Goal: Task Accomplishment & Management: Manage account settings

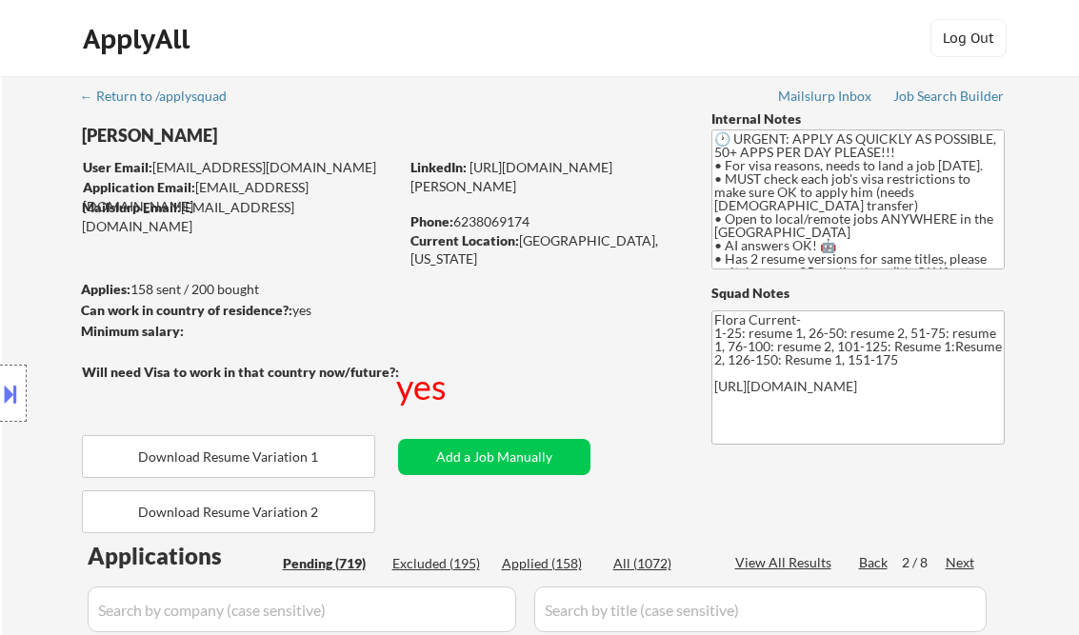
select select ""pending""
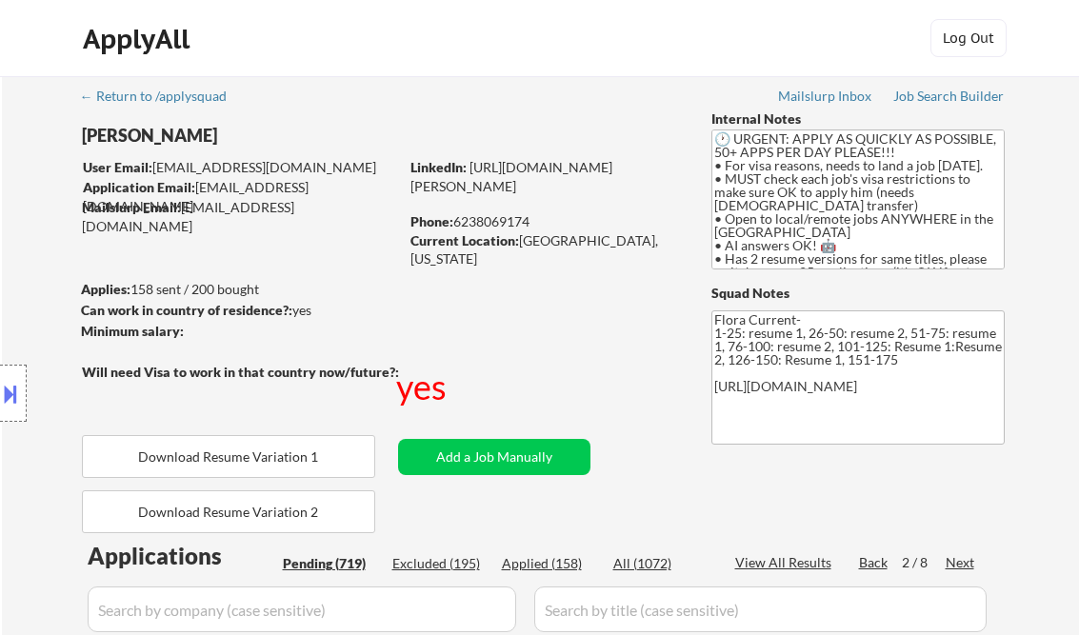
select select ""pending""
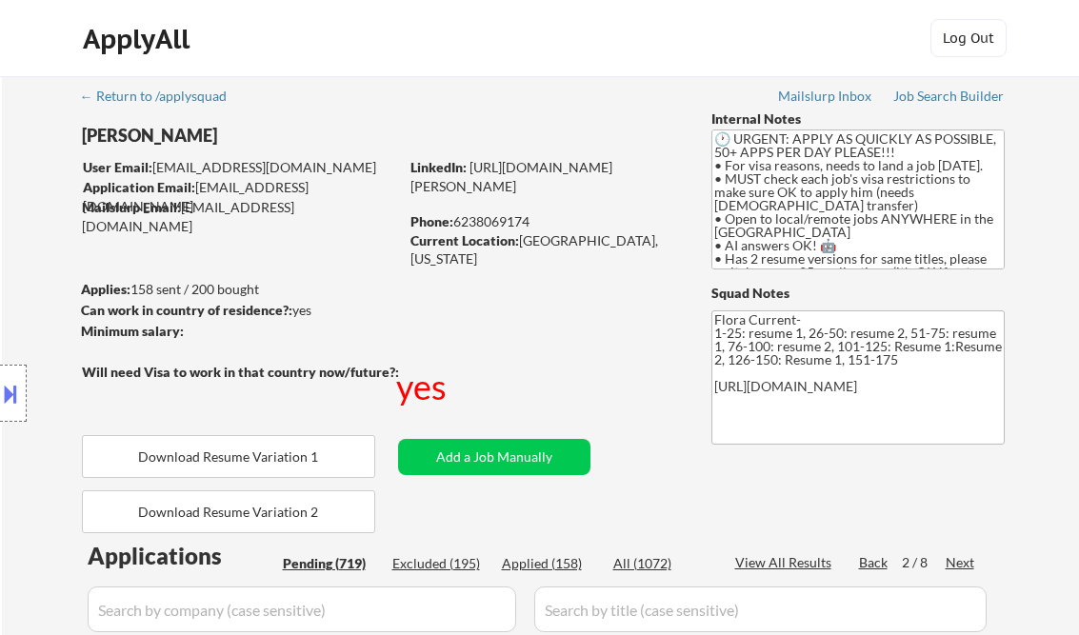
select select ""pending""
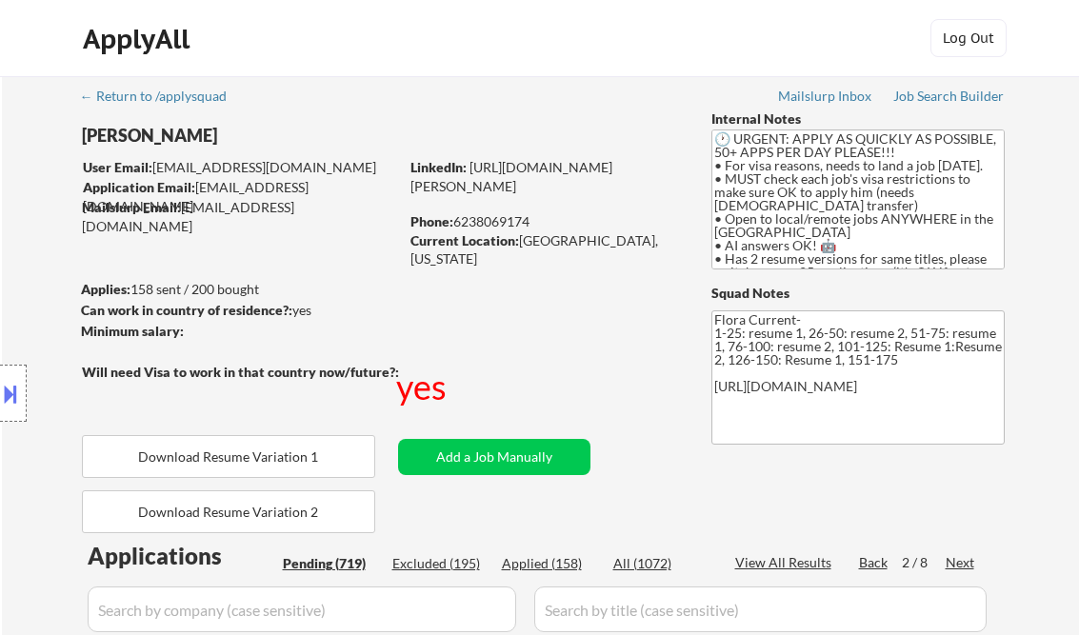
select select ""pending""
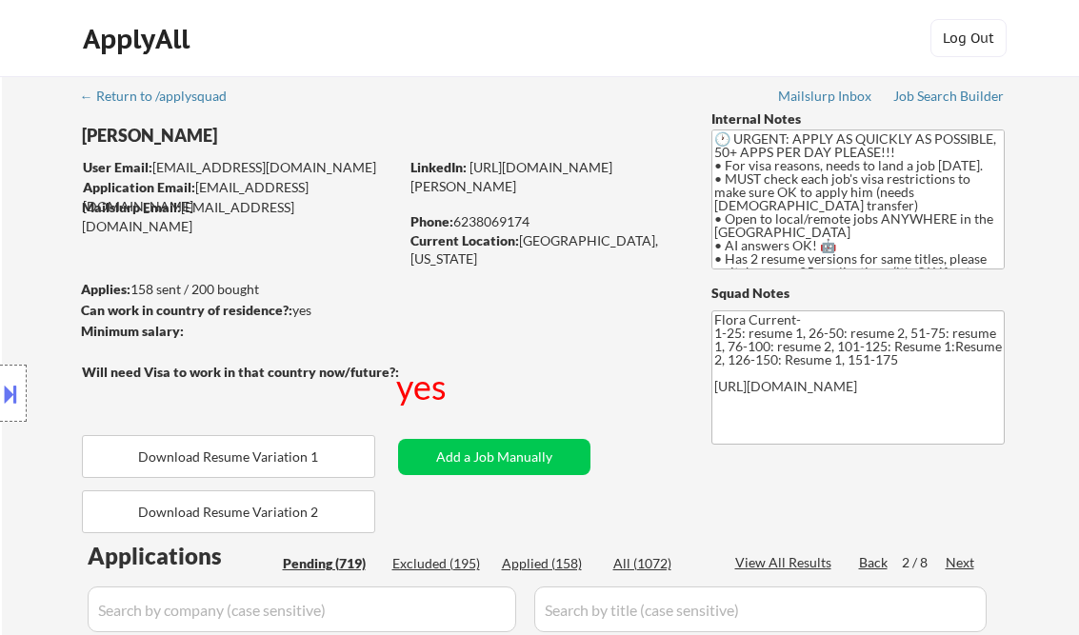
select select ""pending""
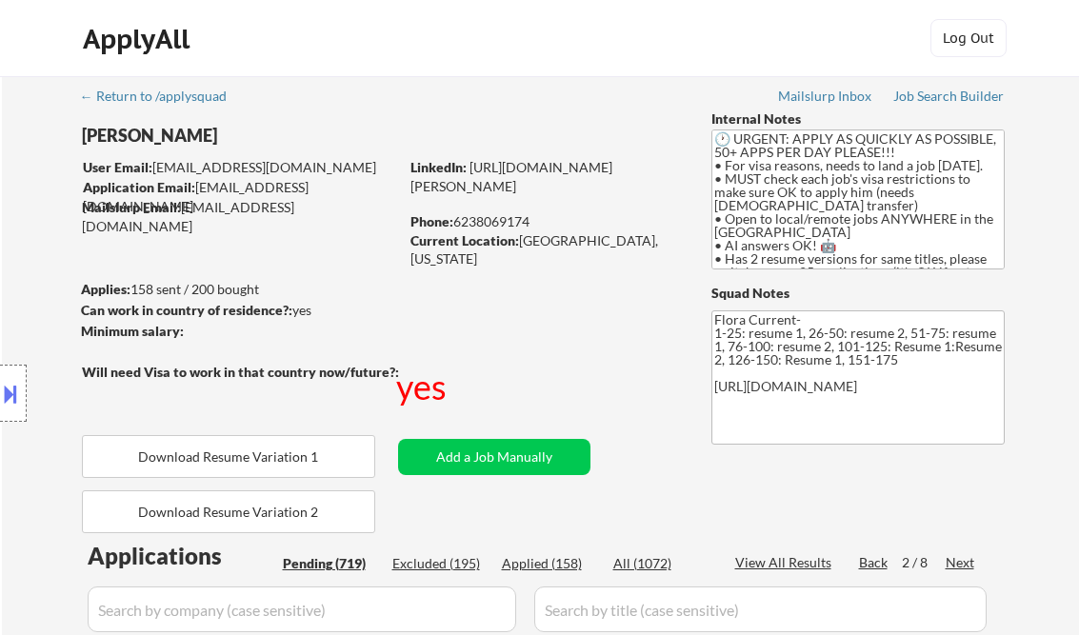
select select ""pending""
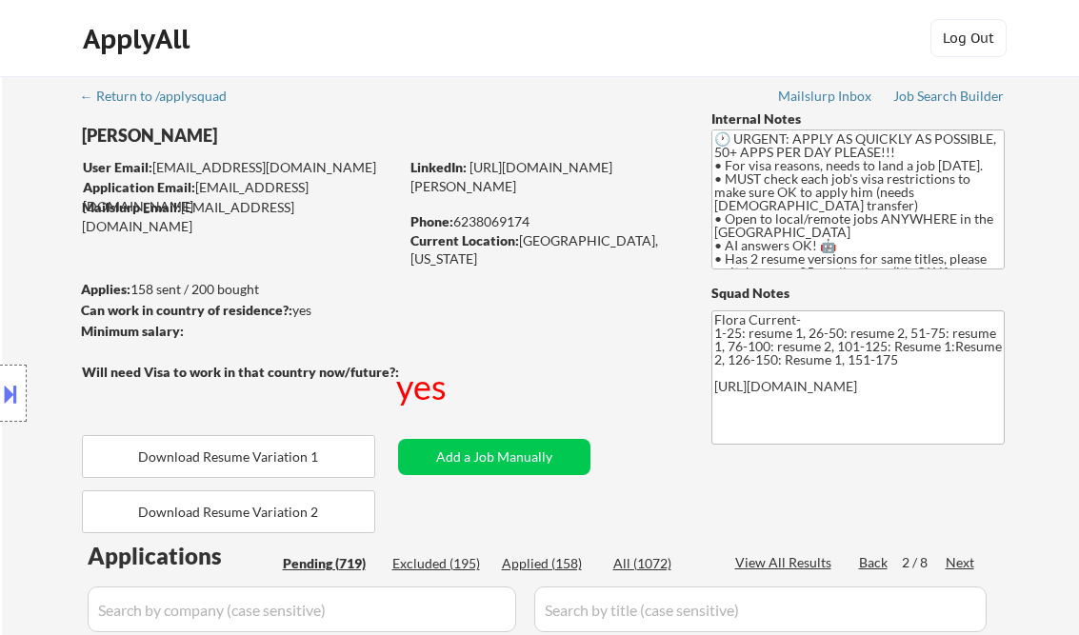
select select ""pending""
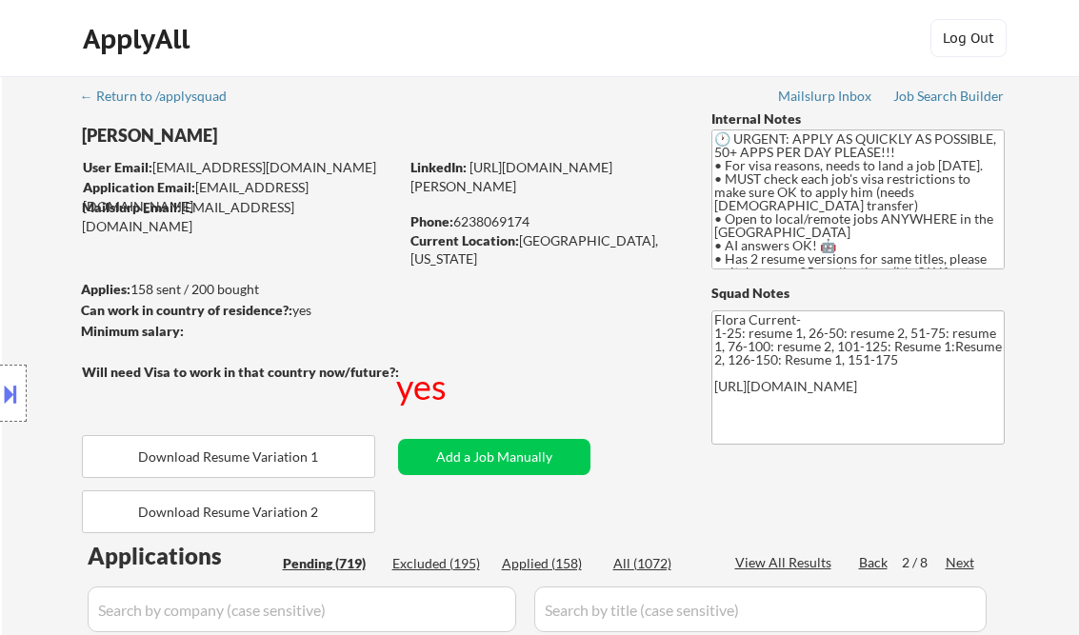
select select ""pending""
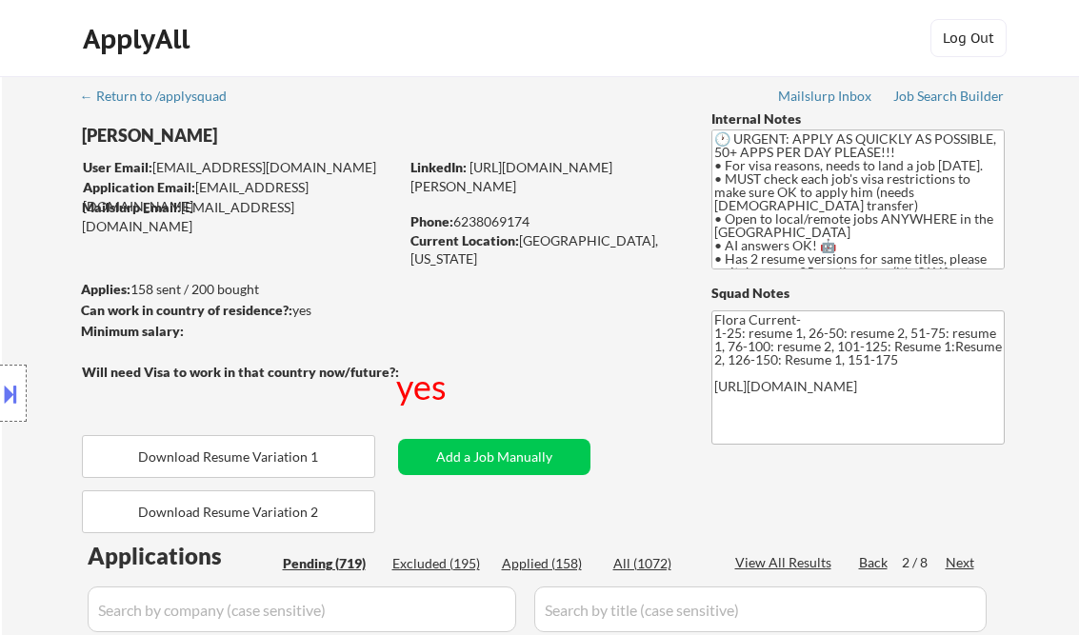
select select ""pending""
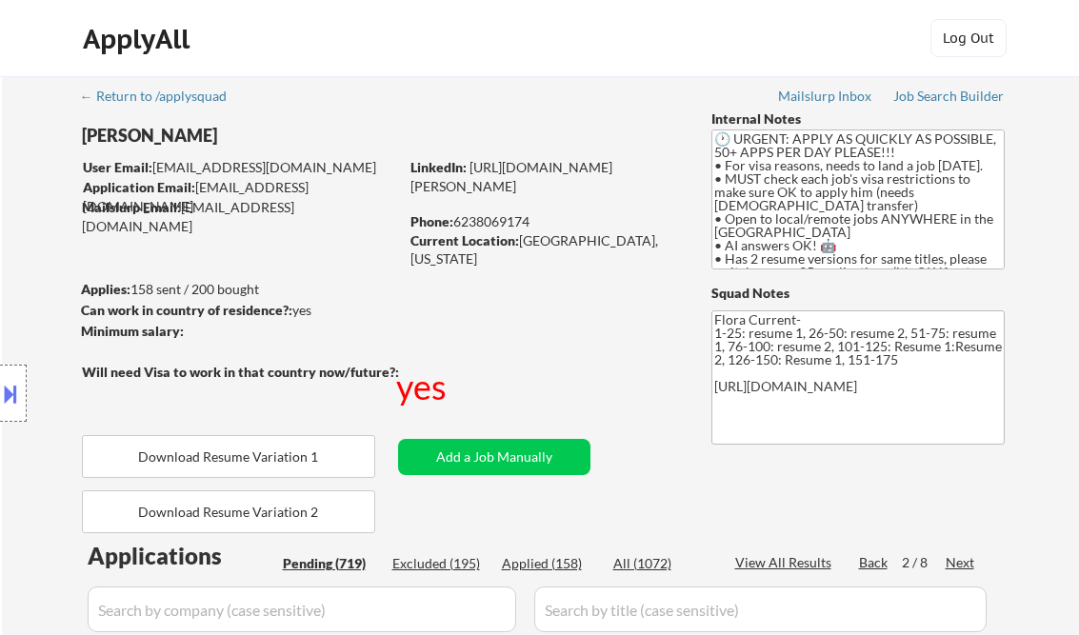
select select ""pending""
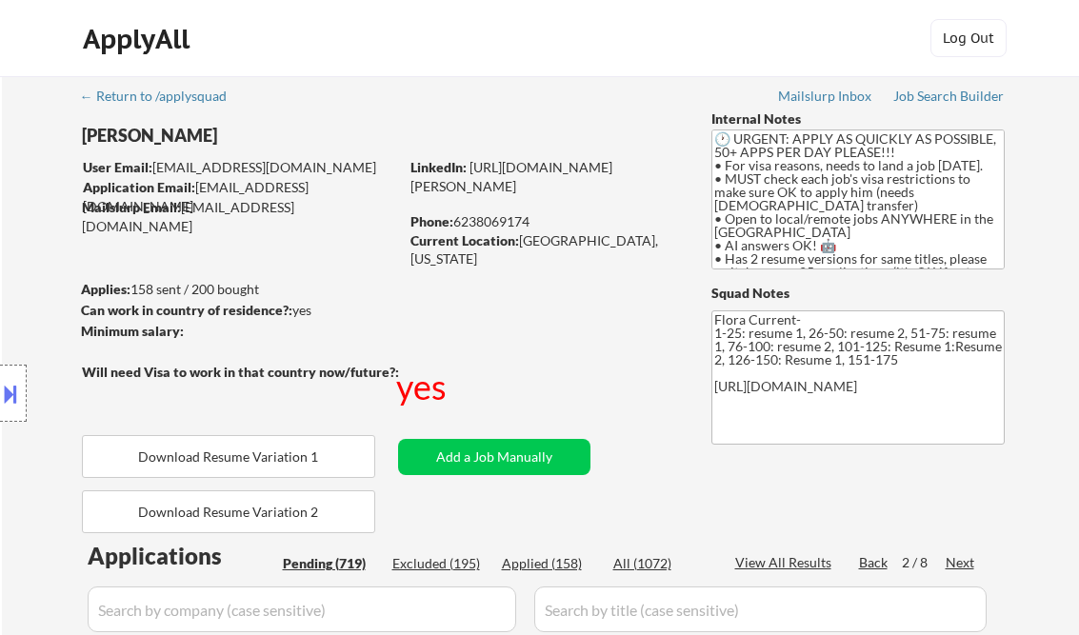
select select ""pending""
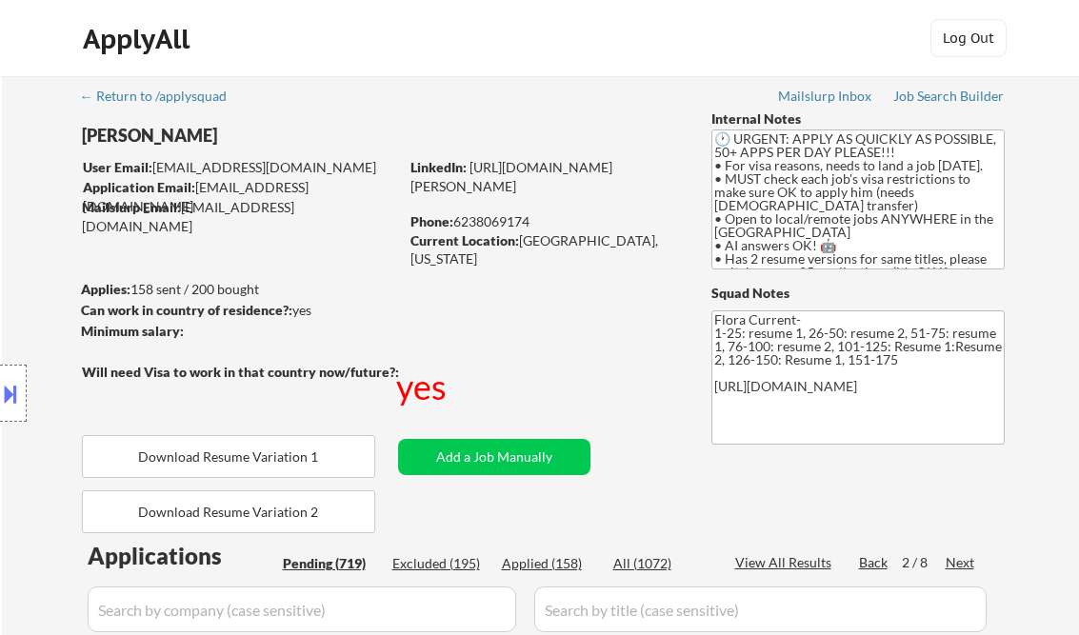
select select ""pending""
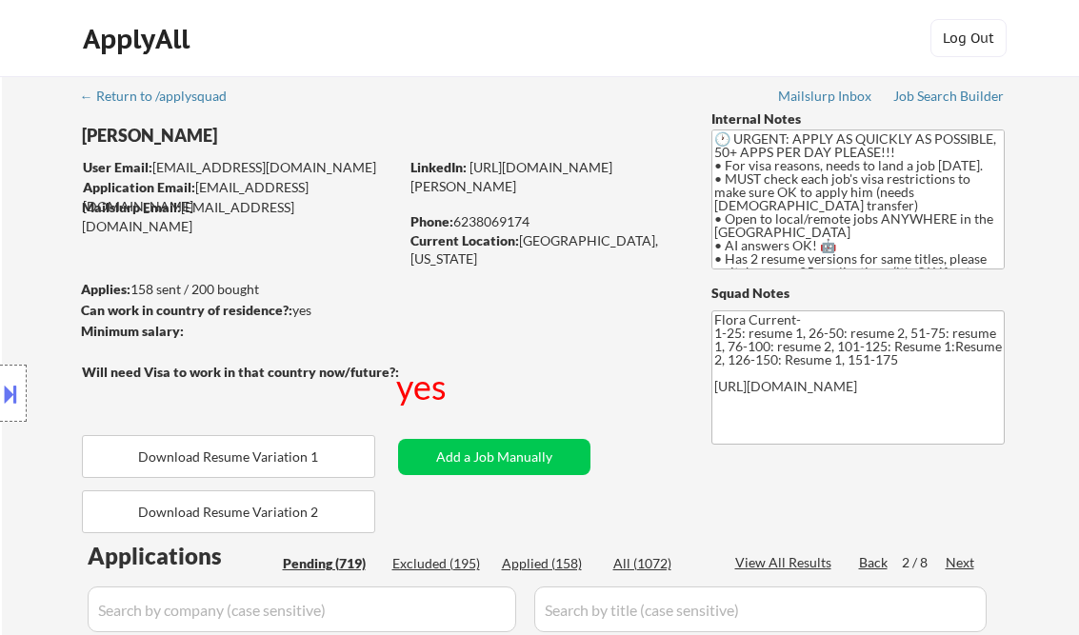
select select ""pending""
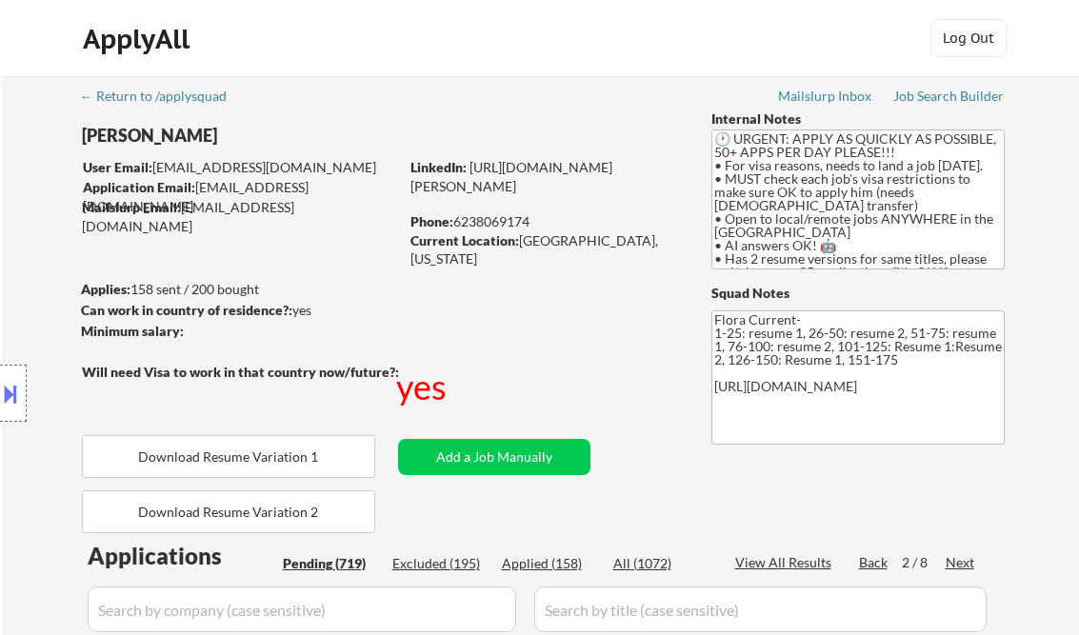
select select ""pending""
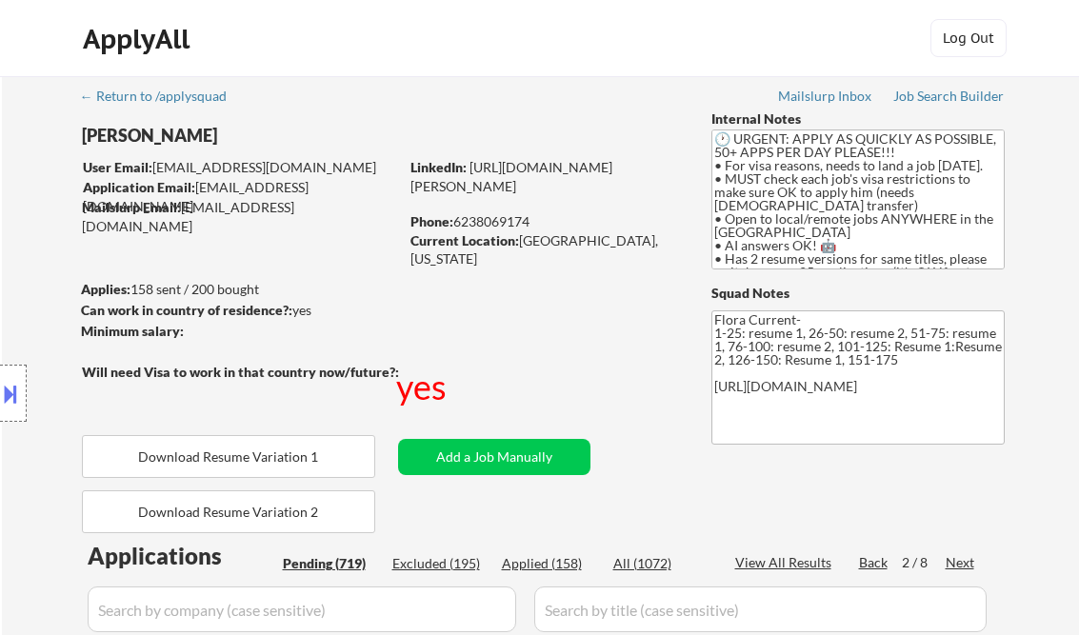
select select ""pending""
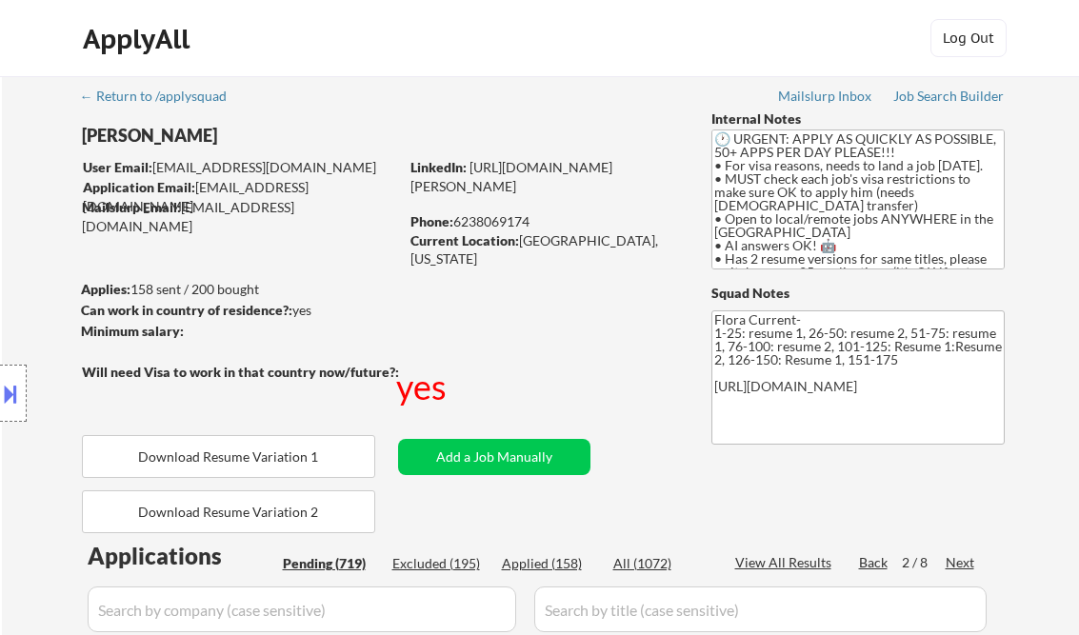
select select ""pending""
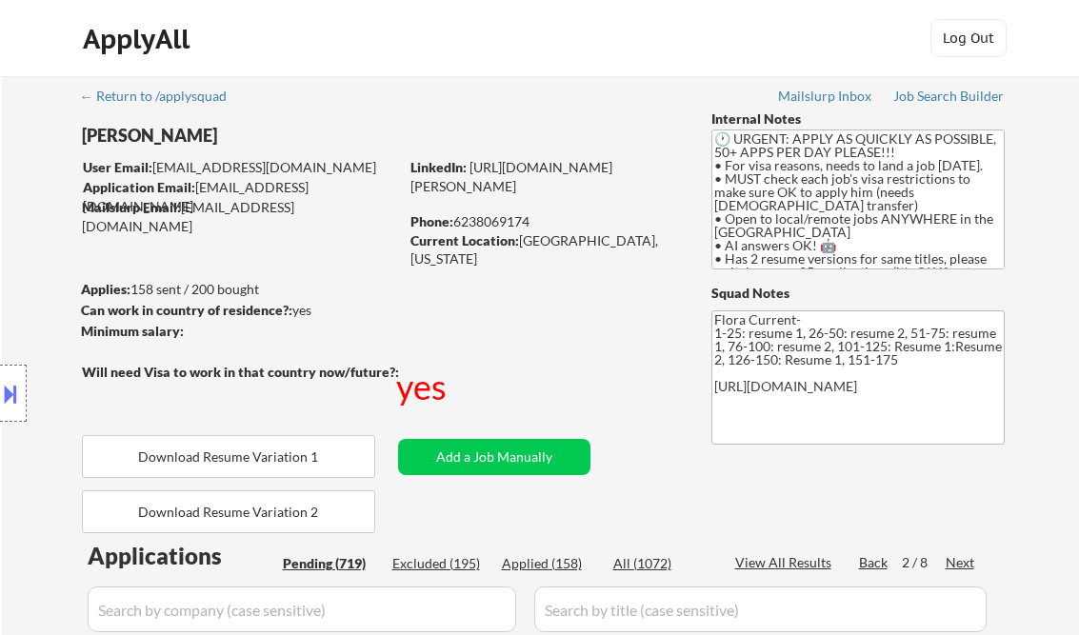
select select ""pending""
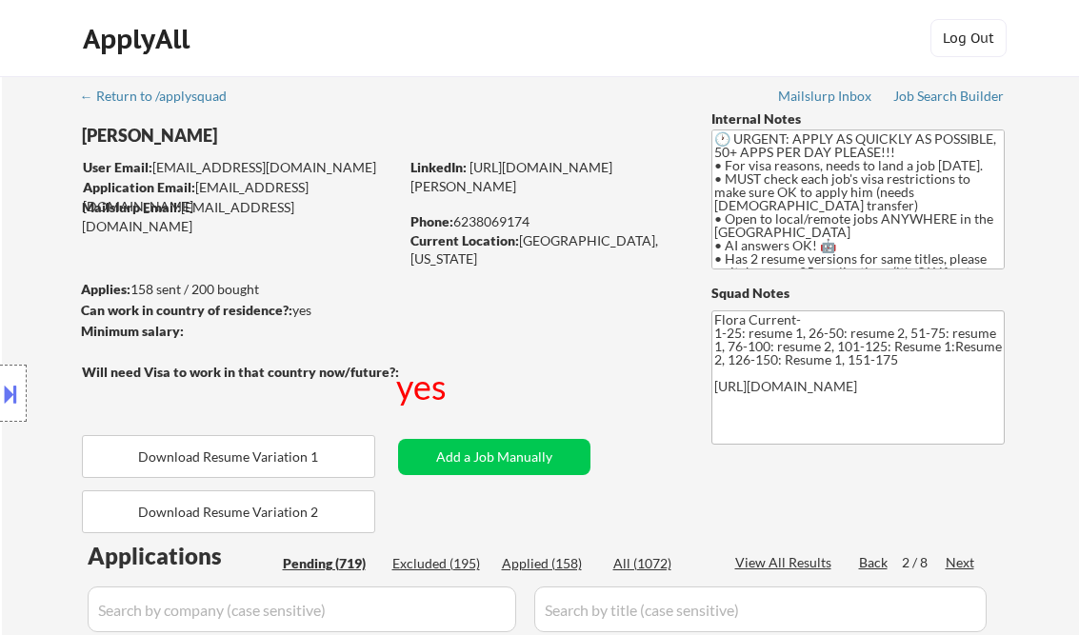
select select ""pending""
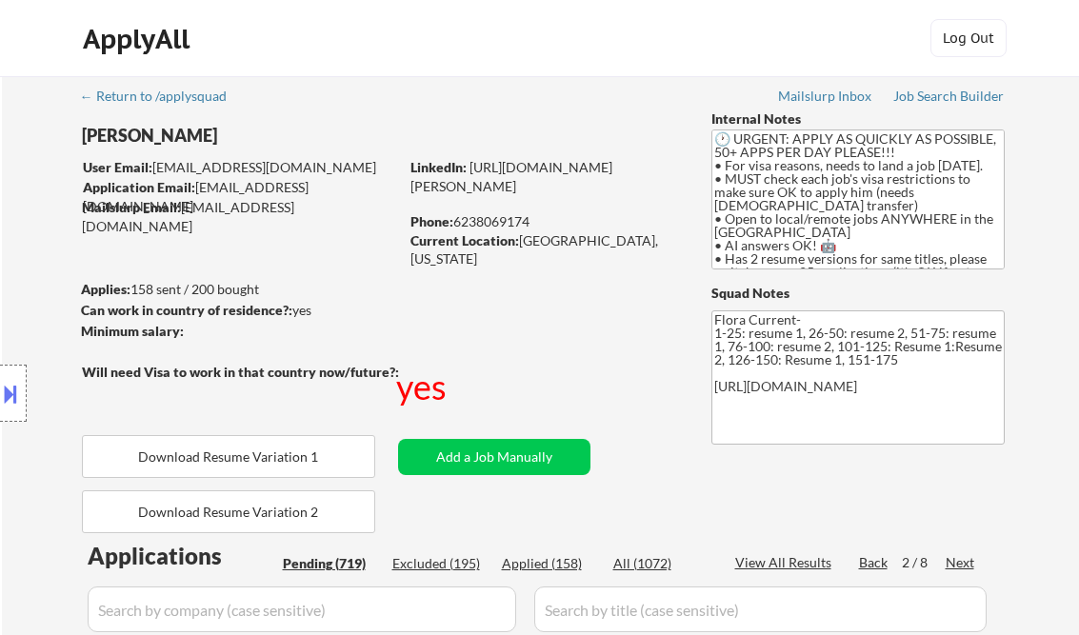
select select ""pending""
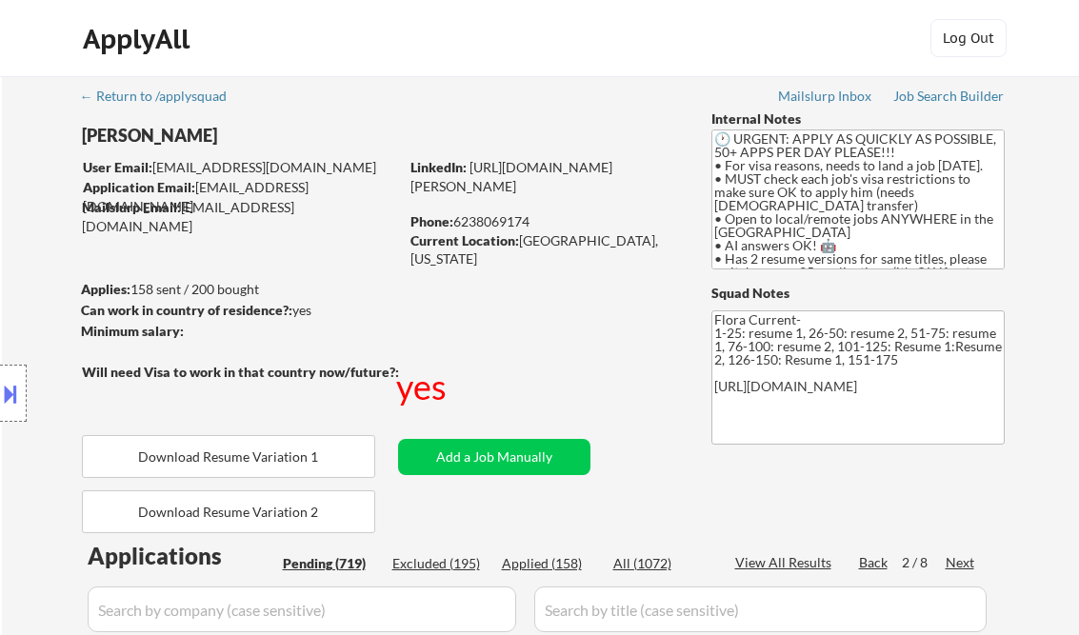
select select ""pending""
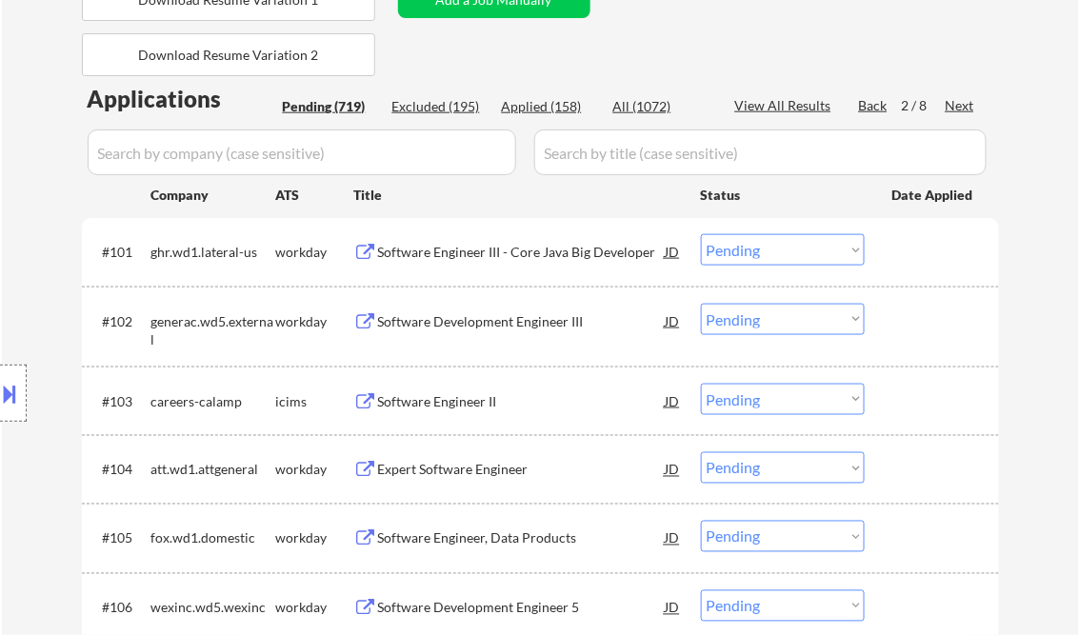
scroll to position [65, 0]
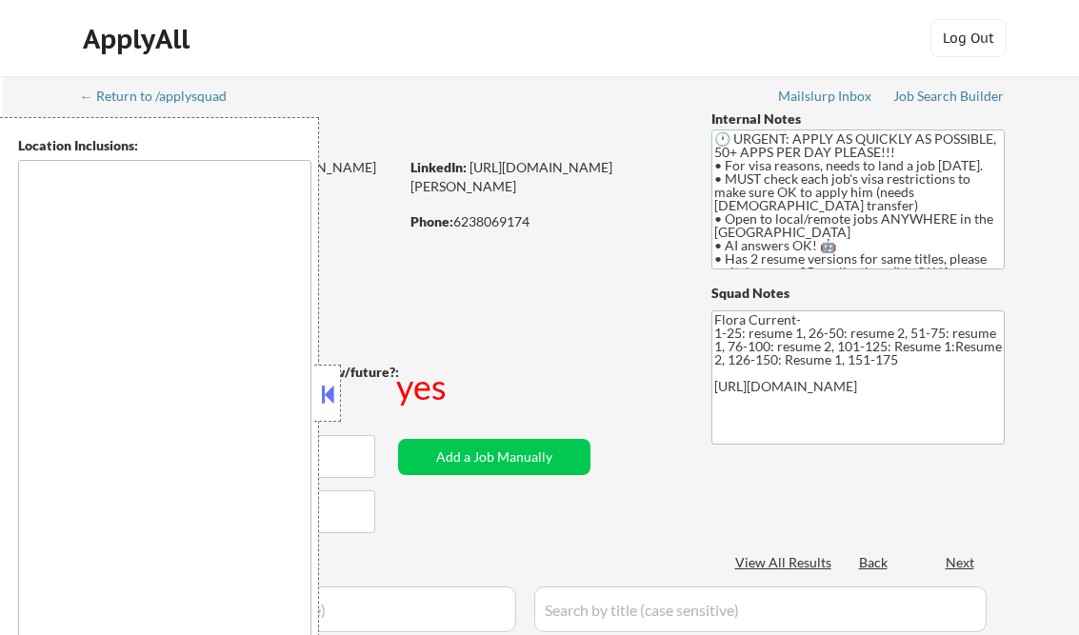
scroll to position [457, 0]
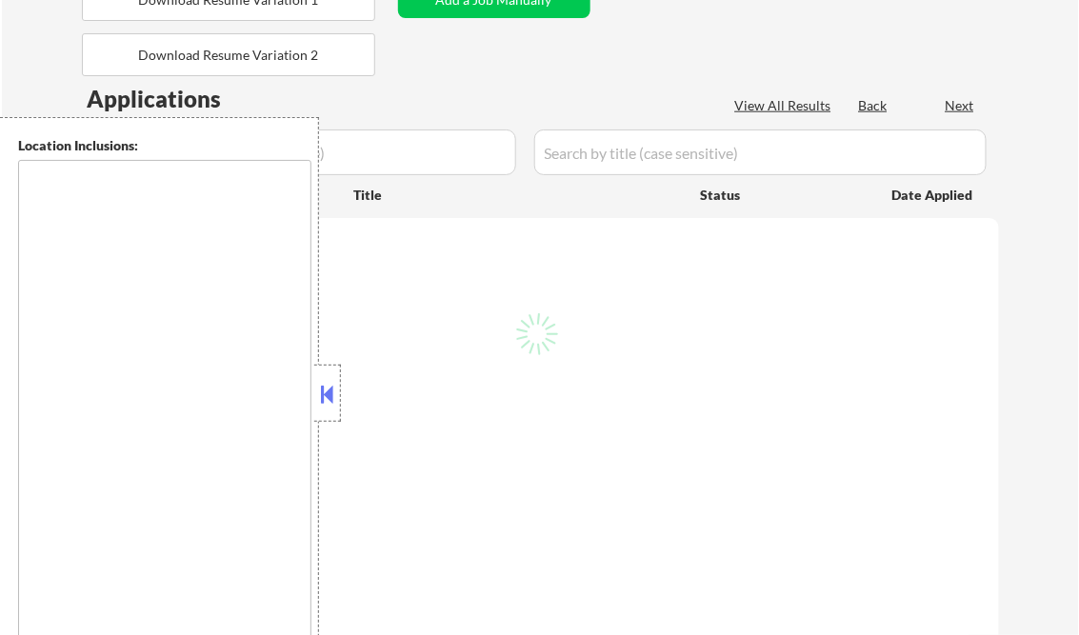
type textarea "country:[GEOGRAPHIC_DATA]"
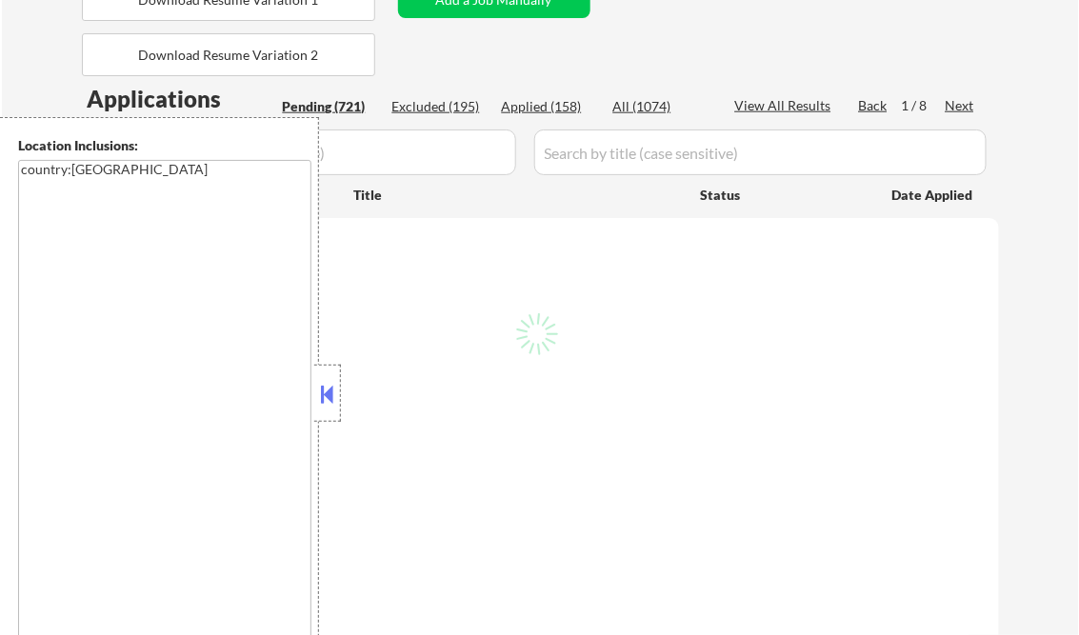
select select ""pending""
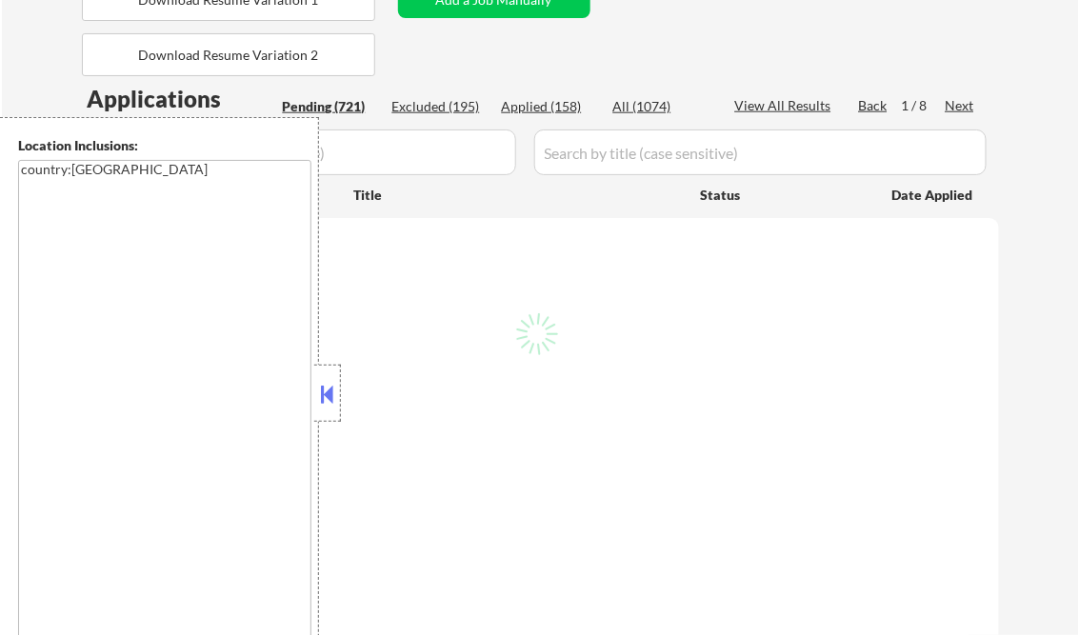
select select ""pending""
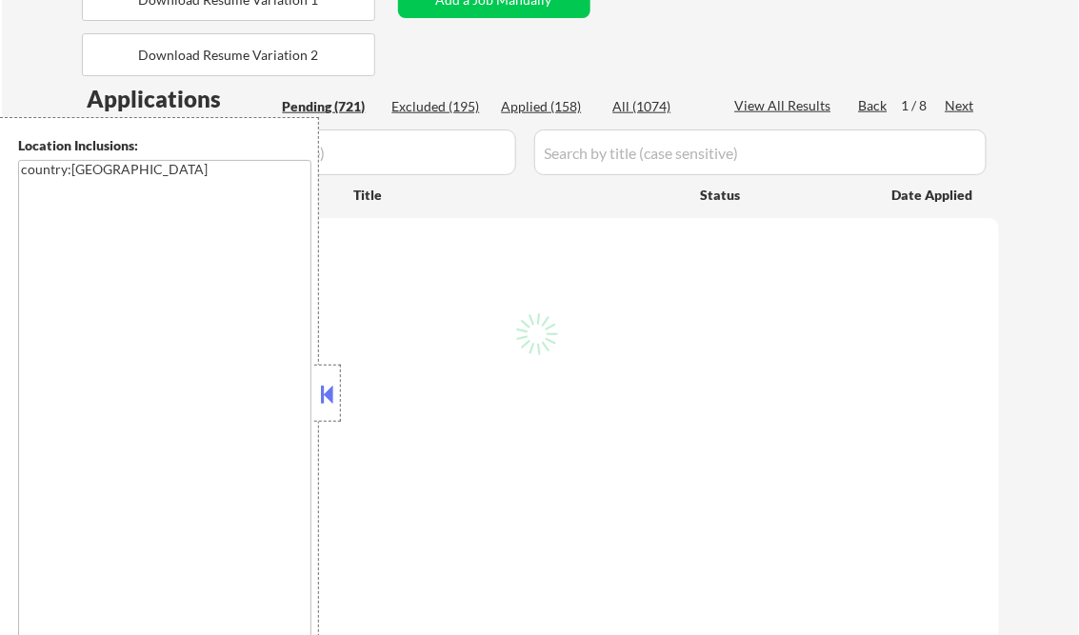
select select ""pending""
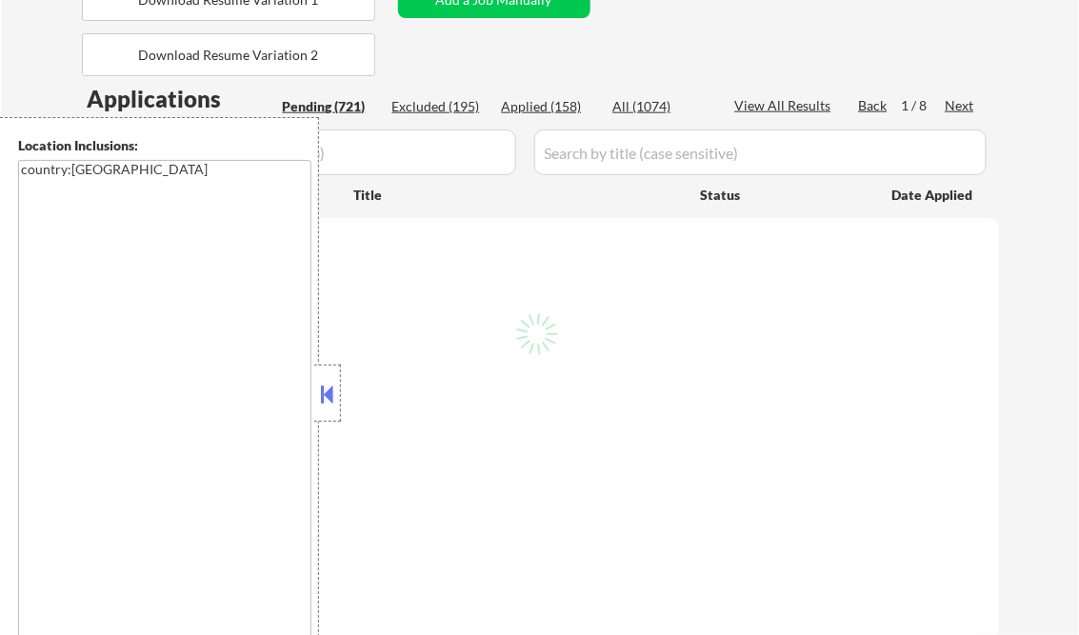
select select ""pending""
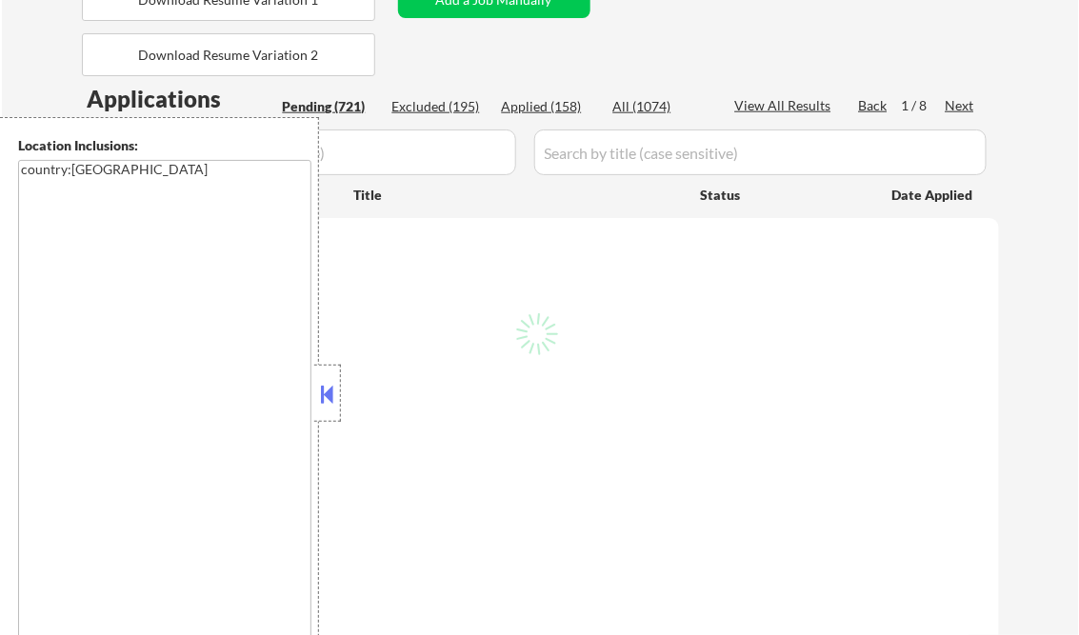
select select ""pending""
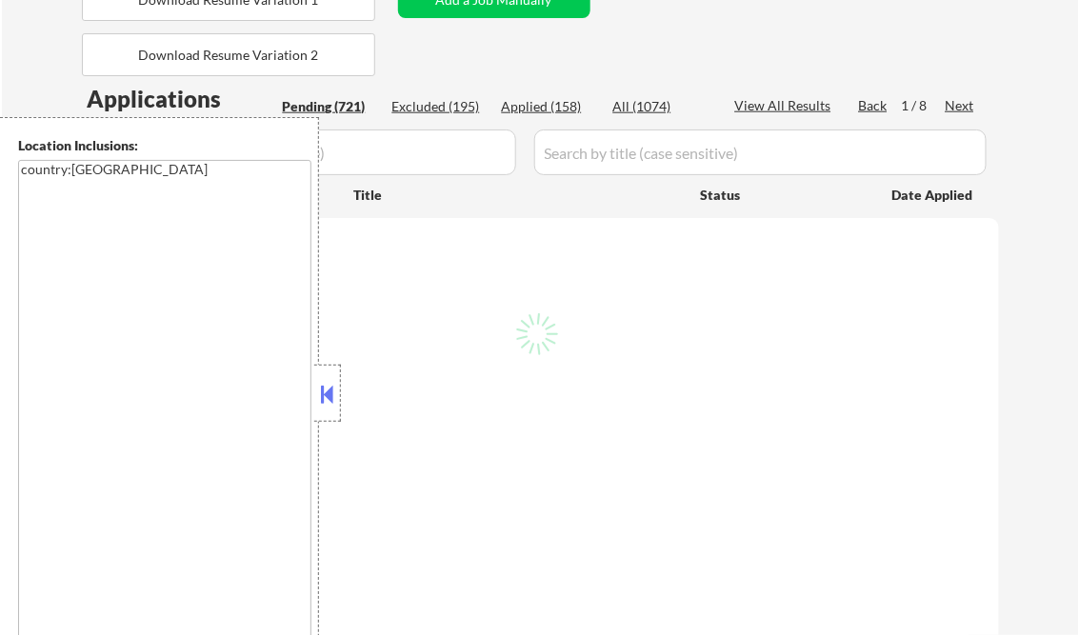
select select ""pending""
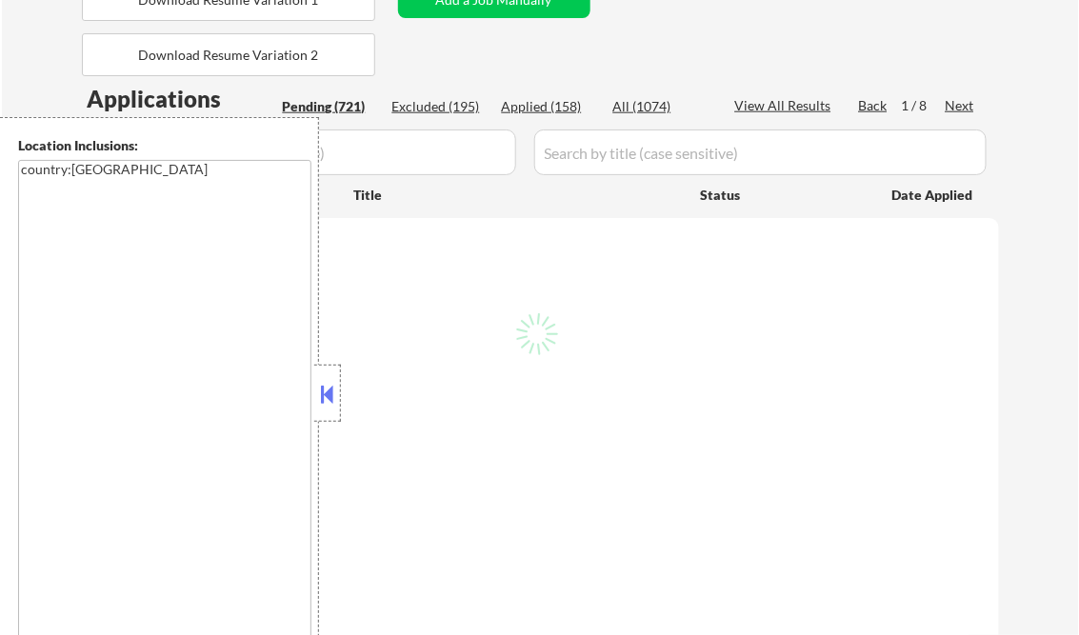
select select ""pending""
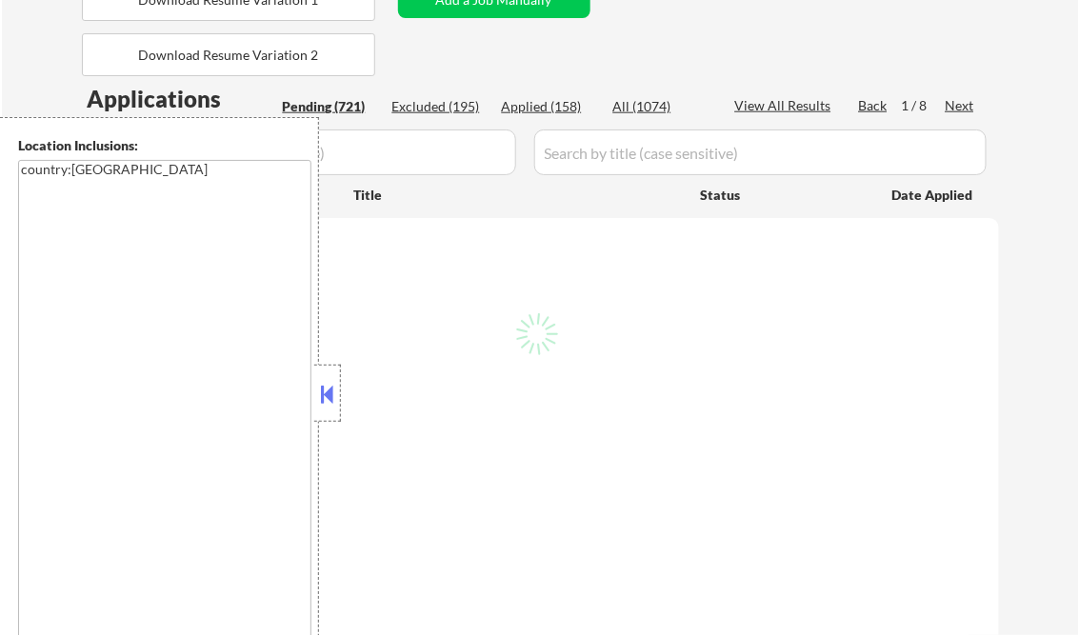
select select ""pending""
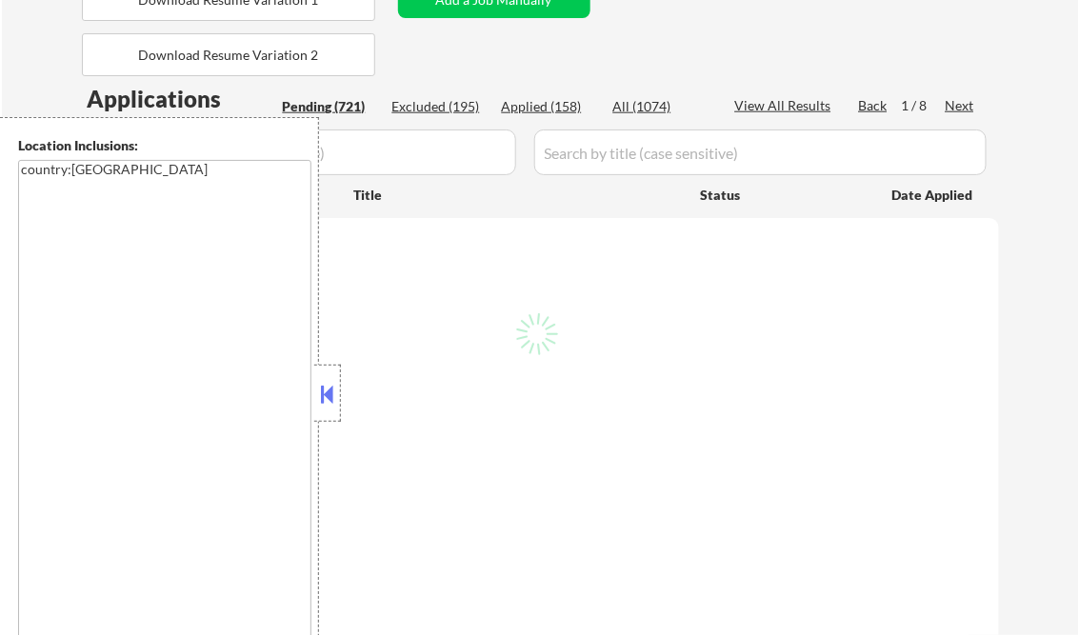
select select ""pending""
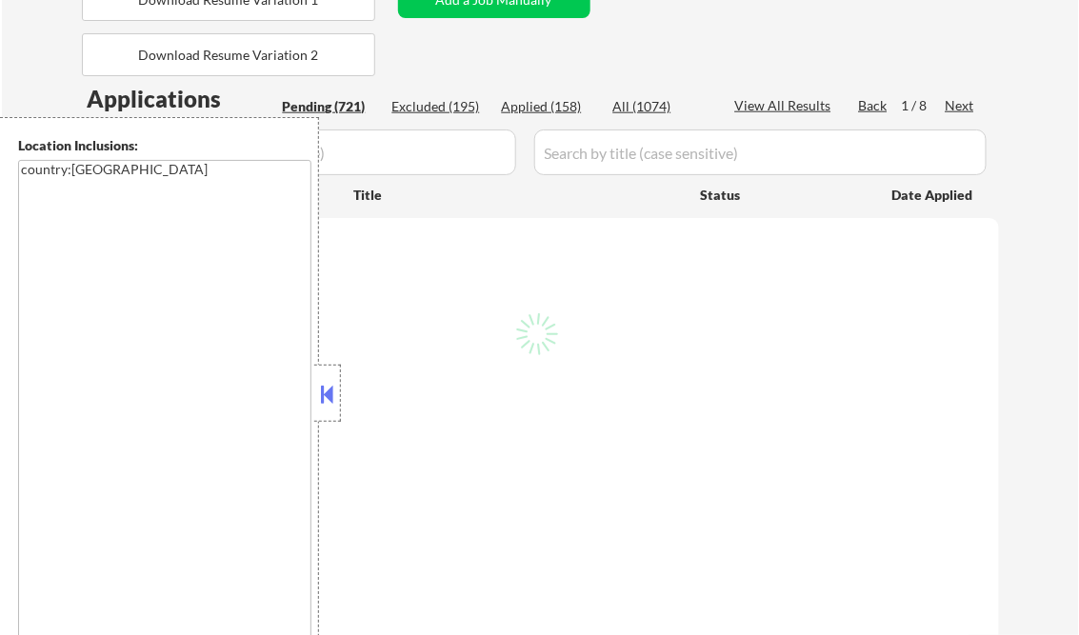
select select ""pending""
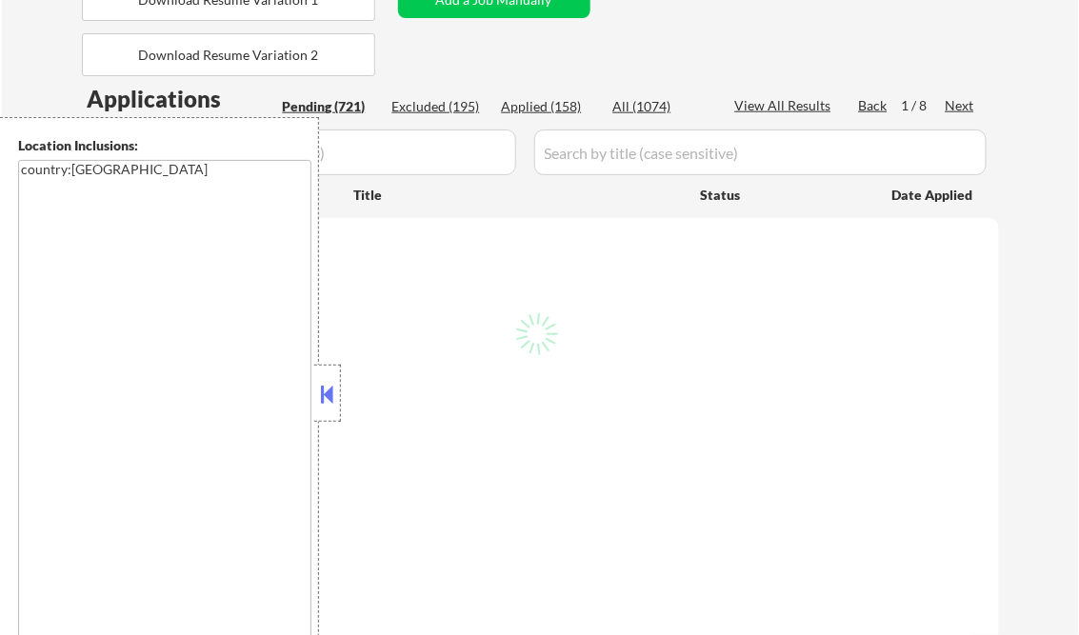
select select ""pending""
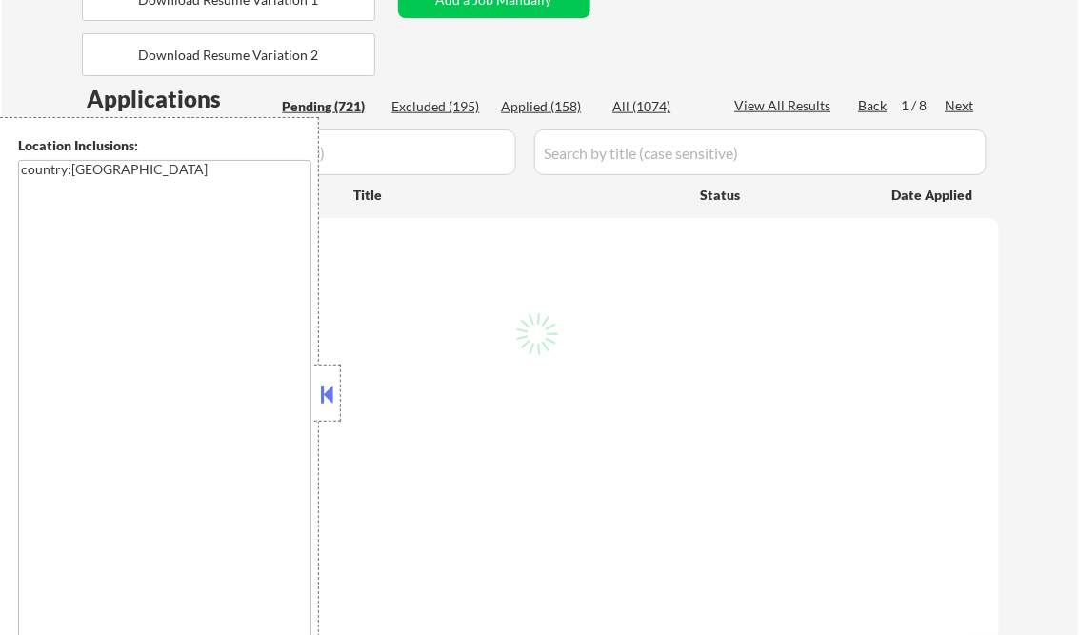
select select ""pending""
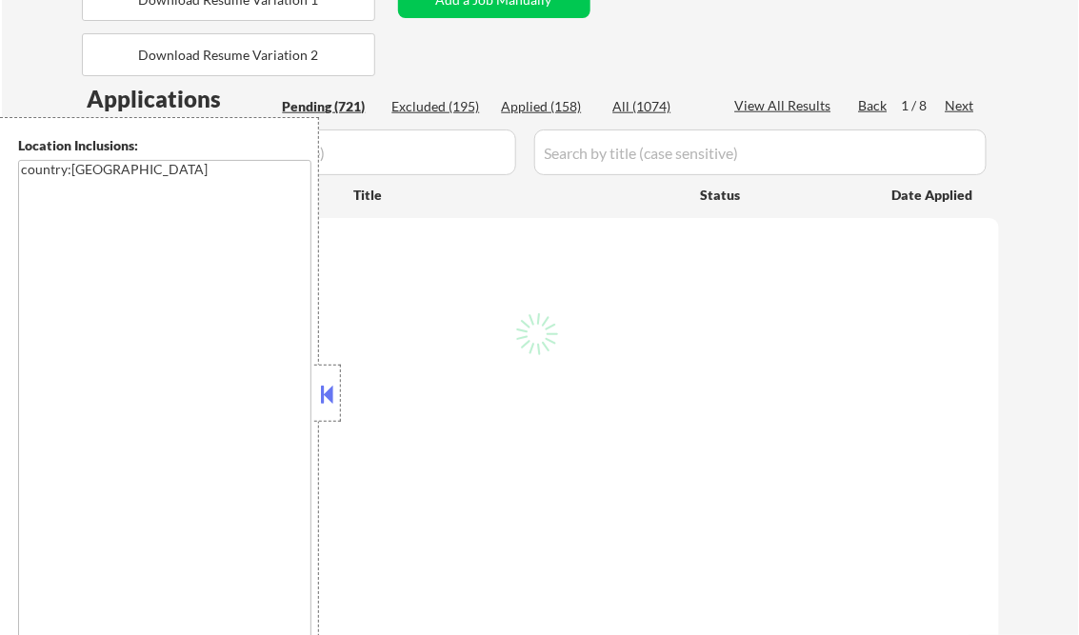
select select ""pending""
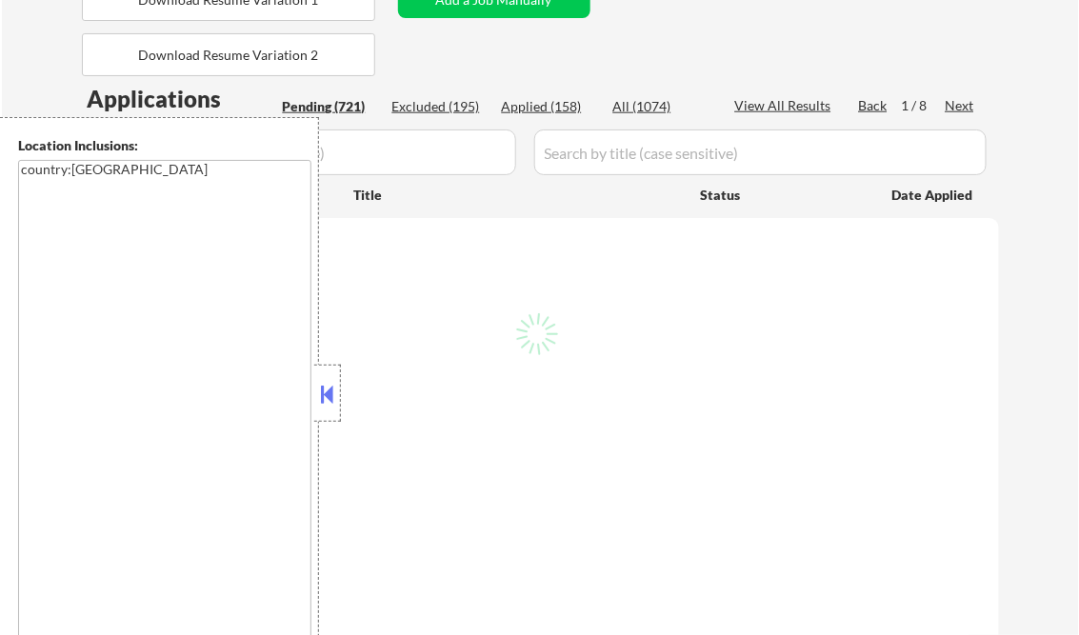
select select ""pending""
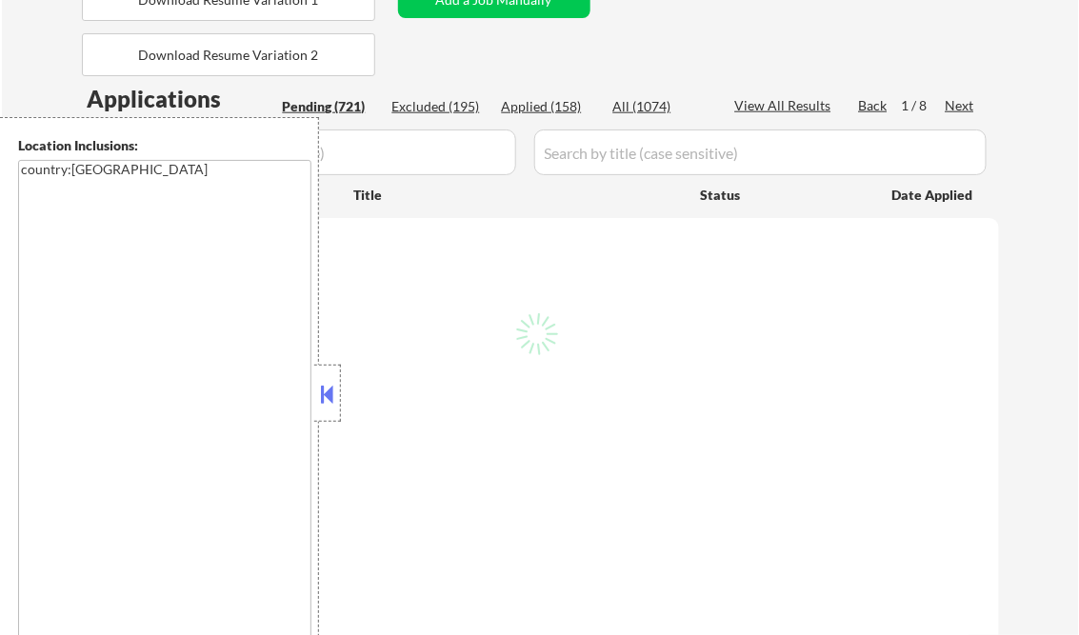
select select ""pending""
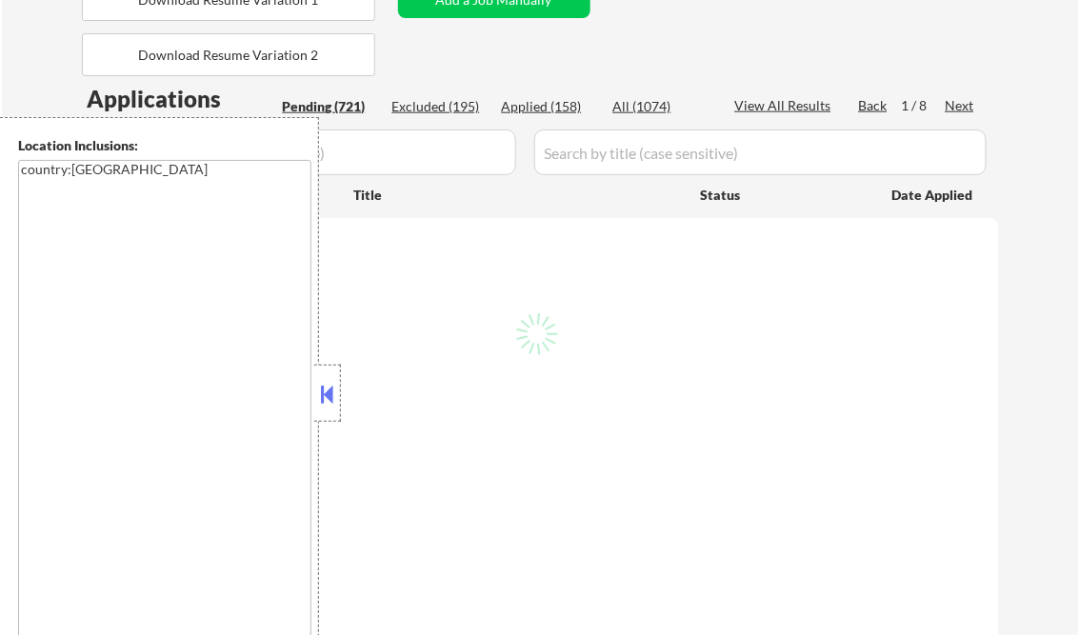
select select ""pending""
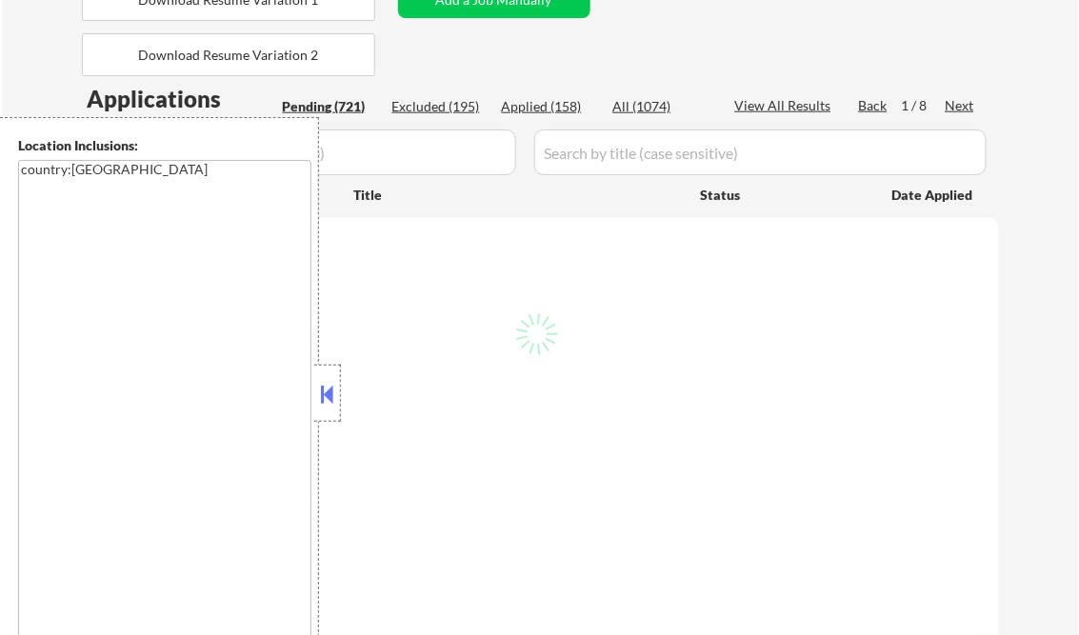
select select ""pending""
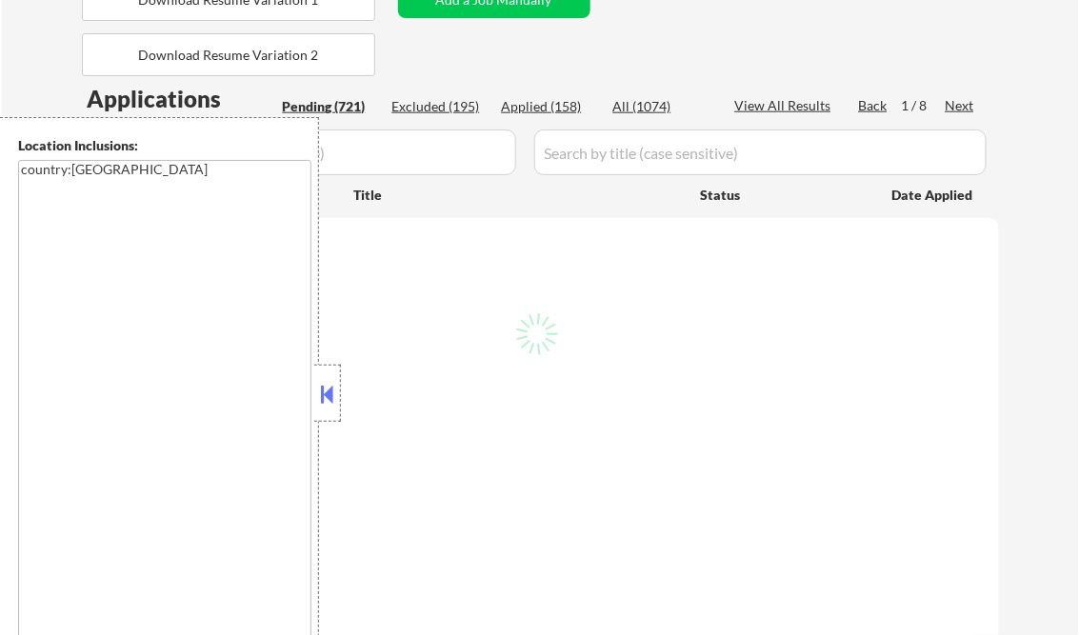
select select ""pending""
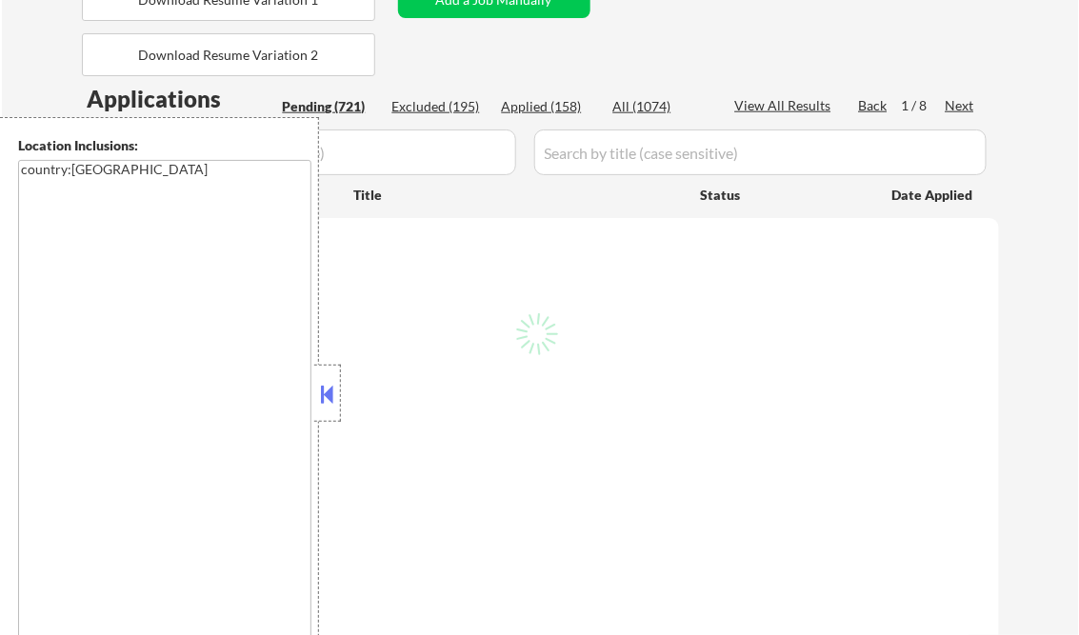
select select ""pending""
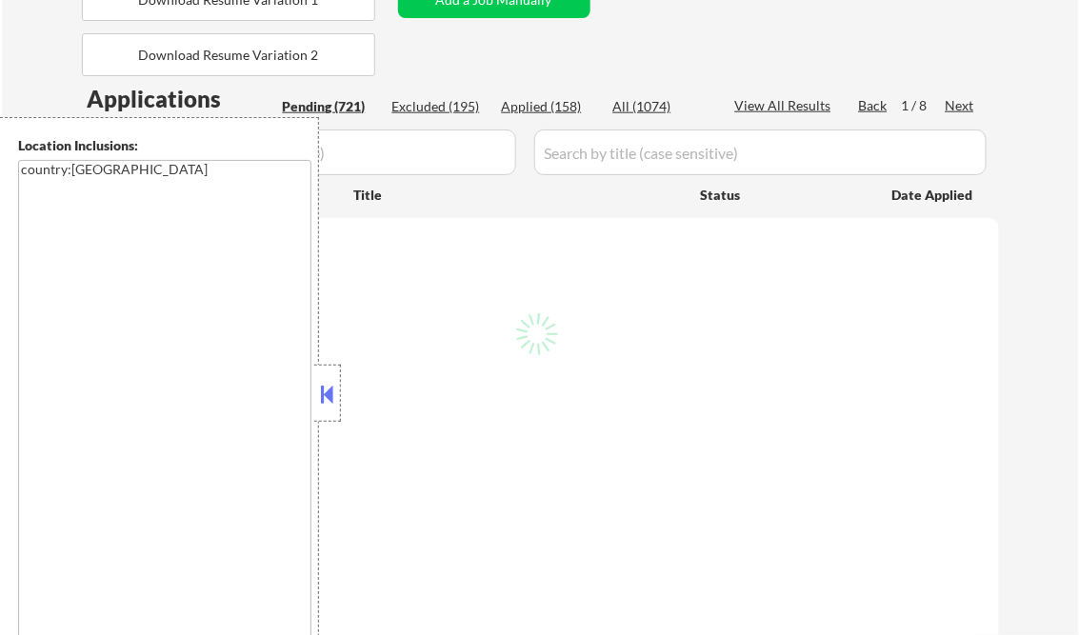
select select ""pending""
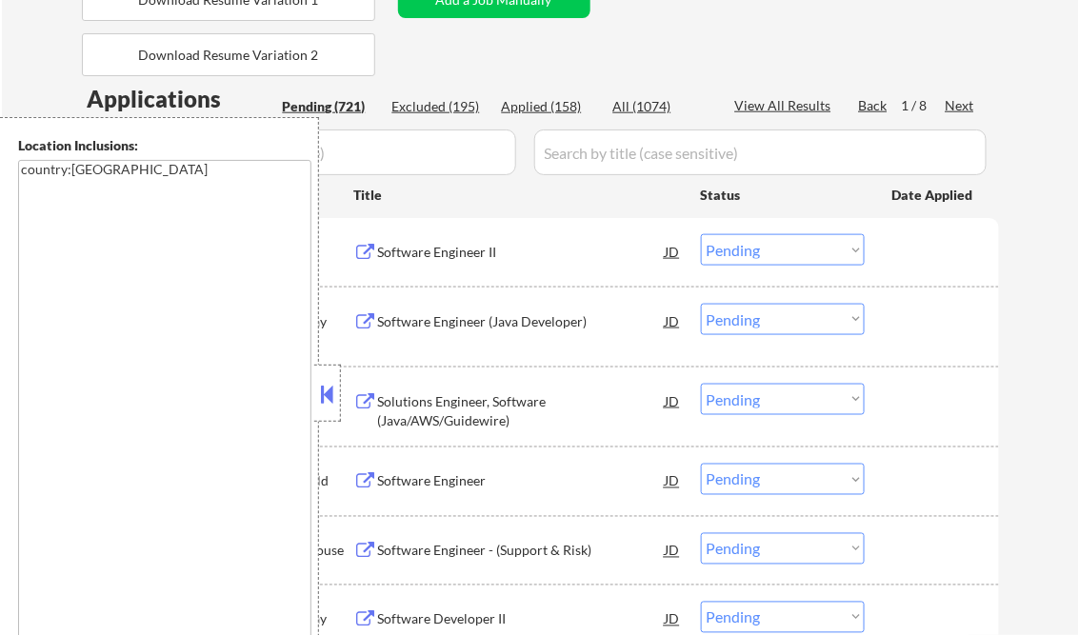
click at [326, 399] on button at bounding box center [327, 394] width 21 height 29
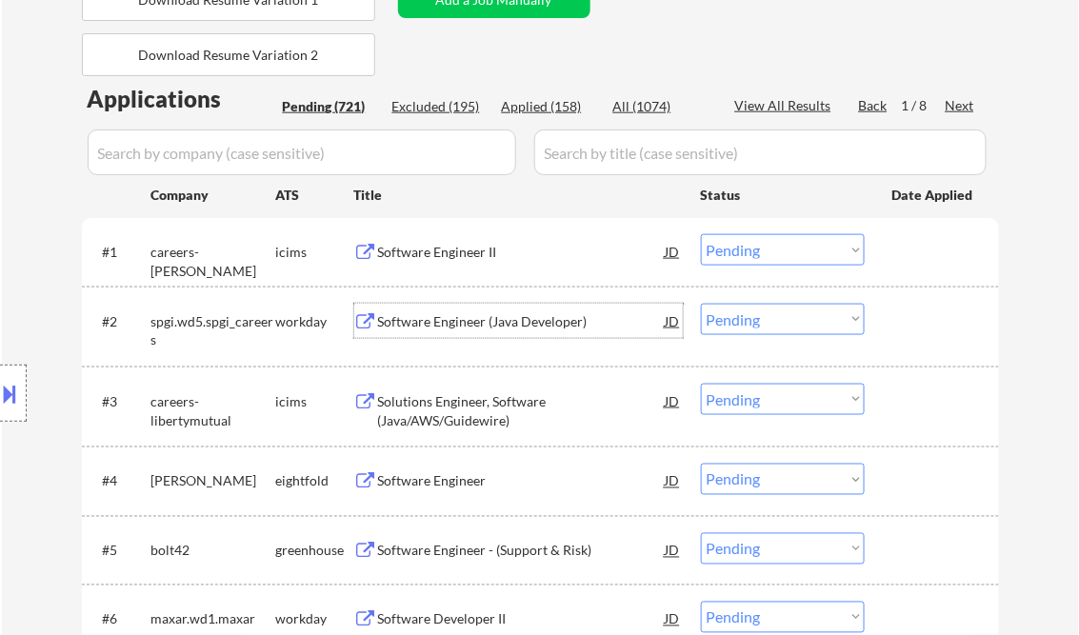
click at [497, 316] on div "Software Engineer (Java Developer)" at bounding box center [522, 321] width 288 height 19
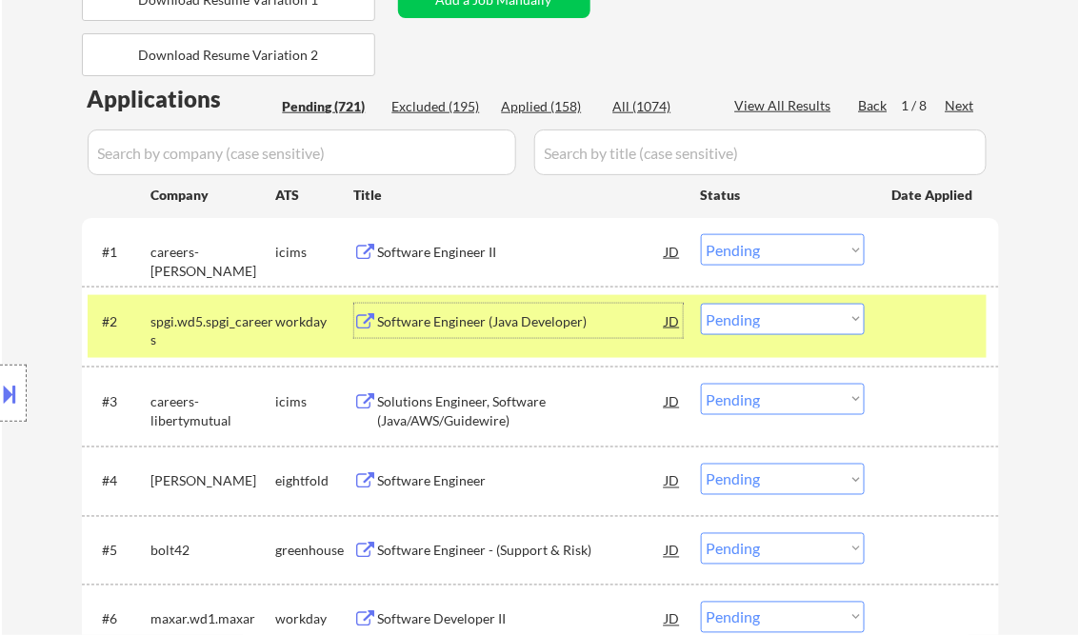
click at [781, 324] on select "Choose an option... Pending Applied Excluded (Questions) Excluded (Expired) Exc…" at bounding box center [783, 319] width 164 height 31
click at [701, 304] on select "Choose an option... Pending Applied Excluded (Questions) Excluded (Expired) Exc…" at bounding box center [783, 319] width 164 height 31
select select ""pending""
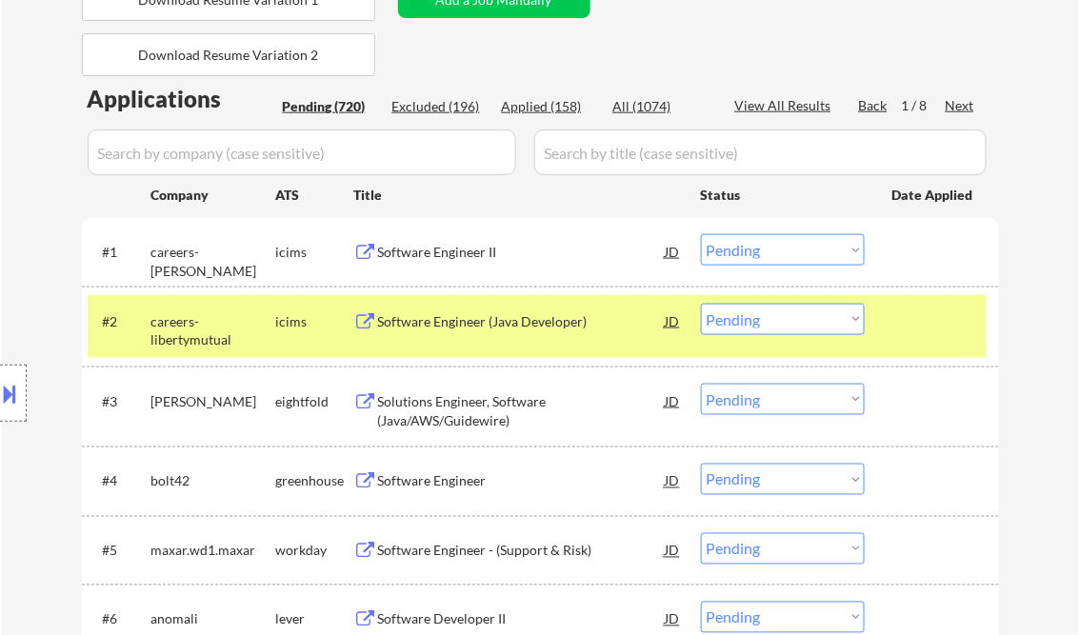
scroll to position [610, 0]
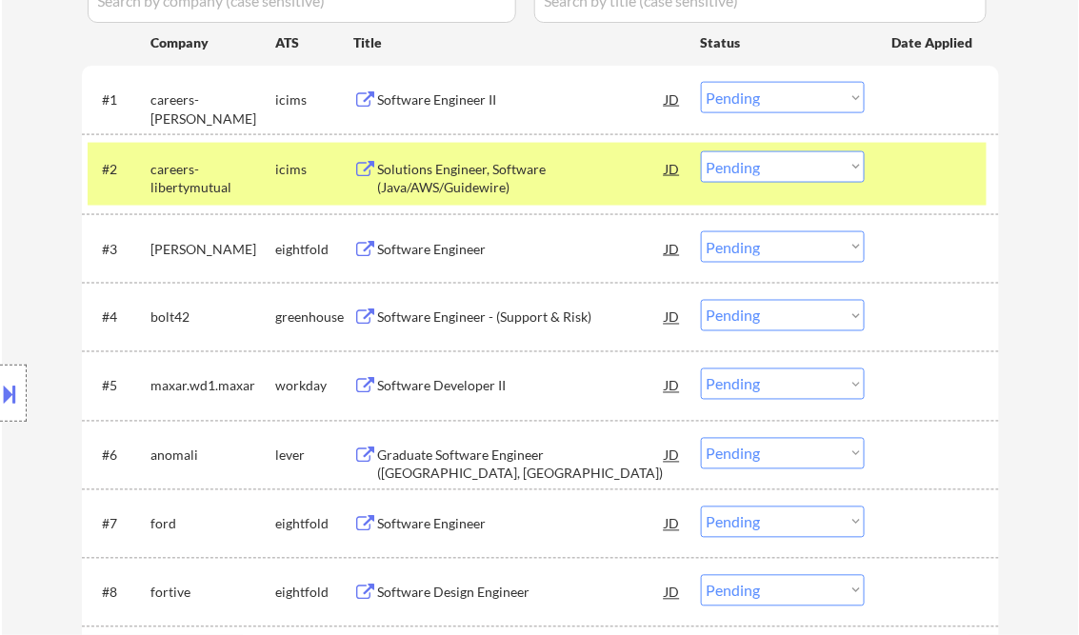
click at [441, 318] on div "Software Engineer - (Support & Risk)" at bounding box center [522, 318] width 288 height 19
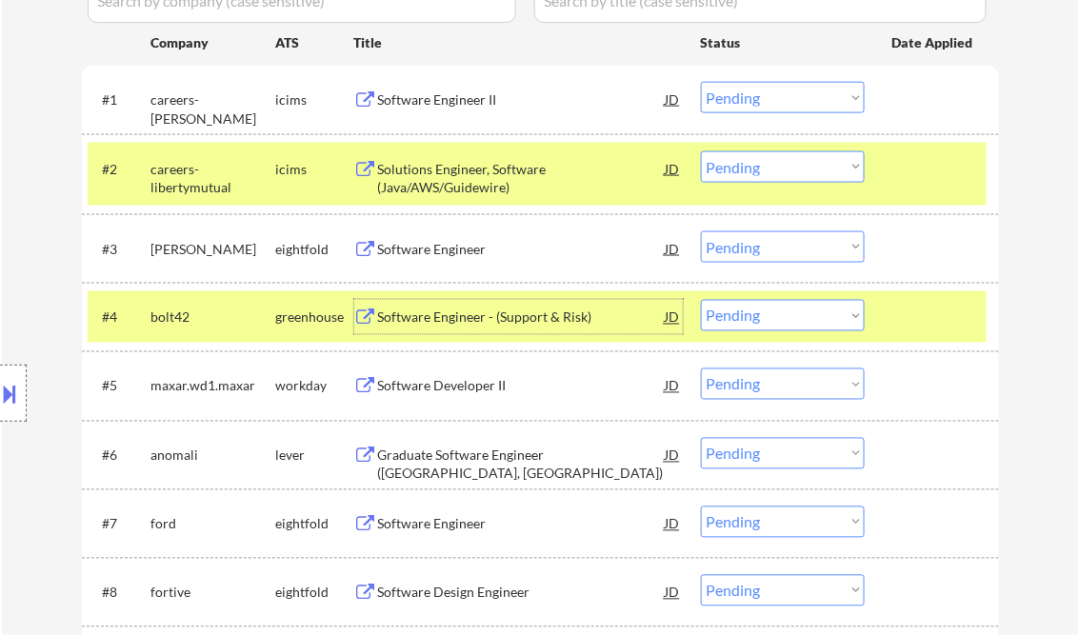
click at [924, 169] on div at bounding box center [935, 168] width 84 height 34
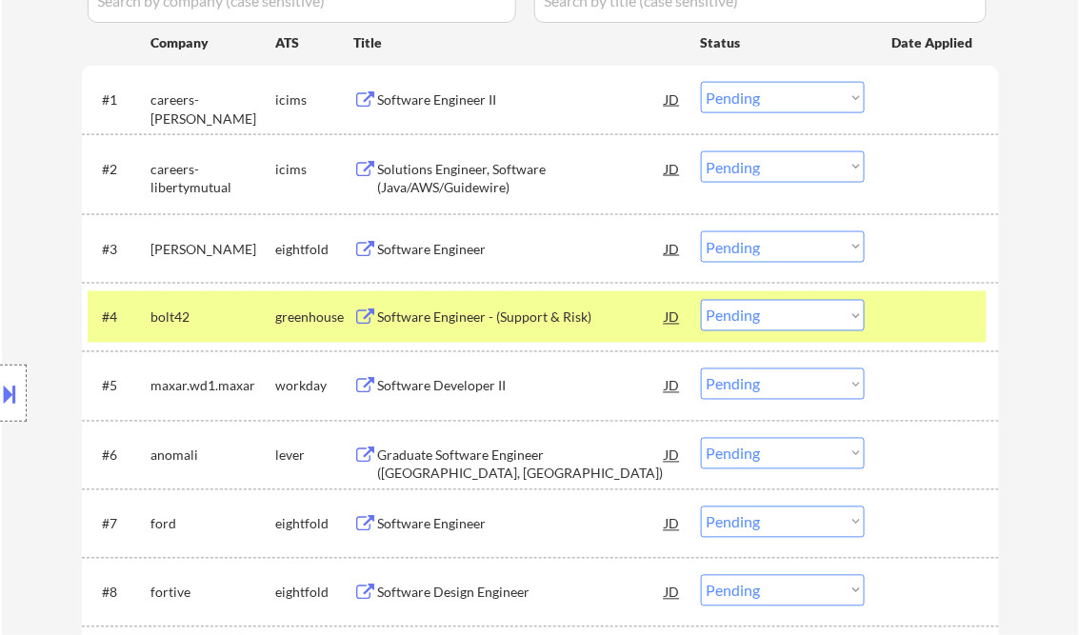
click at [844, 312] on select "Choose an option... Pending Applied Excluded (Questions) Excluded (Expired) Exc…" at bounding box center [783, 315] width 164 height 31
click at [701, 300] on select "Choose an option... Pending Applied Excluded (Questions) Excluded (Expired) Exc…" at bounding box center [783, 315] width 164 height 31
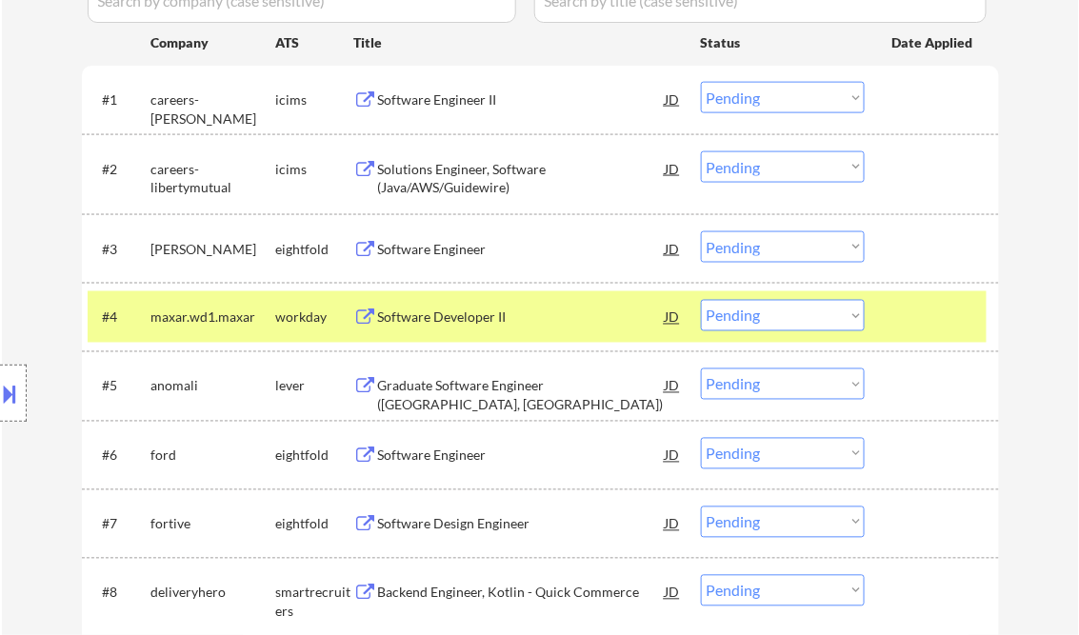
click at [446, 313] on div "Software Developer II" at bounding box center [522, 318] width 288 height 19
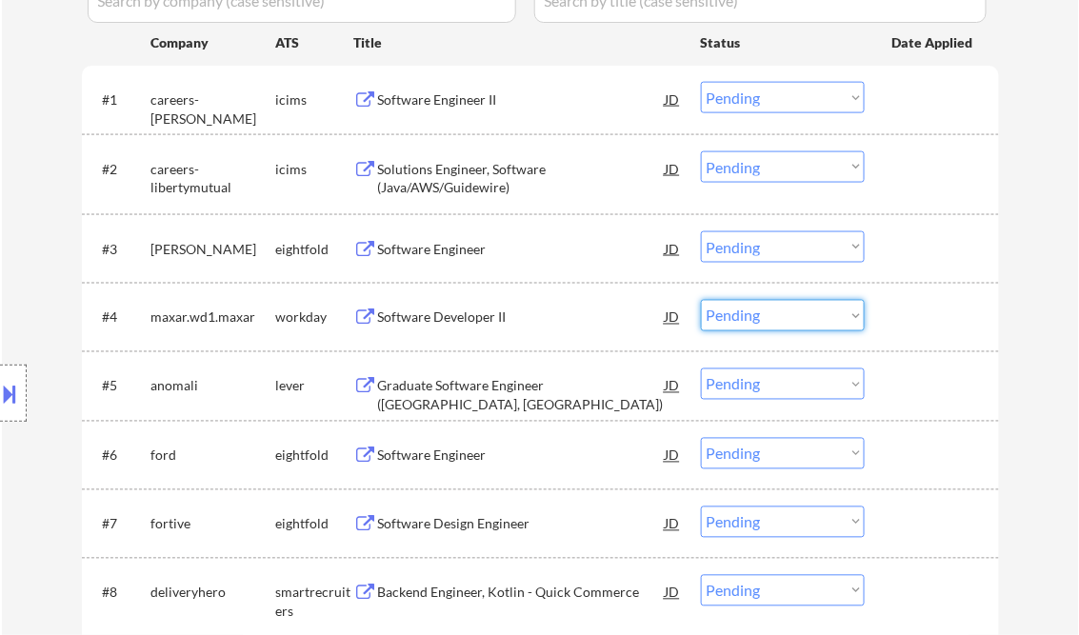
click at [805, 319] on select "Choose an option... Pending Applied Excluded (Questions) Excluded (Expired) Exc…" at bounding box center [783, 315] width 164 height 31
click at [701, 300] on select "Choose an option... Pending Applied Excluded (Questions) Excluded (Expired) Exc…" at bounding box center [783, 315] width 164 height 31
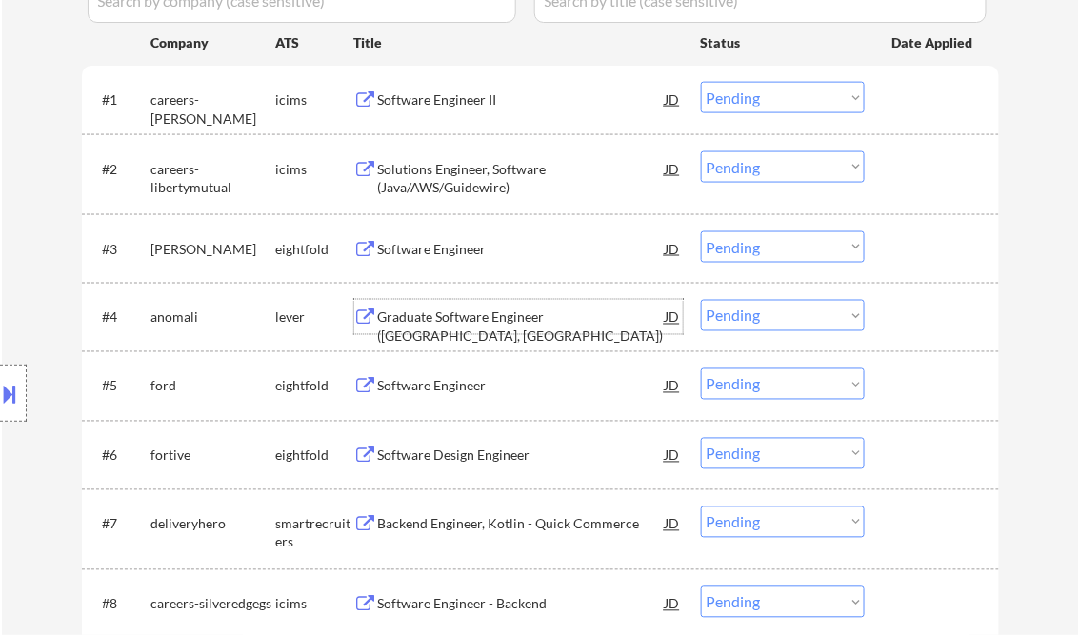
click at [451, 322] on div "Graduate Software Engineer ([GEOGRAPHIC_DATA], [GEOGRAPHIC_DATA])" at bounding box center [522, 327] width 288 height 37
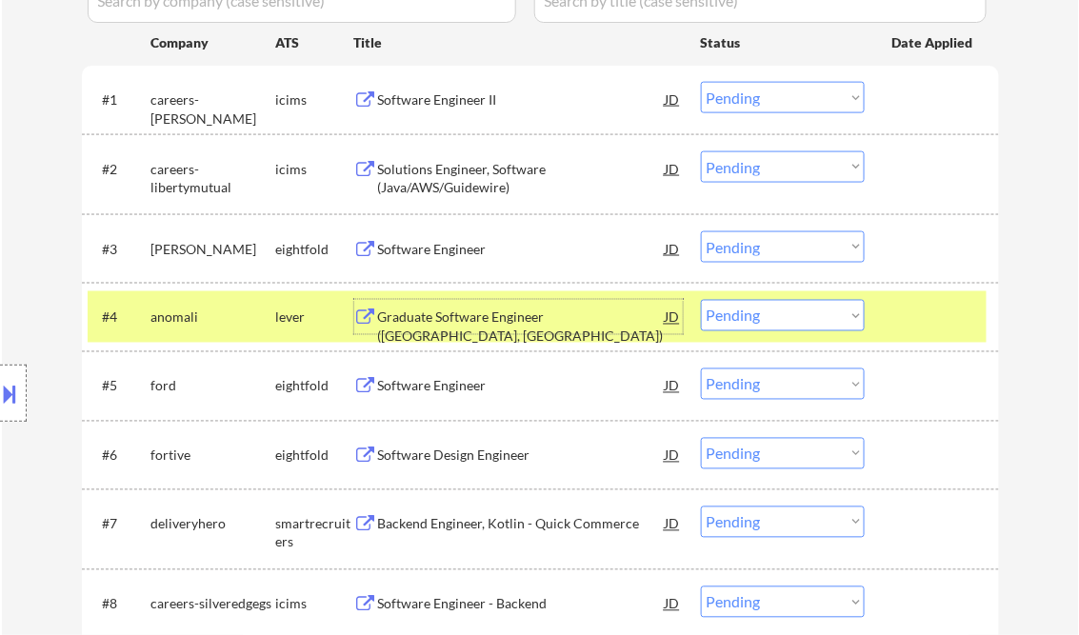
click at [770, 309] on select "Choose an option... Pending Applied Excluded (Questions) Excluded (Expired) Exc…" at bounding box center [783, 315] width 164 height 31
click at [701, 300] on select "Choose an option... Pending Applied Excluded (Questions) Excluded (Expired) Exc…" at bounding box center [783, 315] width 164 height 31
select select ""pending""
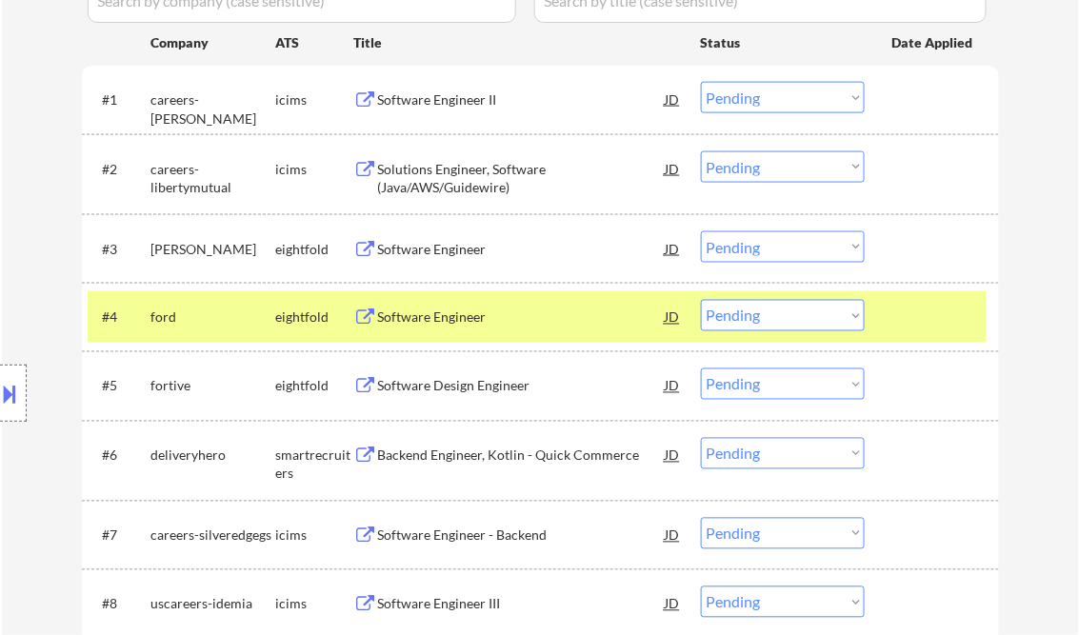
click at [583, 456] on div "Backend Engineer, Kotlin - Quick Commerce" at bounding box center [522, 456] width 288 height 19
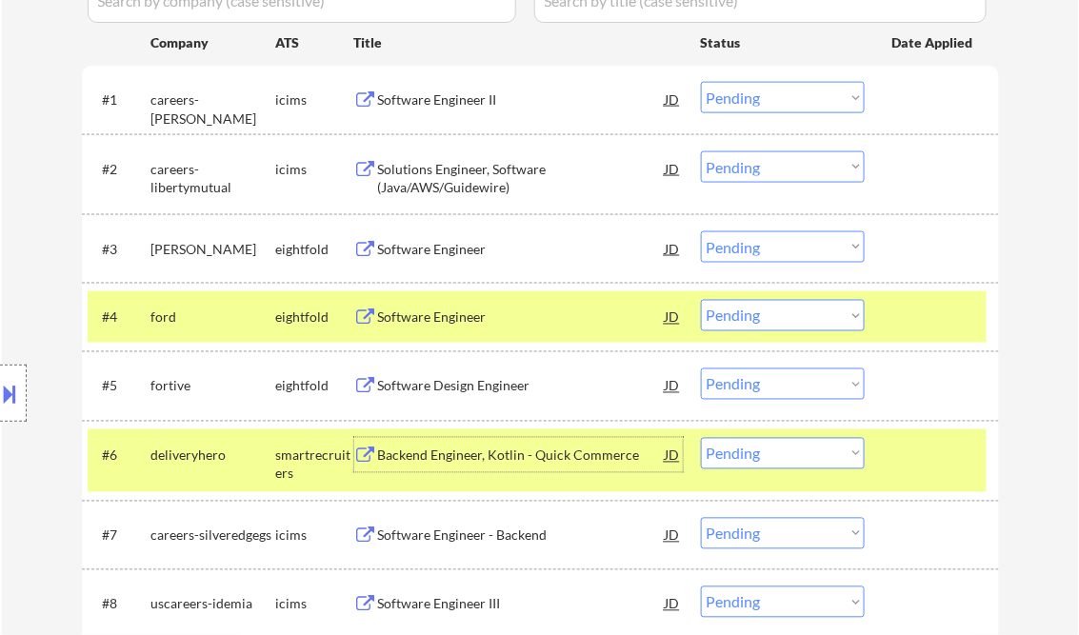
click at [950, 307] on div at bounding box center [935, 317] width 84 height 34
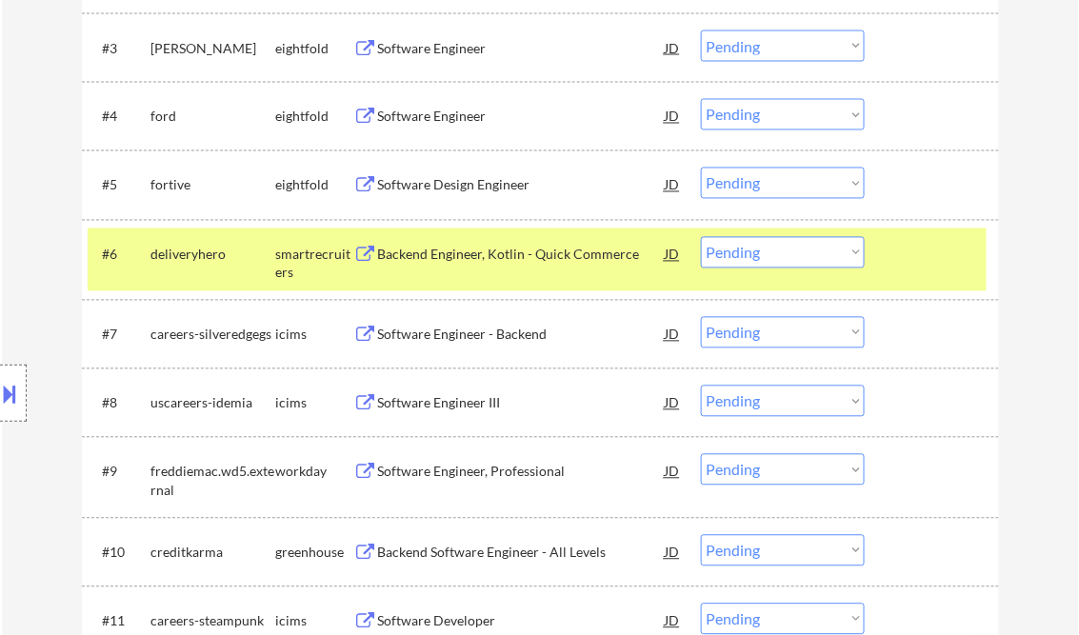
scroll to position [838, 0]
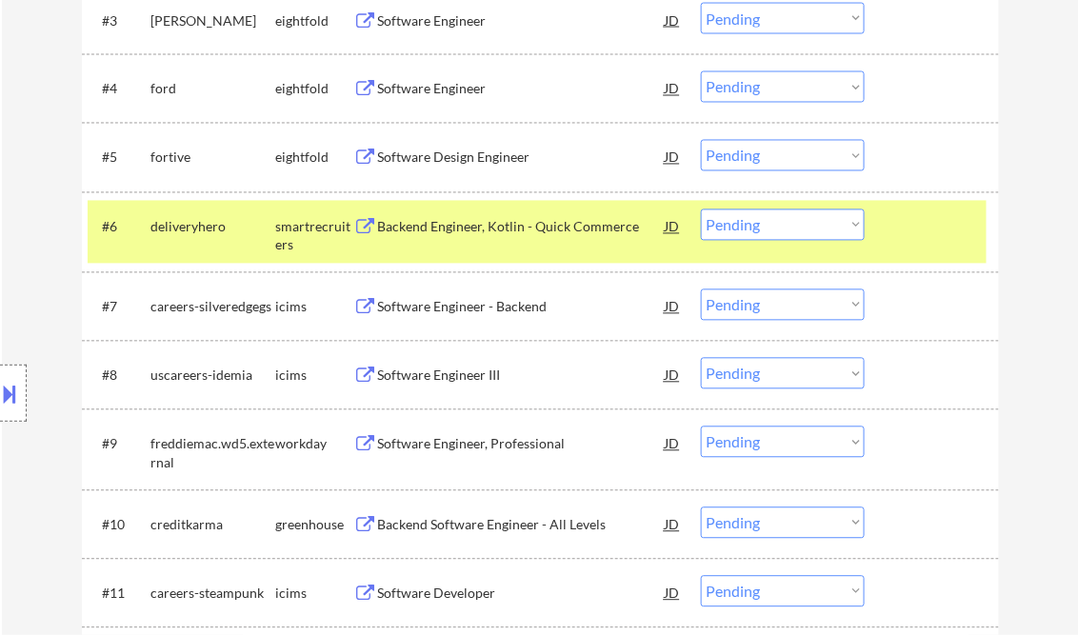
drag, startPoint x: 847, startPoint y: 224, endPoint x: 857, endPoint y: 242, distance: 20.9
click at [847, 224] on select "Choose an option... Pending Applied Excluded (Questions) Excluded (Expired) Exc…" at bounding box center [783, 225] width 164 height 31
click at [701, 210] on select "Choose an option... Pending Applied Excluded (Questions) Excluded (Expired) Exc…" at bounding box center [783, 225] width 164 height 31
select select ""pending""
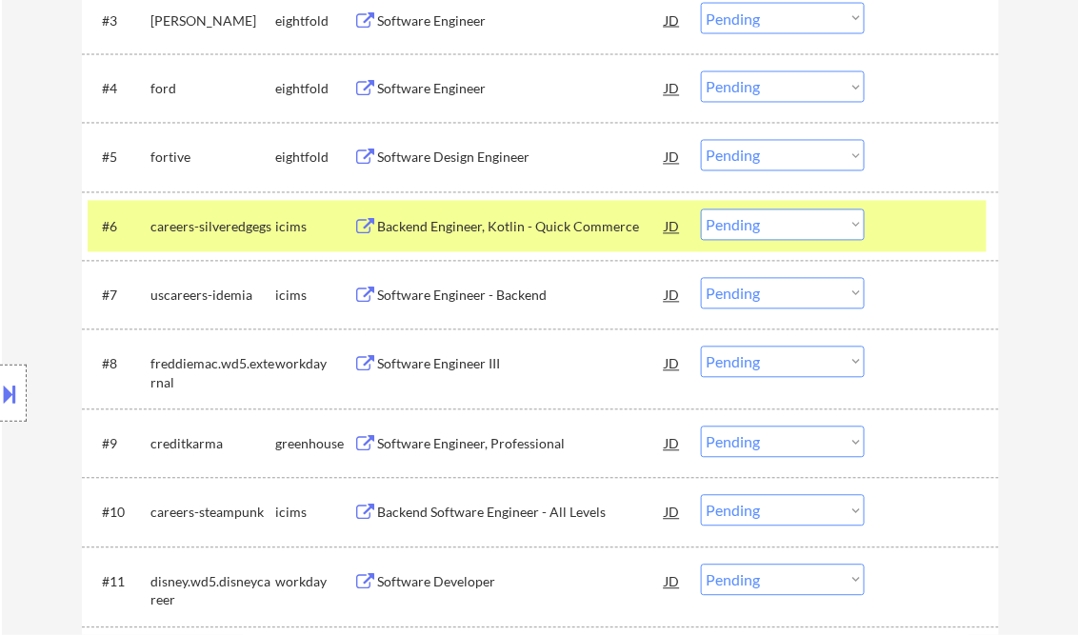
scroll to position [1067, 0]
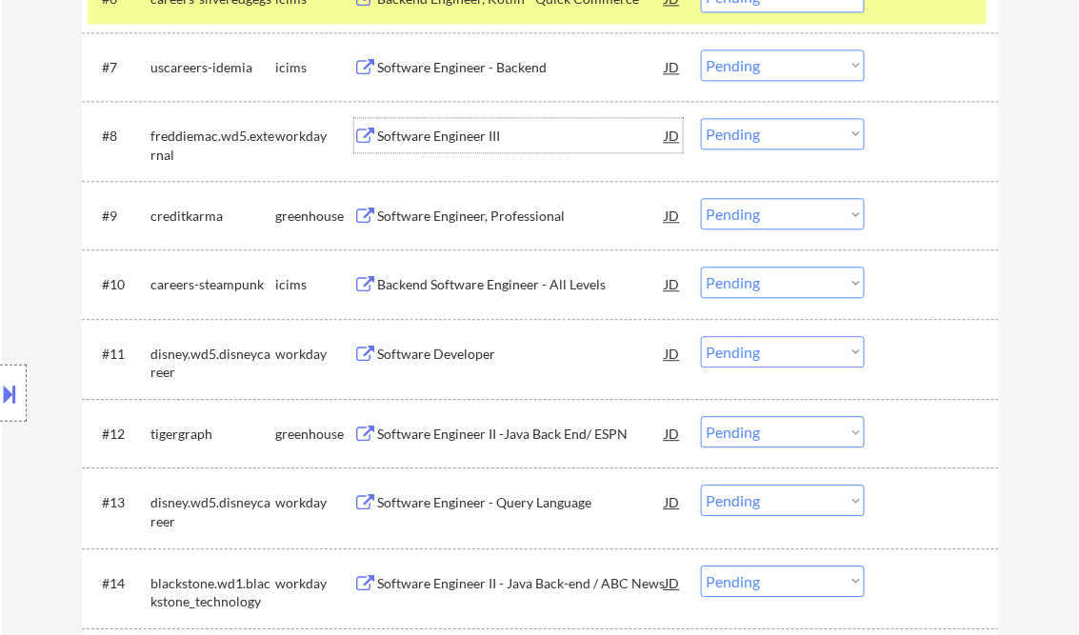
click at [453, 129] on div "Software Engineer III" at bounding box center [522, 136] width 288 height 19
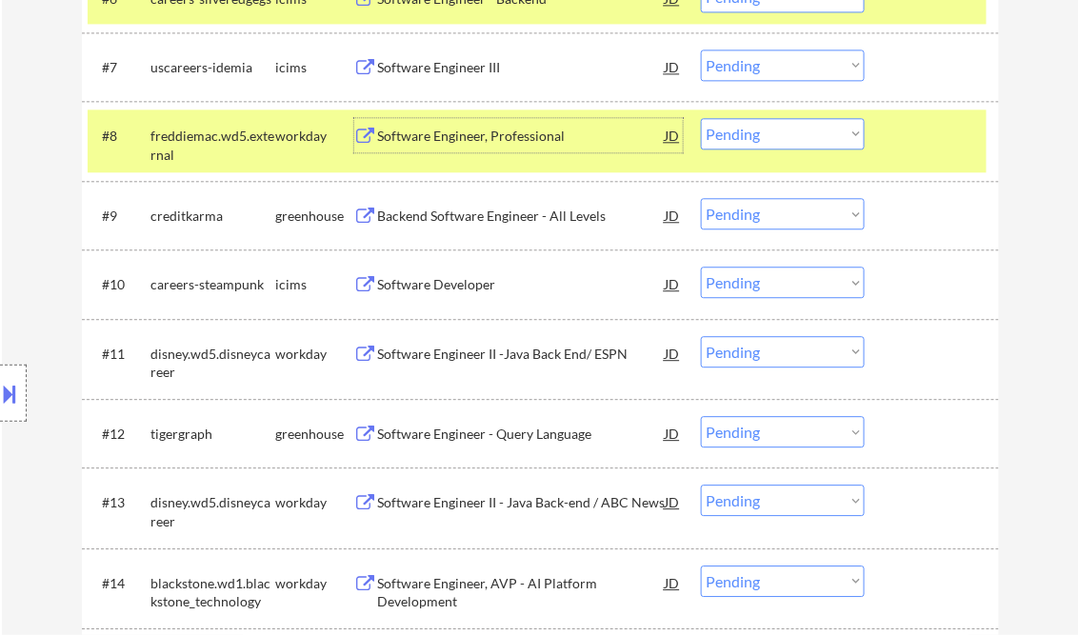
click at [788, 142] on select "Choose an option... Pending Applied Excluded (Questions) Excluded (Expired) Exc…" at bounding box center [783, 133] width 164 height 31
click at [701, 118] on select "Choose an option... Pending Applied Excluded (Questions) Excluded (Expired) Exc…" at bounding box center [783, 133] width 164 height 31
select select ""pending""
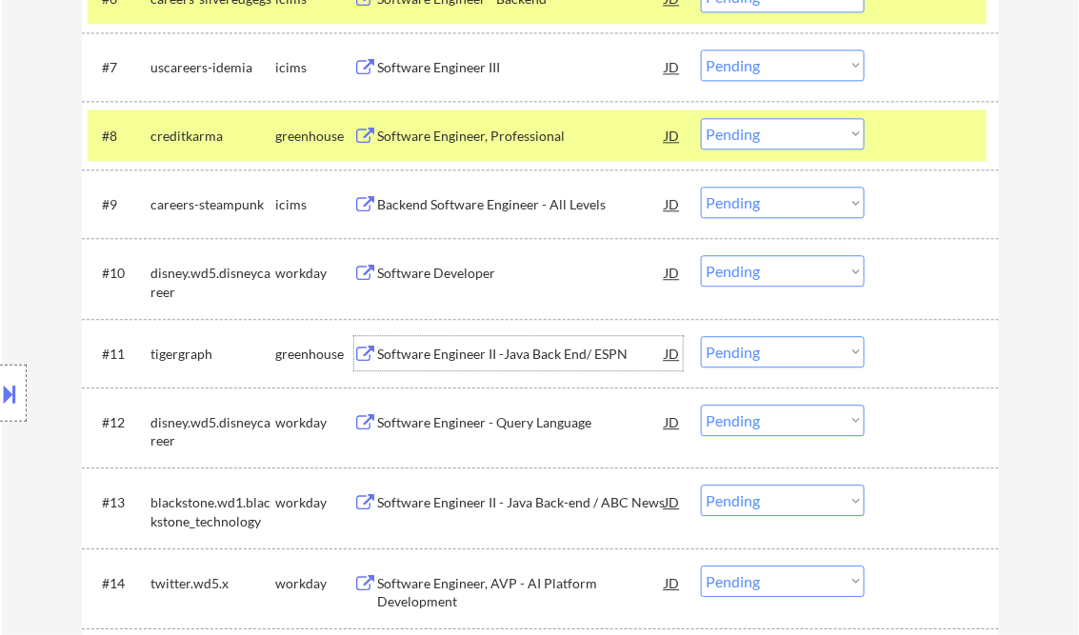
click at [445, 351] on div "Software Engineer II -Java Back End/ ESPN" at bounding box center [522, 354] width 288 height 19
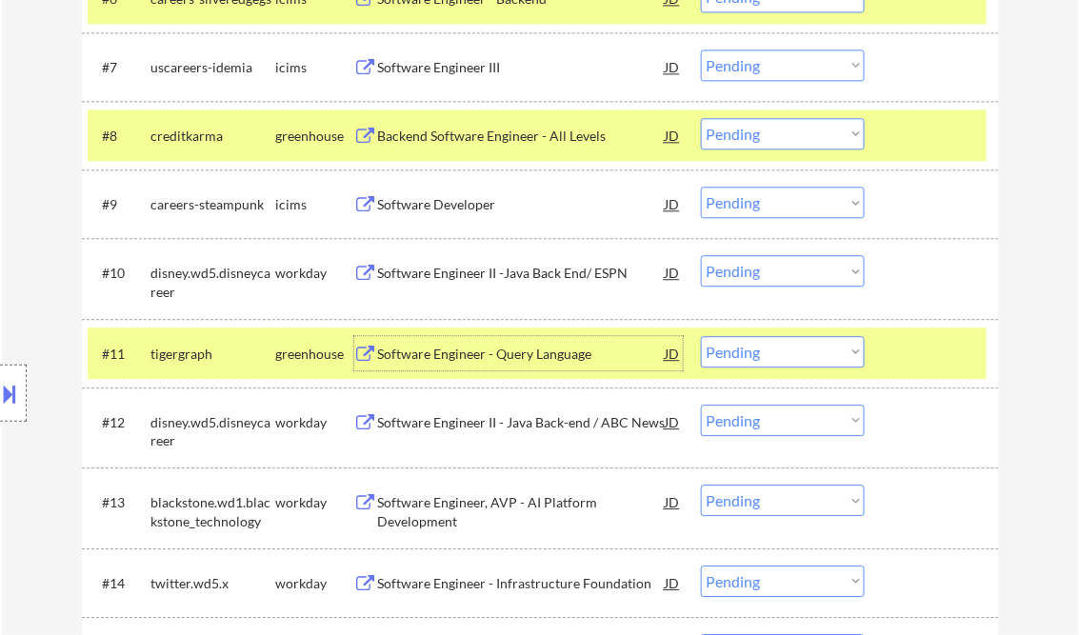
click at [754, 347] on select "Choose an option... Pending Applied Excluded (Questions) Excluded (Expired) Exc…" at bounding box center [783, 351] width 164 height 31
click at [701, 336] on select "Choose an option... Pending Applied Excluded (Questions) Excluded (Expired) Exc…" at bounding box center [783, 351] width 164 height 31
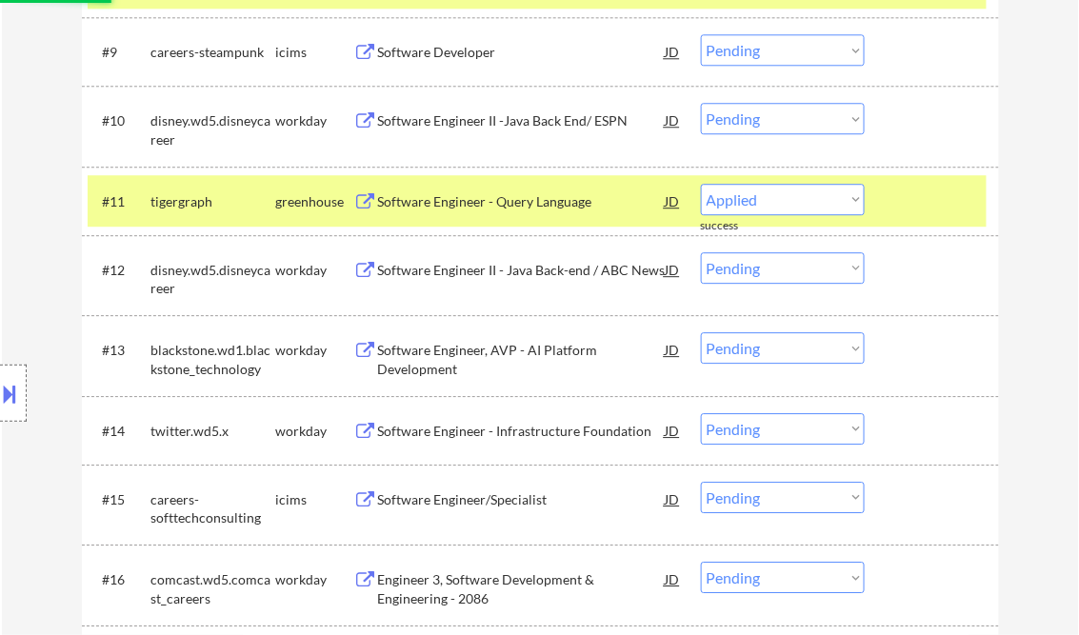
select select ""pending""
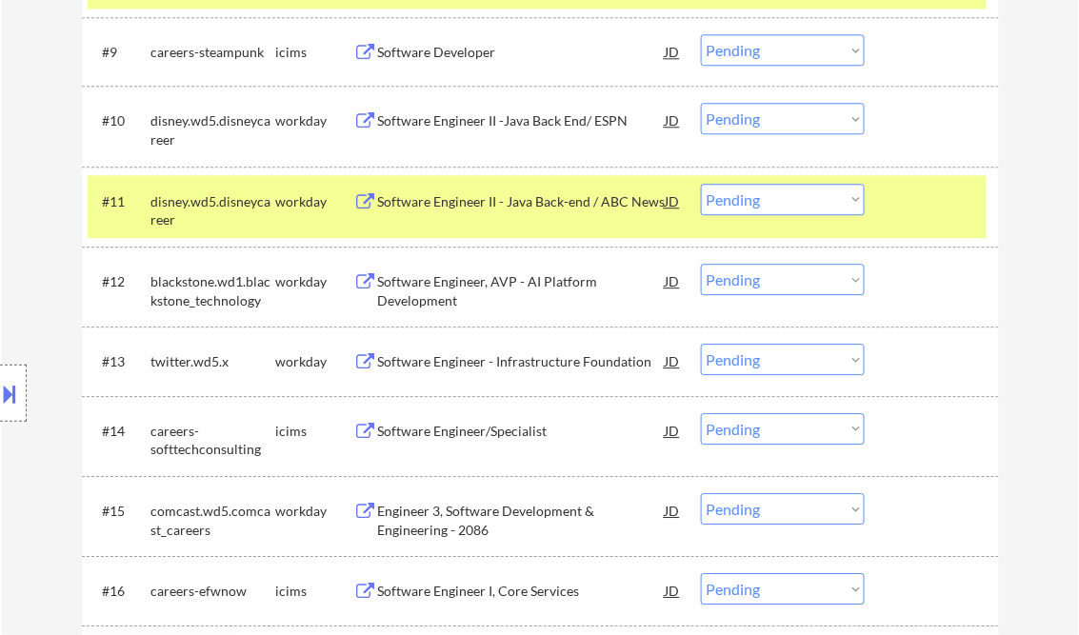
click at [473, 284] on div "Software Engineer, AVP - AI Platform Development" at bounding box center [522, 290] width 288 height 37
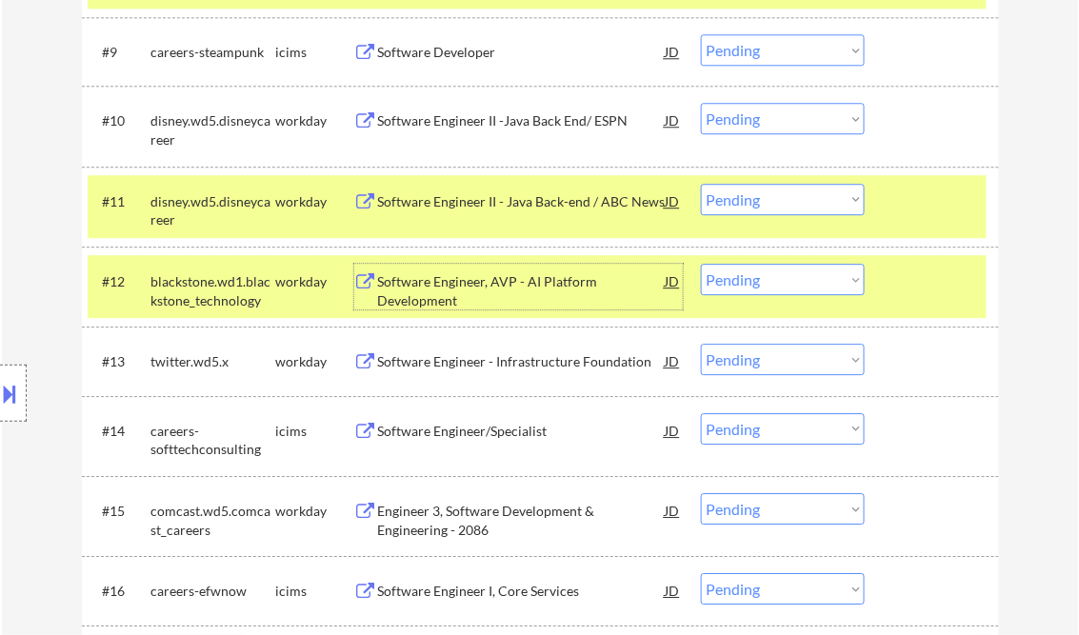
click at [18, 385] on button at bounding box center [10, 393] width 21 height 31
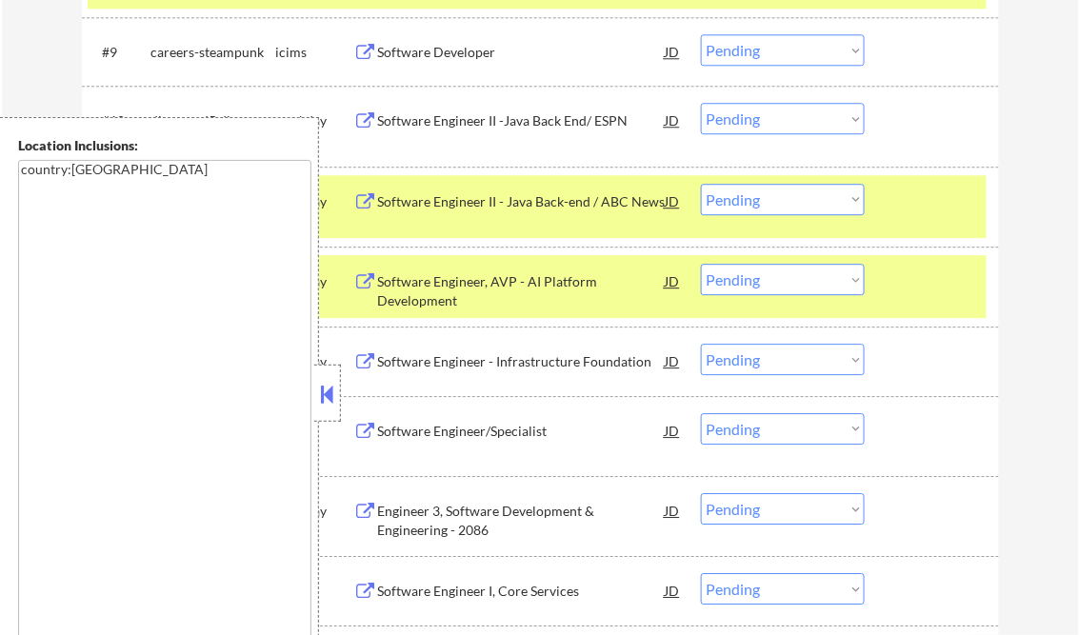
click at [313, 398] on div "Location Inclusions: country:[GEOGRAPHIC_DATA]" at bounding box center [159, 393] width 319 height 553
click at [328, 392] on button at bounding box center [327, 394] width 21 height 29
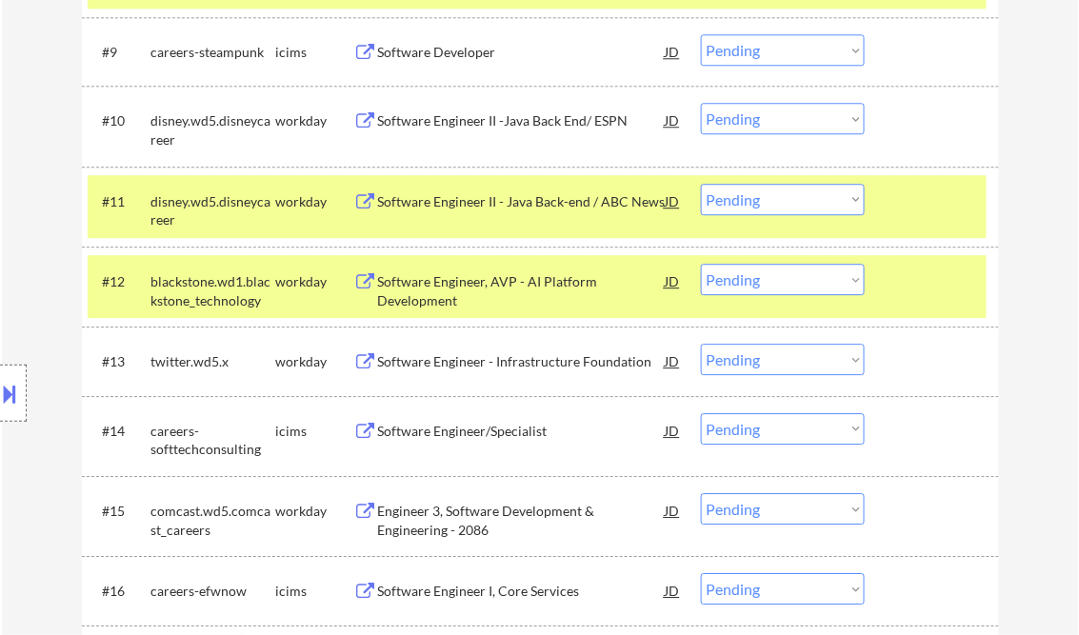
drag, startPoint x: 943, startPoint y: 206, endPoint x: 948, endPoint y: 219, distance: 14.2
click at [944, 205] on div at bounding box center [935, 201] width 84 height 34
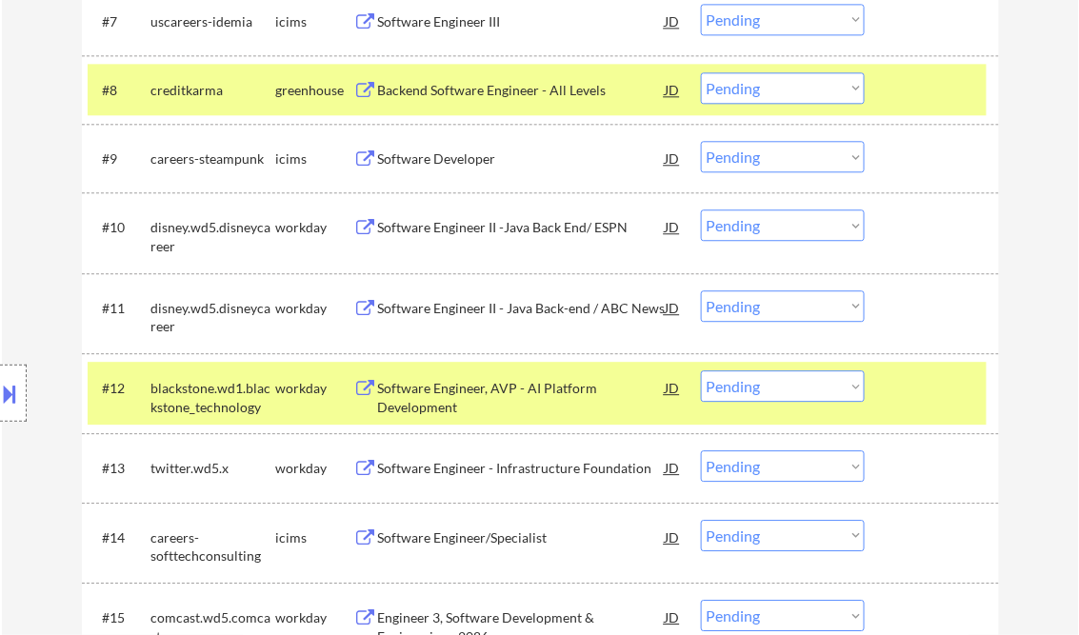
scroll to position [1067, 0]
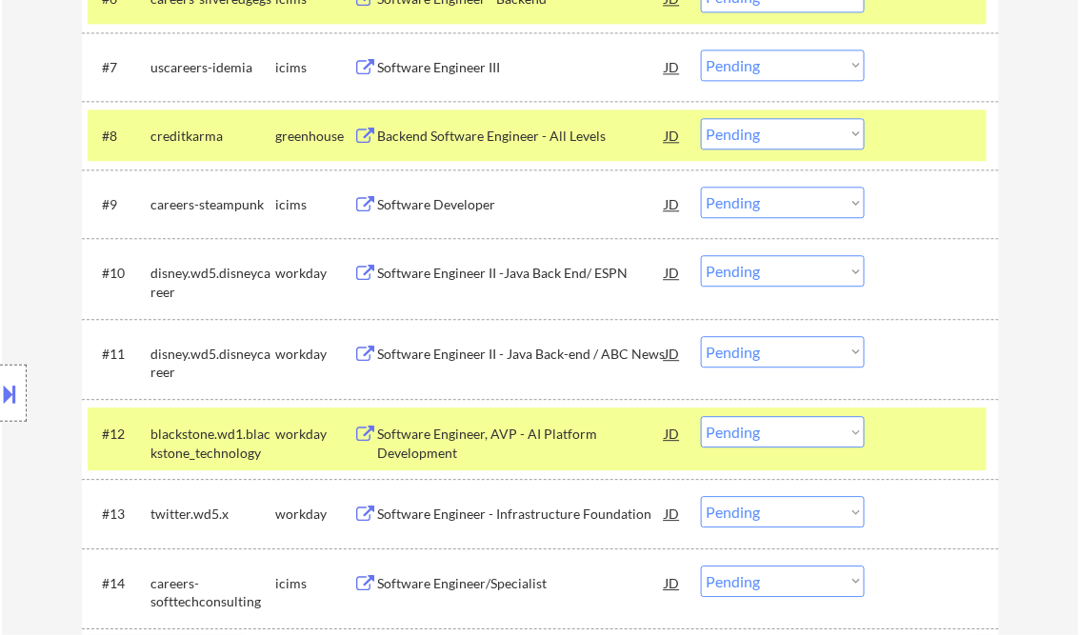
click at [918, 129] on div at bounding box center [935, 135] width 84 height 34
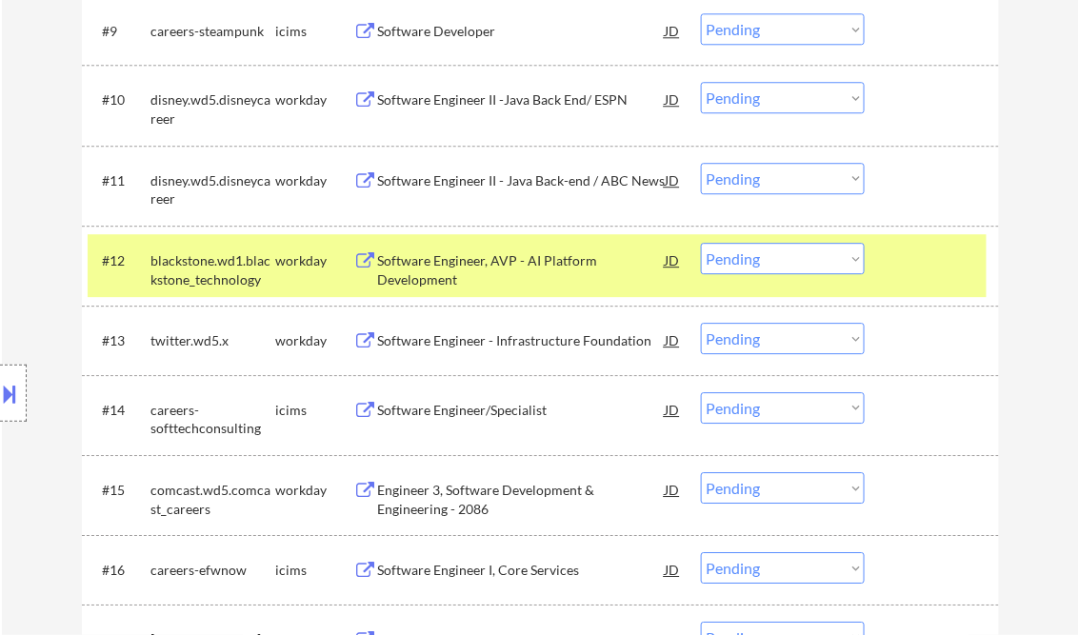
scroll to position [1295, 0]
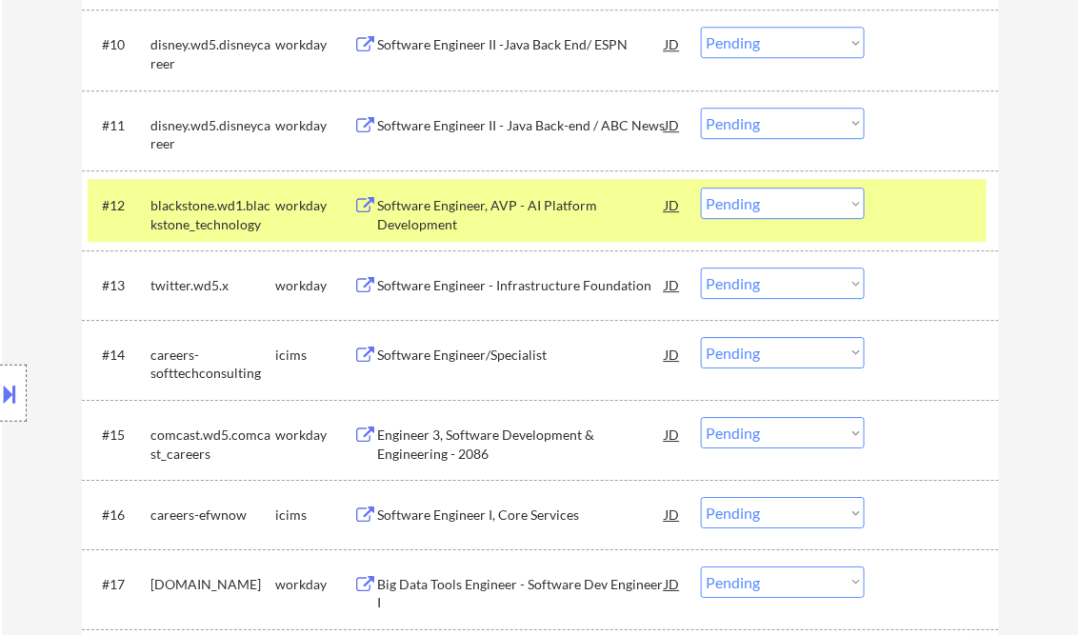
click at [731, 211] on select "Choose an option... Pending Applied Excluded (Questions) Excluded (Expired) Exc…" at bounding box center [783, 203] width 164 height 31
click at [701, 188] on select "Choose an option... Pending Applied Excluded (Questions) Excluded (Expired) Exc…" at bounding box center [783, 203] width 164 height 31
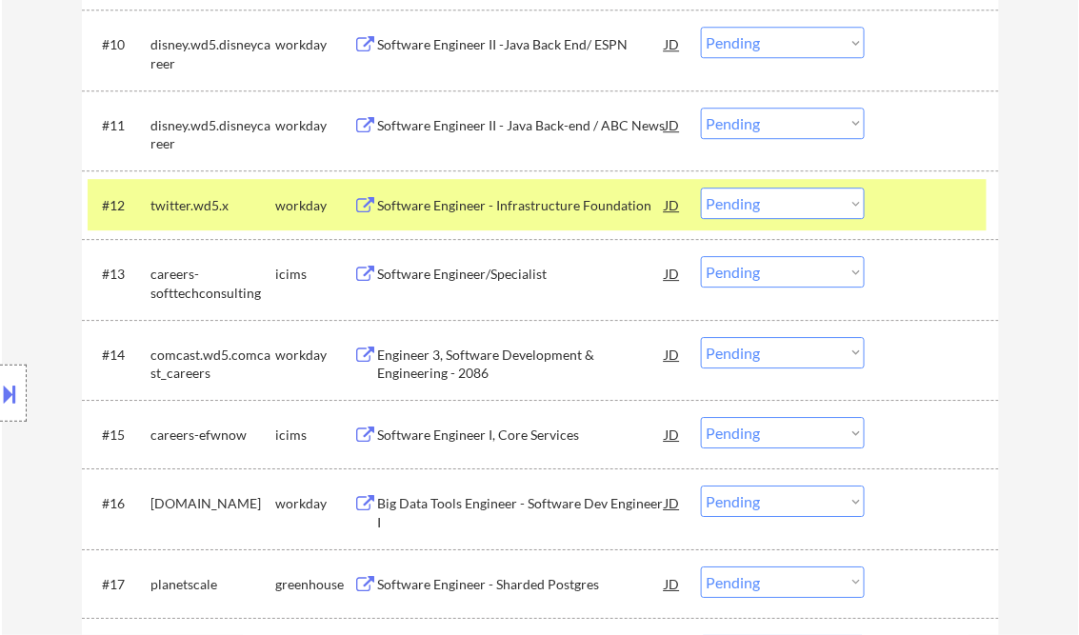
click at [443, 210] on div "Software Engineer - Infrastructure Foundation" at bounding box center [522, 205] width 288 height 19
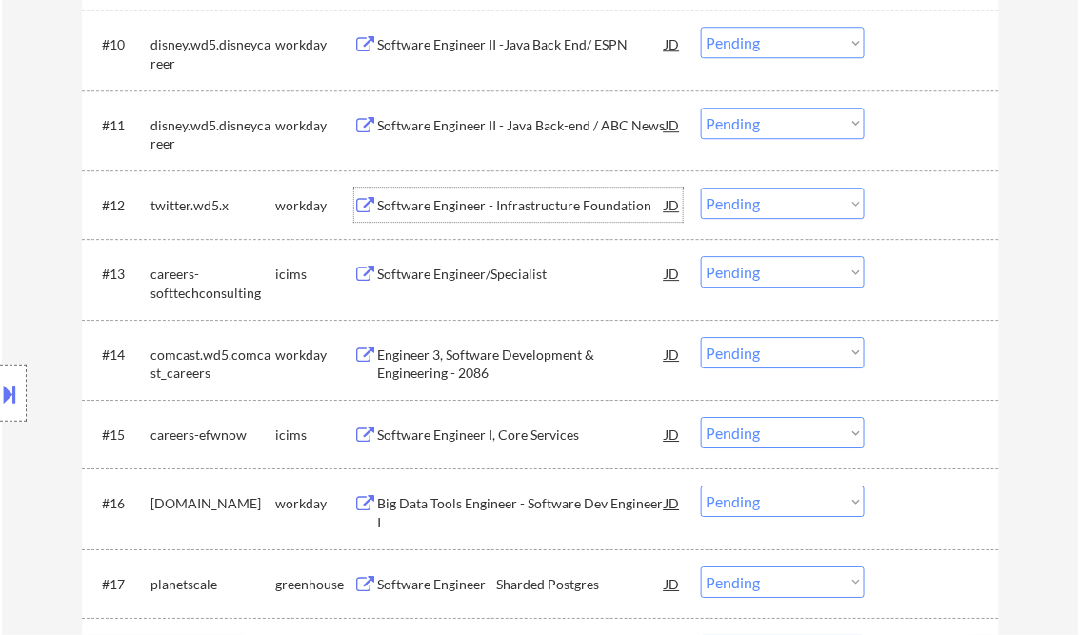
click at [761, 209] on select "Choose an option... Pending Applied Excluded (Questions) Excluded (Expired) Exc…" at bounding box center [783, 203] width 164 height 31
click at [701, 188] on select "Choose an option... Pending Applied Excluded (Questions) Excluded (Expired) Exc…" at bounding box center [783, 203] width 164 height 31
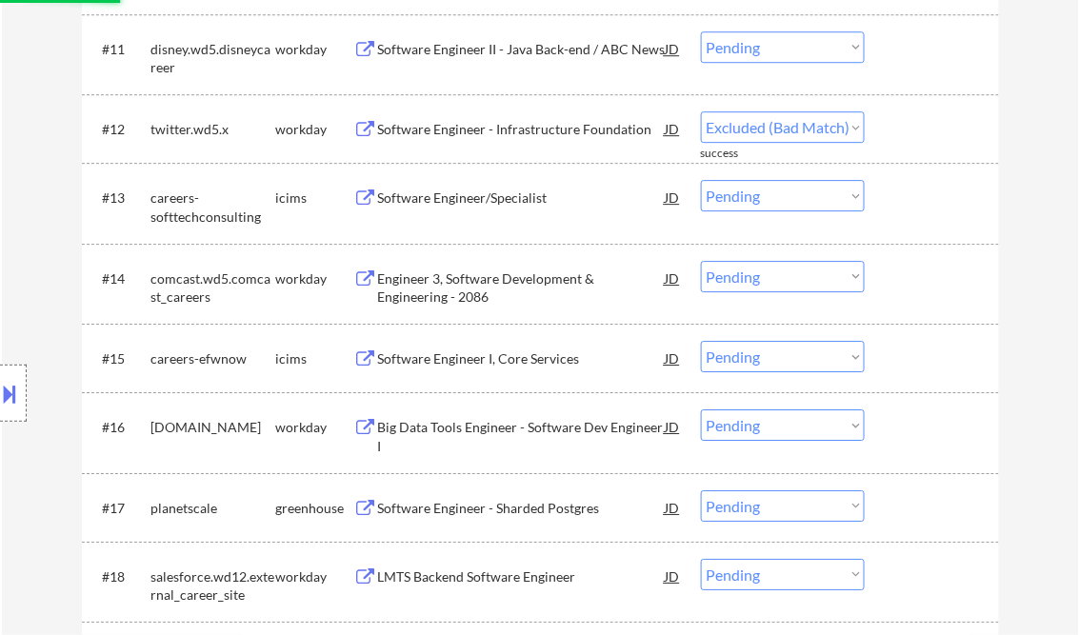
select select ""pending""
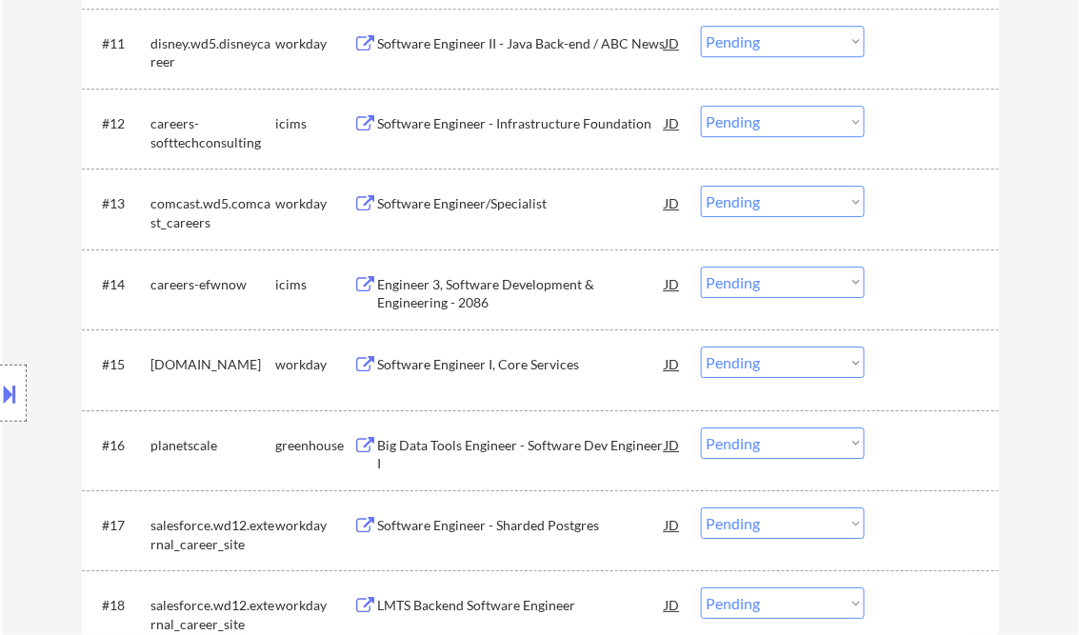
scroll to position [1448, 0]
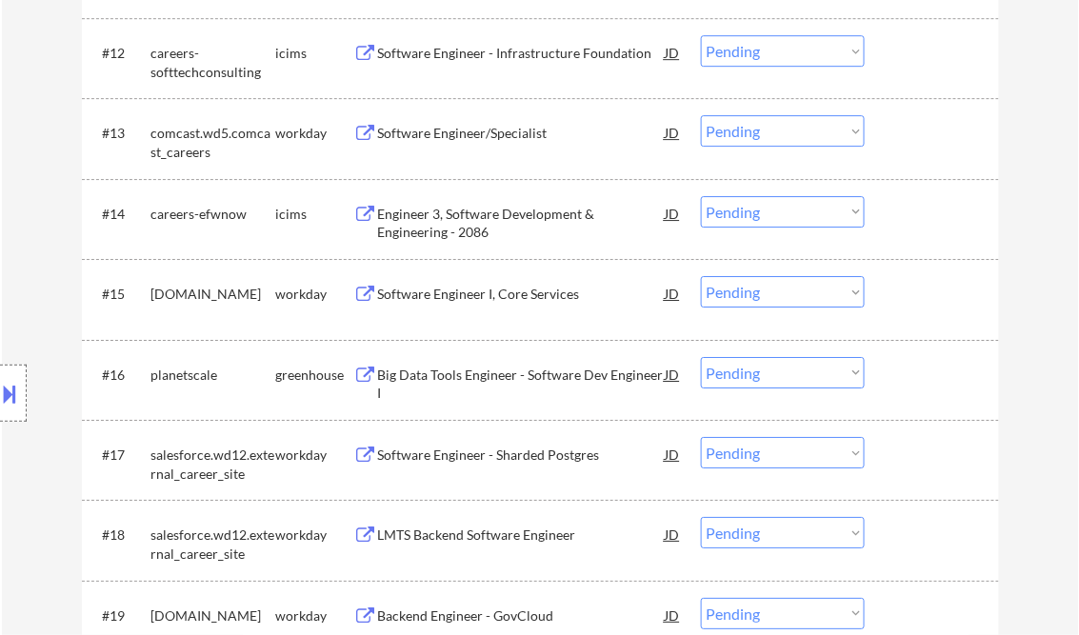
click at [475, 211] on div "Engineer 3, Software Development & Engineering - 2086" at bounding box center [522, 223] width 288 height 37
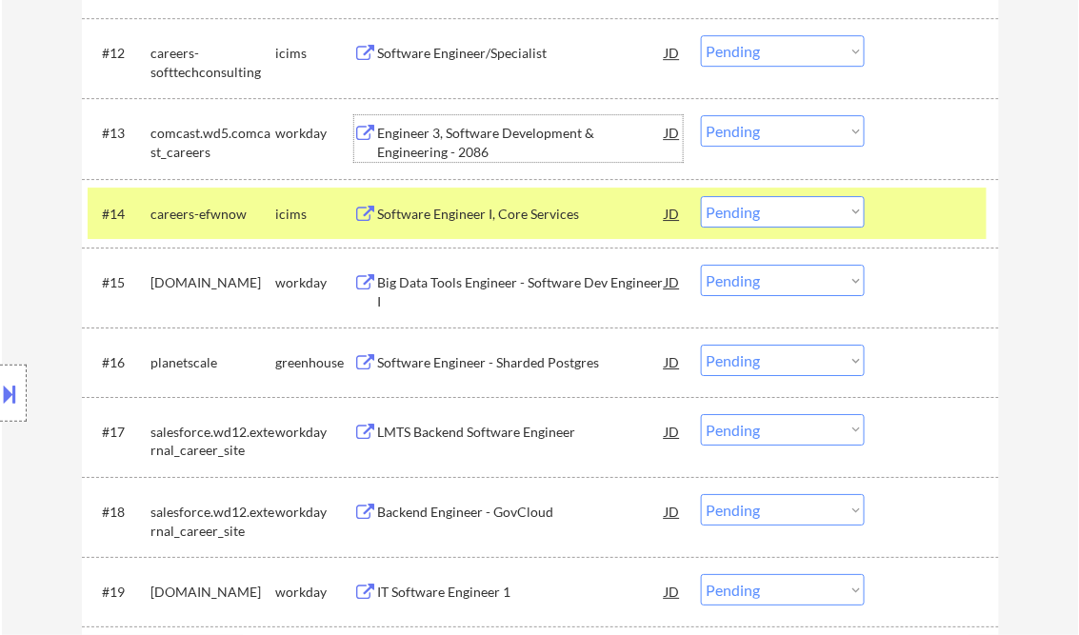
click at [516, 140] on div "Engineer 3, Software Development & Engineering - 2086" at bounding box center [522, 142] width 288 height 37
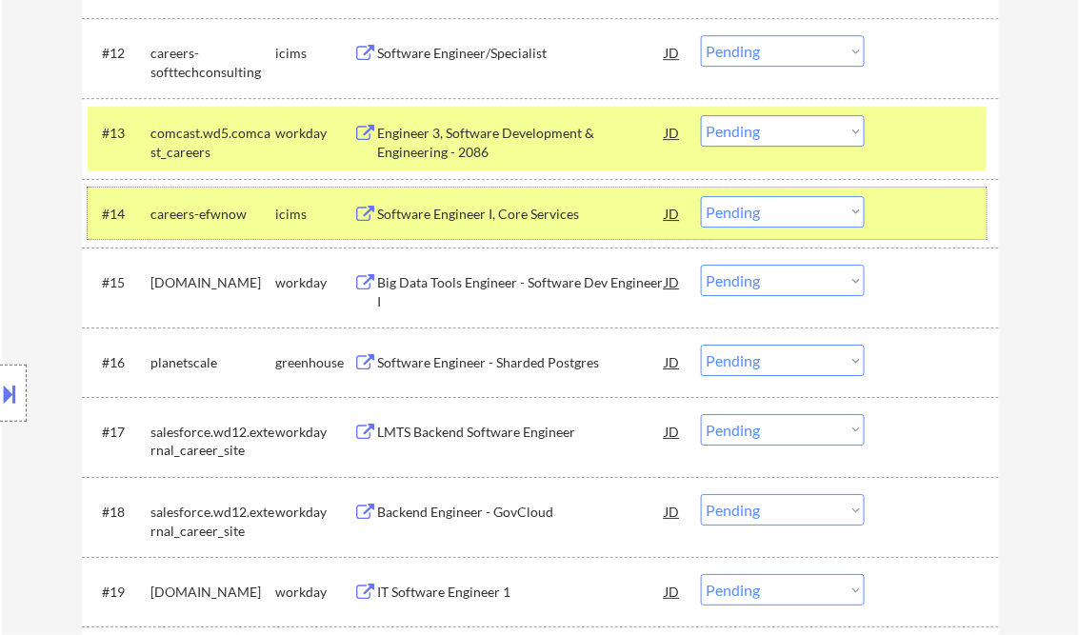
drag, startPoint x: 912, startPoint y: 229, endPoint x: 894, endPoint y: 166, distance: 65.2
click at [913, 229] on div at bounding box center [935, 213] width 84 height 34
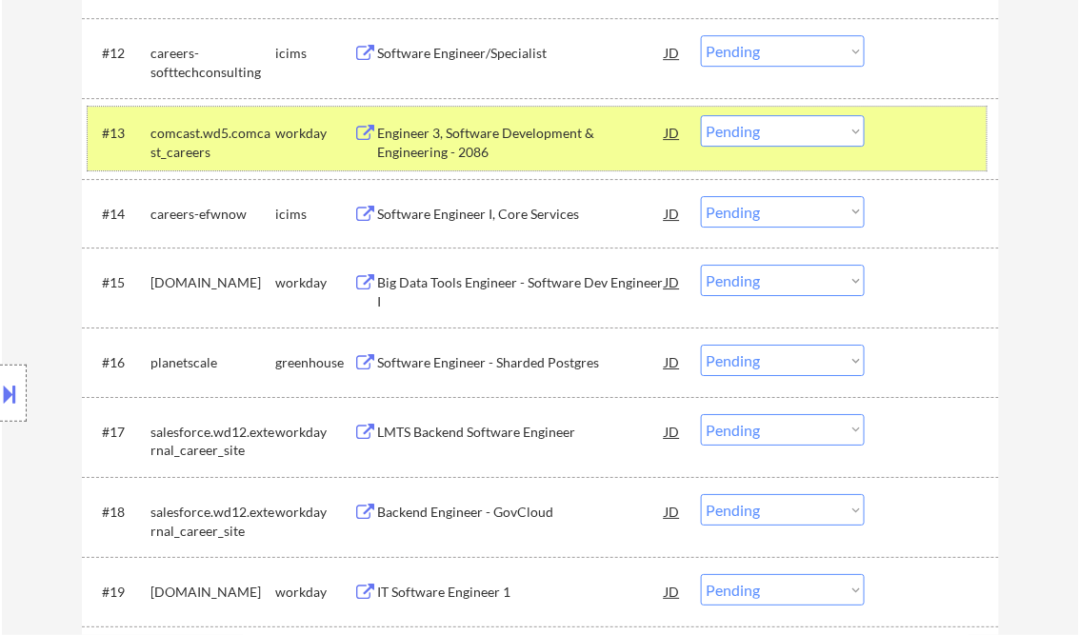
click at [907, 139] on div at bounding box center [935, 132] width 84 height 34
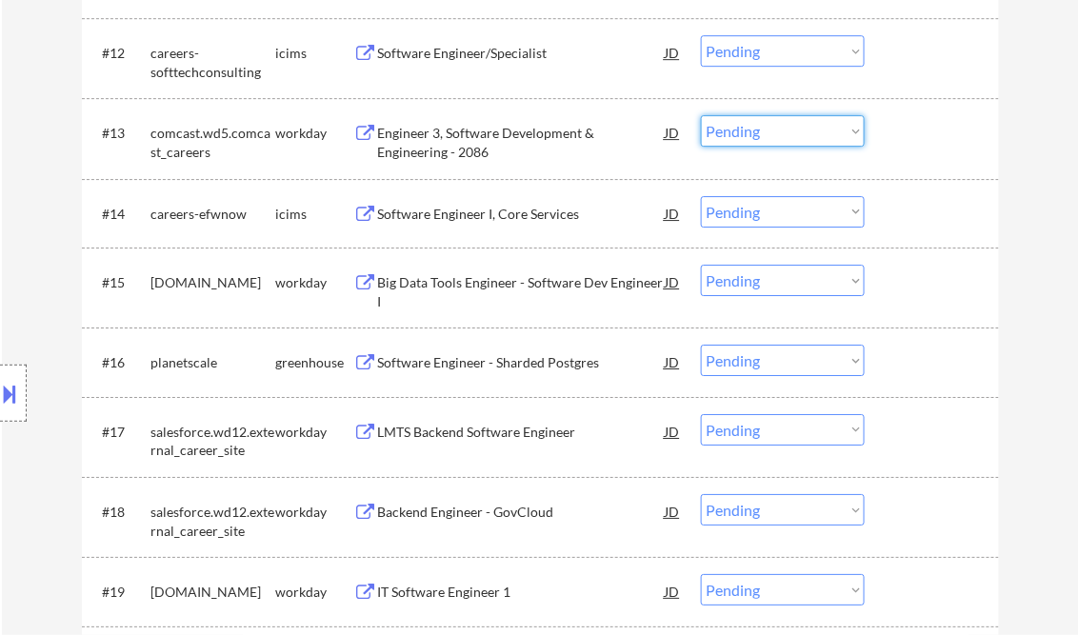
drag, startPoint x: 855, startPoint y: 130, endPoint x: 825, endPoint y: 147, distance: 35.0
click at [855, 130] on select "Choose an option... Pending Applied Excluded (Questions) Excluded (Expired) Exc…" at bounding box center [783, 130] width 164 height 31
click at [701, 115] on select "Choose an option... Pending Applied Excluded (Questions) Excluded (Expired) Exc…" at bounding box center [783, 130] width 164 height 31
select select ""pending""
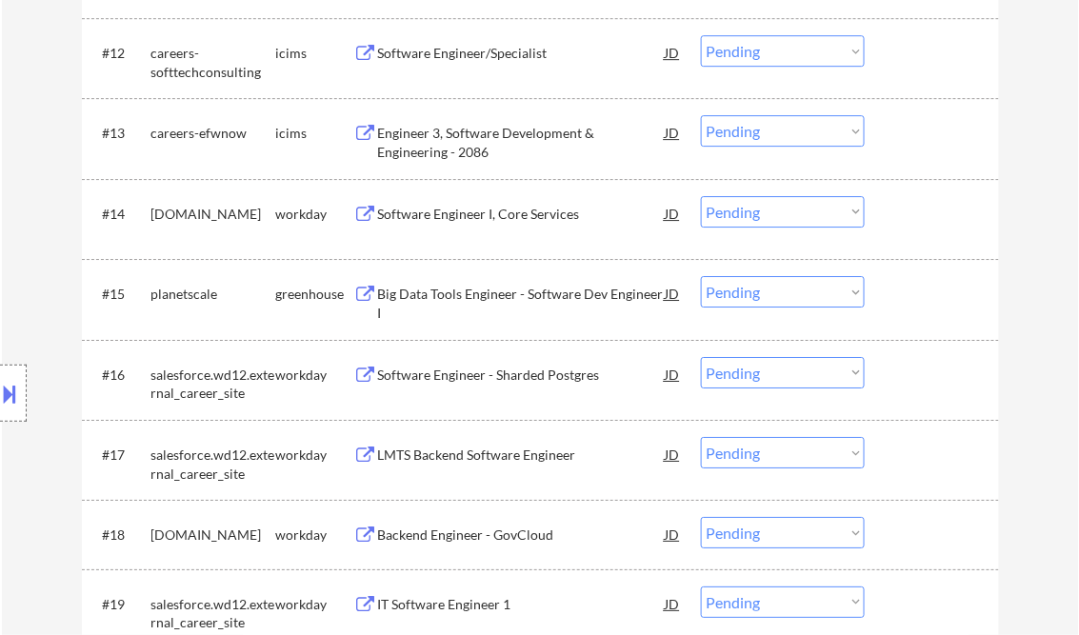
click at [520, 229] on div "Software Engineer I, Core Services" at bounding box center [522, 213] width 288 height 34
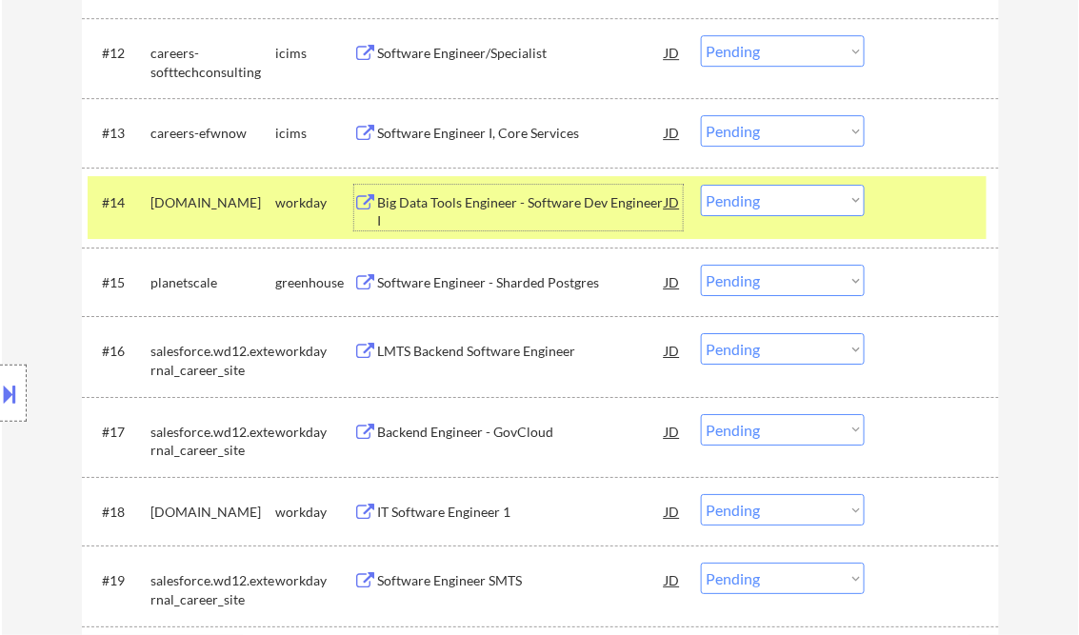
click at [507, 202] on div "Big Data Tools Engineer - Software Dev Engineer I" at bounding box center [522, 211] width 288 height 37
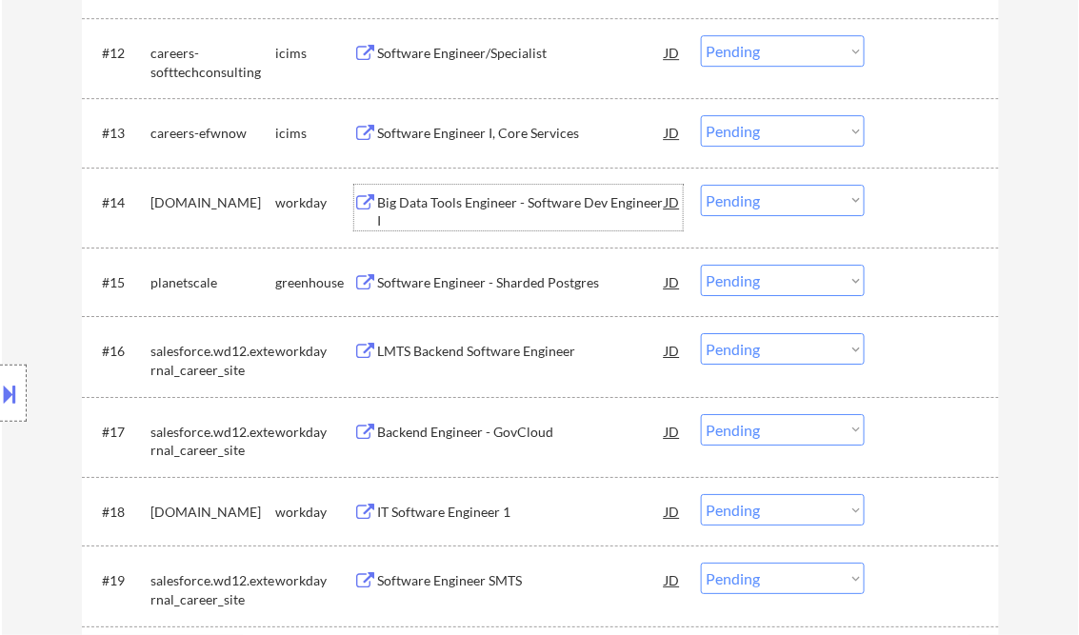
click at [802, 206] on select "Choose an option... Pending Applied Excluded (Questions) Excluded (Expired) Exc…" at bounding box center [783, 200] width 164 height 31
click at [701, 185] on select "Choose an option... Pending Applied Excluded (Questions) Excluded (Expired) Exc…" at bounding box center [783, 200] width 164 height 31
select select ""pending""
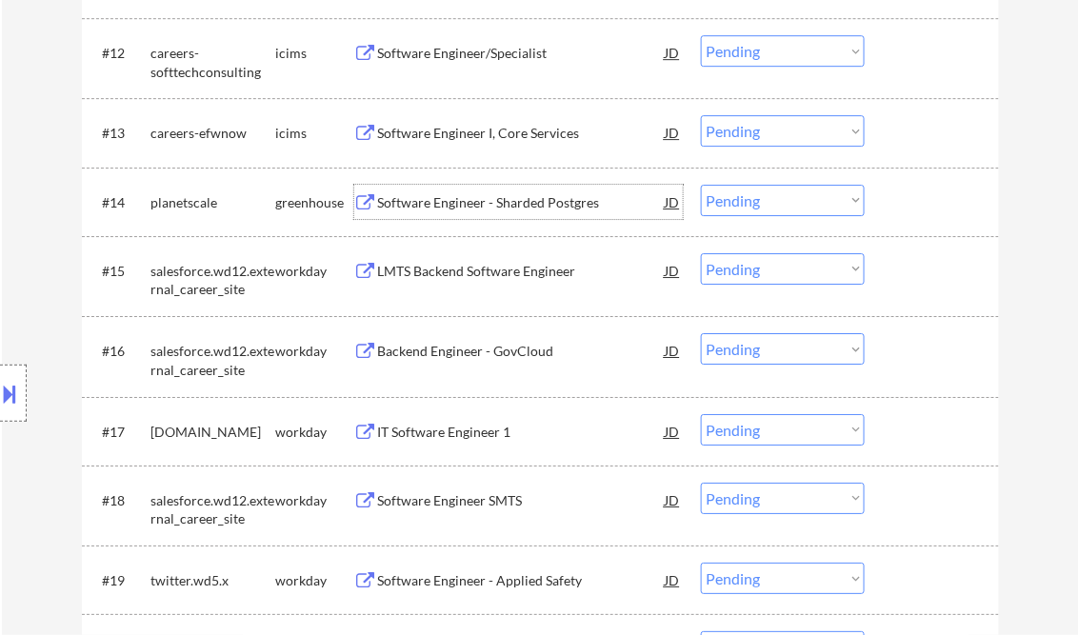
click at [491, 212] on div "Software Engineer - Sharded Postgres" at bounding box center [522, 202] width 288 height 34
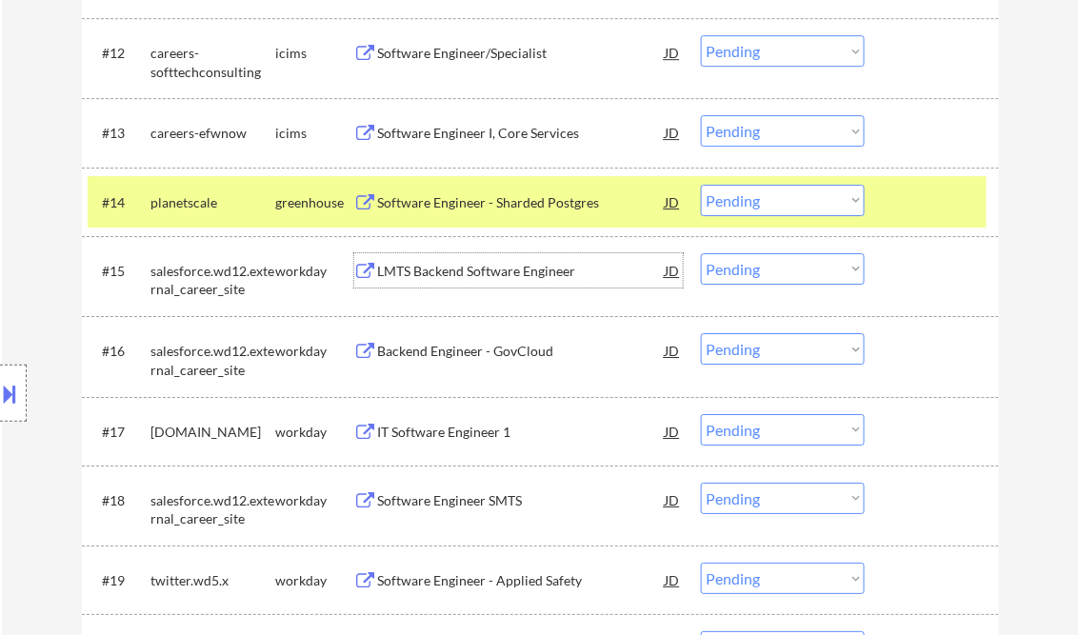
click at [474, 267] on div "LMTS Backend Software Engineer" at bounding box center [522, 271] width 288 height 19
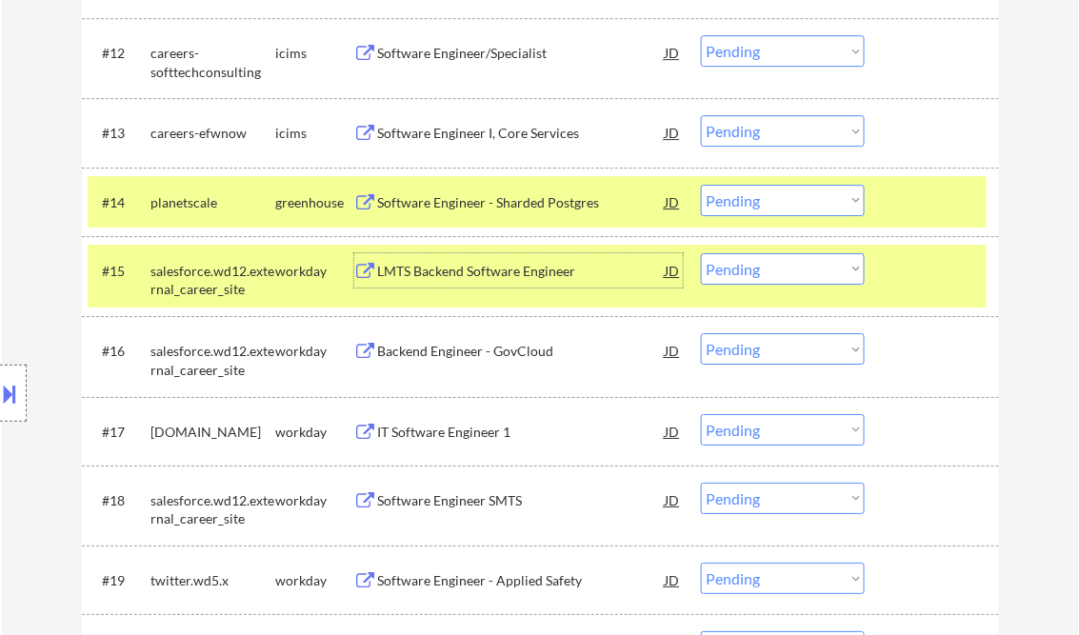
click at [893, 204] on div at bounding box center [935, 202] width 84 height 34
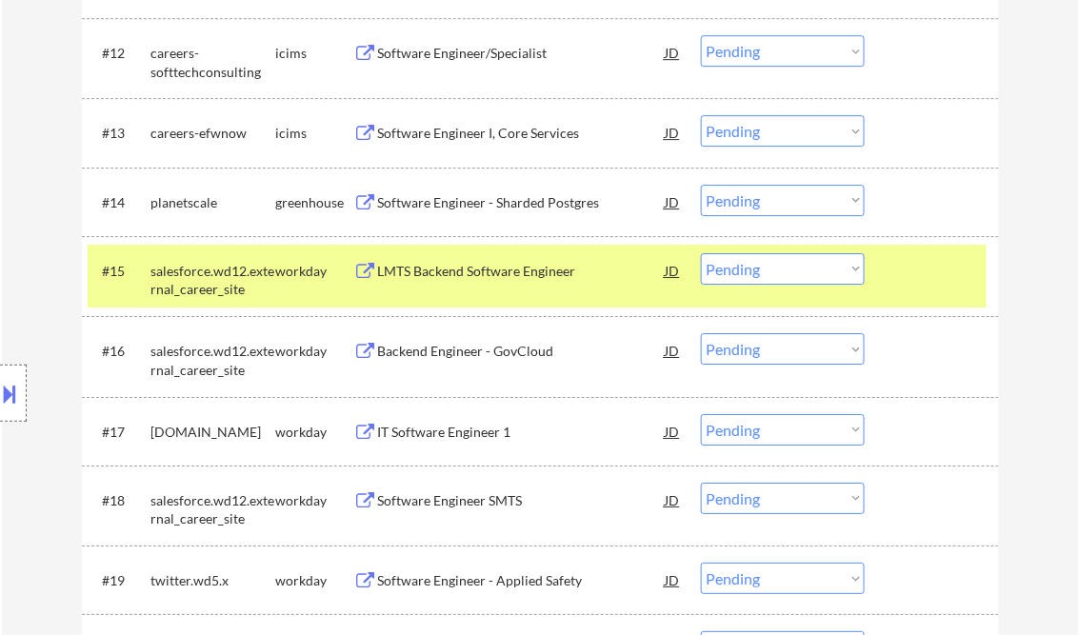
click at [840, 274] on select "Choose an option... Pending Applied Excluded (Questions) Excluded (Expired) Exc…" at bounding box center [783, 268] width 164 height 31
click at [701, 253] on select "Choose an option... Pending Applied Excluded (Questions) Excluded (Expired) Exc…" at bounding box center [783, 268] width 164 height 31
click at [921, 291] on div "#15 salesforce.wd12.external_career_site workday LMTS Backend Software Engineer…" at bounding box center [537, 276] width 899 height 63
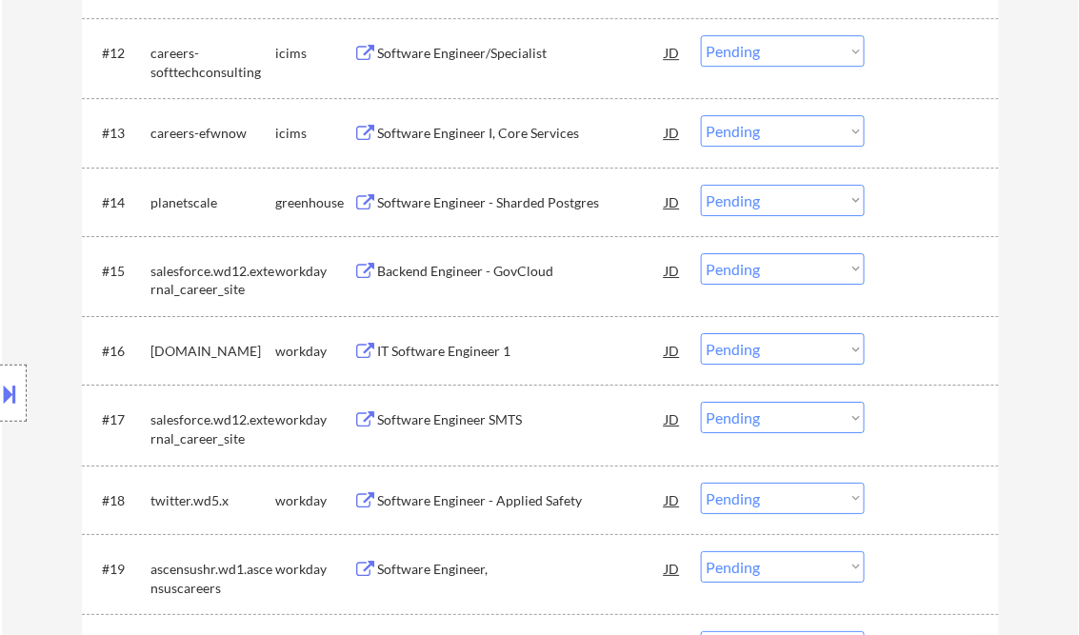
click at [506, 269] on div "Backend Engineer - GovCloud" at bounding box center [522, 271] width 288 height 19
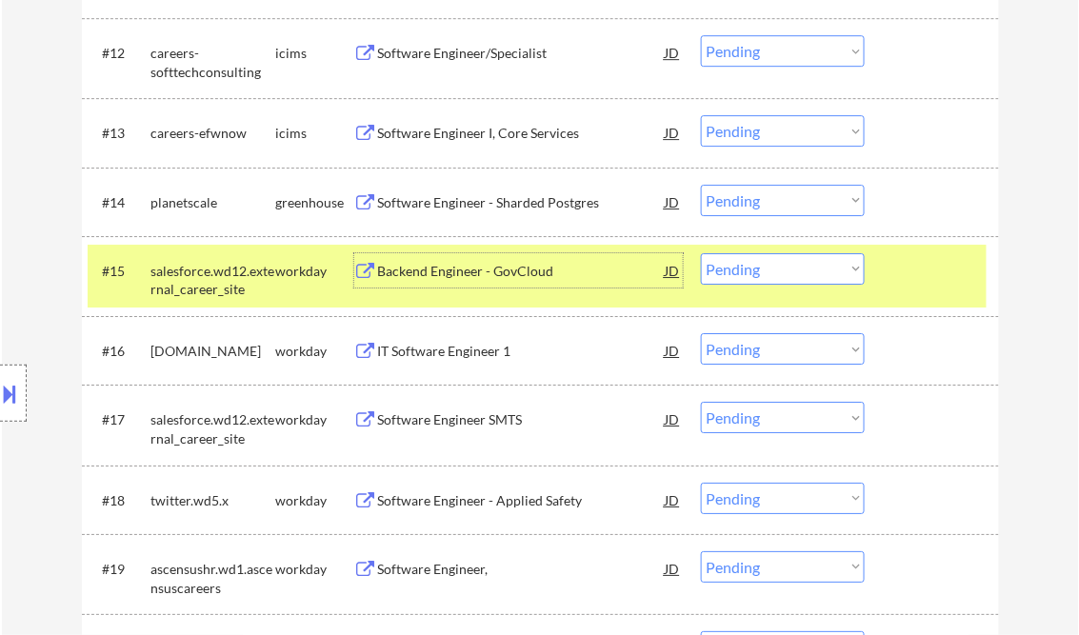
click at [779, 264] on select "Choose an option... Pending Applied Excluded (Questions) Excluded (Expired) Exc…" at bounding box center [783, 268] width 164 height 31
click at [701, 253] on select "Choose an option... Pending Applied Excluded (Questions) Excluded (Expired) Exc…" at bounding box center [783, 268] width 164 height 31
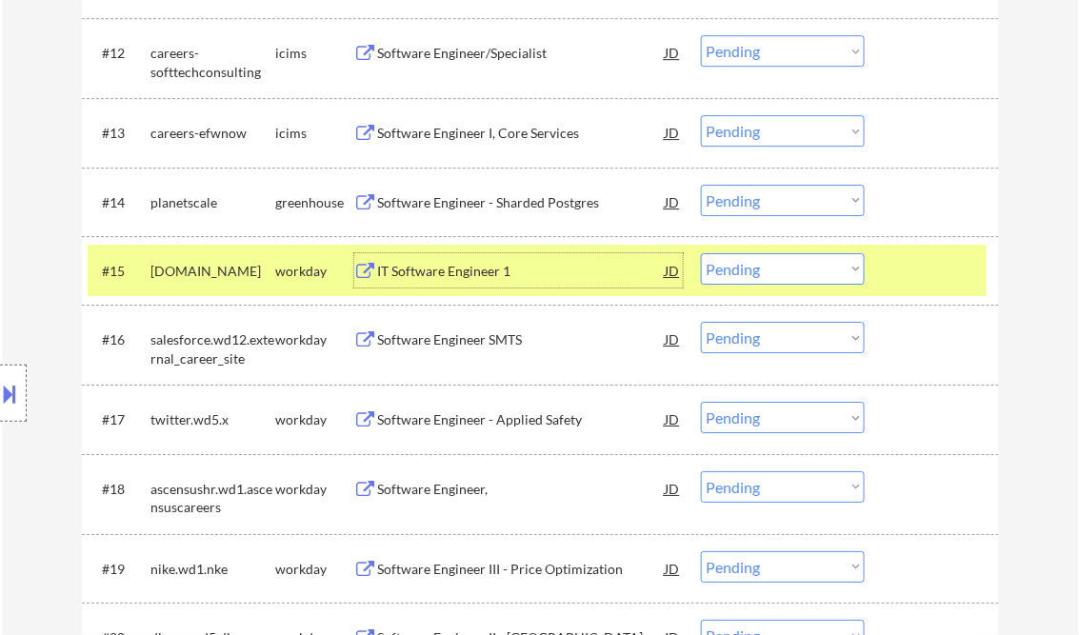
click at [452, 280] on div "IT Software Engineer 1" at bounding box center [522, 271] width 288 height 19
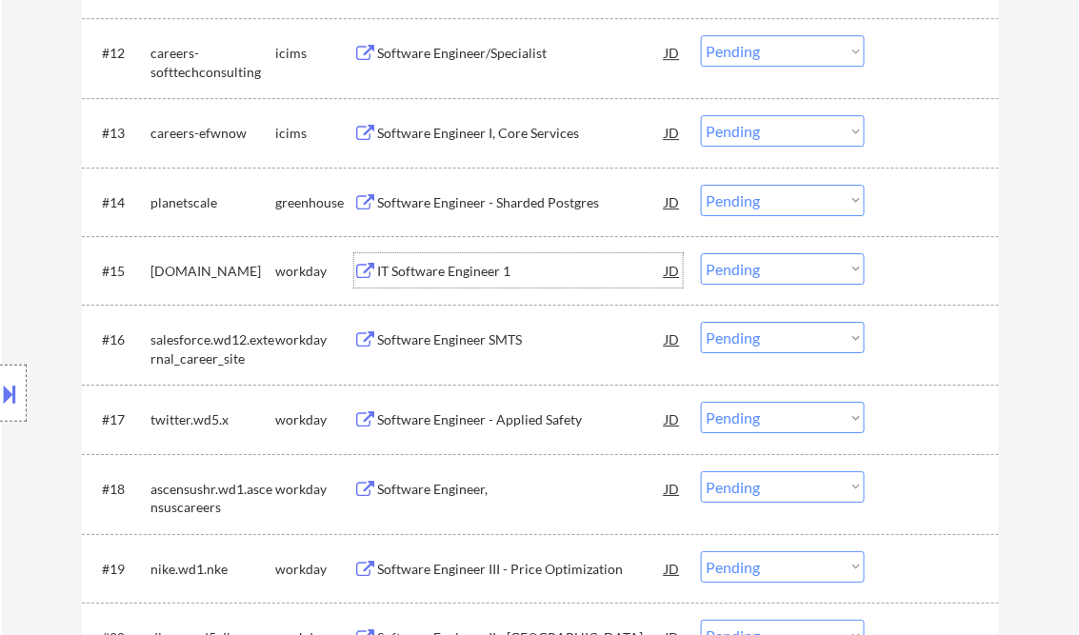
click at [751, 271] on select "Choose an option... Pending Applied Excluded (Questions) Excluded (Expired) Exc…" at bounding box center [783, 268] width 164 height 31
click at [701, 253] on select "Choose an option... Pending Applied Excluded (Questions) Excluded (Expired) Exc…" at bounding box center [783, 268] width 164 height 31
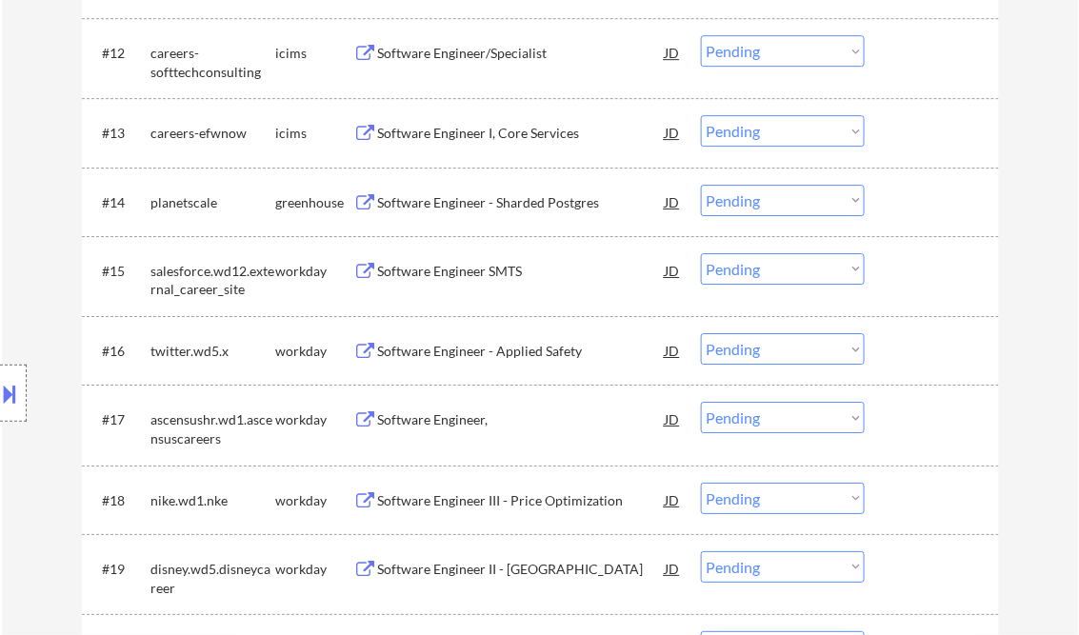
click at [459, 273] on div "Software Engineer SMTS" at bounding box center [522, 271] width 288 height 19
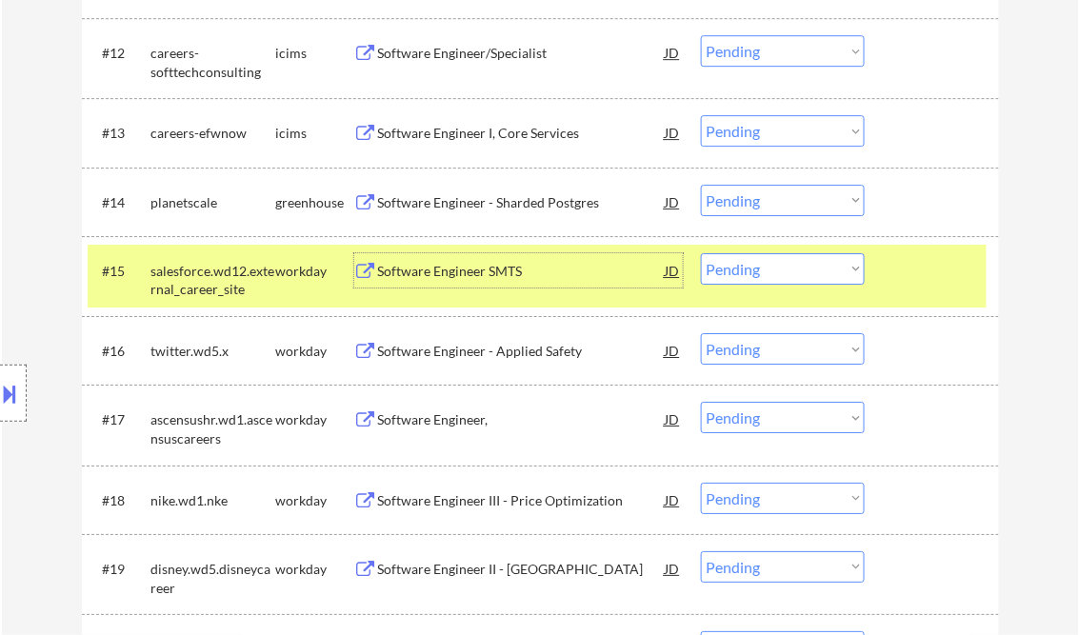
click at [744, 267] on select "Choose an option... Pending Applied Excluded (Questions) Excluded (Expired) Exc…" at bounding box center [783, 268] width 164 height 31
click at [701, 253] on select "Choose an option... Pending Applied Excluded (Questions) Excluded (Expired) Exc…" at bounding box center [783, 268] width 164 height 31
select select ""pending""
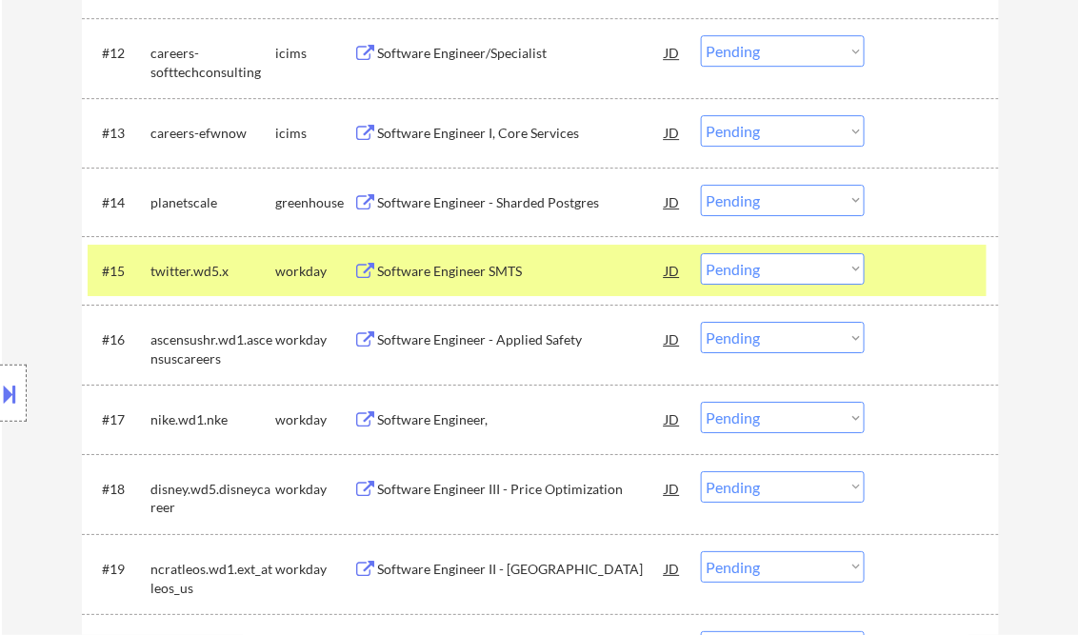
click at [453, 277] on div "Software Engineer SMTS" at bounding box center [522, 271] width 288 height 19
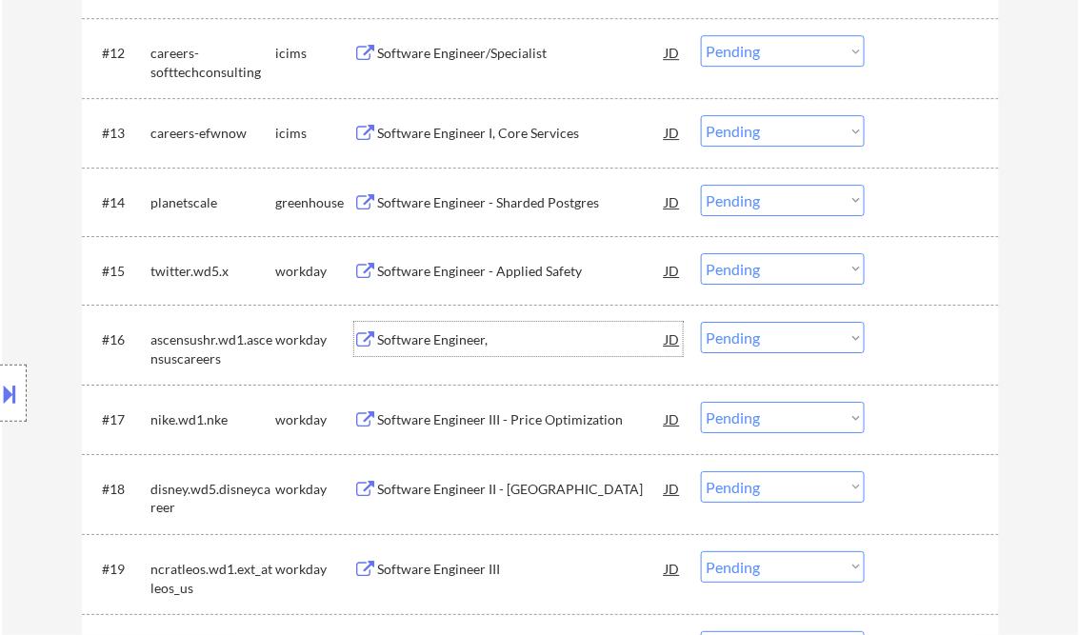
click at [436, 341] on div "Software Engineer," at bounding box center [522, 340] width 288 height 19
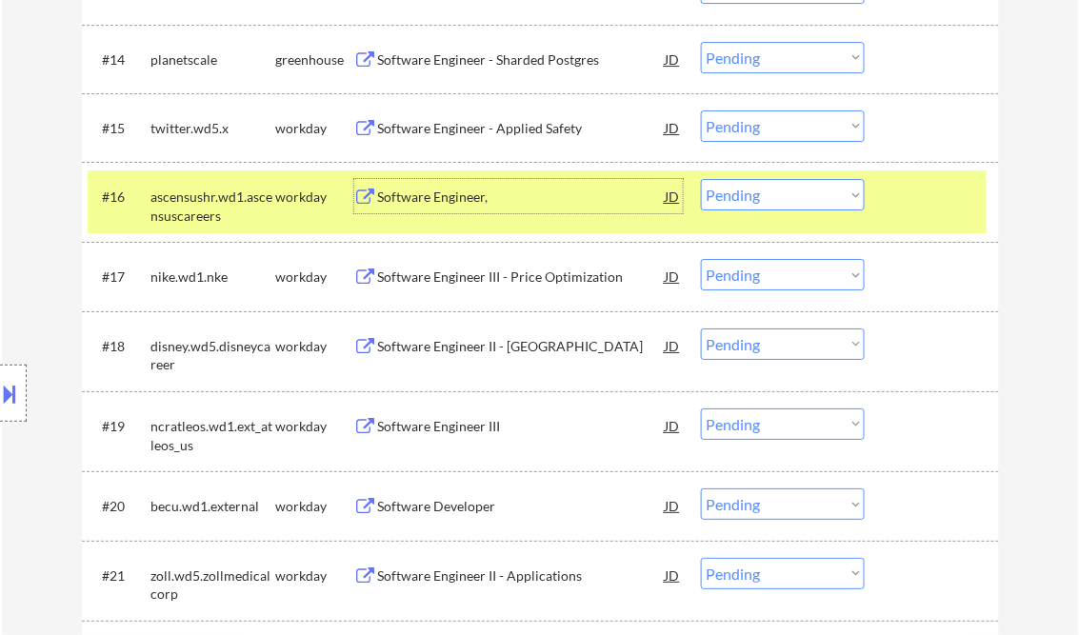
scroll to position [1600, 0]
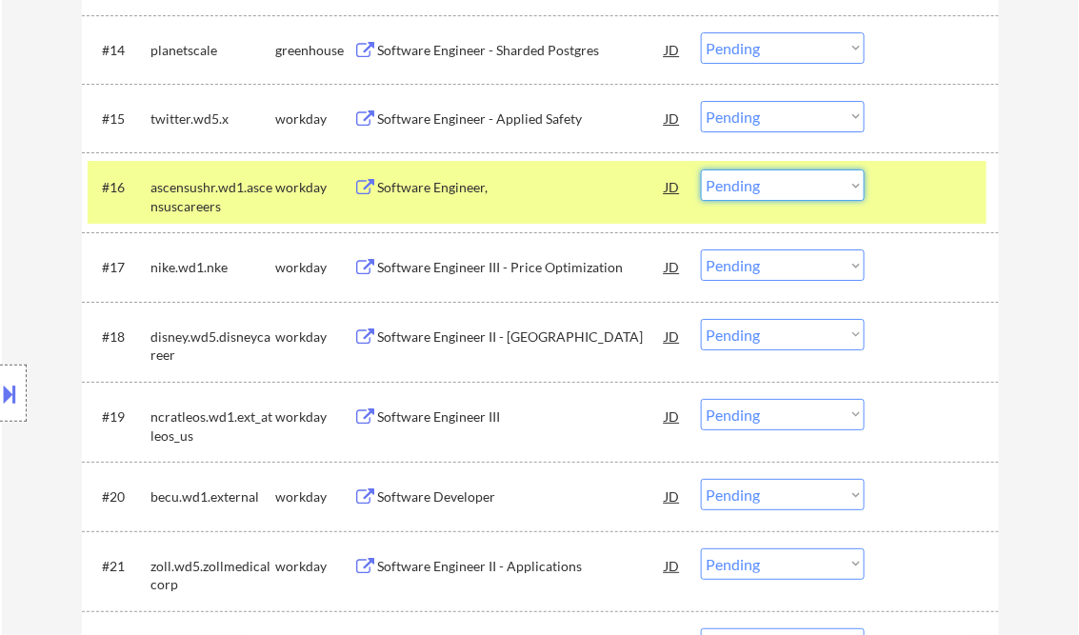
click at [745, 191] on select "Choose an option... Pending Applied Excluded (Questions) Excluded (Expired) Exc…" at bounding box center [783, 185] width 164 height 31
click at [701, 170] on select "Choose an option... Pending Applied Excluded (Questions) Excluded (Expired) Exc…" at bounding box center [783, 185] width 164 height 31
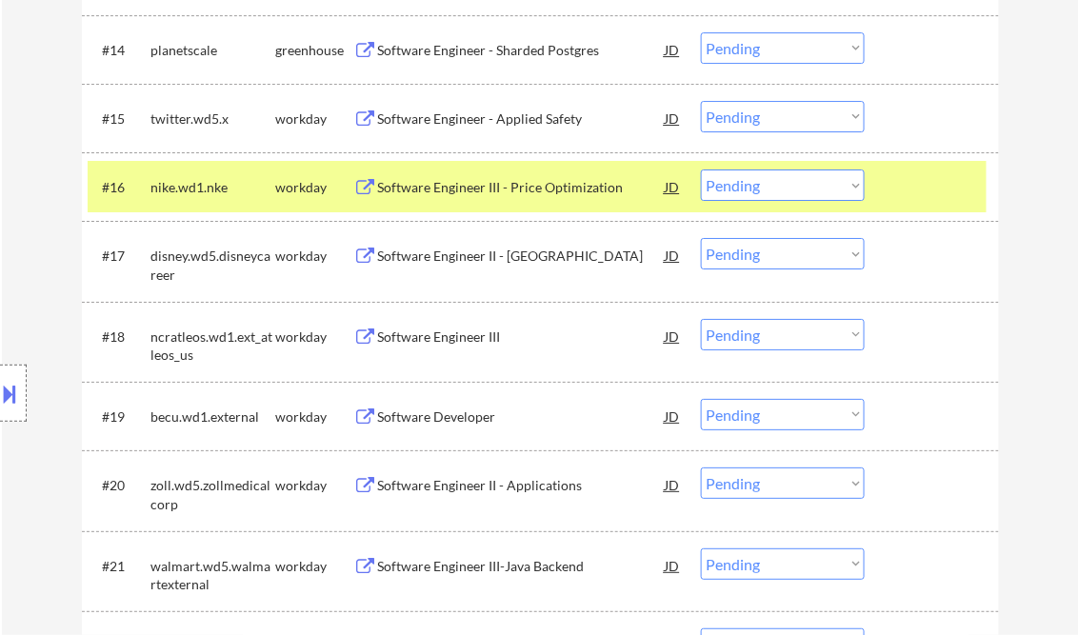
click at [481, 198] on div "Software Engineer III - Price Optimization" at bounding box center [522, 187] width 288 height 34
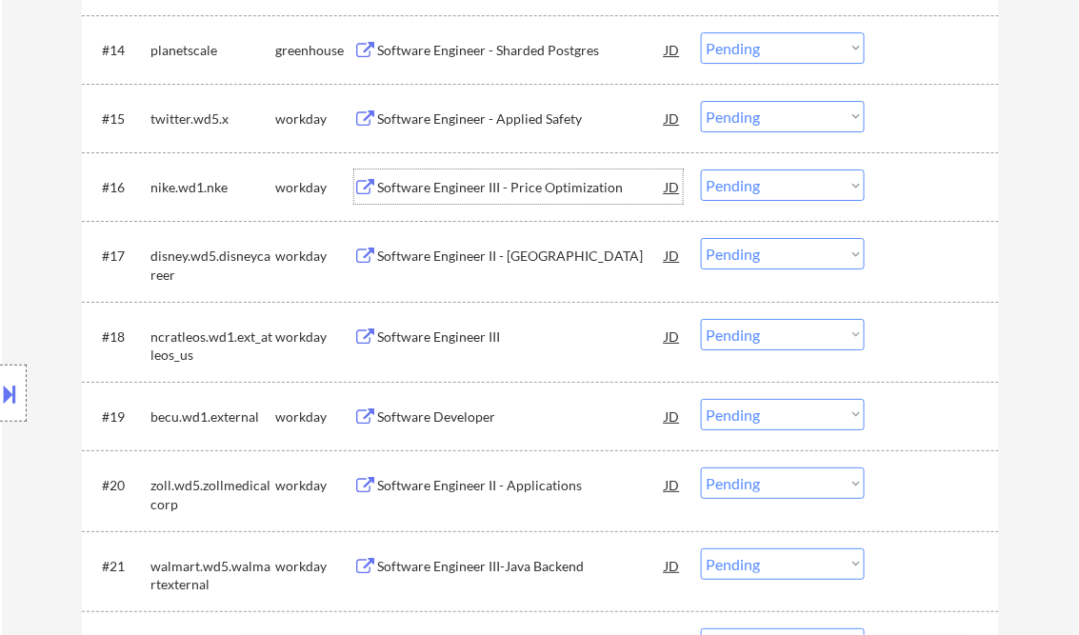
click at [776, 193] on select "Choose an option... Pending Applied Excluded (Questions) Excluded (Expired) Exc…" at bounding box center [783, 185] width 164 height 31
click at [701, 170] on select "Choose an option... Pending Applied Excluded (Questions) Excluded (Expired) Exc…" at bounding box center [783, 185] width 164 height 31
select select ""pending""
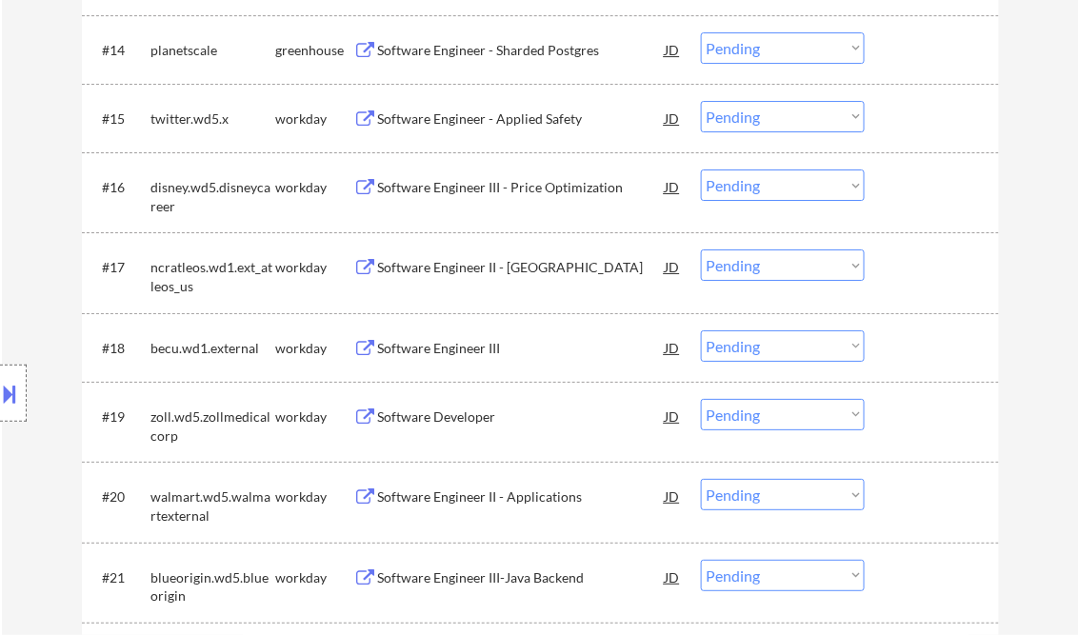
click at [486, 261] on div "Software Engineer II - [GEOGRAPHIC_DATA]" at bounding box center [522, 267] width 288 height 19
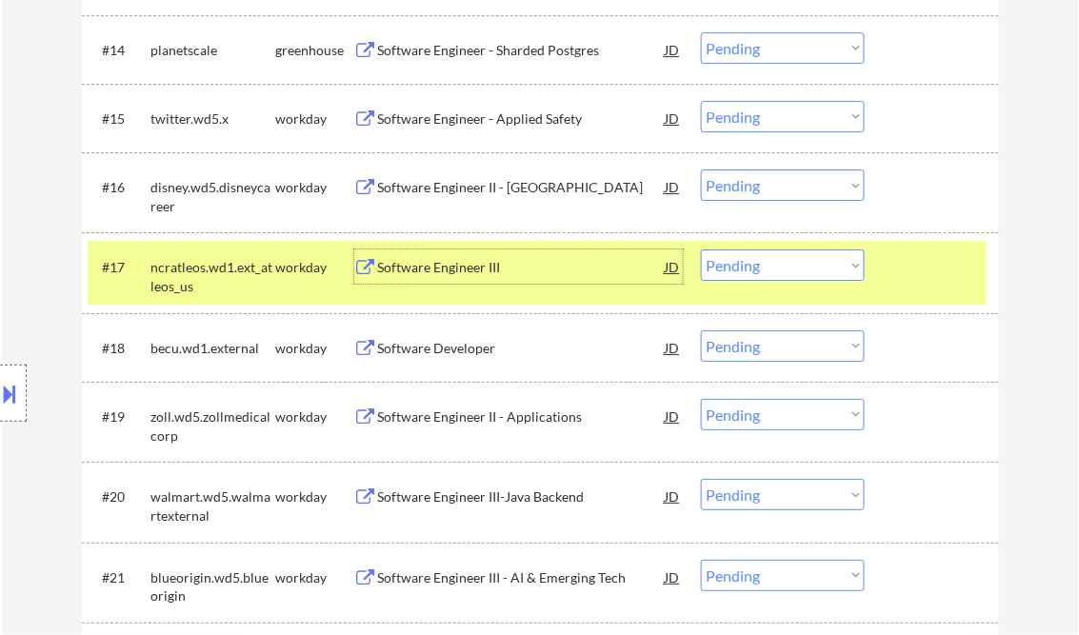
click at [773, 271] on select "Choose an option... Pending Applied Excluded (Questions) Excluded (Expired) Exc…" at bounding box center [783, 265] width 164 height 31
click at [701, 250] on select "Choose an option... Pending Applied Excluded (Questions) Excluded (Expired) Exc…" at bounding box center [783, 265] width 164 height 31
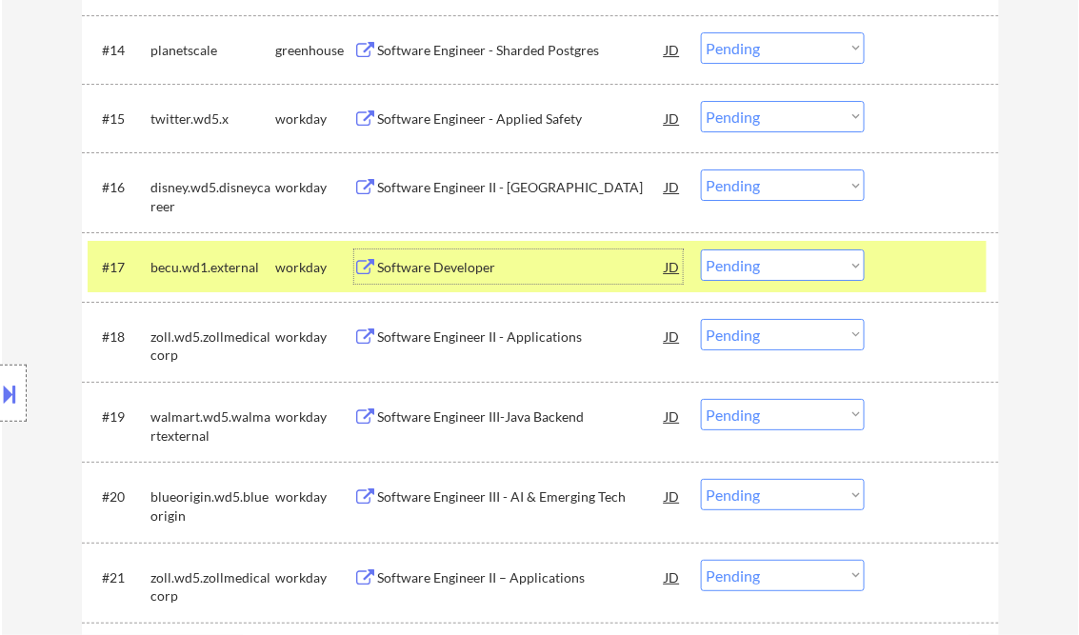
click at [465, 264] on div "Software Developer" at bounding box center [522, 267] width 288 height 19
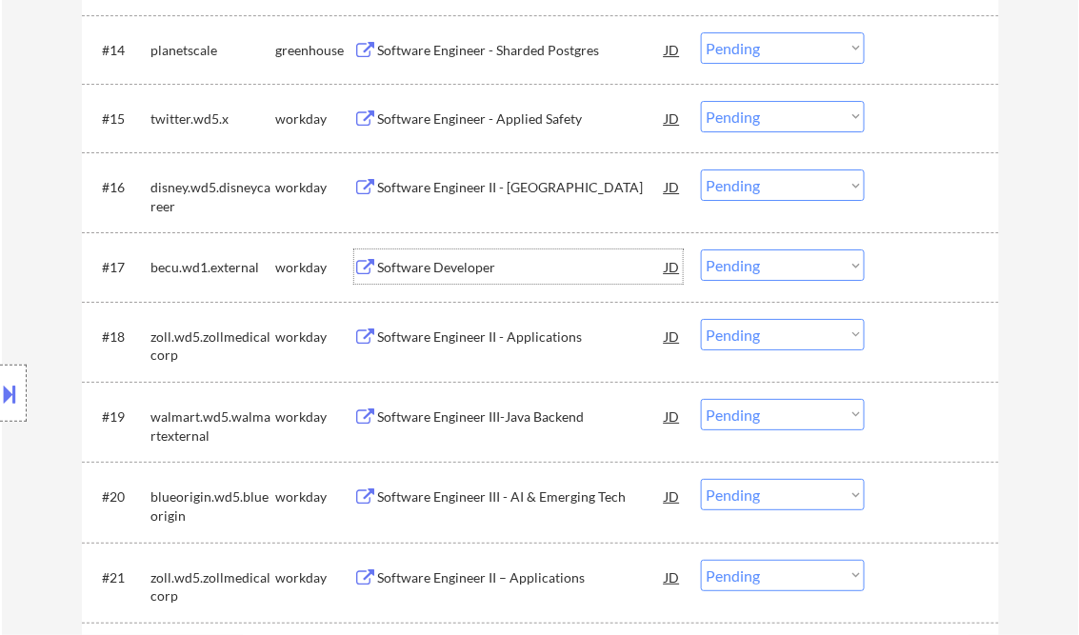
click at [741, 266] on select "Choose an option... Pending Applied Excluded (Questions) Excluded (Expired) Exc…" at bounding box center [783, 265] width 164 height 31
click at [701, 250] on select "Choose an option... Pending Applied Excluded (Questions) Excluded (Expired) Exc…" at bounding box center [783, 265] width 164 height 31
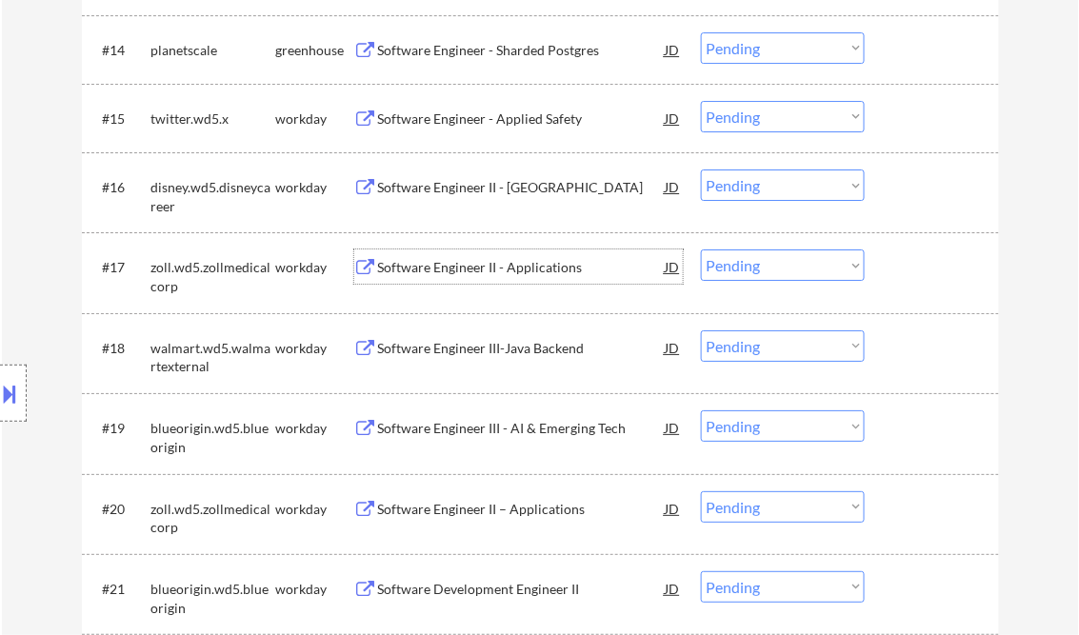
click at [541, 280] on div "Software Engineer II - Applications" at bounding box center [522, 267] width 288 height 34
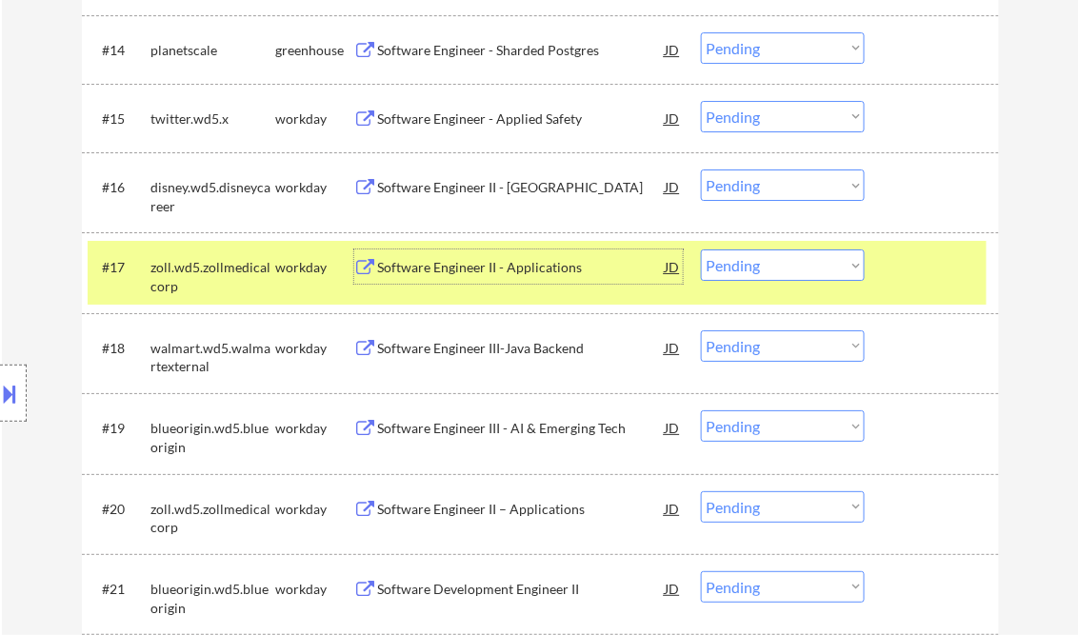
click at [789, 270] on select "Choose an option... Pending Applied Excluded (Questions) Excluded (Expired) Exc…" at bounding box center [783, 265] width 164 height 31
click at [701, 250] on select "Choose an option... Pending Applied Excluded (Questions) Excluded (Expired) Exc…" at bounding box center [783, 265] width 164 height 31
click at [474, 247] on div "#17 walmart.wd5.walmartexternal workday Software Engineer III-Java Backend JD C…" at bounding box center [537, 272] width 899 height 63
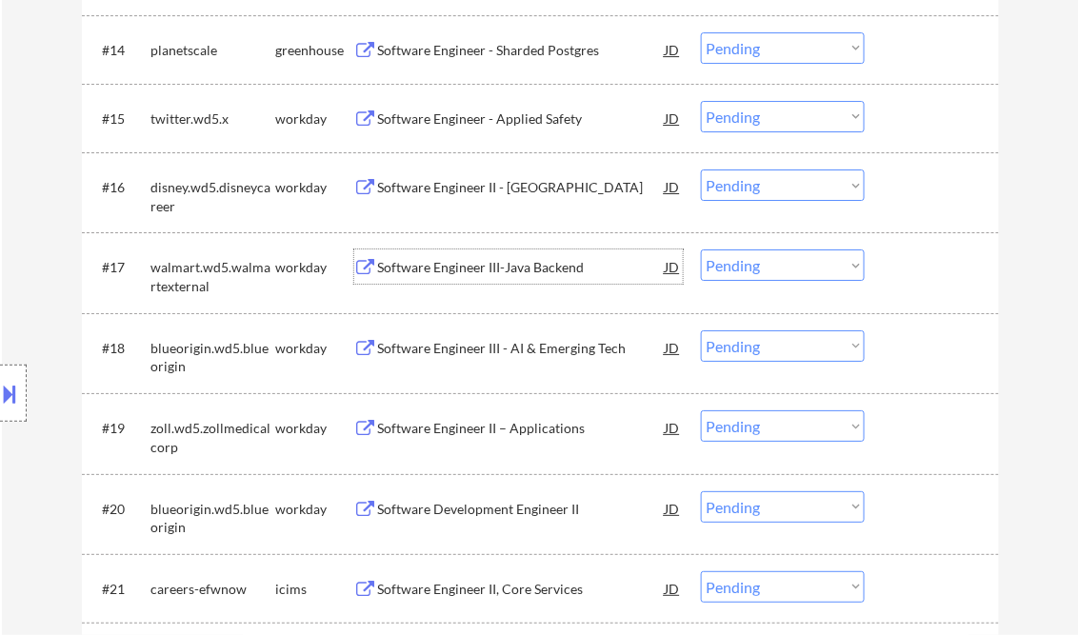
click at [489, 262] on div "Software Engineer III-Java Backend" at bounding box center [522, 267] width 288 height 19
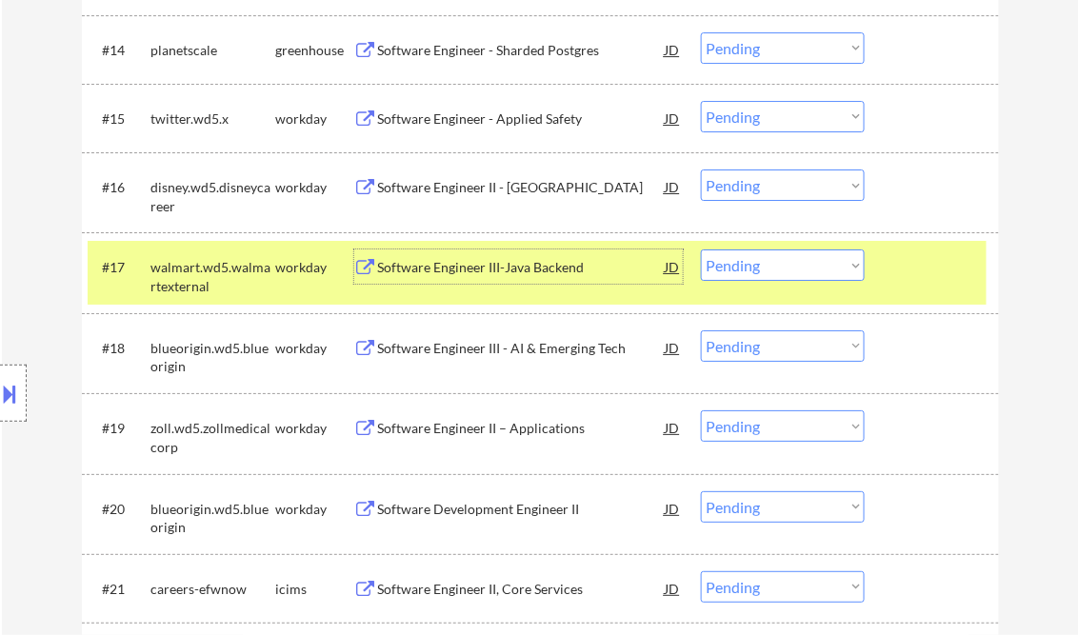
drag, startPoint x: 786, startPoint y: 267, endPoint x: 780, endPoint y: 278, distance: 12.8
click at [786, 267] on select "Choose an option... Pending Applied Excluded (Questions) Excluded (Expired) Exc…" at bounding box center [783, 265] width 164 height 31
click at [701, 250] on select "Choose an option... Pending Applied Excluded (Questions) Excluded (Expired) Exc…" at bounding box center [783, 265] width 164 height 31
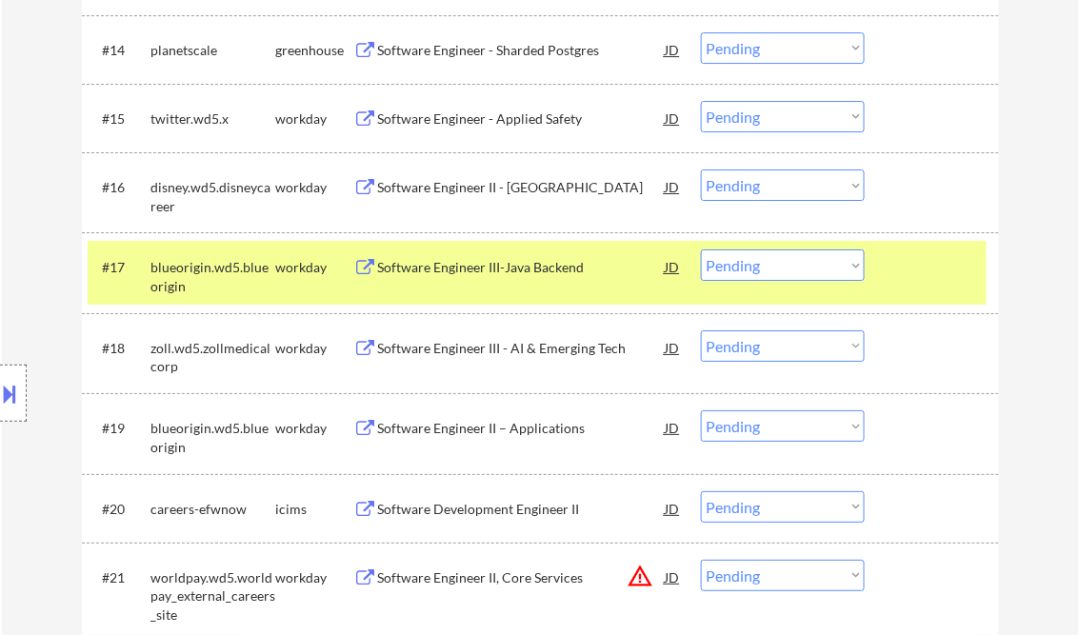
click at [509, 275] on div "Software Engineer III-Java Backend" at bounding box center [522, 267] width 288 height 19
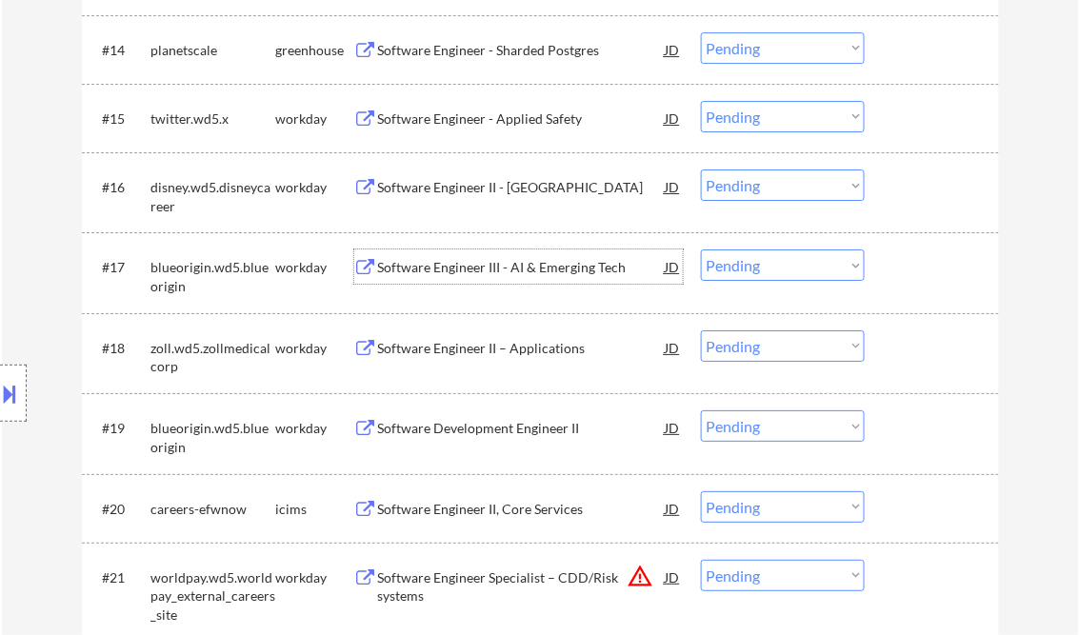
click at [468, 266] on div "Software Engineer III - AI & Emerging Tech" at bounding box center [522, 267] width 288 height 19
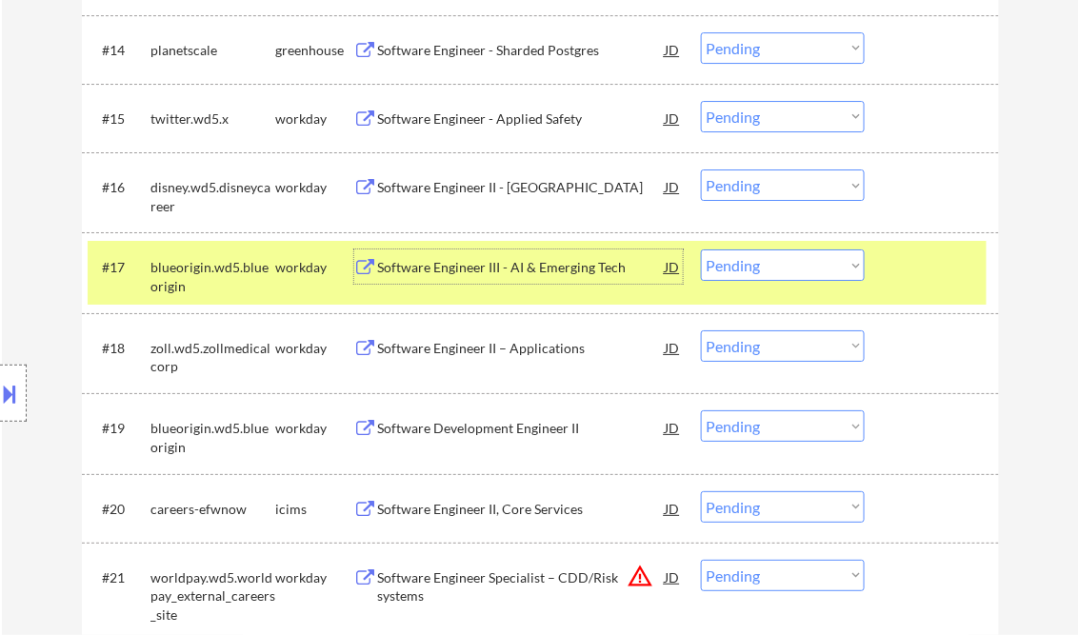
click at [763, 262] on select "Choose an option... Pending Applied Excluded (Questions) Excluded (Expired) Exc…" at bounding box center [783, 265] width 164 height 31
click at [701, 250] on select "Choose an option... Pending Applied Excluded (Questions) Excluded (Expired) Exc…" at bounding box center [783, 265] width 164 height 31
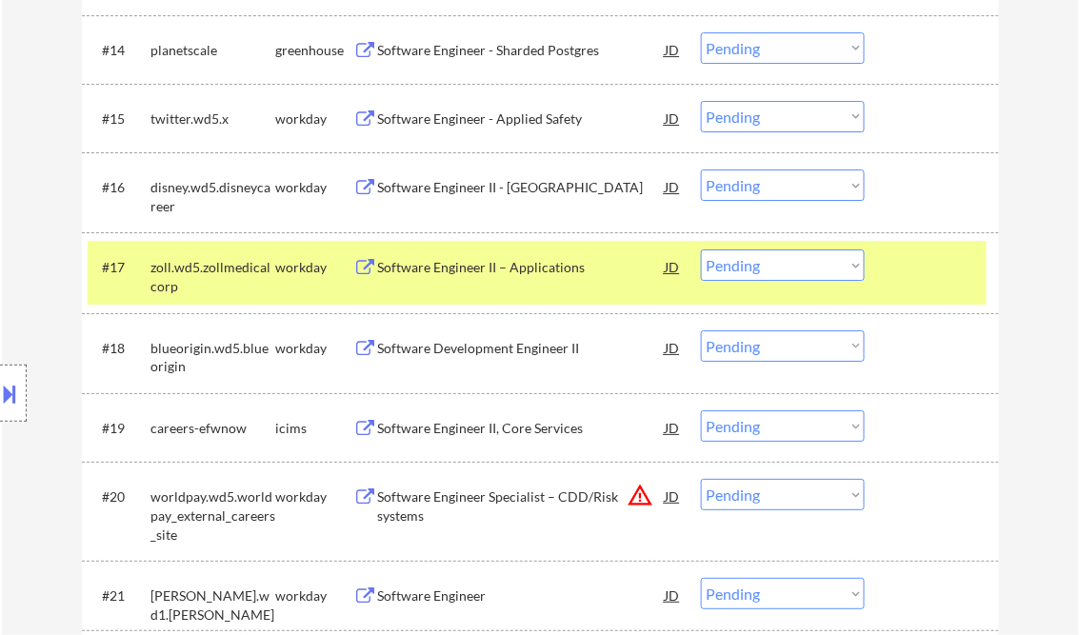
click at [517, 273] on div "Software Engineer II – Applications" at bounding box center [522, 267] width 288 height 19
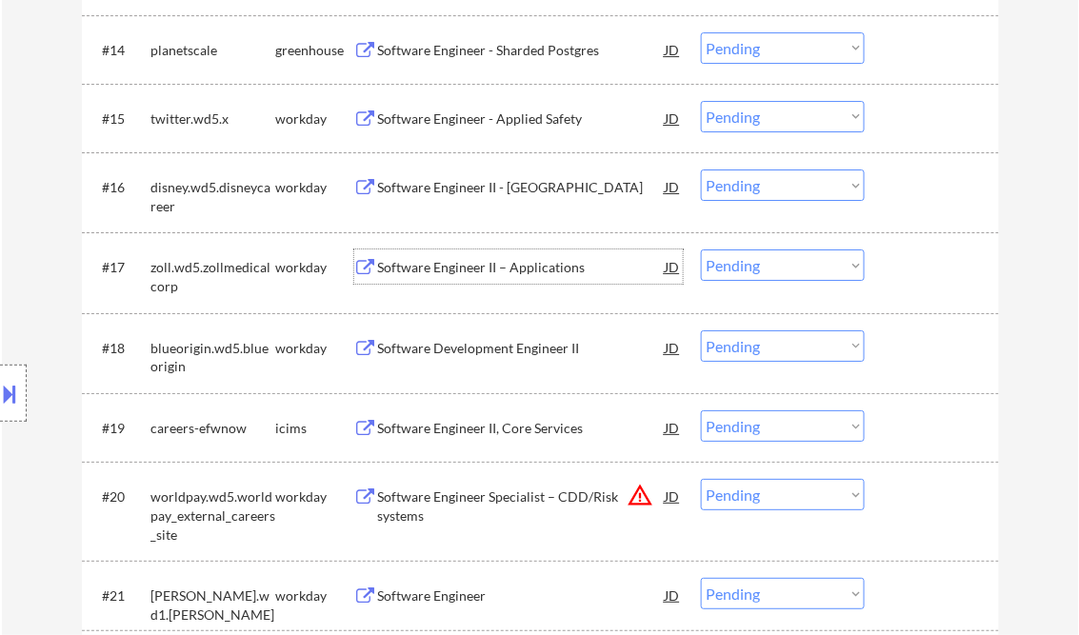
drag, startPoint x: 775, startPoint y: 263, endPoint x: 791, endPoint y: 273, distance: 18.5
click at [775, 263] on select "Choose an option... Pending Applied Excluded (Questions) Excluded (Expired) Exc…" at bounding box center [783, 265] width 164 height 31
click at [701, 250] on select "Choose an option... Pending Applied Excluded (Questions) Excluded (Expired) Exc…" at bounding box center [783, 265] width 164 height 31
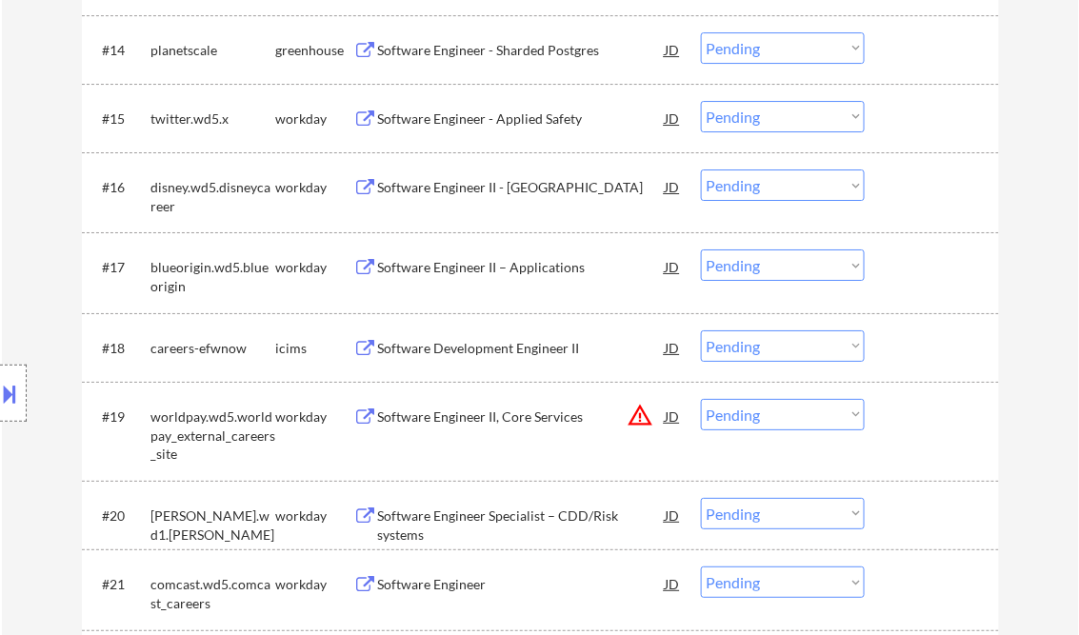
click at [490, 271] on div "Software Engineer II – Applications" at bounding box center [522, 267] width 288 height 19
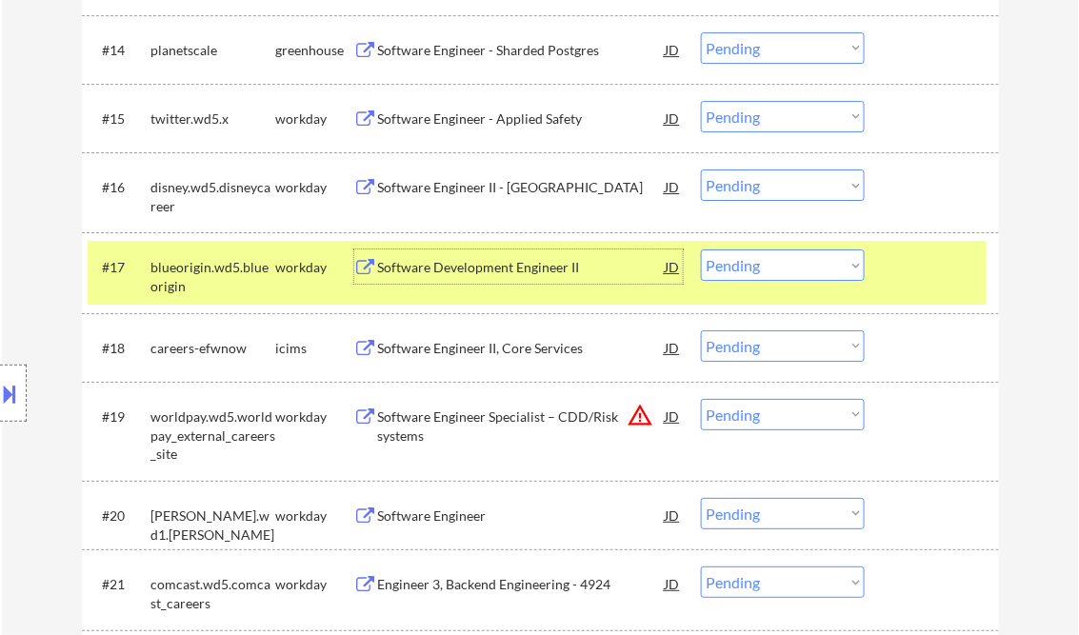
click at [766, 269] on select "Choose an option... Pending Applied Excluded (Questions) Excluded (Expired) Exc…" at bounding box center [783, 265] width 164 height 31
click at [701, 250] on select "Choose an option... Pending Applied Excluded (Questions) Excluded (Expired) Exc…" at bounding box center [783, 265] width 164 height 31
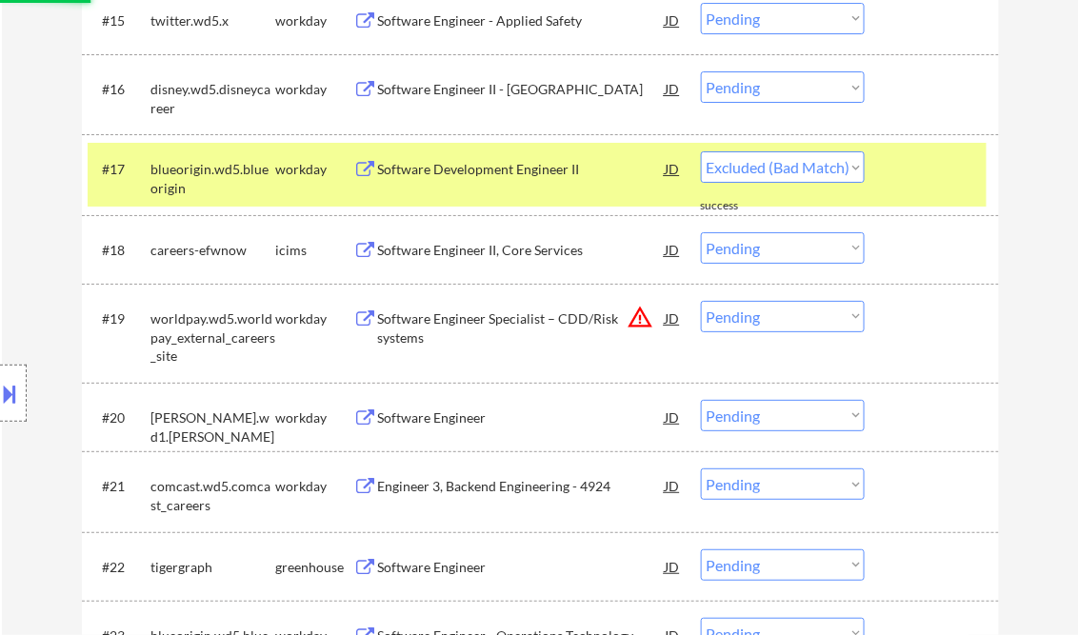
scroll to position [1753, 0]
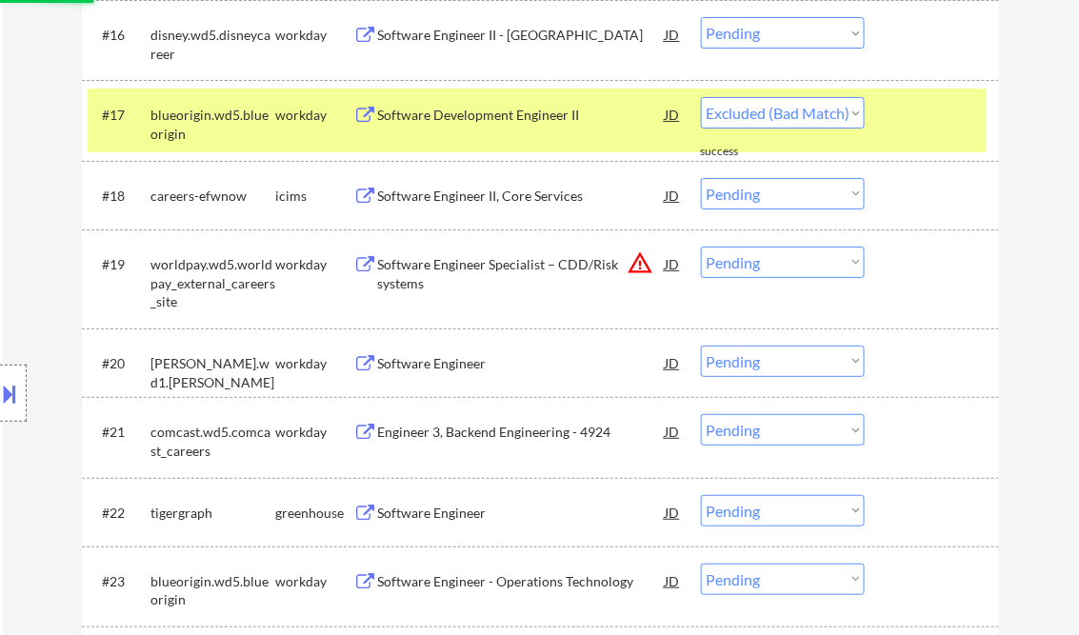
select select ""pending""
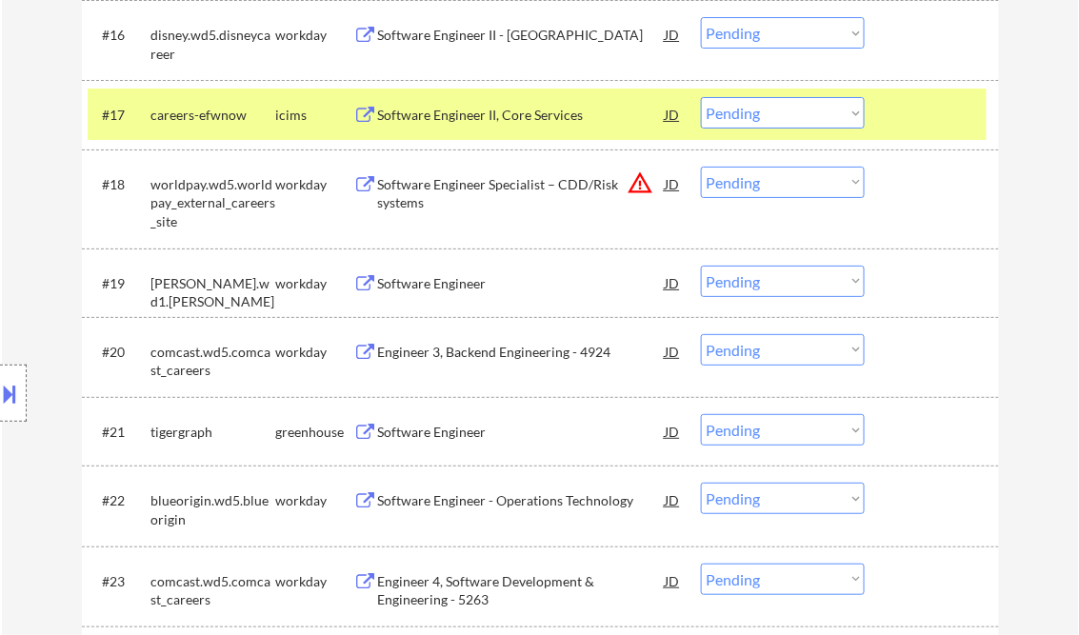
click at [548, 181] on div "Software Engineer Specialist – CDD/Risk systems" at bounding box center [522, 193] width 288 height 37
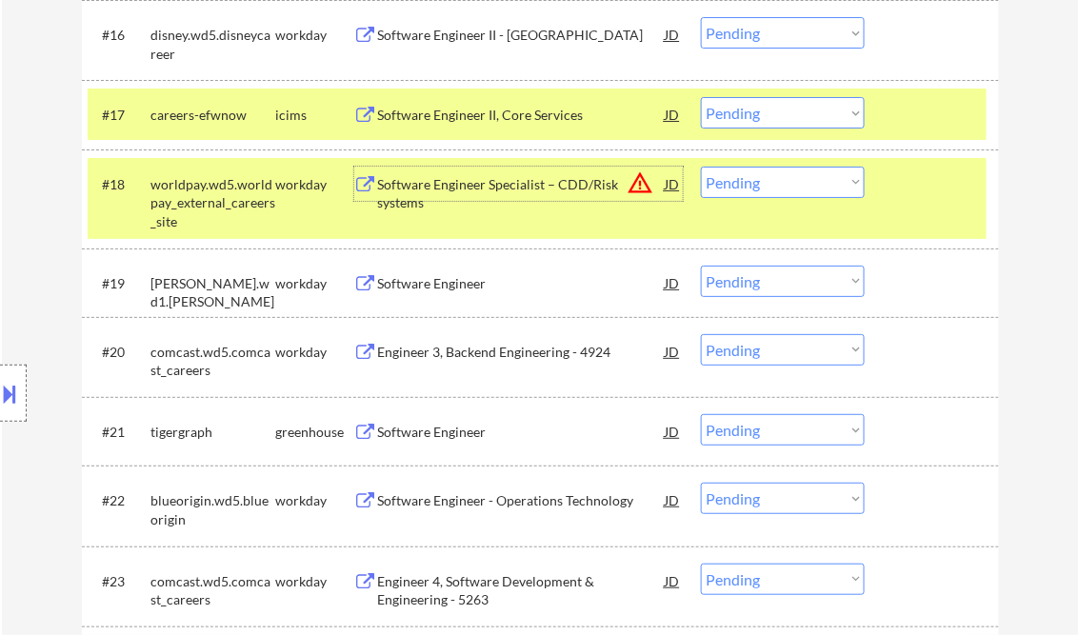
drag, startPoint x: 918, startPoint y: 121, endPoint x: 916, endPoint y: 137, distance: 16.3
click at [919, 121] on div at bounding box center [935, 114] width 84 height 34
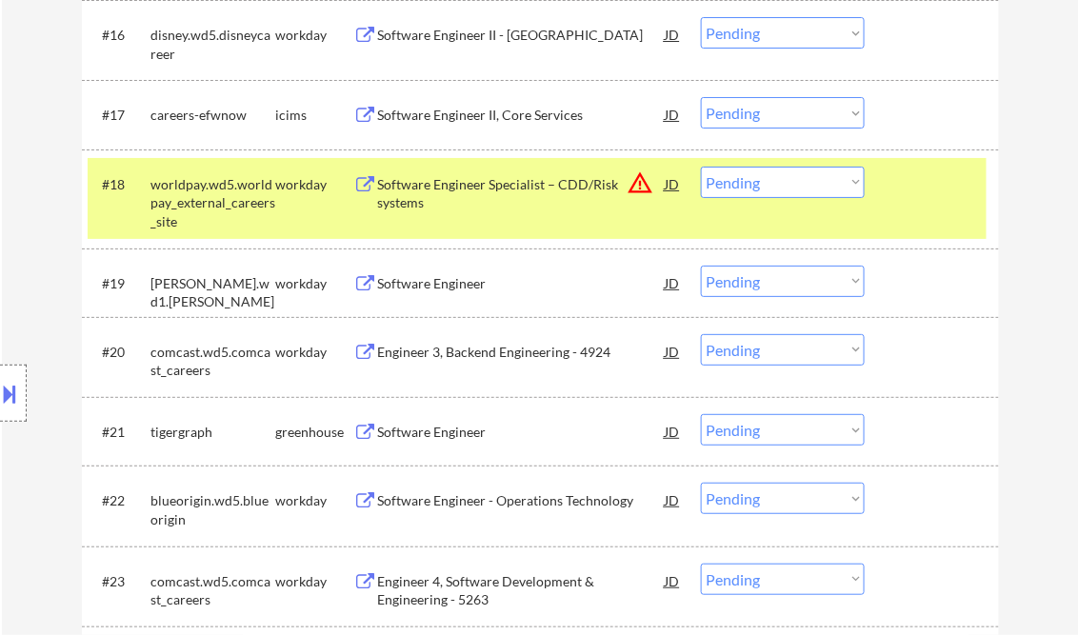
click at [851, 177] on select "Choose an option... Pending Applied Excluded (Questions) Excluded (Expired) Exc…" at bounding box center [783, 182] width 164 height 31
click at [953, 199] on div at bounding box center [935, 184] width 84 height 34
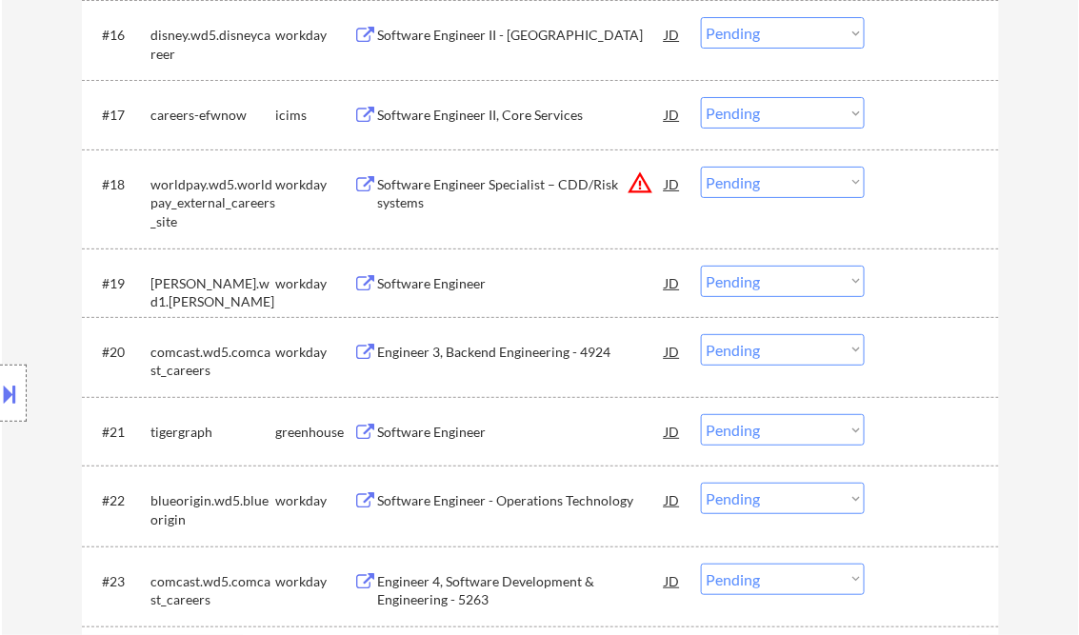
click at [907, 186] on div at bounding box center [935, 184] width 84 height 34
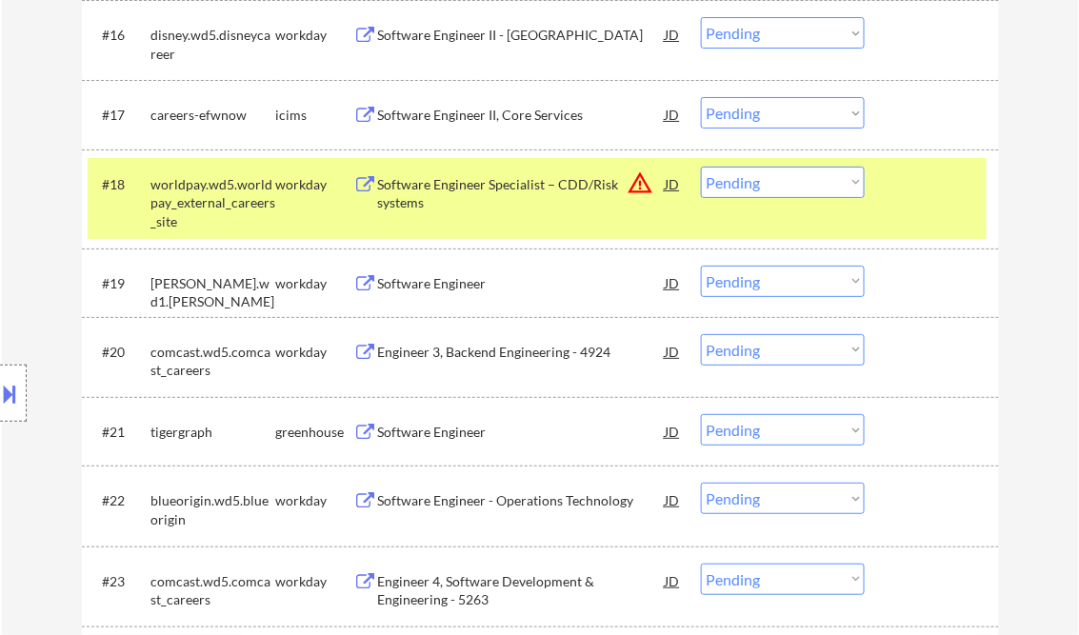
click at [935, 190] on div at bounding box center [935, 184] width 84 height 34
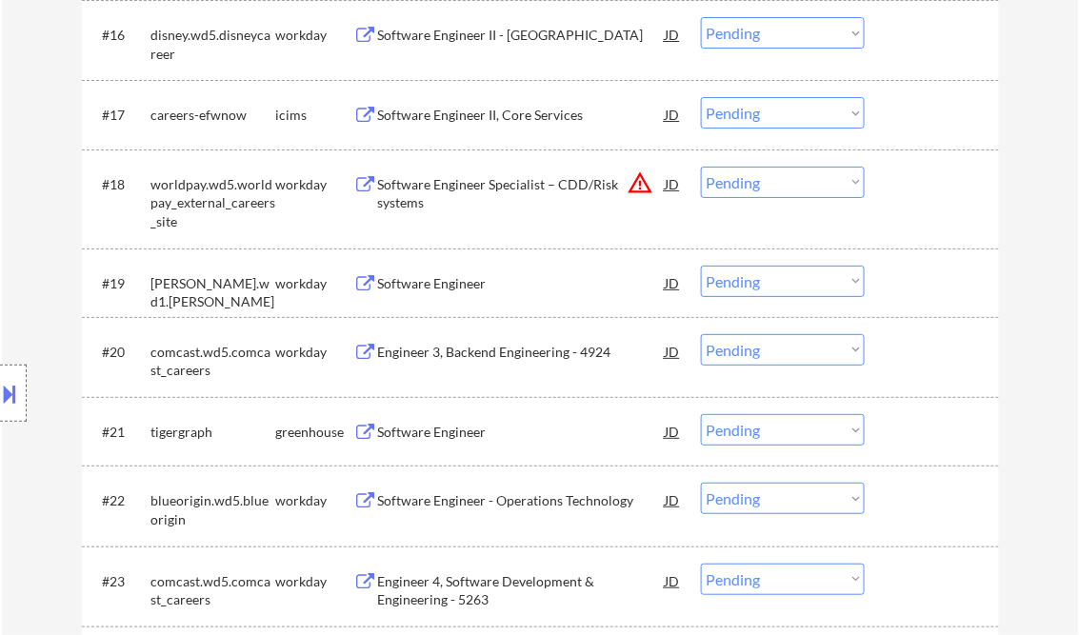
drag, startPoint x: 861, startPoint y: 182, endPoint x: 863, endPoint y: 197, distance: 15.4
click at [861, 182] on select "Choose an option... Pending Applied Excluded (Questions) Excluded (Expired) Exc…" at bounding box center [783, 182] width 164 height 31
click at [701, 167] on select "Choose an option... Pending Applied Excluded (Questions) Excluded (Expired) Exc…" at bounding box center [783, 182] width 164 height 31
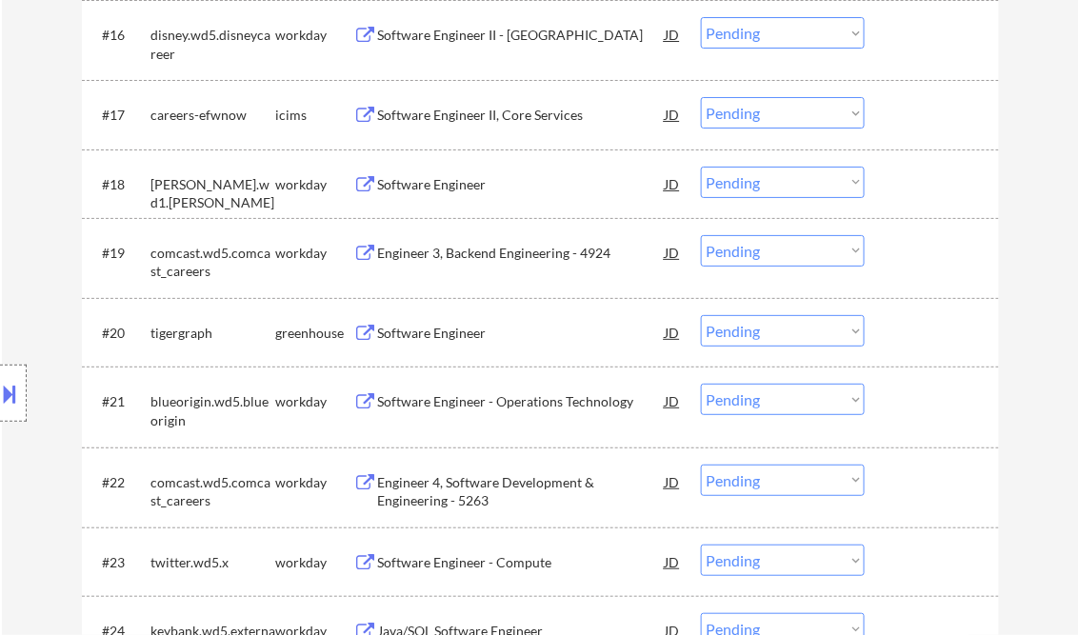
click at [476, 185] on div "Software Engineer" at bounding box center [522, 184] width 288 height 19
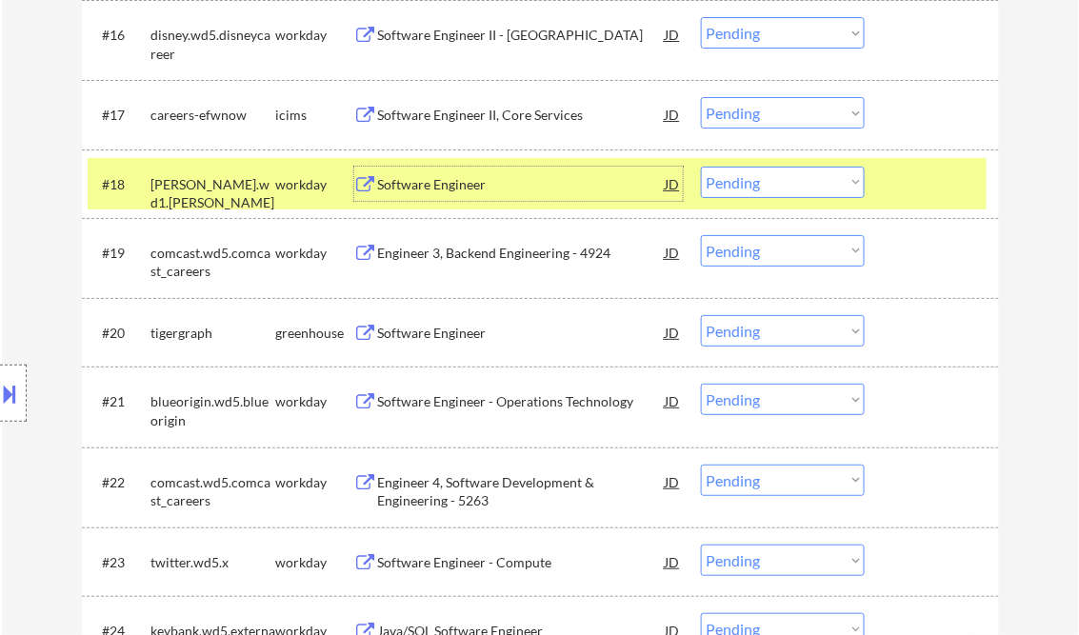
click at [779, 190] on select "Choose an option... Pending Applied Excluded (Questions) Excluded (Expired) Exc…" at bounding box center [783, 182] width 164 height 31
click at [701, 167] on select "Choose an option... Pending Applied Excluded (Questions) Excluded (Expired) Exc…" at bounding box center [783, 182] width 164 height 31
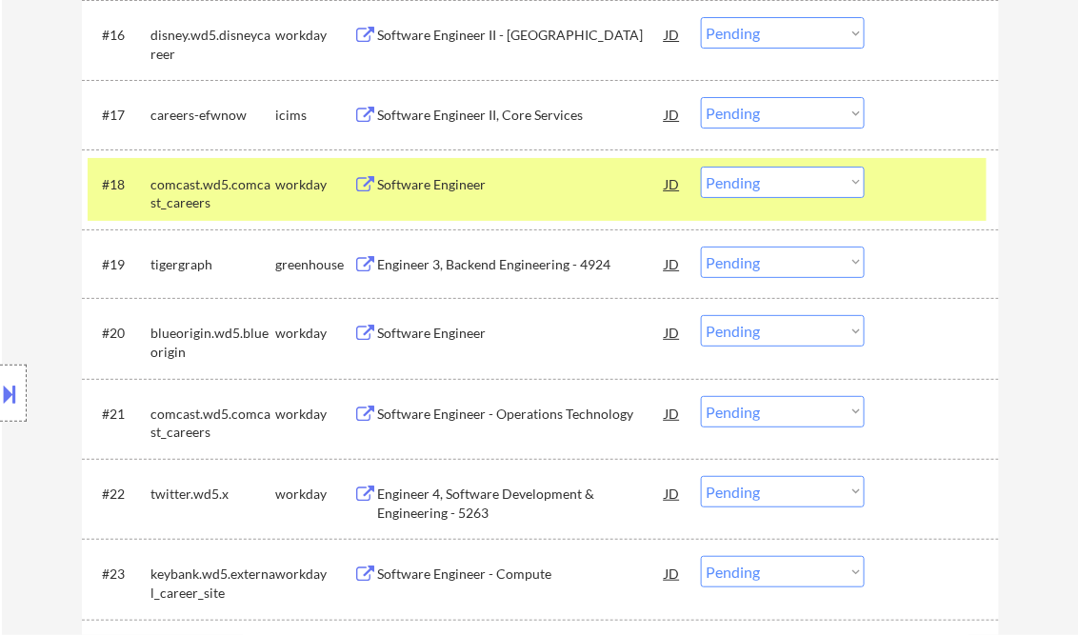
click at [453, 199] on div "Software Engineer" at bounding box center [522, 184] width 288 height 34
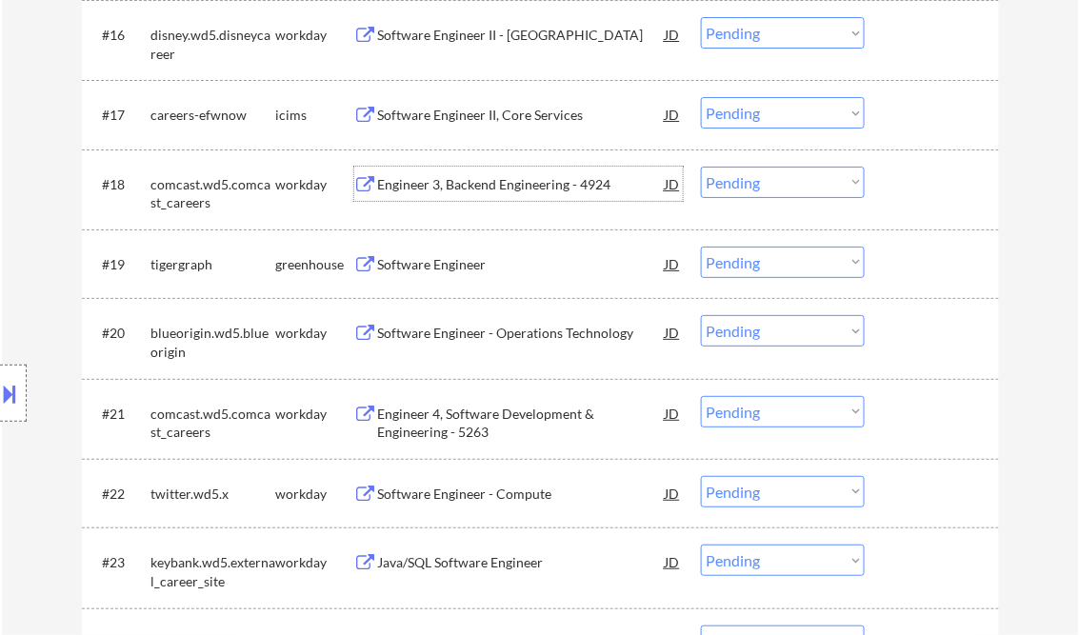
click at [863, 191] on select "Choose an option... Pending Applied Excluded (Questions) Excluded (Expired) Exc…" at bounding box center [783, 182] width 164 height 31
click at [701, 167] on select "Choose an option... Pending Applied Excluded (Questions) Excluded (Expired) Exc…" at bounding box center [783, 182] width 164 height 31
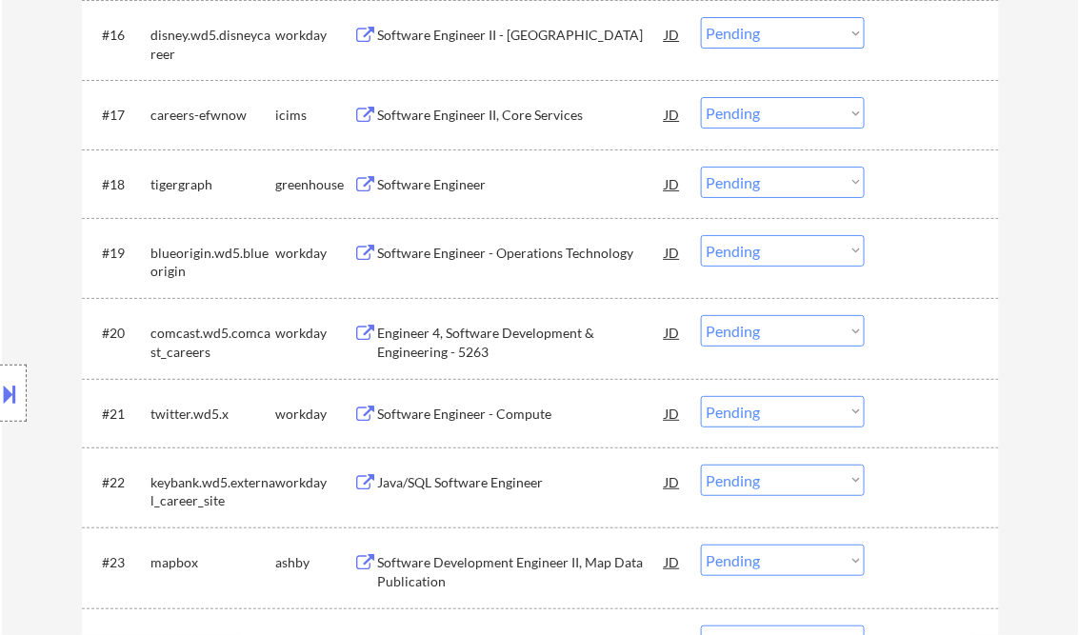
click at [458, 169] on div "Software Engineer" at bounding box center [522, 184] width 288 height 34
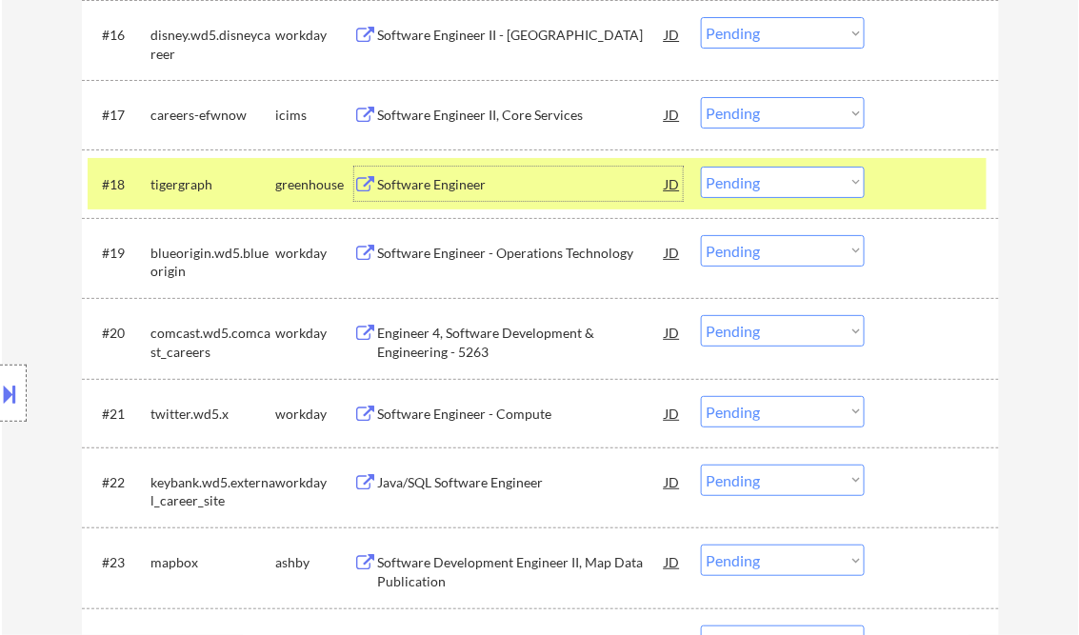
click at [764, 185] on select "Choose an option... Pending Applied Excluded (Questions) Excluded (Expired) Exc…" at bounding box center [783, 182] width 164 height 31
click at [701, 167] on select "Choose an option... Pending Applied Excluded (Questions) Excluded (Expired) Exc…" at bounding box center [783, 182] width 164 height 31
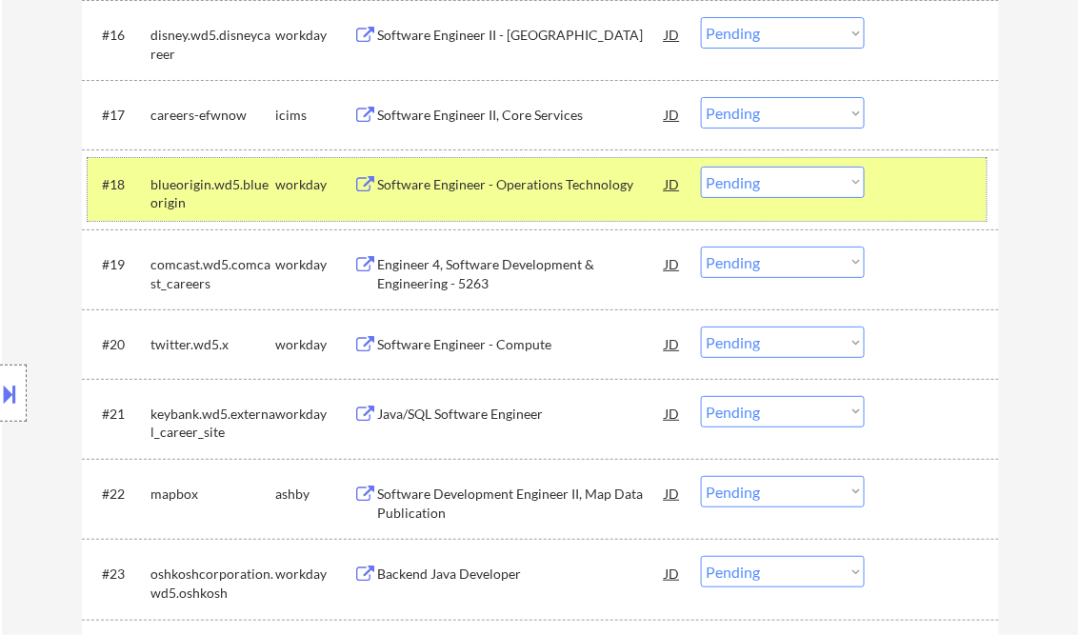
click at [445, 203] on div "#18 blueorigin.wd5.blueorigin workday Software Engineer - Operations Technology…" at bounding box center [537, 189] width 899 height 63
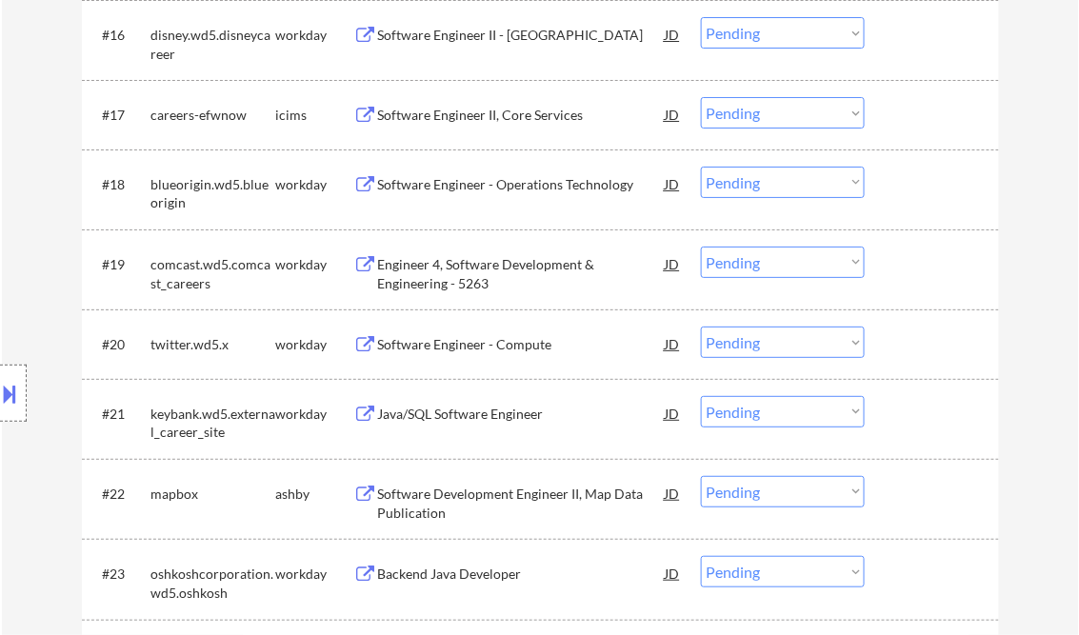
click at [471, 192] on div "Software Engineer - Operations Technology" at bounding box center [522, 184] width 288 height 19
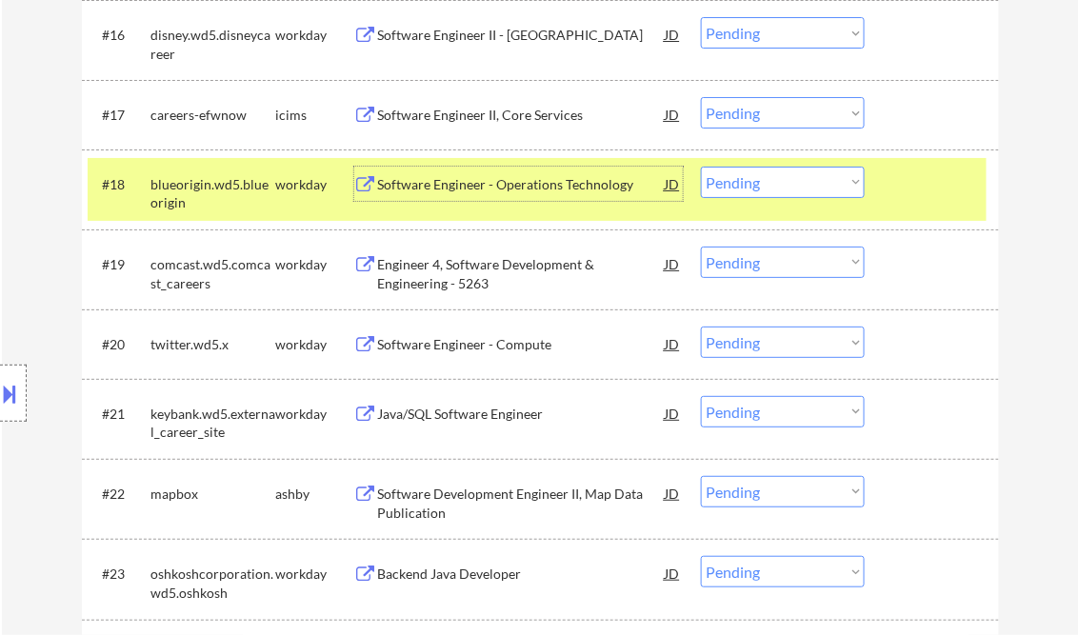
drag, startPoint x: 775, startPoint y: 176, endPoint x: 772, endPoint y: 192, distance: 16.6
click at [775, 176] on select "Choose an option... Pending Applied Excluded (Questions) Excluded (Expired) Exc…" at bounding box center [783, 182] width 164 height 31
click at [701, 167] on select "Choose an option... Pending Applied Excluded (Questions) Excluded (Expired) Exc…" at bounding box center [783, 182] width 164 height 31
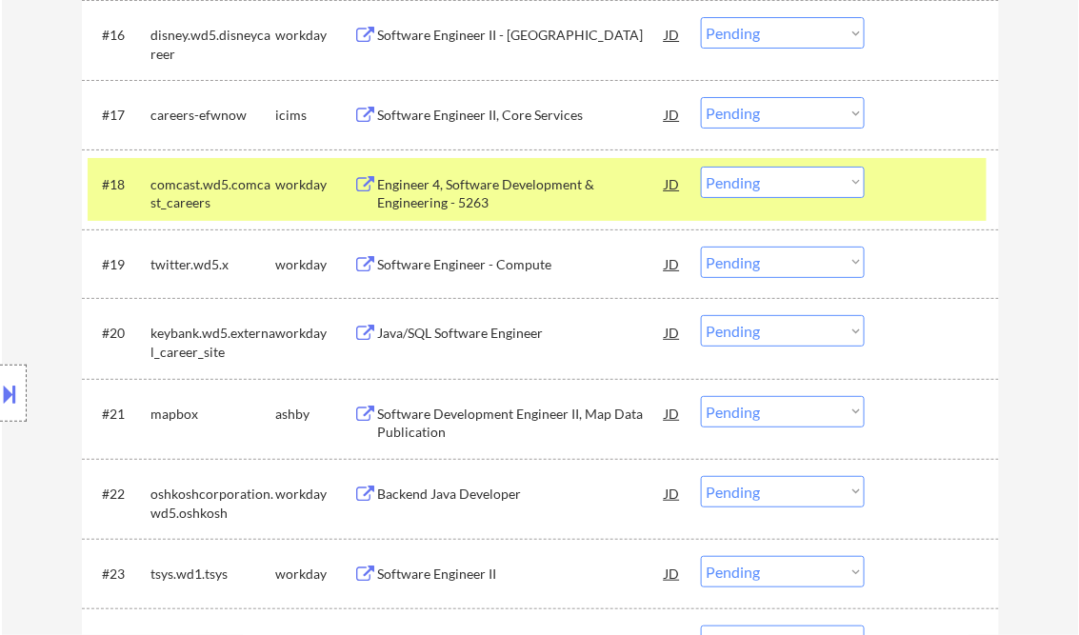
drag, startPoint x: 940, startPoint y: 194, endPoint x: 917, endPoint y: 200, distance: 23.6
click at [941, 193] on div at bounding box center [935, 184] width 84 height 34
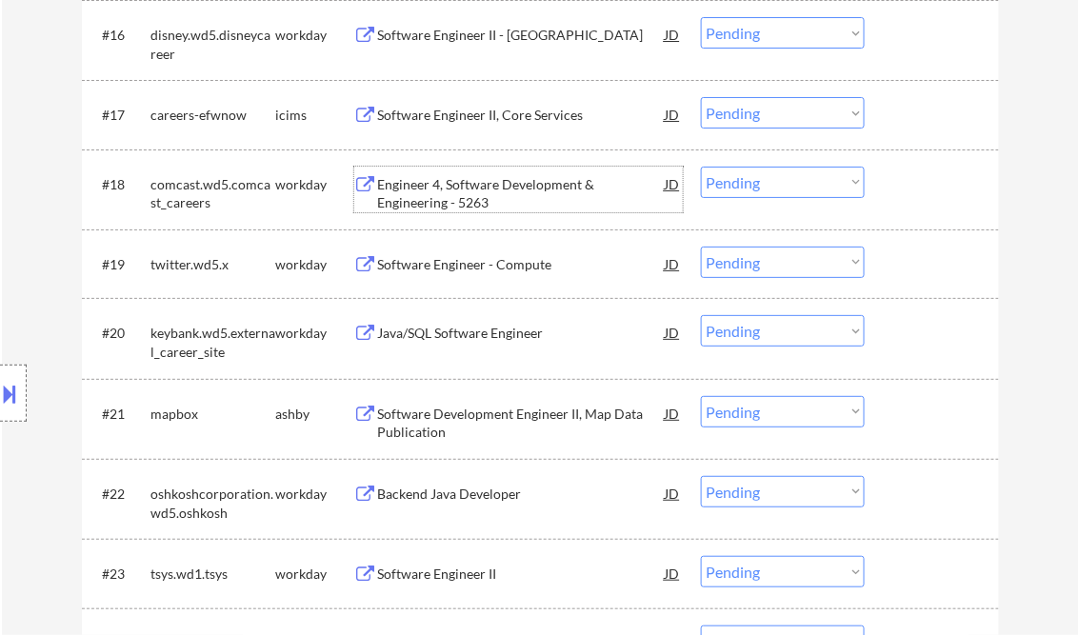
click at [495, 192] on div "Engineer 4, Software Development & Engineering - 5263" at bounding box center [522, 193] width 288 height 37
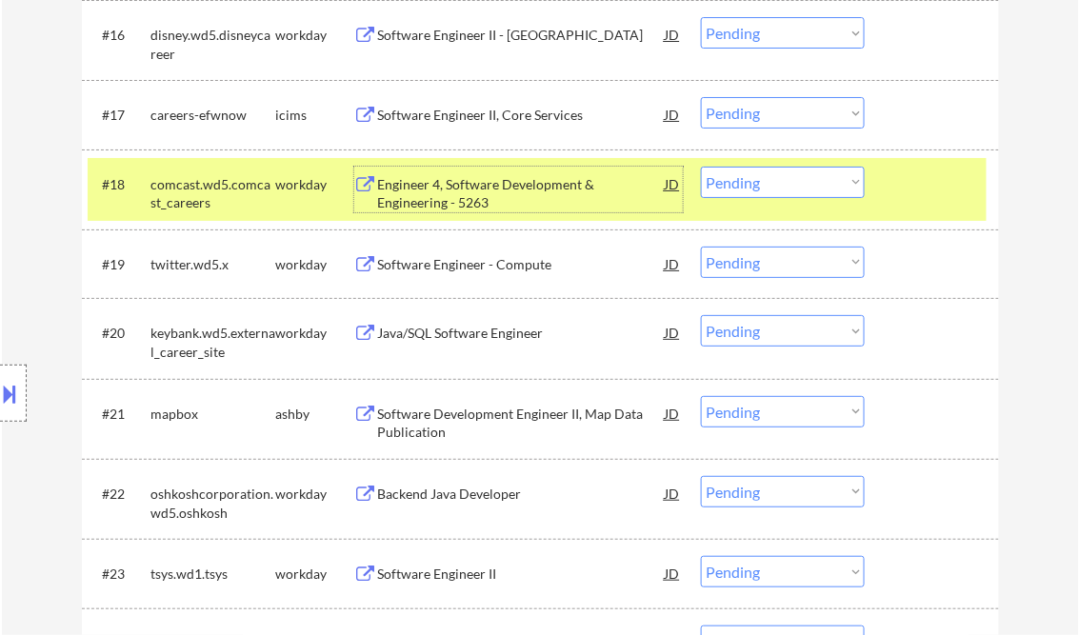
click at [520, 194] on div "Engineer 4, Software Development & Engineering - 5263" at bounding box center [522, 193] width 288 height 37
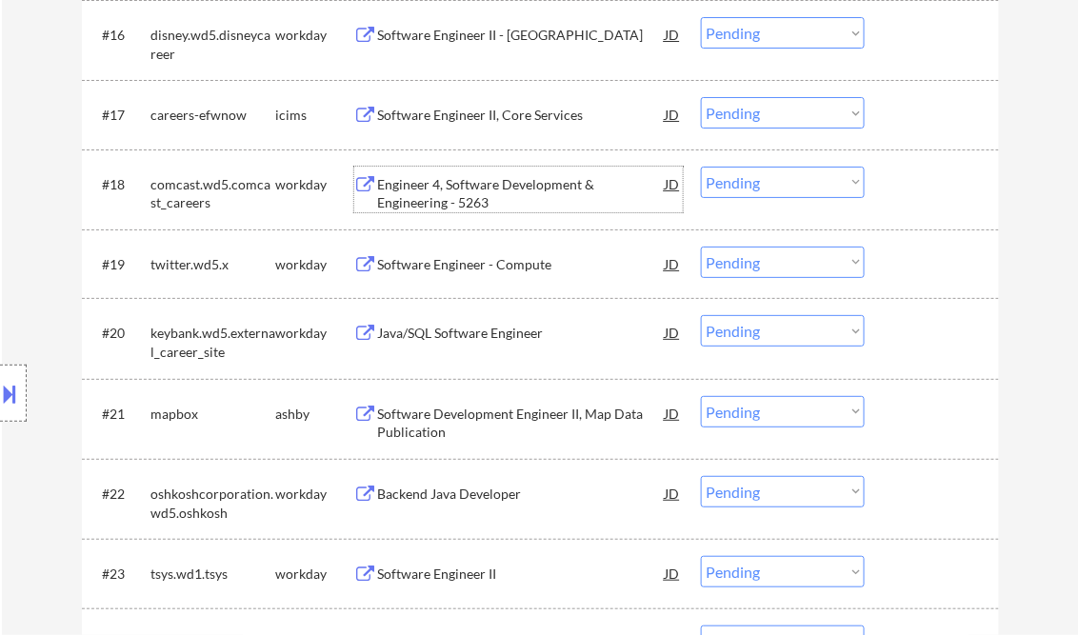
drag, startPoint x: 736, startPoint y: 180, endPoint x: 747, endPoint y: 190, distance: 14.2
click at [737, 179] on select "Choose an option... Pending Applied Excluded (Questions) Excluded (Expired) Exc…" at bounding box center [783, 182] width 164 height 31
click at [701, 167] on select "Choose an option... Pending Applied Excluded (Questions) Excluded (Expired) Exc…" at bounding box center [783, 182] width 164 height 31
select select ""pending""
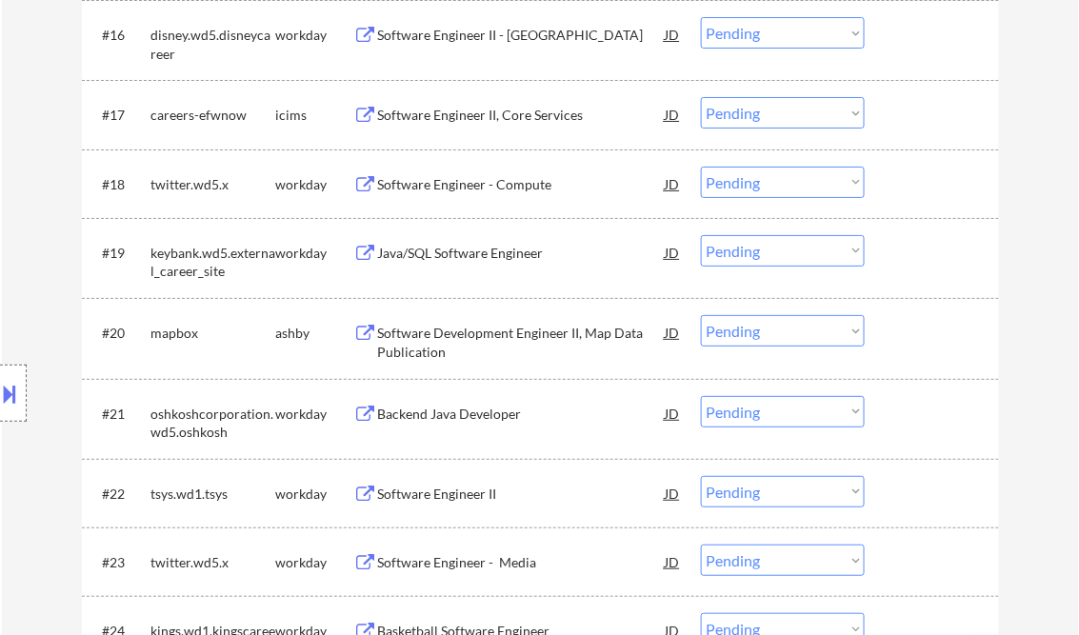
click at [442, 256] on div "Java/SQL Software Engineer" at bounding box center [522, 253] width 288 height 19
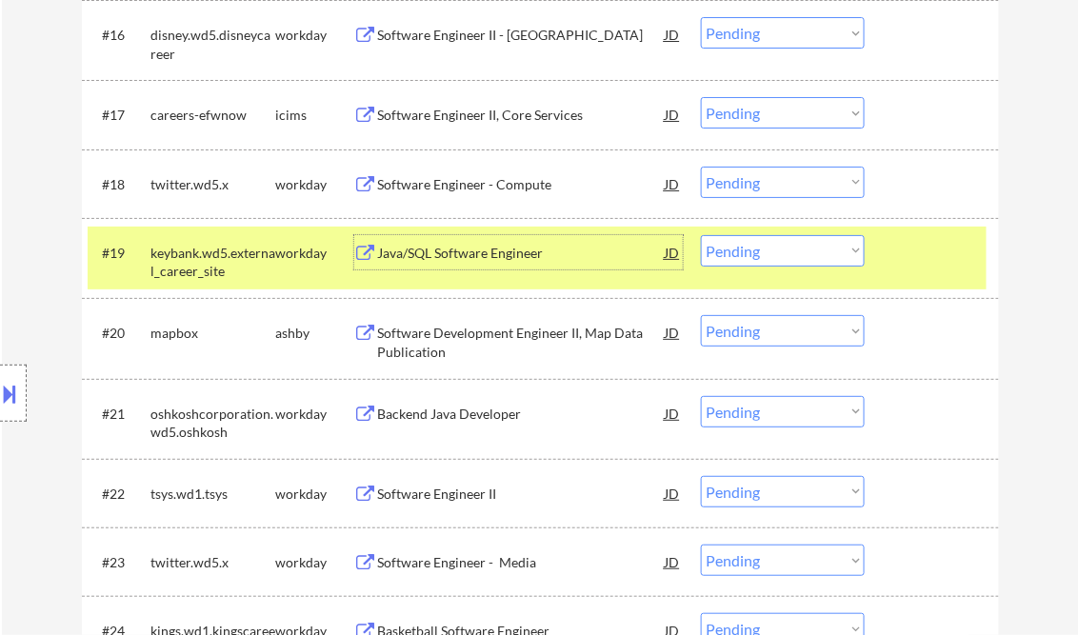
click at [775, 263] on select "Choose an option... Pending Applied Excluded (Questions) Excluded (Expired) Exc…" at bounding box center [783, 250] width 164 height 31
click at [701, 235] on select "Choose an option... Pending Applied Excluded (Questions) Excluded (Expired) Exc…" at bounding box center [783, 250] width 164 height 31
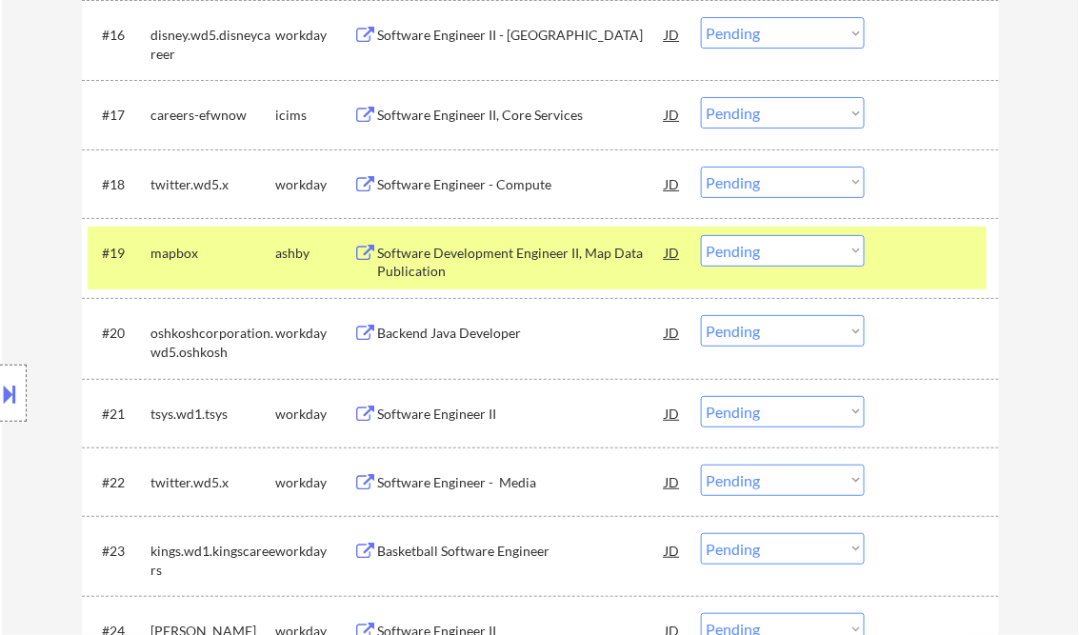
click at [463, 271] on div "Software Development Engineer II, Map Data Publication" at bounding box center [522, 262] width 288 height 37
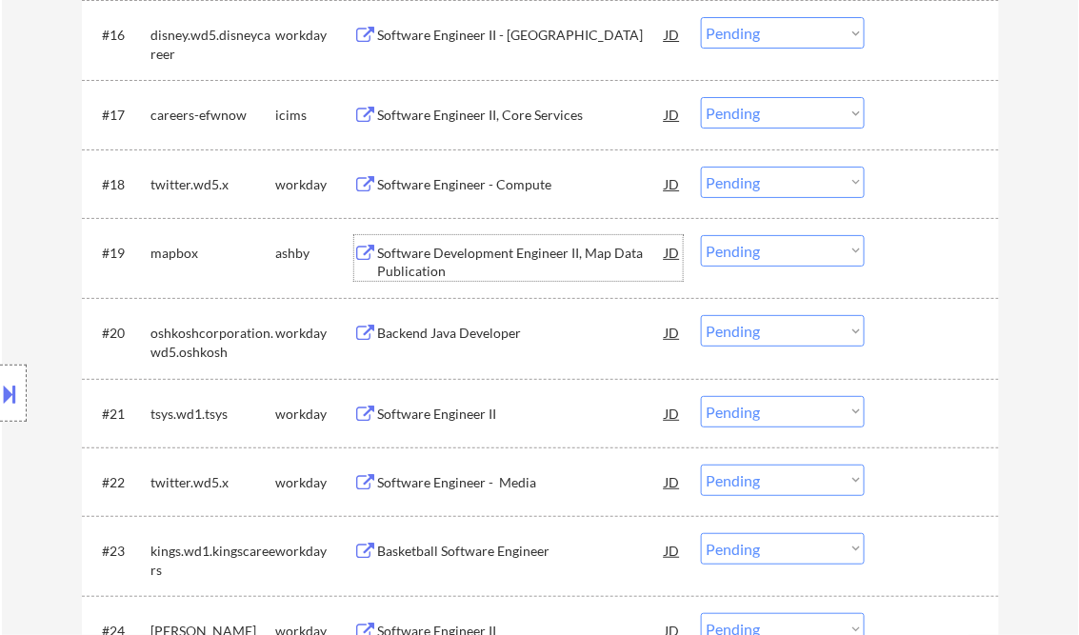
click at [776, 258] on select "Choose an option... Pending Applied Excluded (Questions) Excluded (Expired) Exc…" at bounding box center [783, 250] width 164 height 31
click at [701, 235] on select "Choose an option... Pending Applied Excluded (Questions) Excluded (Expired) Exc…" at bounding box center [783, 250] width 164 height 31
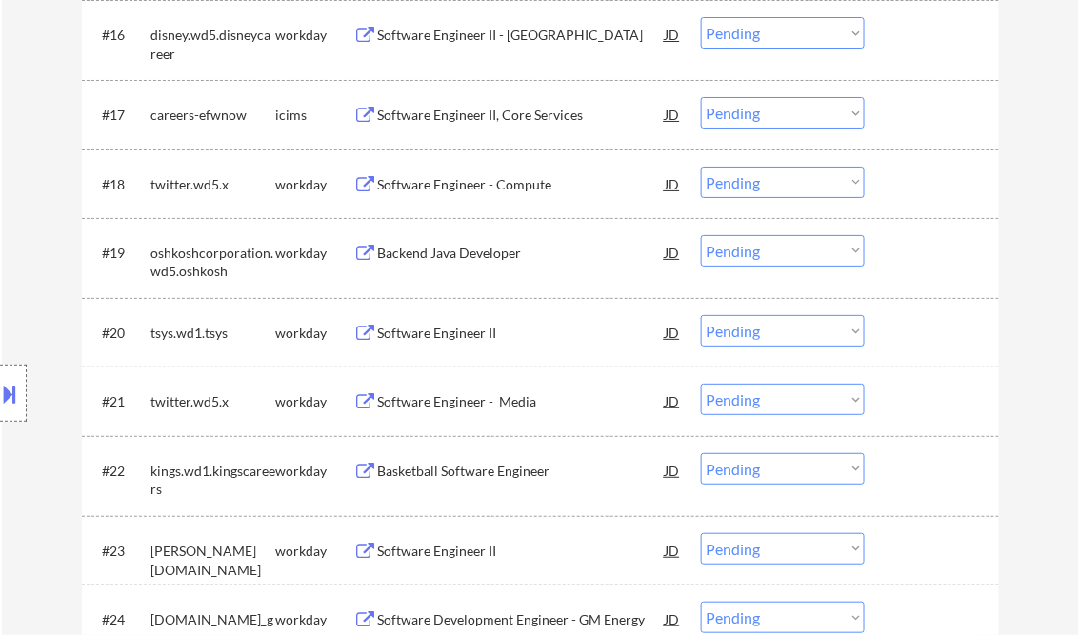
click at [497, 251] on div "Backend Java Developer" at bounding box center [522, 253] width 288 height 19
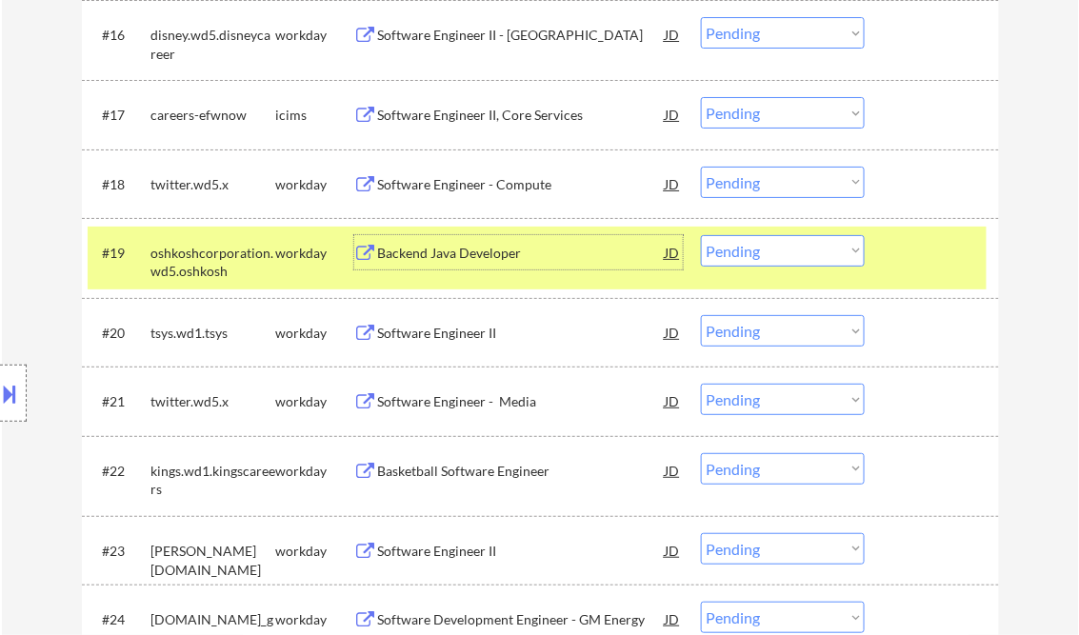
drag, startPoint x: 740, startPoint y: 252, endPoint x: 749, endPoint y: 265, distance: 15.1
click at [740, 252] on select "Choose an option... Pending Applied Excluded (Questions) Excluded (Expired) Exc…" at bounding box center [783, 250] width 164 height 31
click at [701, 235] on select "Choose an option... Pending Applied Excluded (Questions) Excluded (Expired) Exc…" at bounding box center [783, 250] width 164 height 31
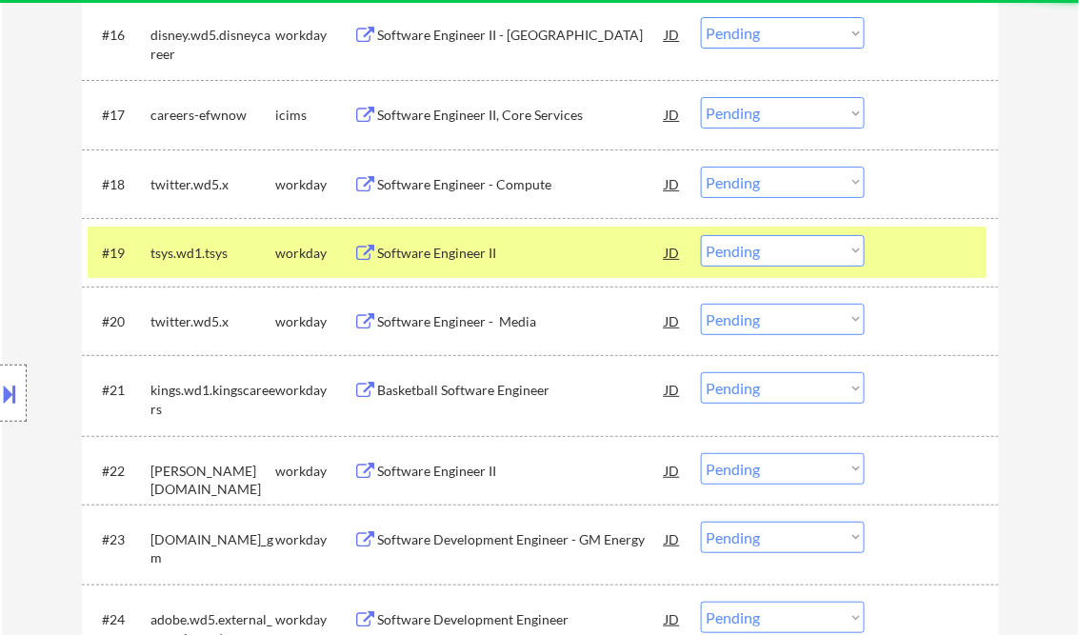
click at [475, 255] on div "Software Engineer II" at bounding box center [522, 253] width 288 height 19
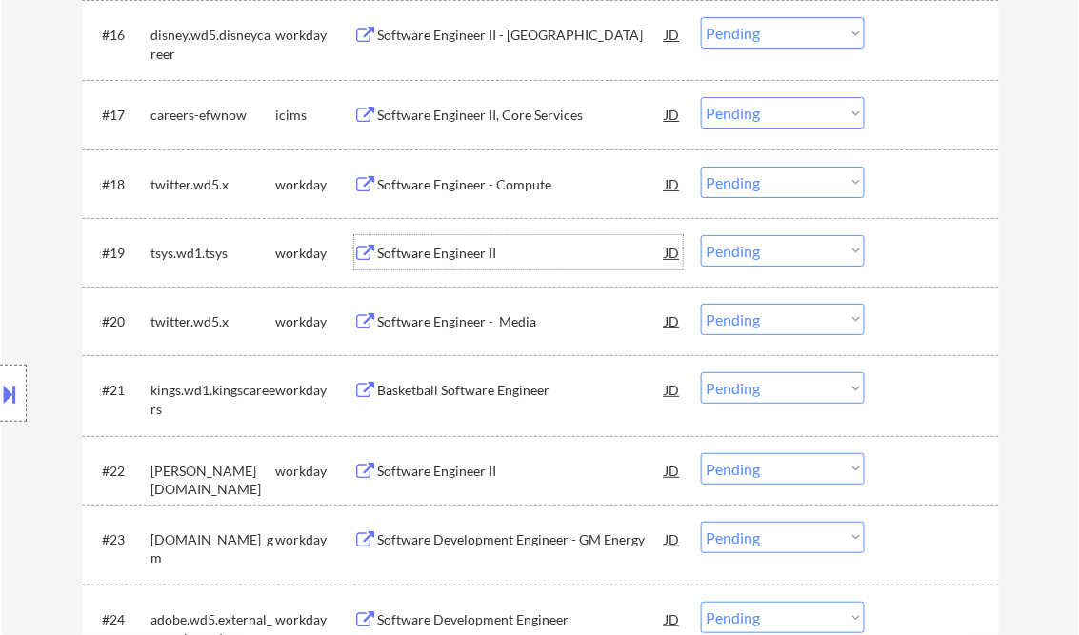
click at [776, 253] on select "Choose an option... Pending Applied Excluded (Questions) Excluded (Expired) Exc…" at bounding box center [783, 250] width 164 height 31
click at [701, 235] on select "Choose an option... Pending Applied Excluded (Questions) Excluded (Expired) Exc…" at bounding box center [783, 250] width 164 height 31
select select ""pending""
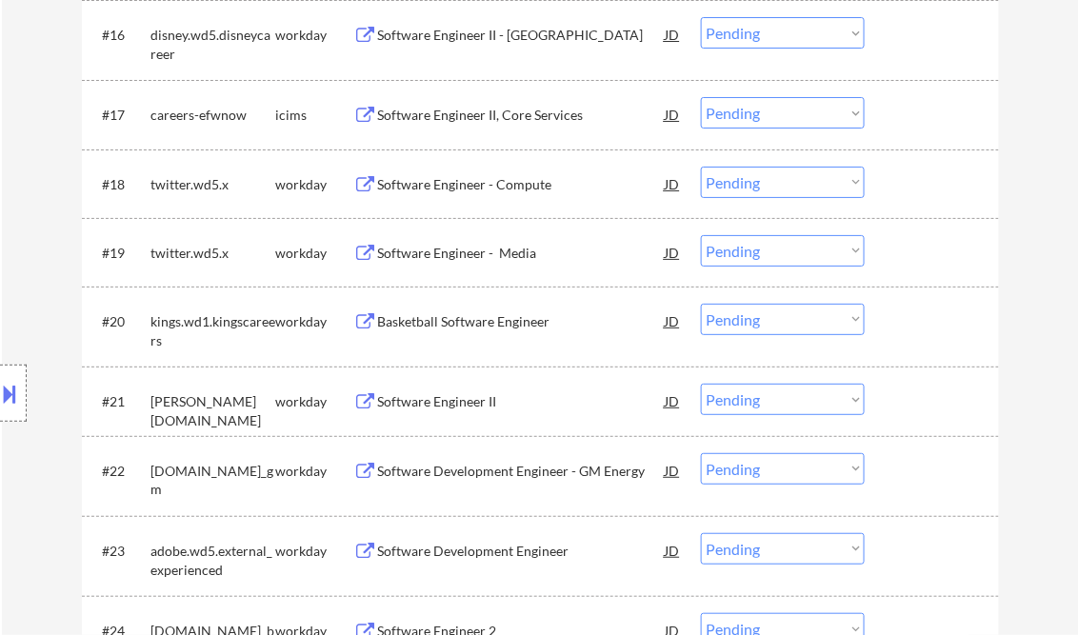
click at [444, 398] on div "Software Engineer II" at bounding box center [522, 401] width 288 height 19
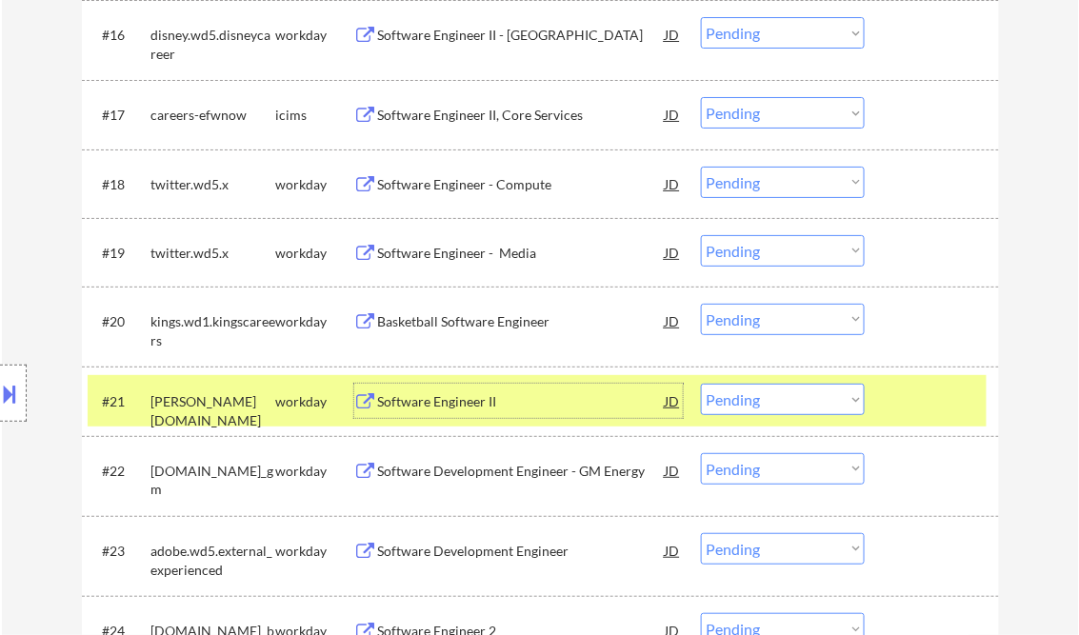
click at [779, 405] on select "Choose an option... Pending Applied Excluded (Questions) Excluded (Expired) Exc…" at bounding box center [783, 399] width 164 height 31
click at [701, 384] on select "Choose an option... Pending Applied Excluded (Questions) Excluded (Expired) Exc…" at bounding box center [783, 399] width 164 height 31
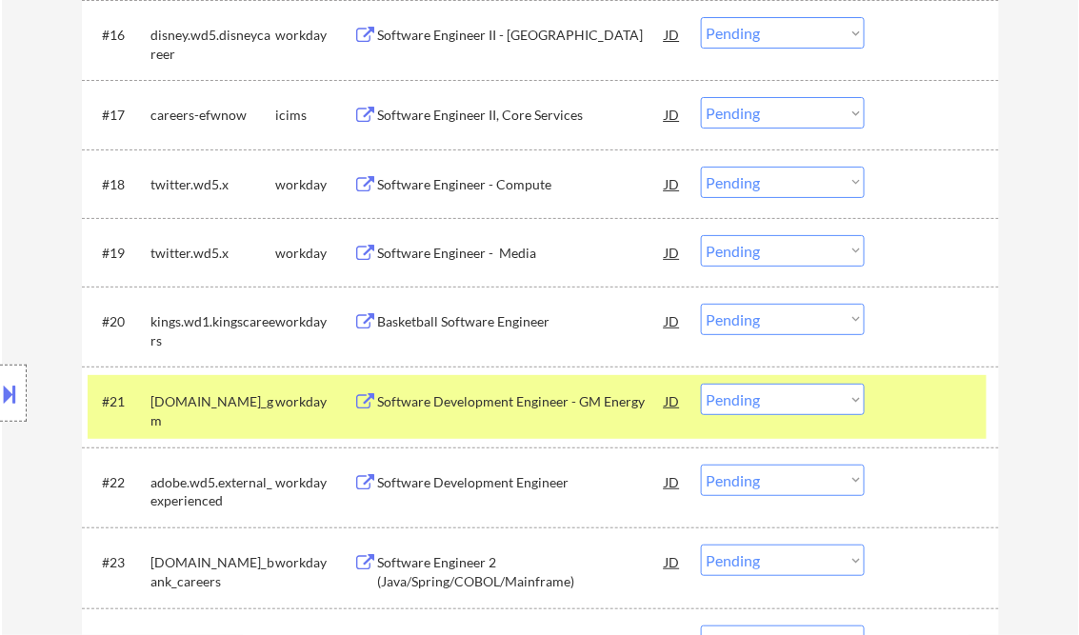
click at [484, 394] on div "Software Development Engineer - GM Energy" at bounding box center [522, 401] width 288 height 19
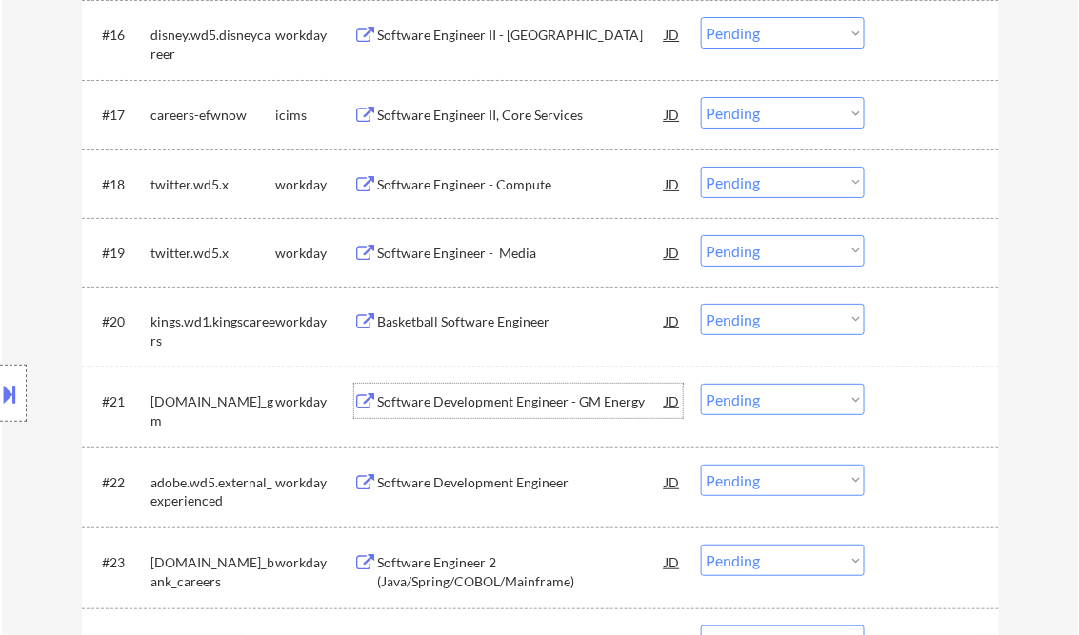
scroll to position [1829, 0]
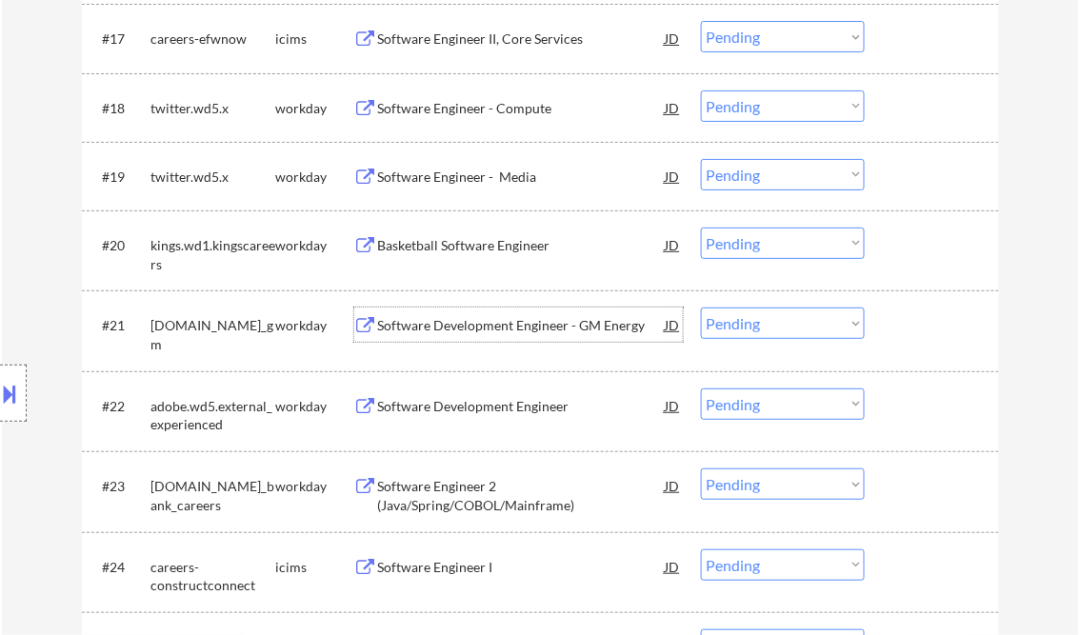
drag, startPoint x: 751, startPoint y: 316, endPoint x: 761, endPoint y: 330, distance: 17.0
click at [751, 316] on select "Choose an option... Pending Applied Excluded (Questions) Excluded (Expired) Exc…" at bounding box center [783, 323] width 164 height 31
click at [701, 308] on select "Choose an option... Pending Applied Excluded (Questions) Excluded (Expired) Exc…" at bounding box center [783, 323] width 164 height 31
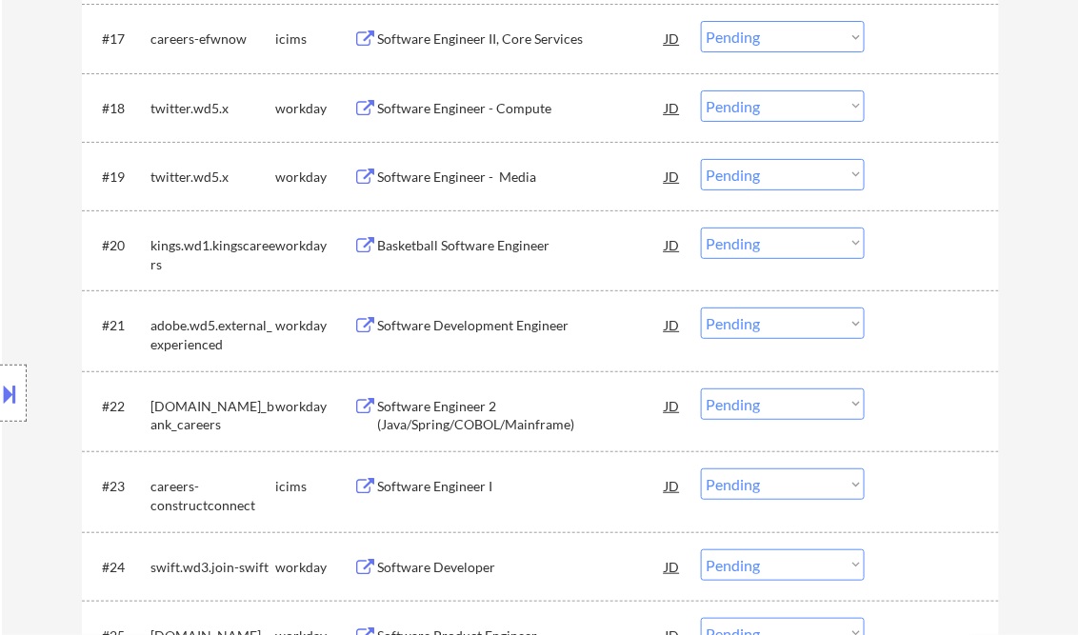
click at [463, 316] on div "Software Development Engineer" at bounding box center [522, 325] width 288 height 19
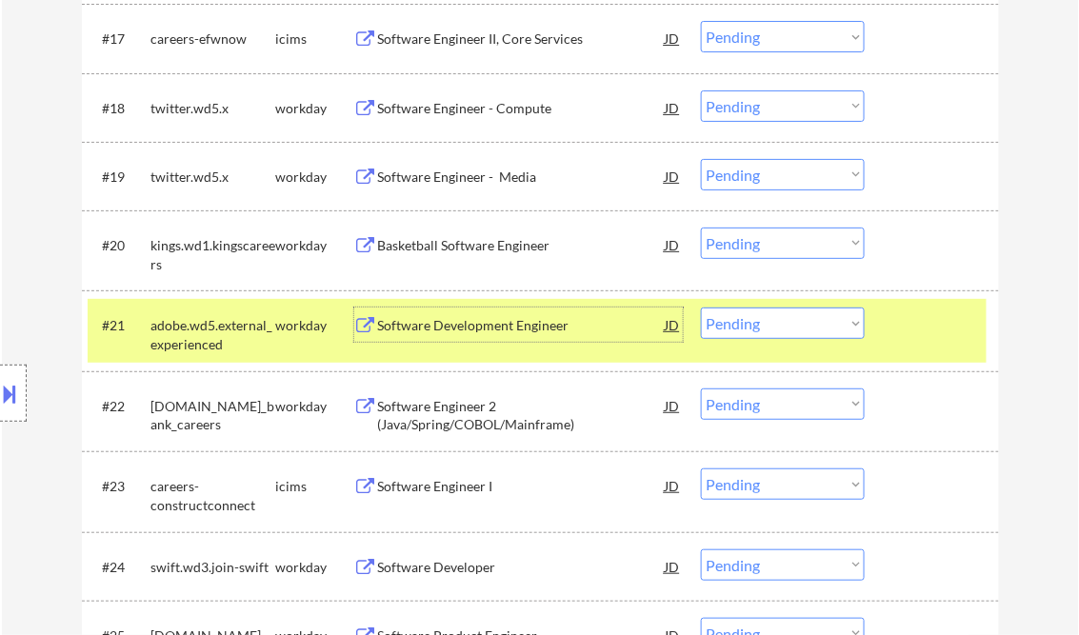
click at [829, 328] on select "Choose an option... Pending Applied Excluded (Questions) Excluded (Expired) Exc…" at bounding box center [783, 323] width 164 height 31
click at [701, 308] on select "Choose an option... Pending Applied Excluded (Questions) Excluded (Expired) Exc…" at bounding box center [783, 323] width 164 height 31
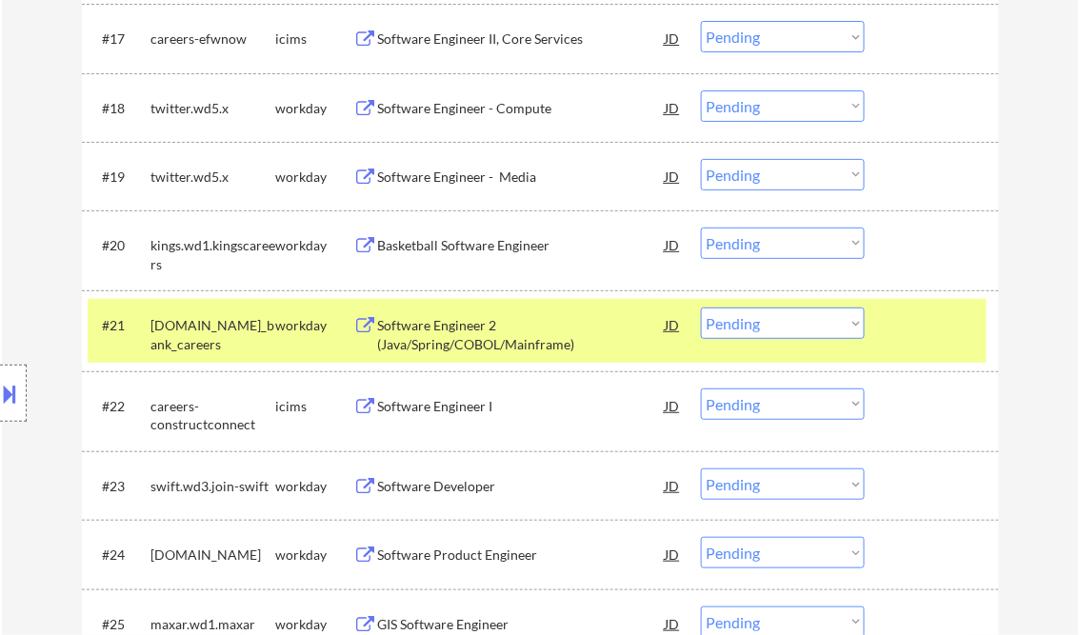
click at [445, 349] on div "Software Engineer 2 (Java/Spring/COBOL/Mainframe)" at bounding box center [522, 334] width 288 height 37
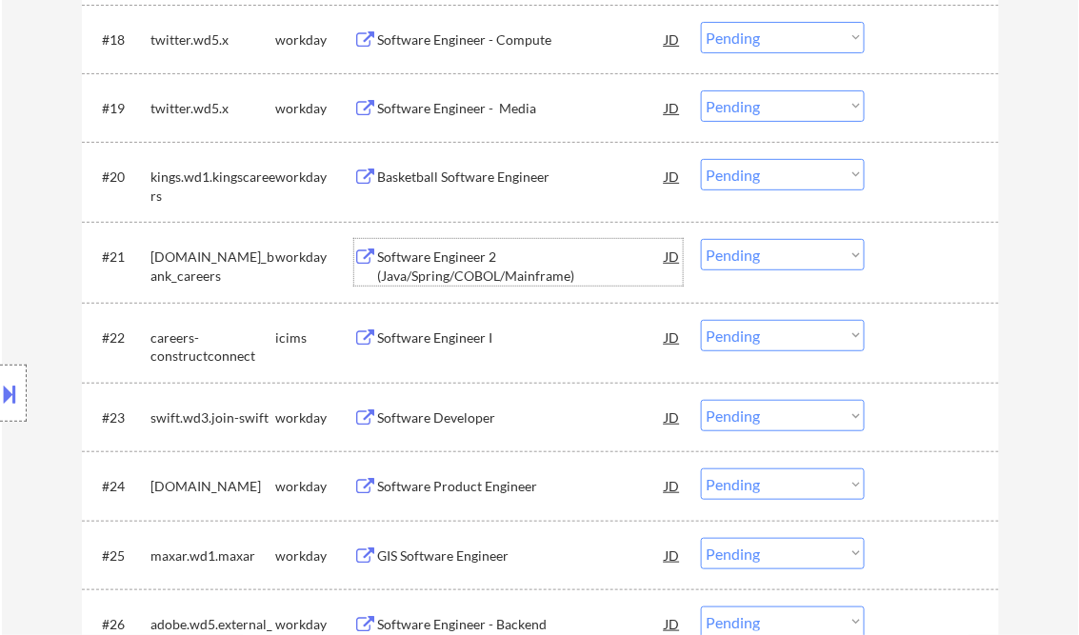
scroll to position [1981, 0]
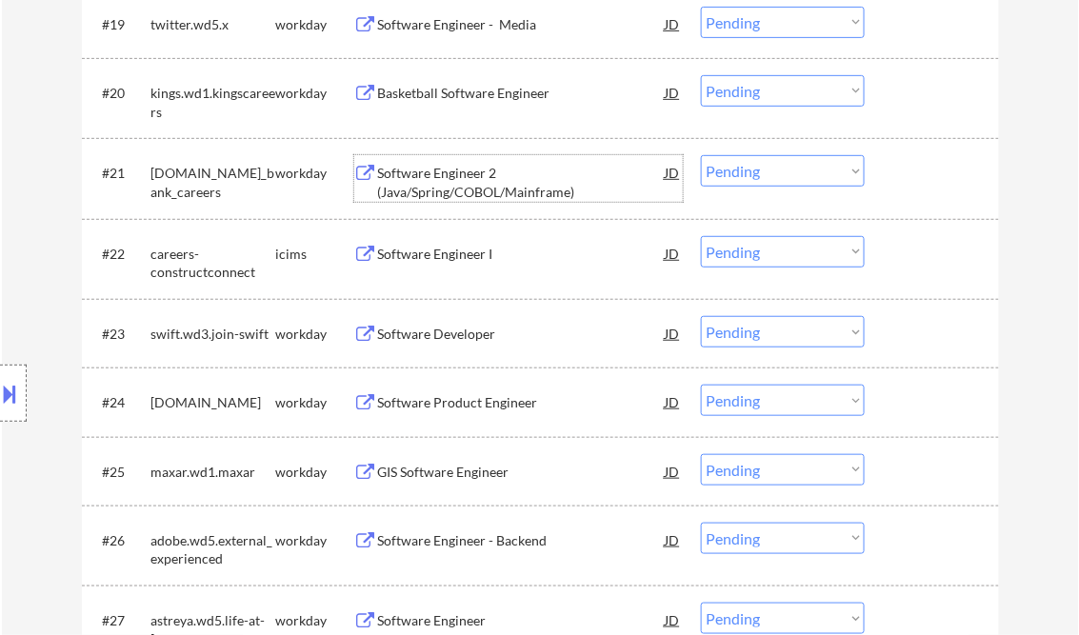
click at [726, 171] on select "Choose an option... Pending Applied Excluded (Questions) Excluded (Expired) Exc…" at bounding box center [783, 170] width 164 height 31
click at [701, 155] on select "Choose an option... Pending Applied Excluded (Questions) Excluded (Expired) Exc…" at bounding box center [783, 170] width 164 height 31
select select ""pending""
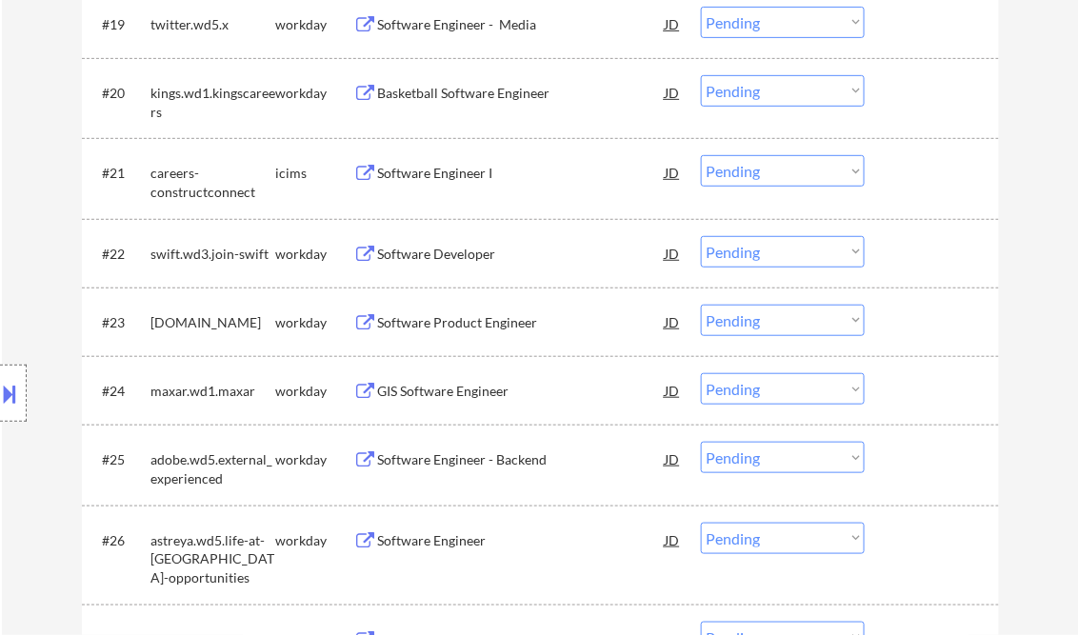
click at [435, 251] on div "Software Developer" at bounding box center [522, 254] width 288 height 19
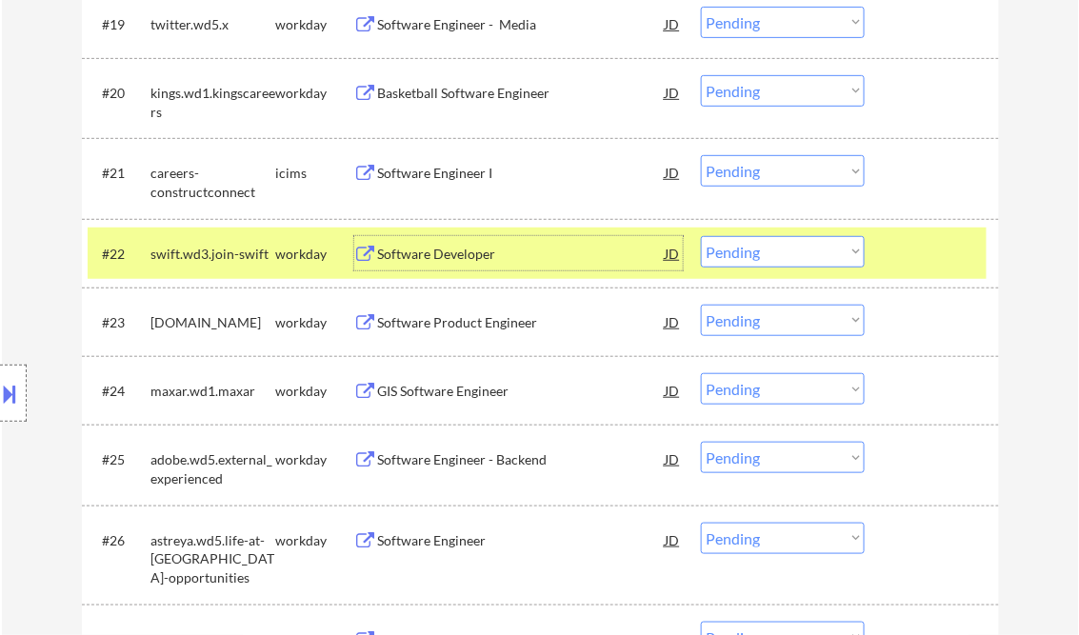
click at [449, 261] on div "Software Developer" at bounding box center [522, 254] width 288 height 19
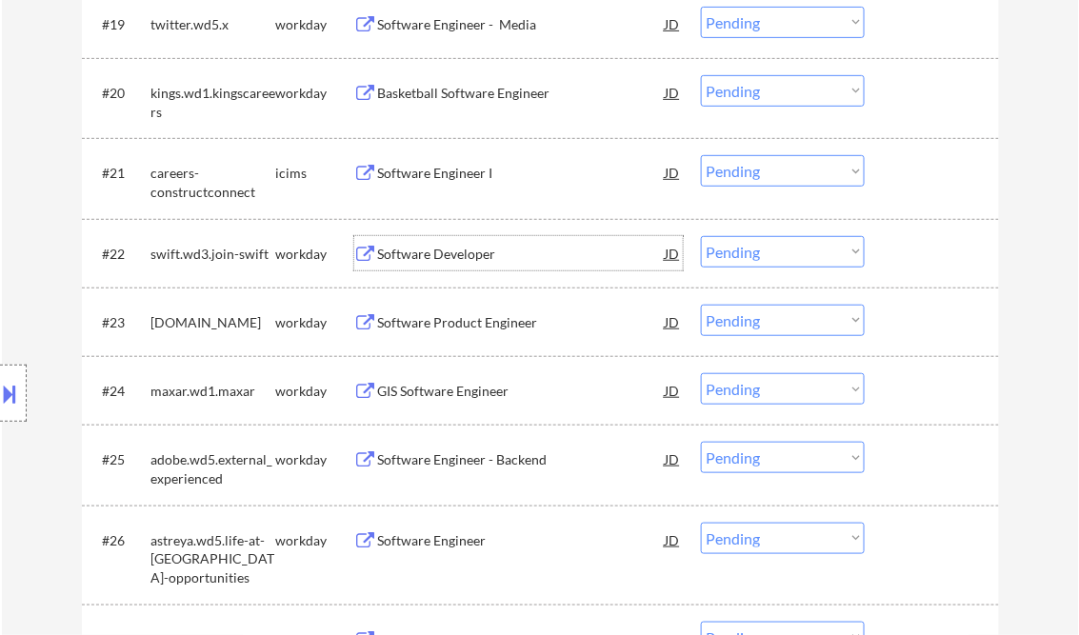
click at [486, 263] on div "Software Developer" at bounding box center [522, 254] width 288 height 19
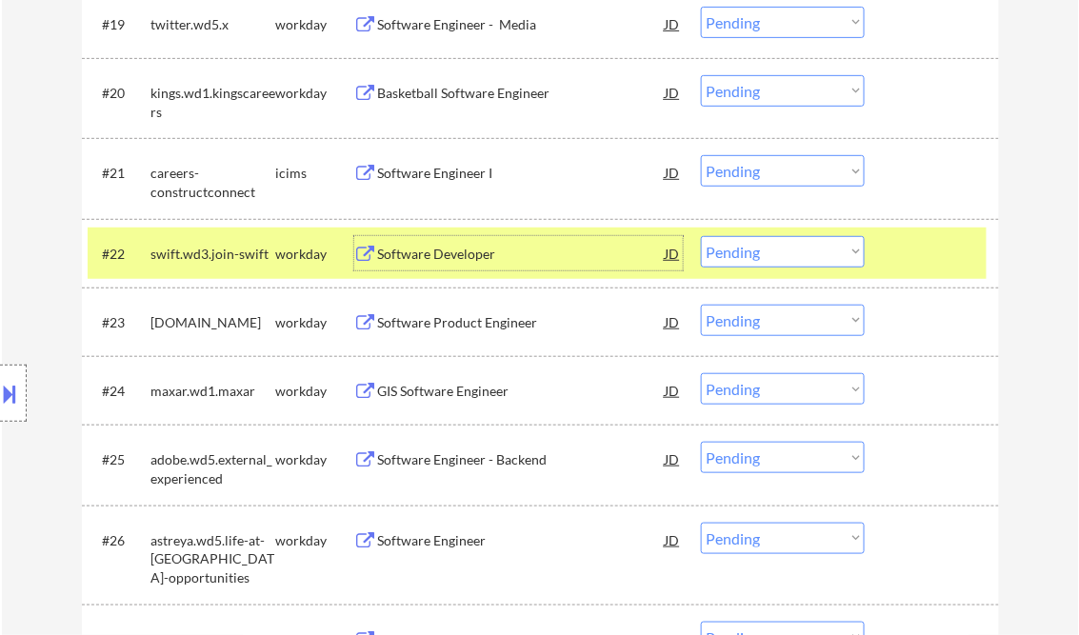
click at [764, 262] on select "Choose an option... Pending Applied Excluded (Questions) Excluded (Expired) Exc…" at bounding box center [783, 251] width 164 height 31
click at [701, 236] on select "Choose an option... Pending Applied Excluded (Questions) Excluded (Expired) Exc…" at bounding box center [783, 251] width 164 height 31
select select ""pending""
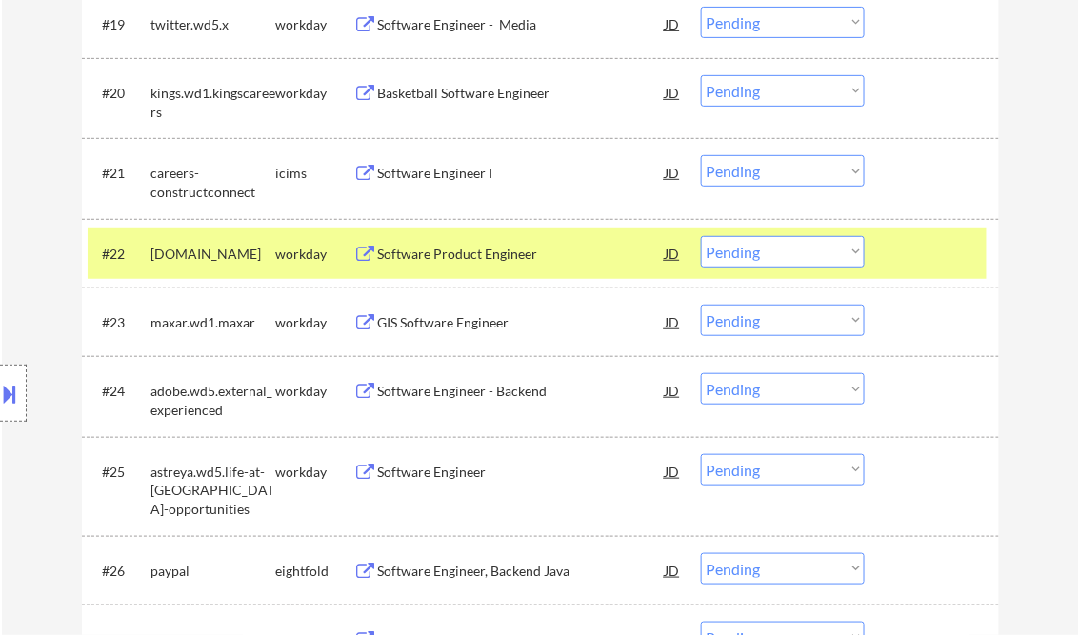
click at [457, 326] on div "GIS Software Engineer" at bounding box center [522, 322] width 288 height 19
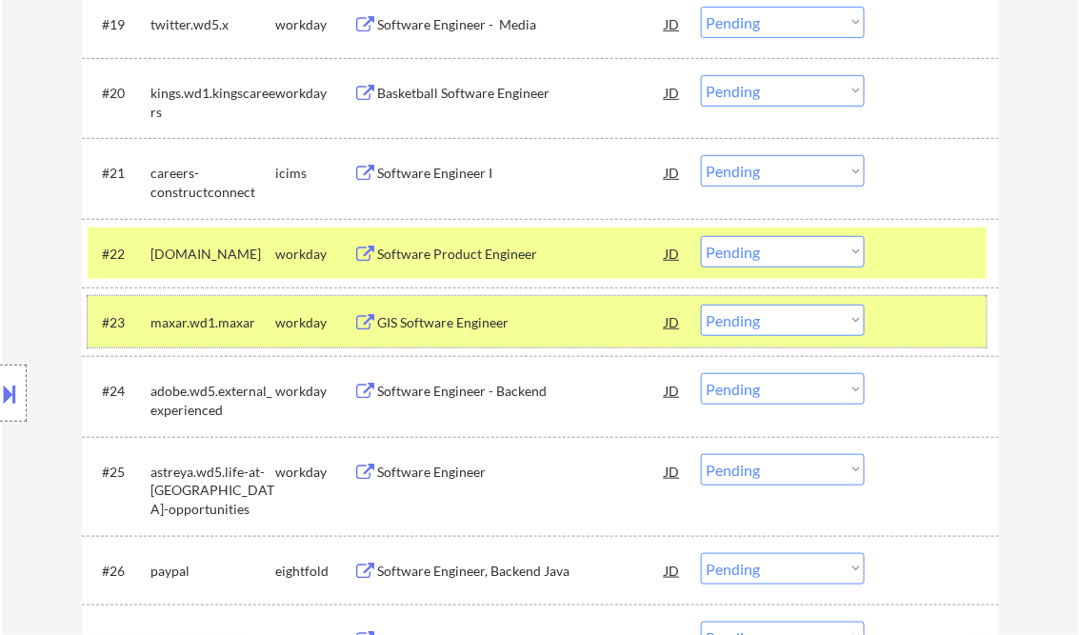
click at [920, 319] on div at bounding box center [935, 322] width 84 height 34
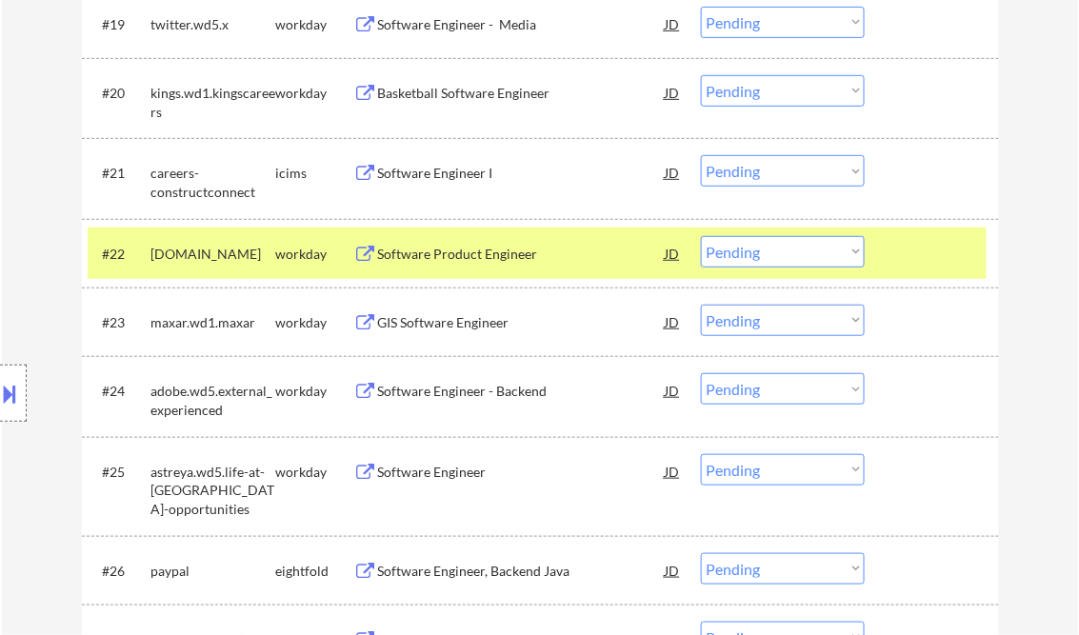
click at [926, 255] on div at bounding box center [935, 253] width 84 height 34
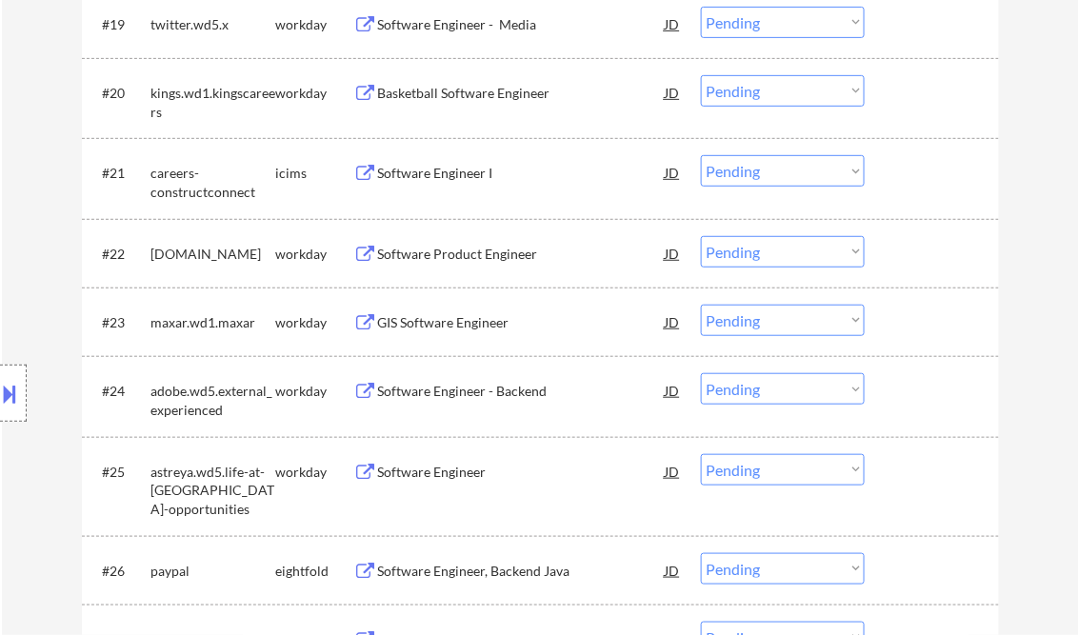
click at [853, 317] on select "Choose an option... Pending Applied Excluded (Questions) Excluded (Expired) Exc…" at bounding box center [783, 320] width 164 height 31
click at [701, 305] on select "Choose an option... Pending Applied Excluded (Questions) Excluded (Expired) Exc…" at bounding box center [783, 320] width 164 height 31
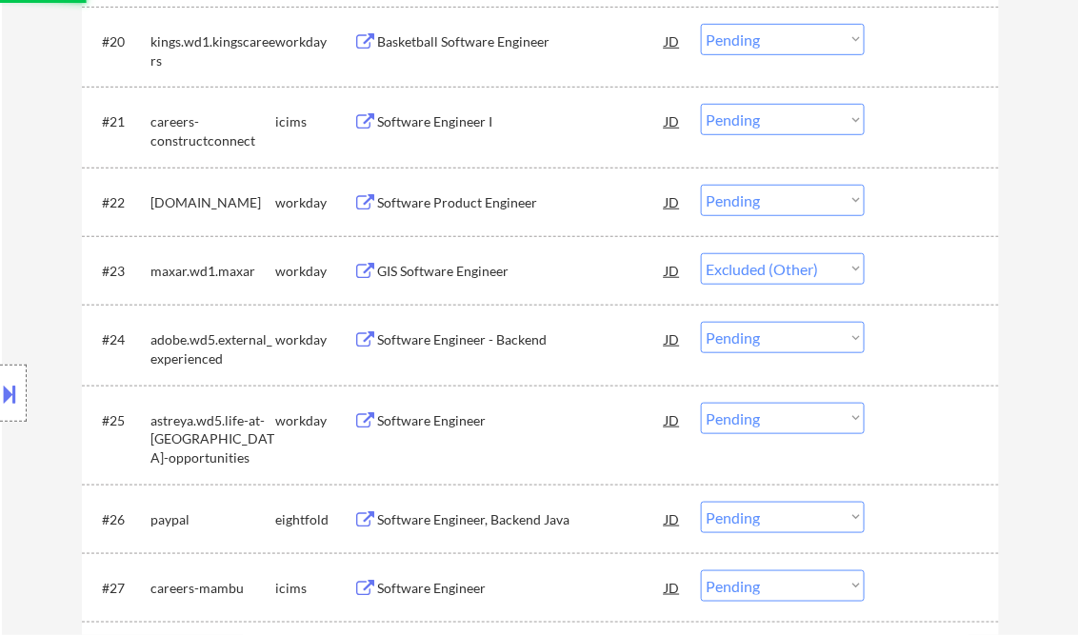
scroll to position [2057, 0]
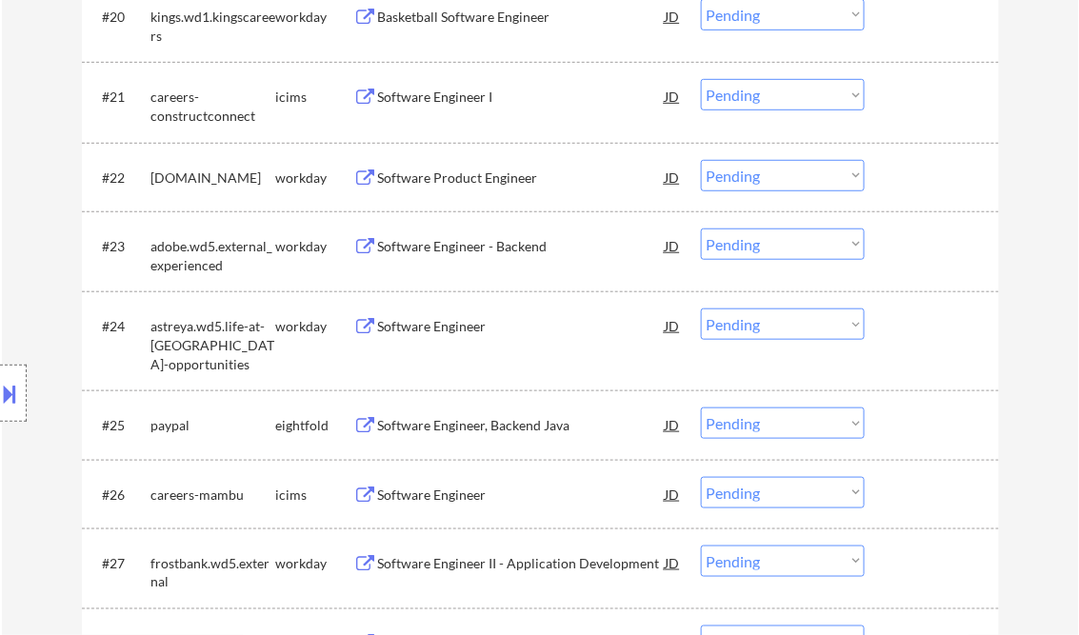
click at [489, 255] on div "Software Engineer - Backend" at bounding box center [522, 246] width 288 height 34
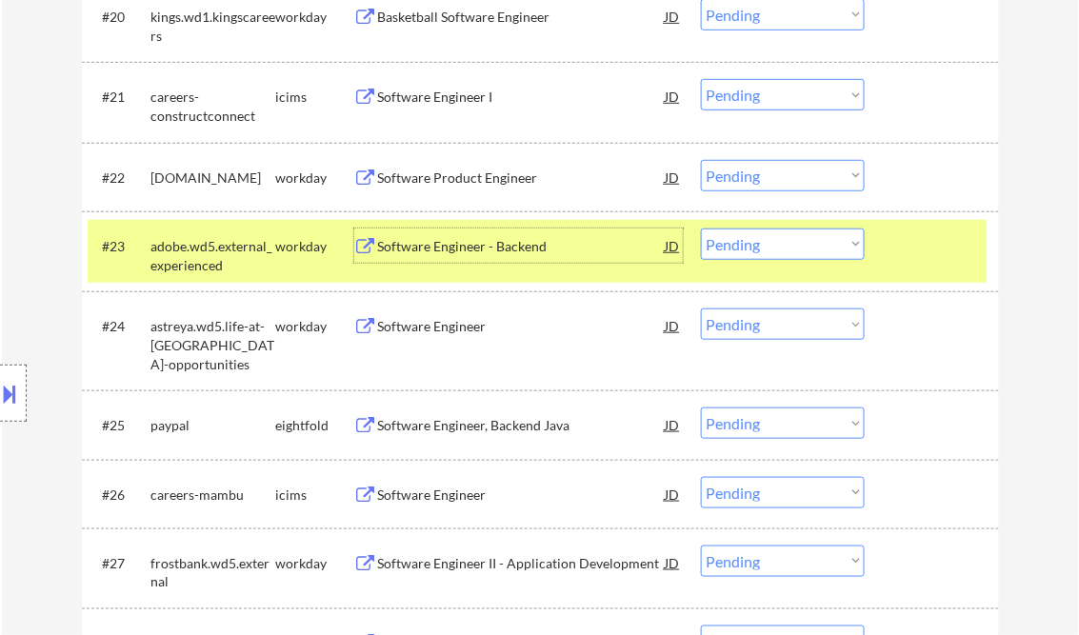
click at [789, 249] on select "Choose an option... Pending Applied Excluded (Questions) Excluded (Expired) Exc…" at bounding box center [783, 244] width 164 height 31
click at [701, 229] on select "Choose an option... Pending Applied Excluded (Questions) Excluded (Expired) Exc…" at bounding box center [783, 244] width 164 height 31
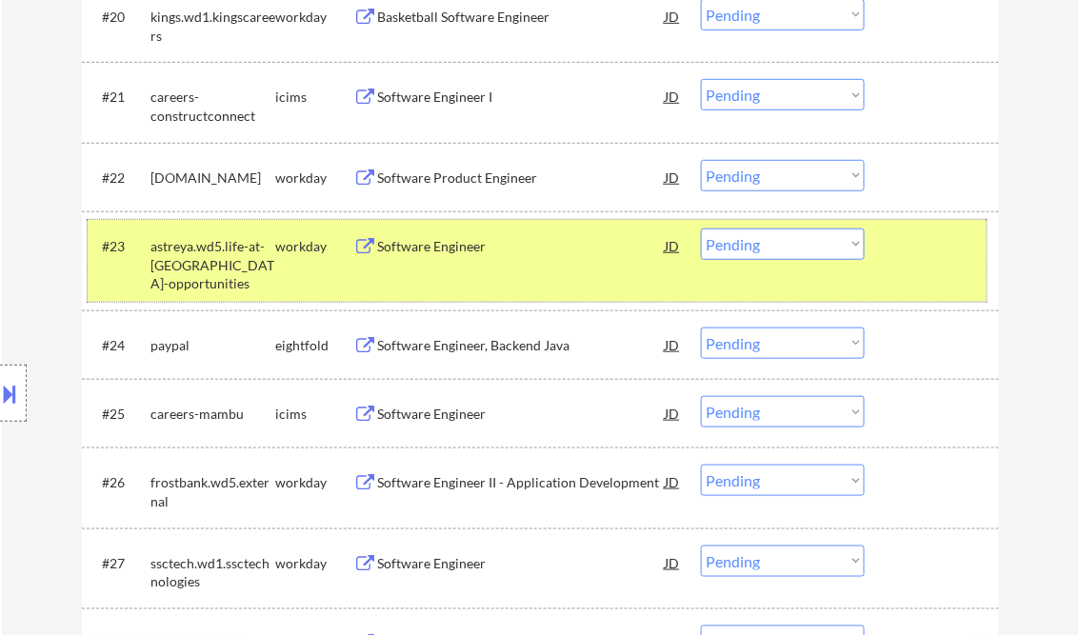
click at [936, 280] on div "#23 astreya.wd5.life-at-astreya-opportunities workday Software Engineer JD warn…" at bounding box center [537, 261] width 899 height 82
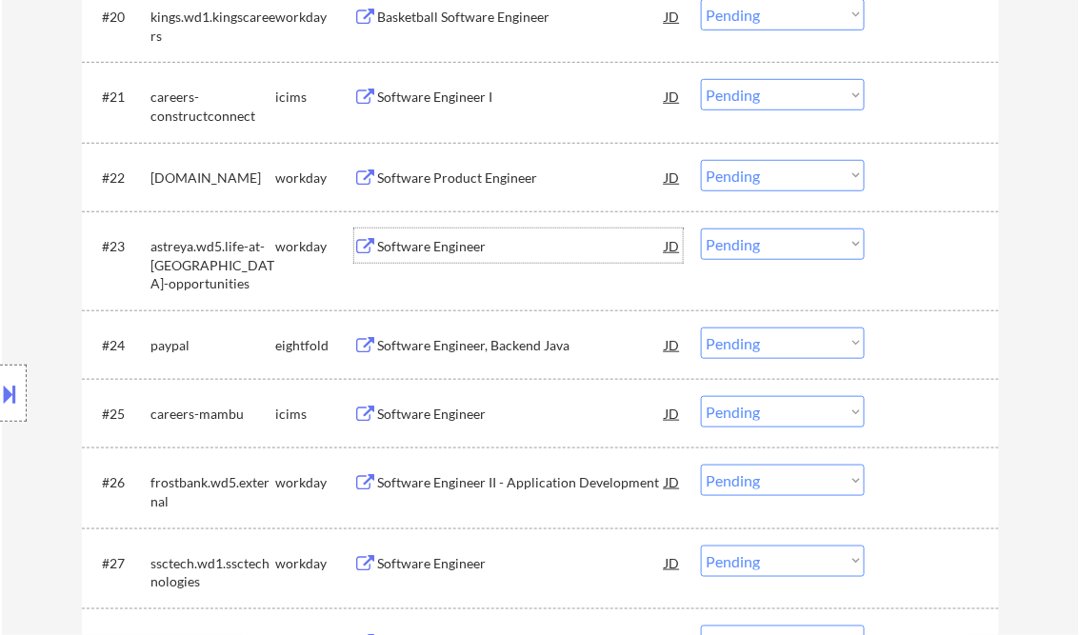
click at [401, 248] on div "Software Engineer" at bounding box center [522, 246] width 288 height 19
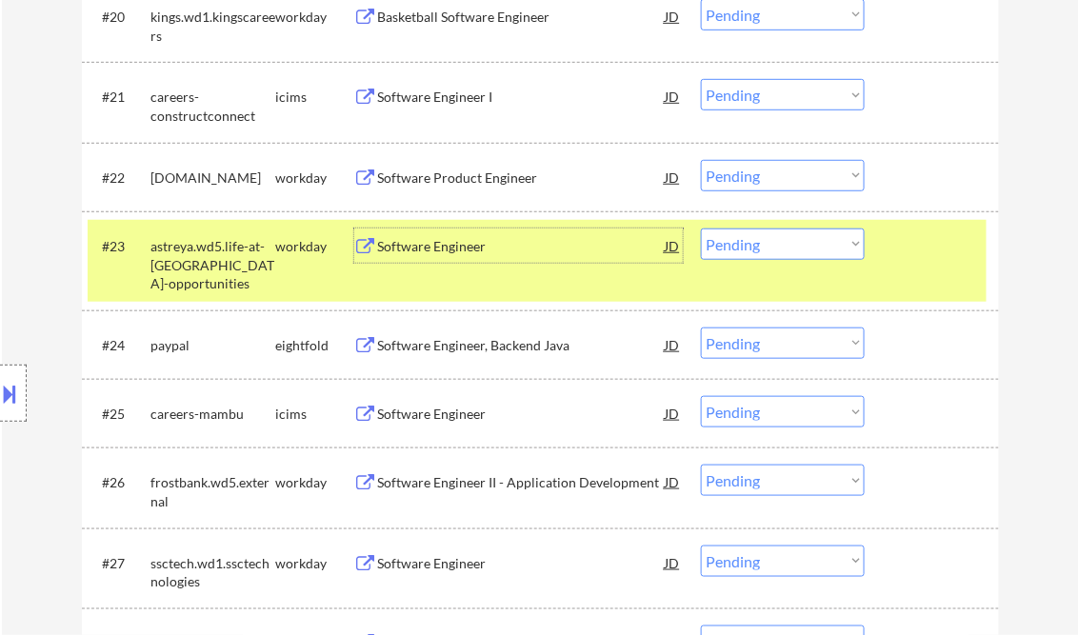
click at [761, 252] on select "Choose an option... Pending Applied Excluded (Questions) Excluded (Expired) Exc…" at bounding box center [783, 244] width 164 height 31
click at [701, 229] on select "Choose an option... Pending Applied Excluded (Questions) Excluded (Expired) Exc…" at bounding box center [783, 244] width 164 height 31
select select ""pending""
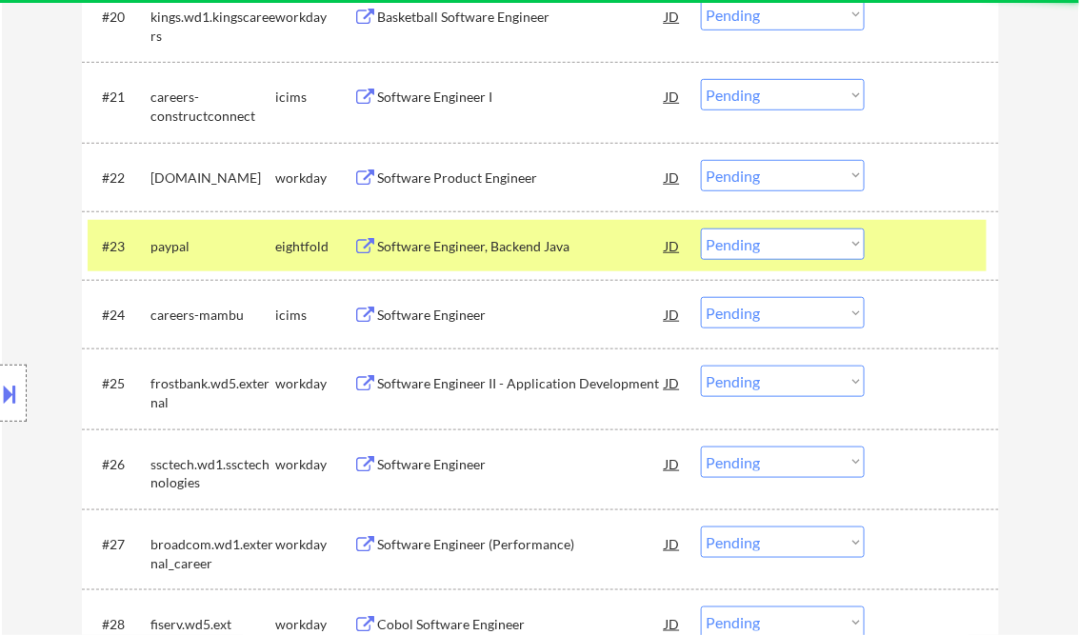
scroll to position [2210, 0]
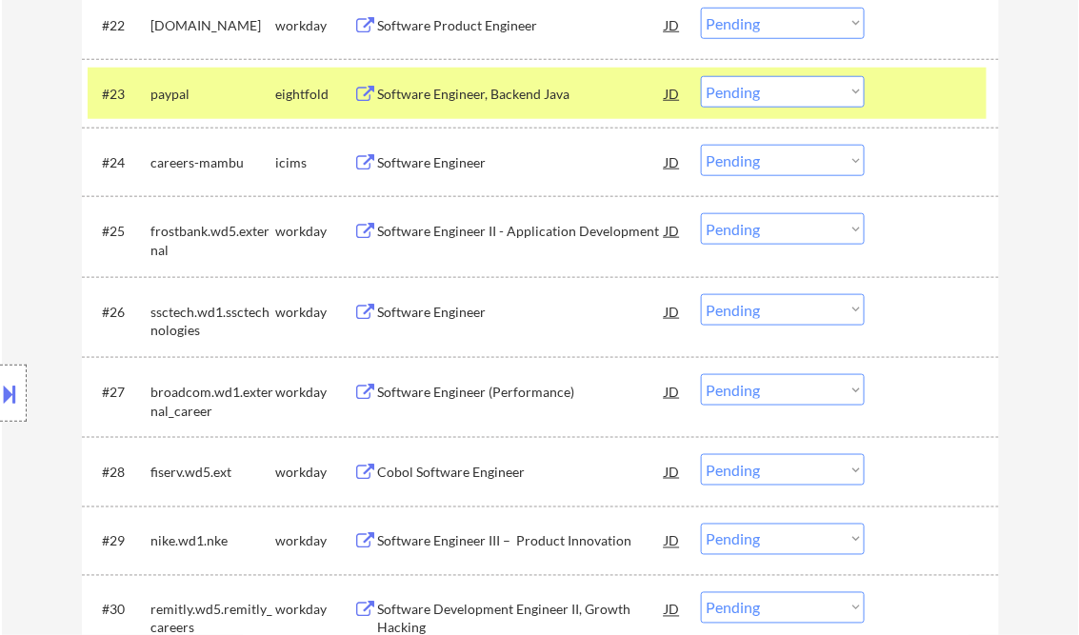
click at [461, 235] on div "Software Engineer II - Application Development" at bounding box center [522, 231] width 288 height 19
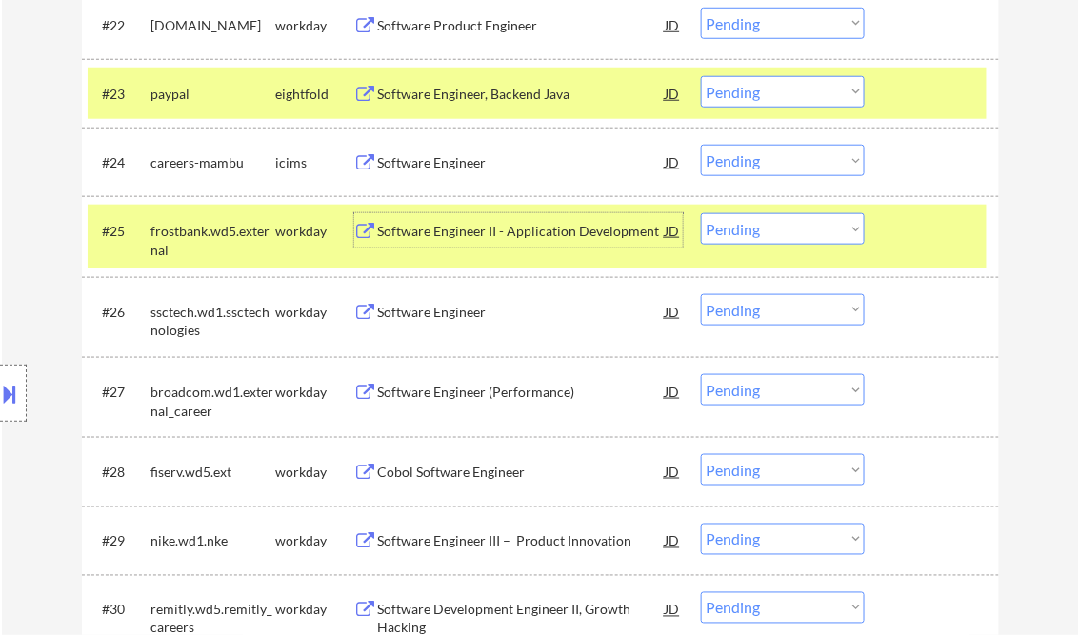
click at [772, 233] on select "Choose an option... Pending Applied Excluded (Questions) Excluded (Expired) Exc…" at bounding box center [783, 228] width 164 height 31
click at [701, 213] on select "Choose an option... Pending Applied Excluded (Questions) Excluded (Expired) Exc…" at bounding box center [783, 228] width 164 height 31
select select ""pending""
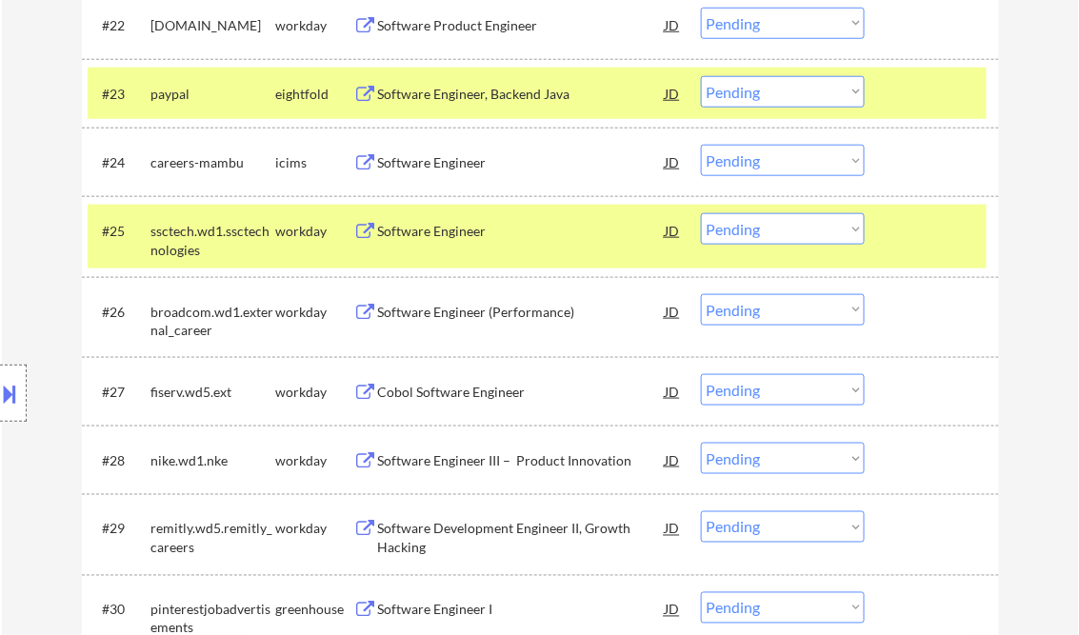
click at [943, 100] on div at bounding box center [935, 93] width 84 height 34
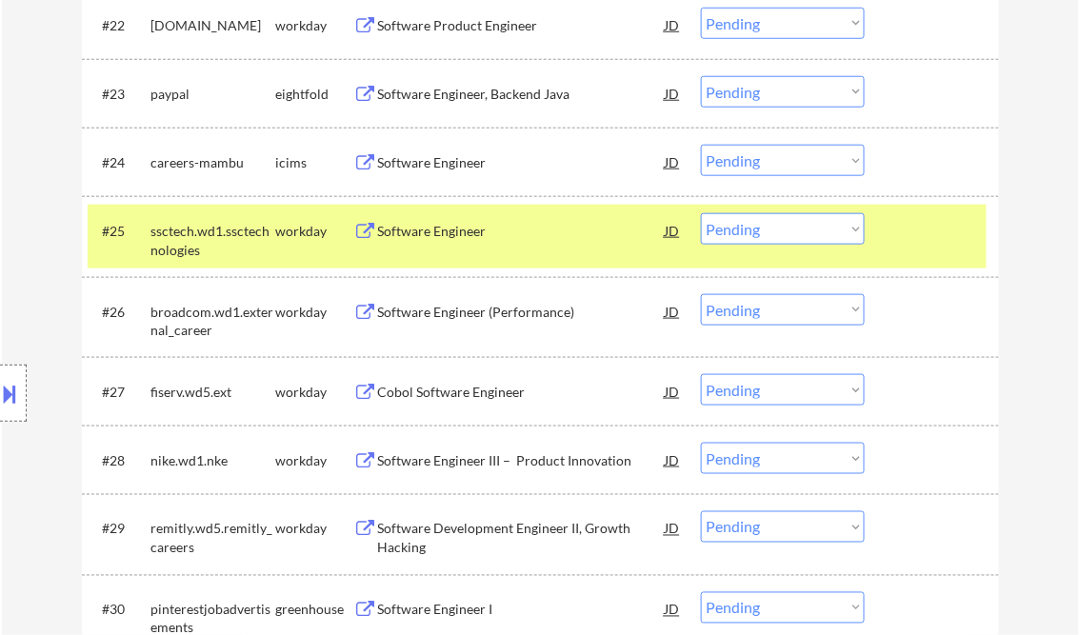
click at [931, 227] on div at bounding box center [935, 230] width 84 height 34
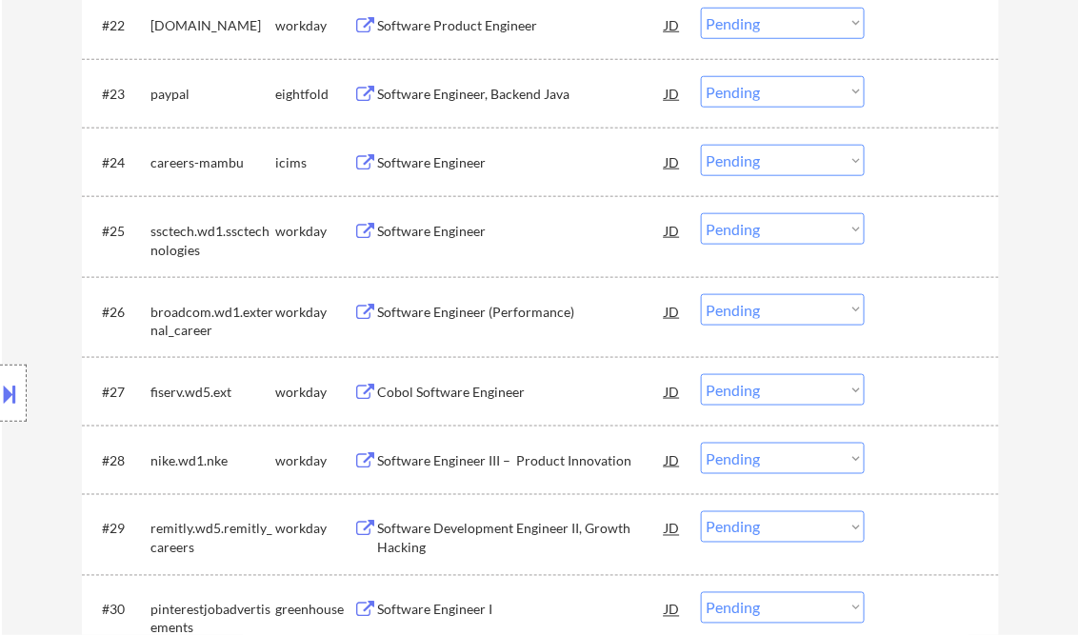
click at [446, 238] on div "Software Engineer" at bounding box center [522, 231] width 288 height 19
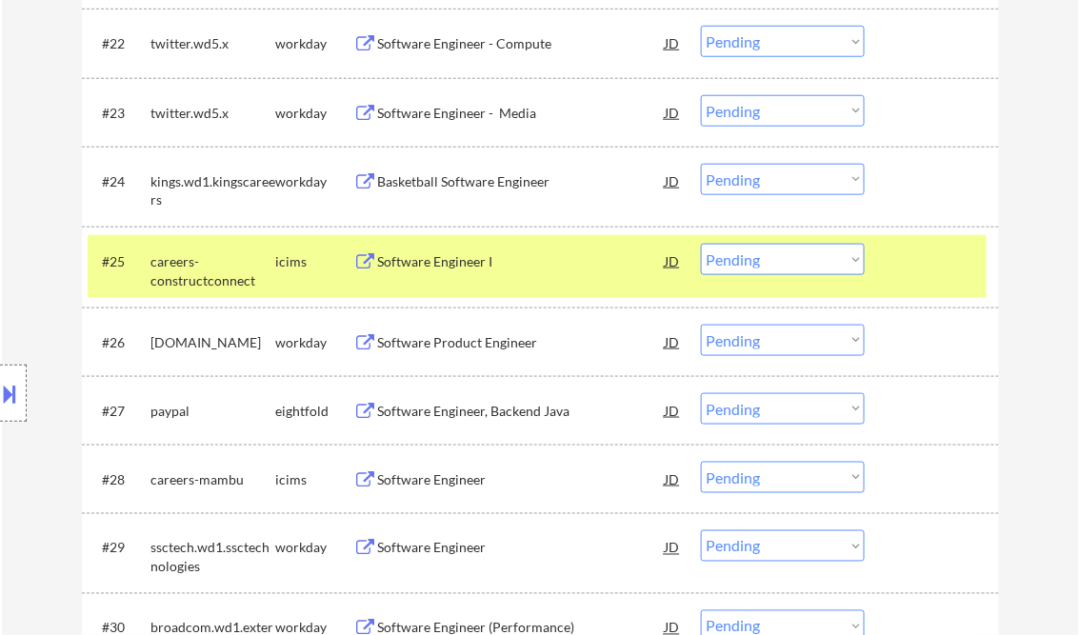
select select ""pending""
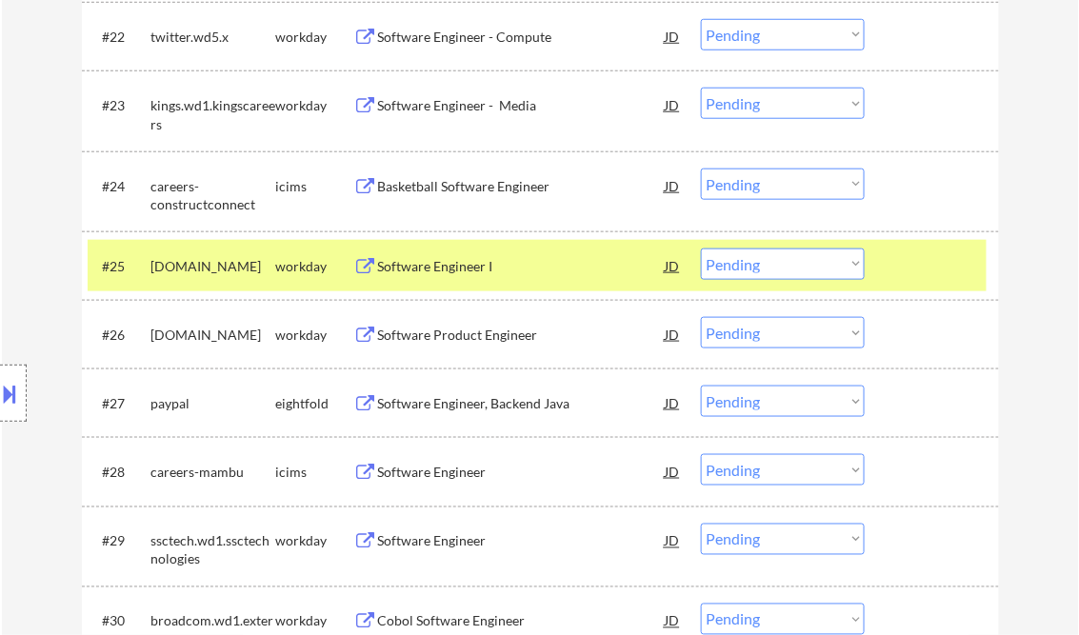
select select ""pending""
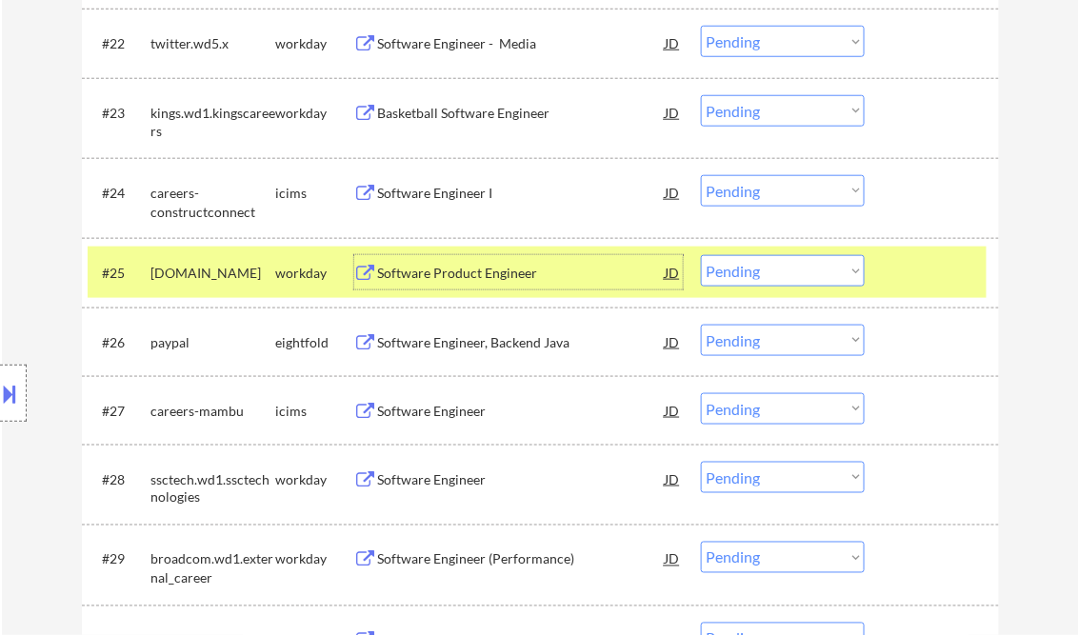
click at [939, 276] on div at bounding box center [935, 272] width 84 height 34
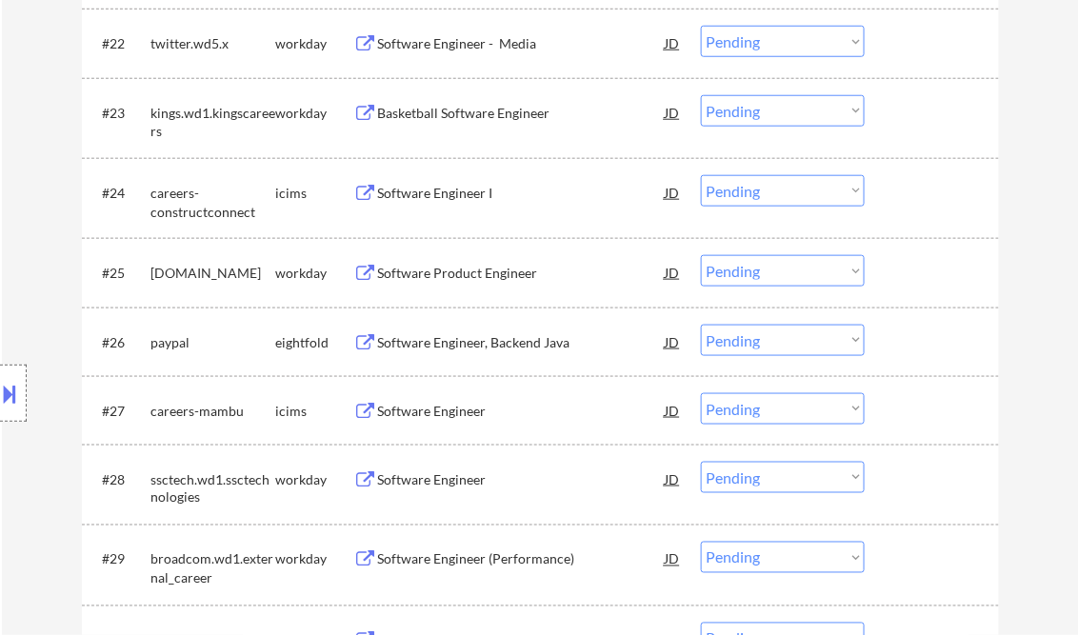
click at [762, 484] on select "Choose an option... Pending Applied Excluded (Questions) Excluded (Expired) Exc…" at bounding box center [783, 477] width 164 height 31
click at [701, 462] on select "Choose an option... Pending Applied Excluded (Questions) Excluded (Expired) Exc…" at bounding box center [783, 477] width 164 height 31
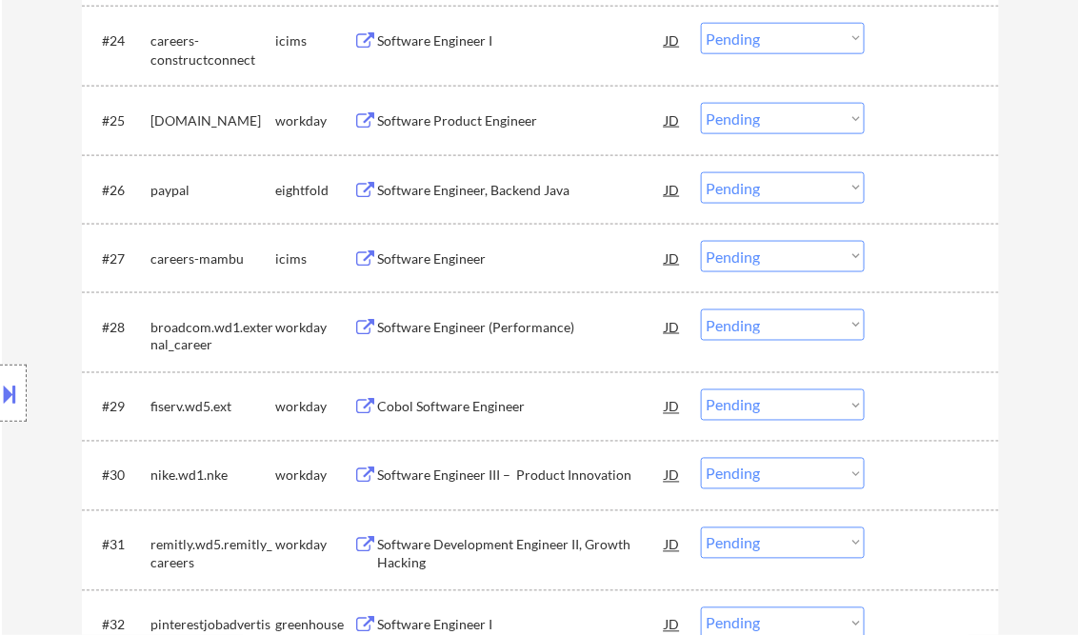
click at [455, 329] on div "Software Engineer (Performance)" at bounding box center [522, 327] width 288 height 19
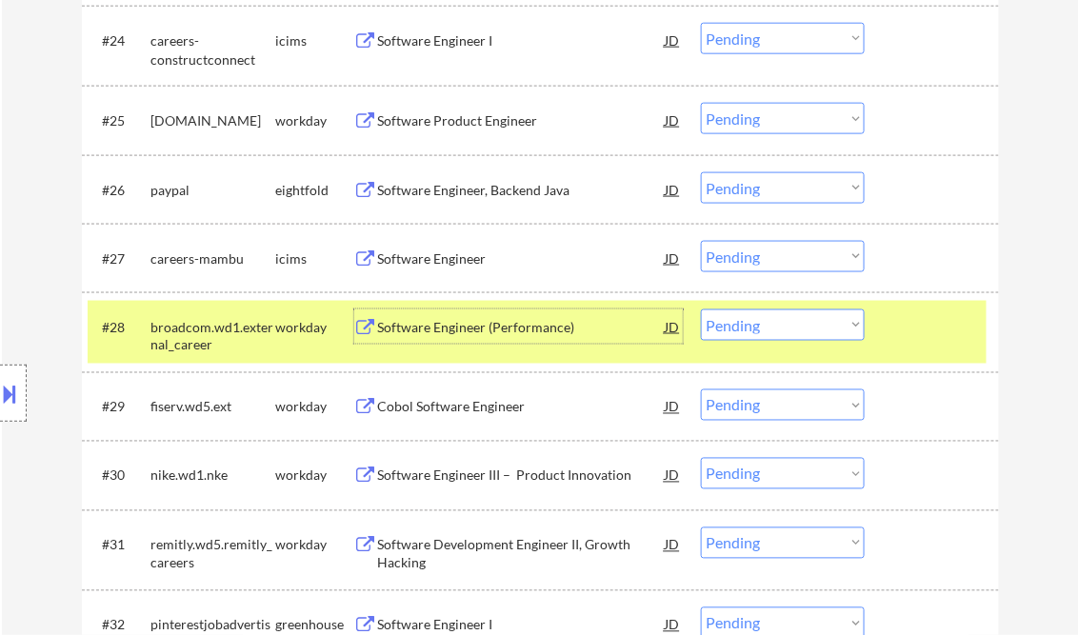
click at [721, 327] on select "Choose an option... Pending Applied Excluded (Questions) Excluded (Expired) Exc…" at bounding box center [783, 325] width 164 height 31
click at [701, 310] on select "Choose an option... Pending Applied Excluded (Questions) Excluded (Expired) Exc…" at bounding box center [783, 325] width 164 height 31
click at [489, 412] on div "Cobol Software Engineer" at bounding box center [522, 407] width 288 height 19
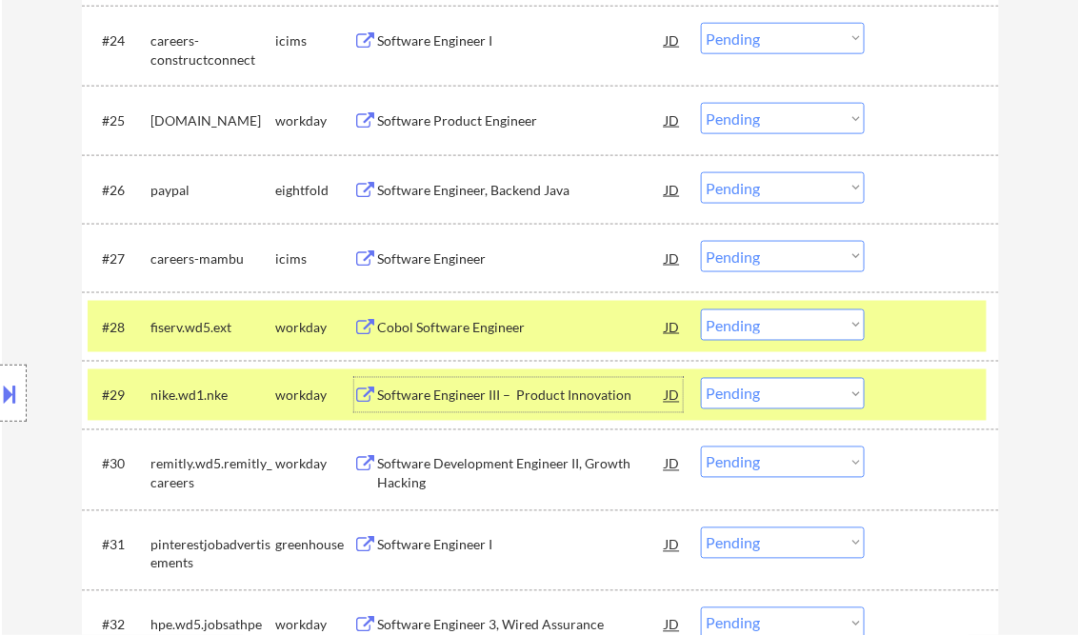
click at [852, 322] on select "Choose an option... Pending Applied Excluded (Questions) Excluded (Expired) Exc…" at bounding box center [783, 325] width 164 height 31
click at [701, 310] on select "Choose an option... Pending Applied Excluded (Questions) Excluded (Expired) Exc…" at bounding box center [783, 325] width 164 height 31
click at [922, 386] on div at bounding box center [935, 395] width 84 height 34
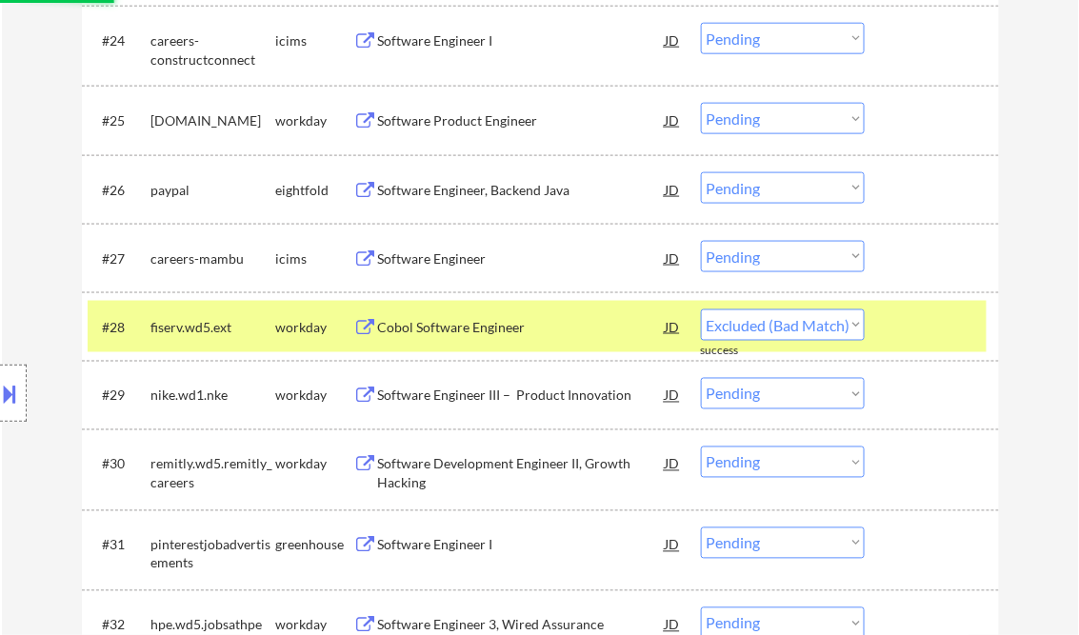
select select ""pending""
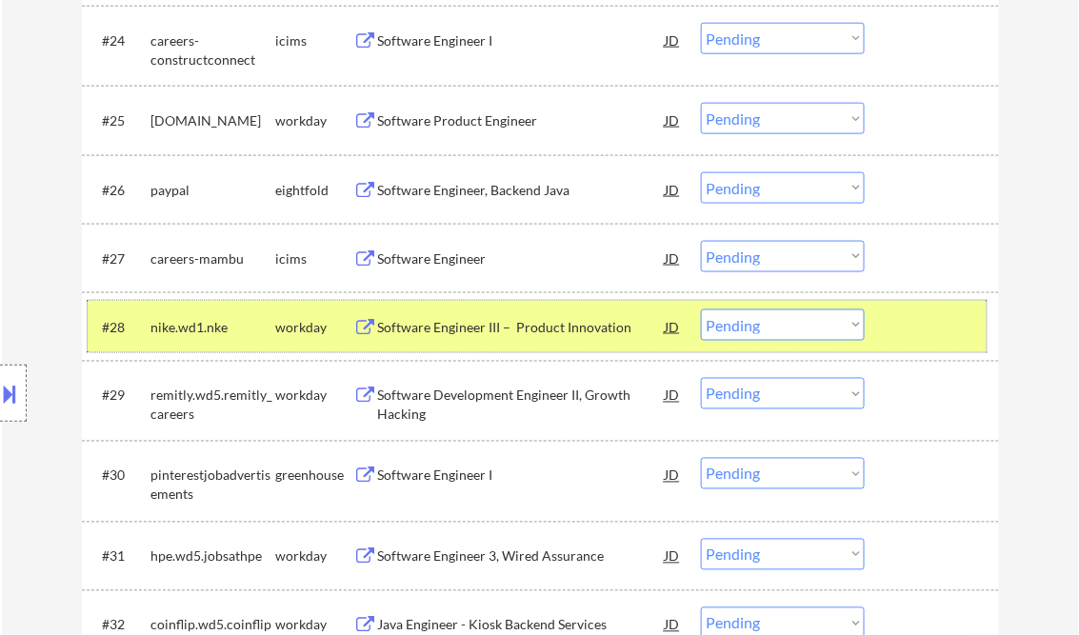
click at [932, 321] on div at bounding box center [935, 327] width 84 height 34
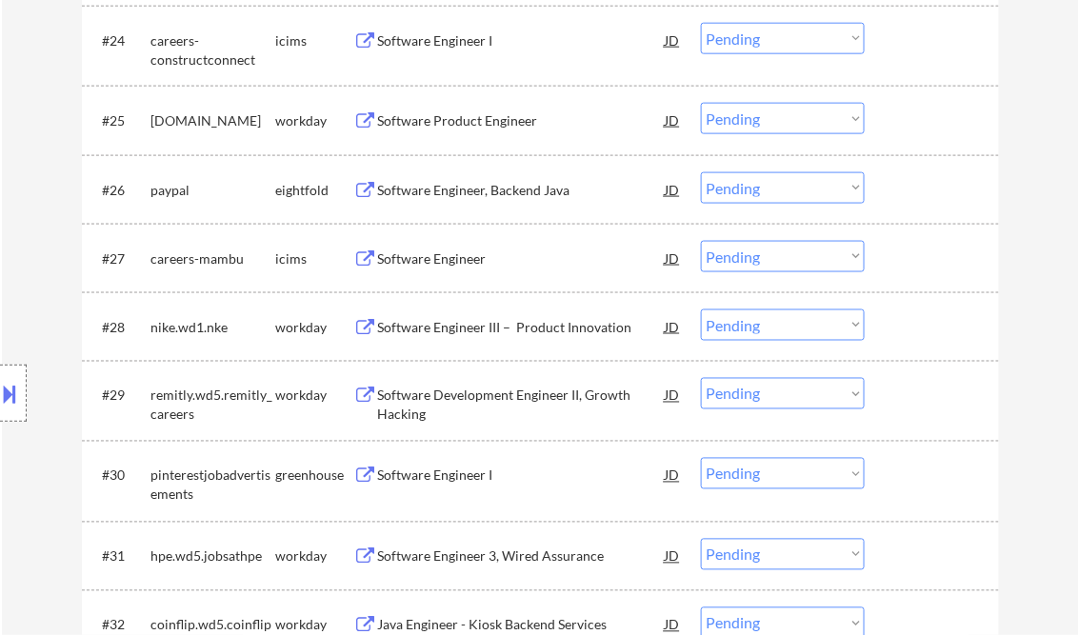
click at [446, 330] on div "Software Engineer III – Product Innovation" at bounding box center [522, 327] width 288 height 19
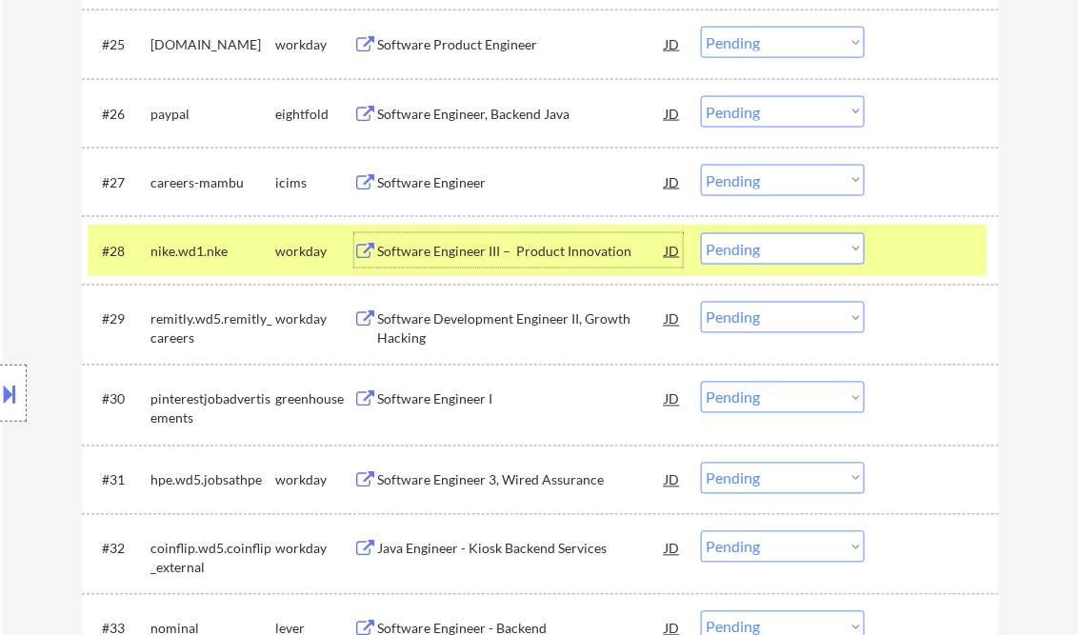
scroll to position [2591, 0]
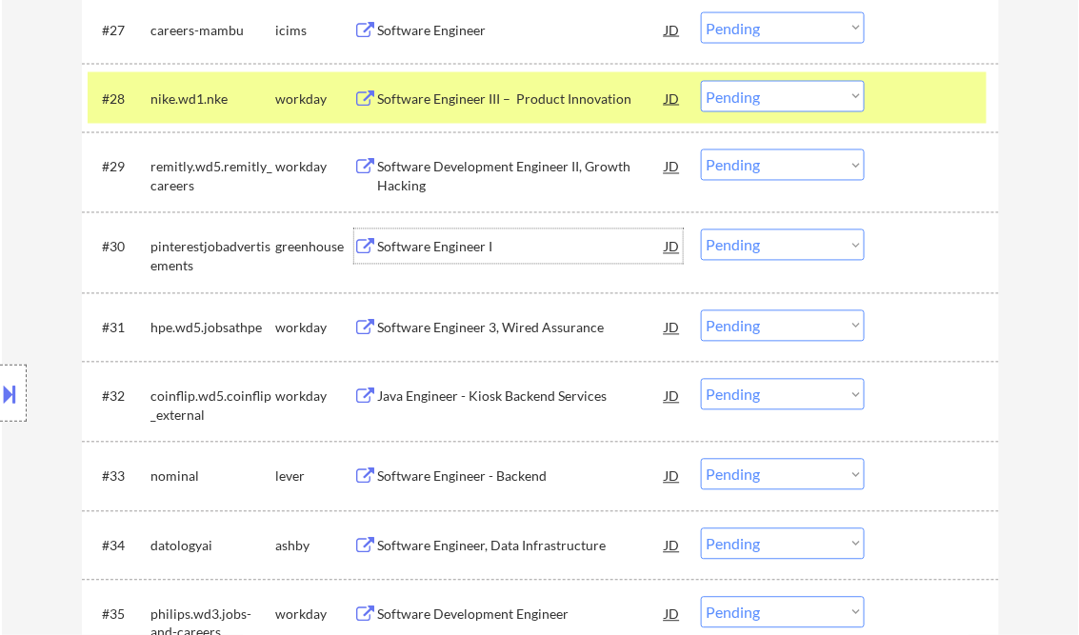
click at [458, 249] on div "Software Engineer I" at bounding box center [522, 247] width 288 height 19
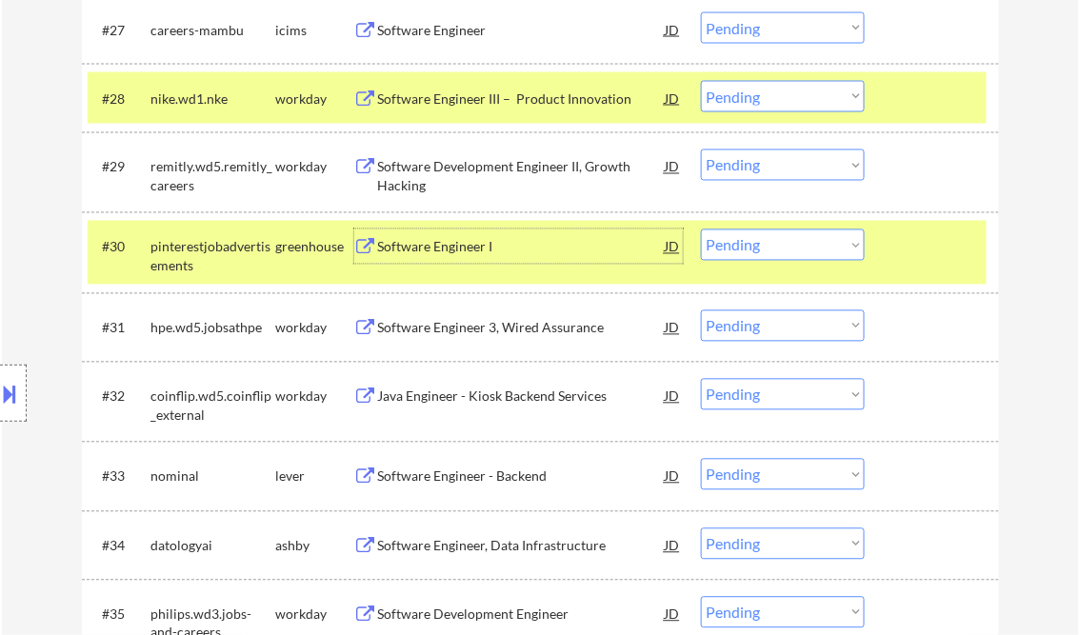
drag, startPoint x: 755, startPoint y: 242, endPoint x: 773, endPoint y: 261, distance: 26.3
click at [755, 242] on select "Choose an option... Pending Applied Excluded (Questions) Excluded (Expired) Exc…" at bounding box center [783, 245] width 164 height 31
click at [701, 230] on select "Choose an option... Pending Applied Excluded (Questions) Excluded (Expired) Exc…" at bounding box center [783, 245] width 164 height 31
click at [929, 102] on div at bounding box center [935, 98] width 84 height 34
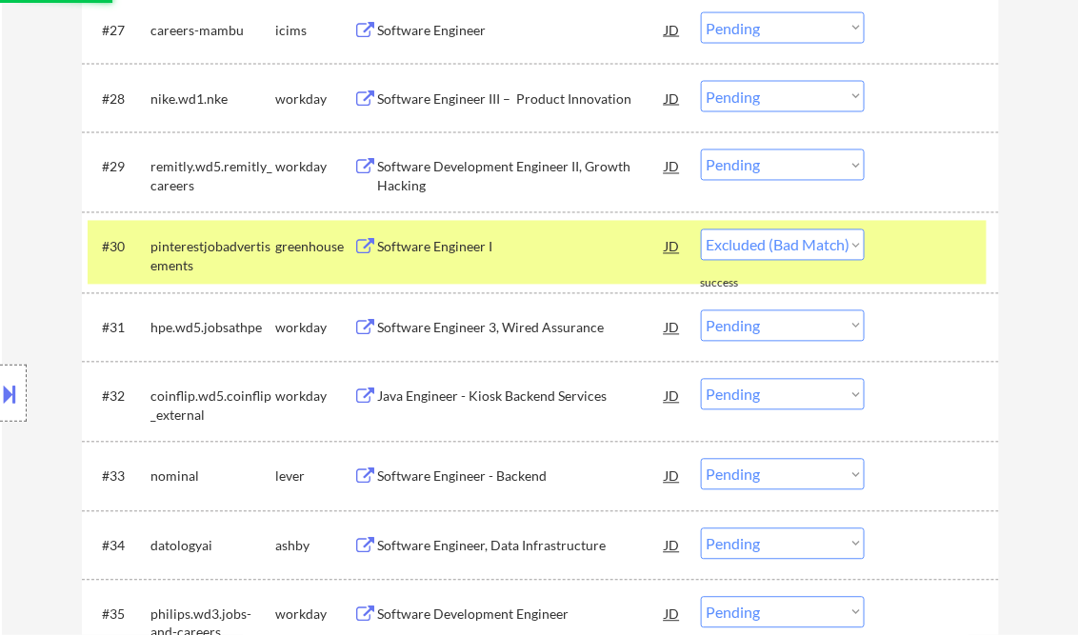
select select ""pending""
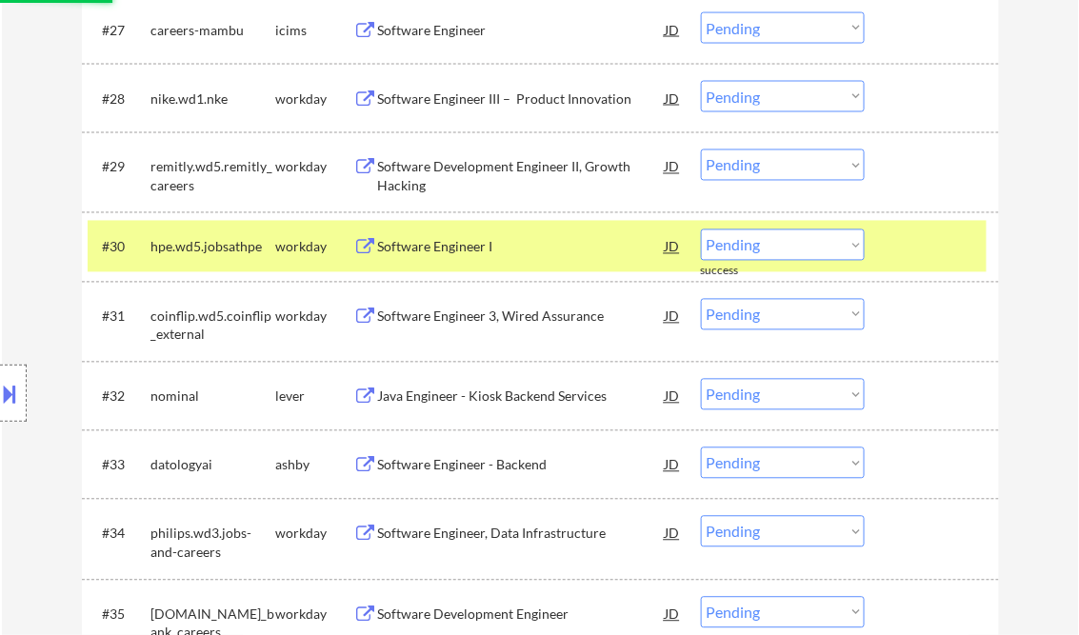
click at [934, 244] on div at bounding box center [935, 247] width 84 height 34
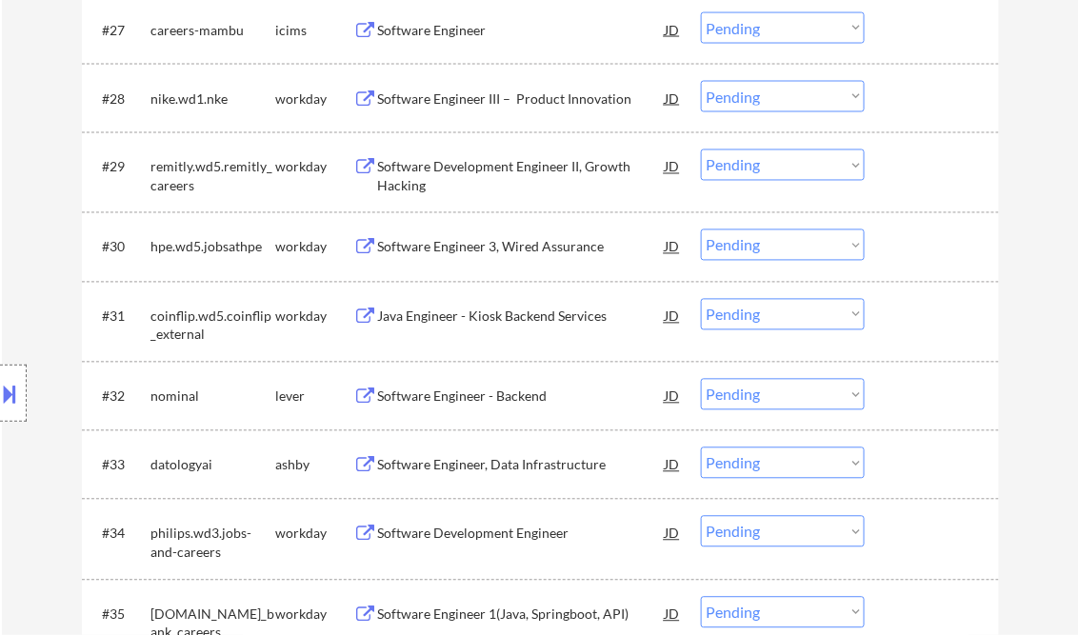
click at [435, 168] on div "Software Development Engineer II, Growth Hacking" at bounding box center [522, 176] width 288 height 37
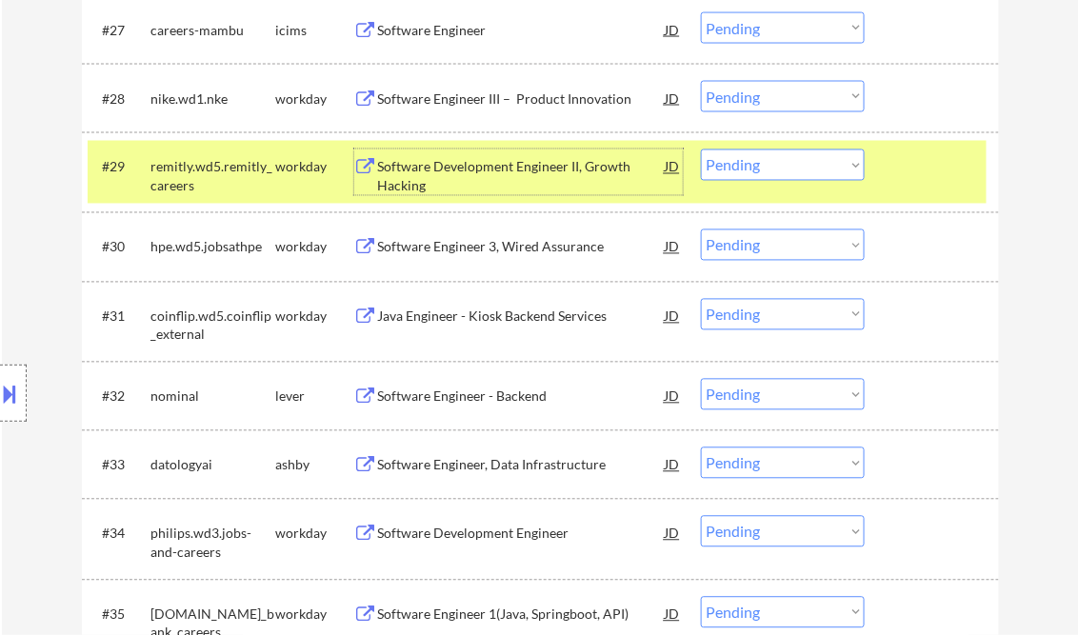
click at [770, 171] on select "Choose an option... Pending Applied Excluded (Questions) Excluded (Expired) Exc…" at bounding box center [783, 165] width 164 height 31
click at [701, 150] on select "Choose an option... Pending Applied Excluded (Questions) Excluded (Expired) Exc…" at bounding box center [783, 165] width 164 height 31
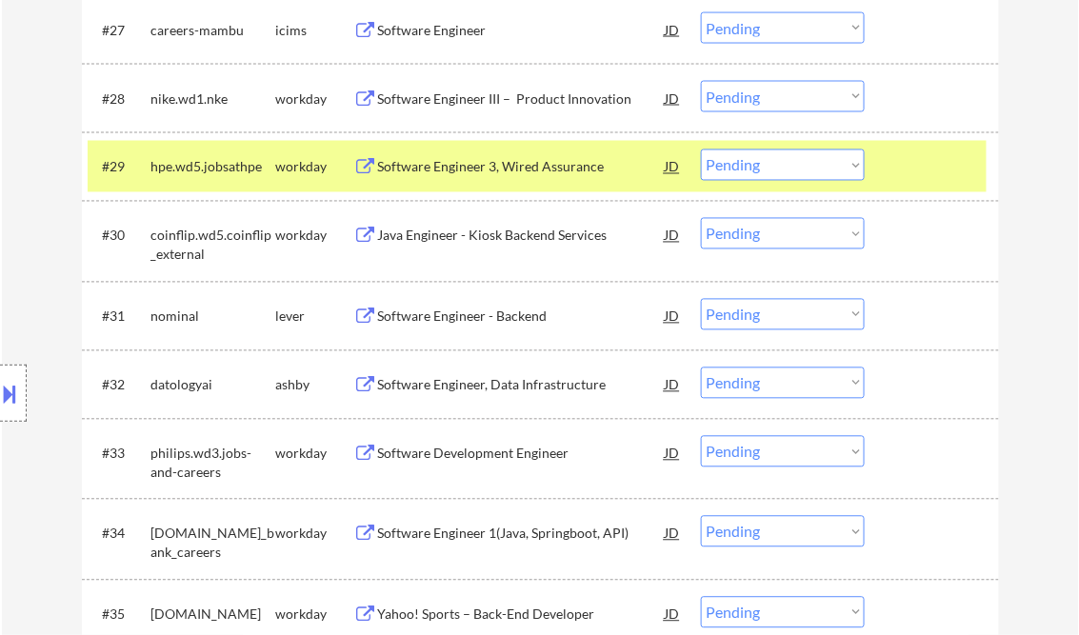
click at [526, 171] on div "Software Engineer 3, Wired Assurance" at bounding box center [522, 167] width 288 height 19
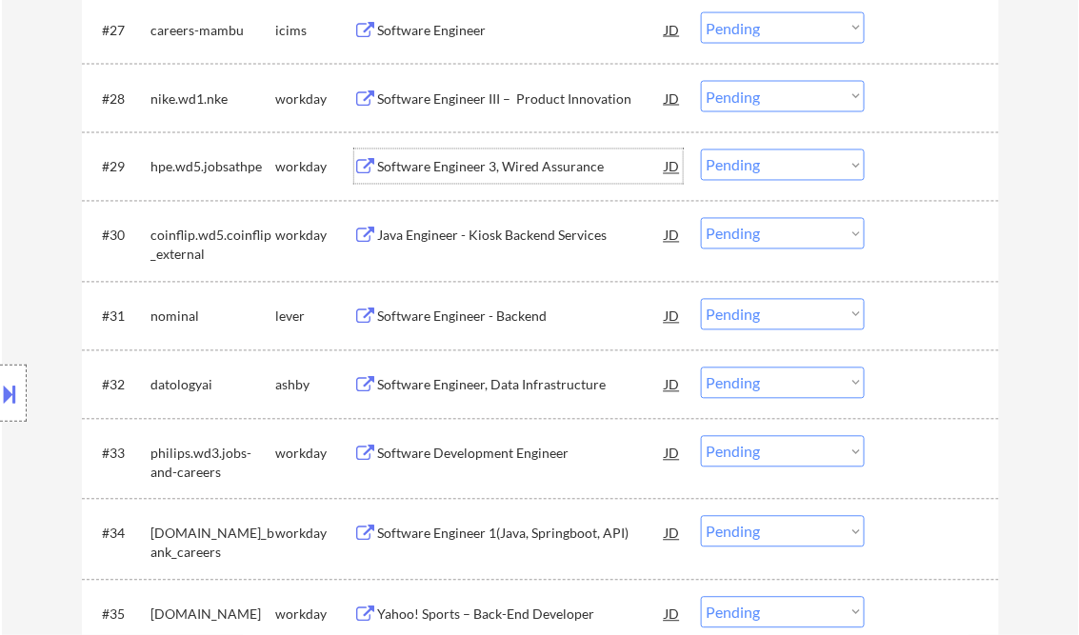
click at [833, 161] on select "Choose an option... Pending Applied Excluded (Questions) Excluded (Expired) Exc…" at bounding box center [783, 165] width 164 height 31
click at [701, 150] on select "Choose an option... Pending Applied Excluded (Questions) Excluded (Expired) Exc…" at bounding box center [783, 165] width 164 height 31
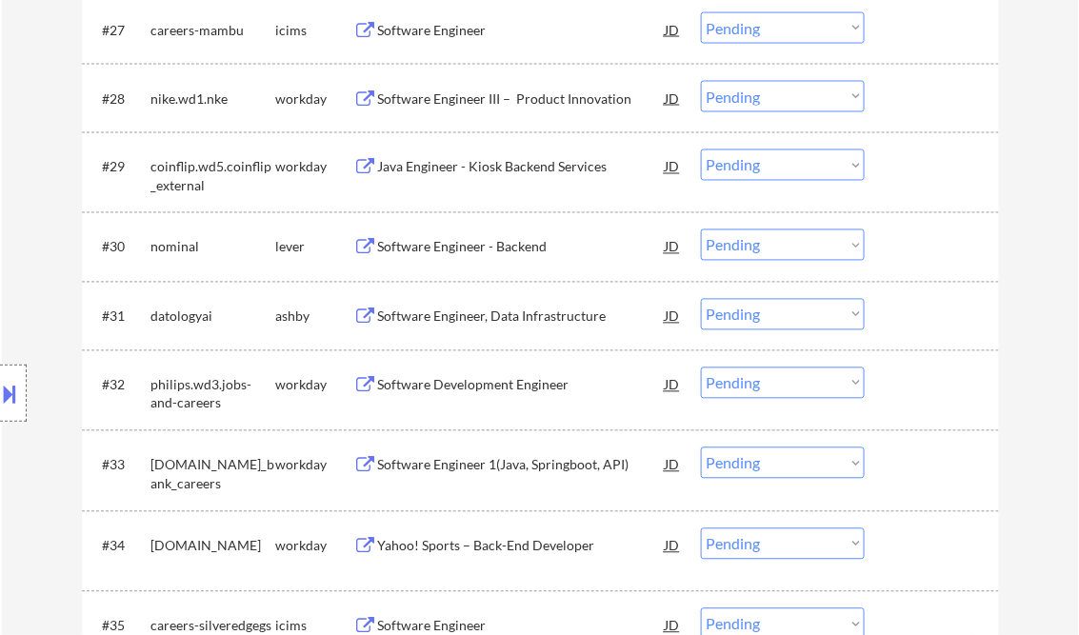
click at [469, 170] on div "Java Engineer - Kiosk Backend Services" at bounding box center [522, 167] width 288 height 19
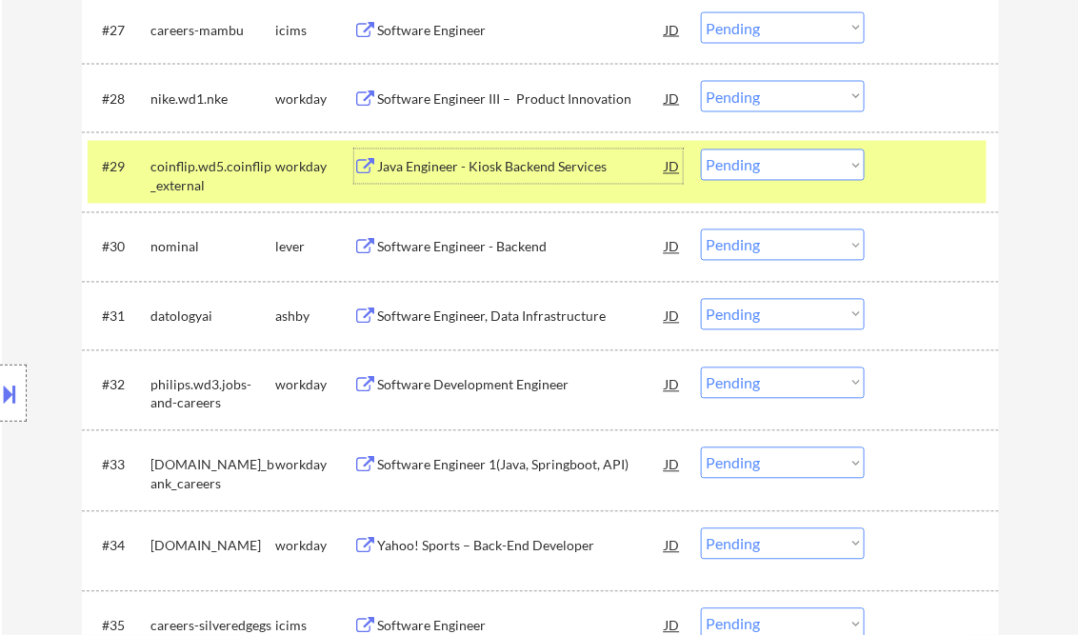
click at [727, 171] on select "Choose an option... Pending Applied Excluded (Questions) Excluded (Expired) Exc…" at bounding box center [783, 165] width 164 height 31
click at [701, 150] on select "Choose an option... Pending Applied Excluded (Questions) Excluded (Expired) Exc…" at bounding box center [783, 165] width 164 height 31
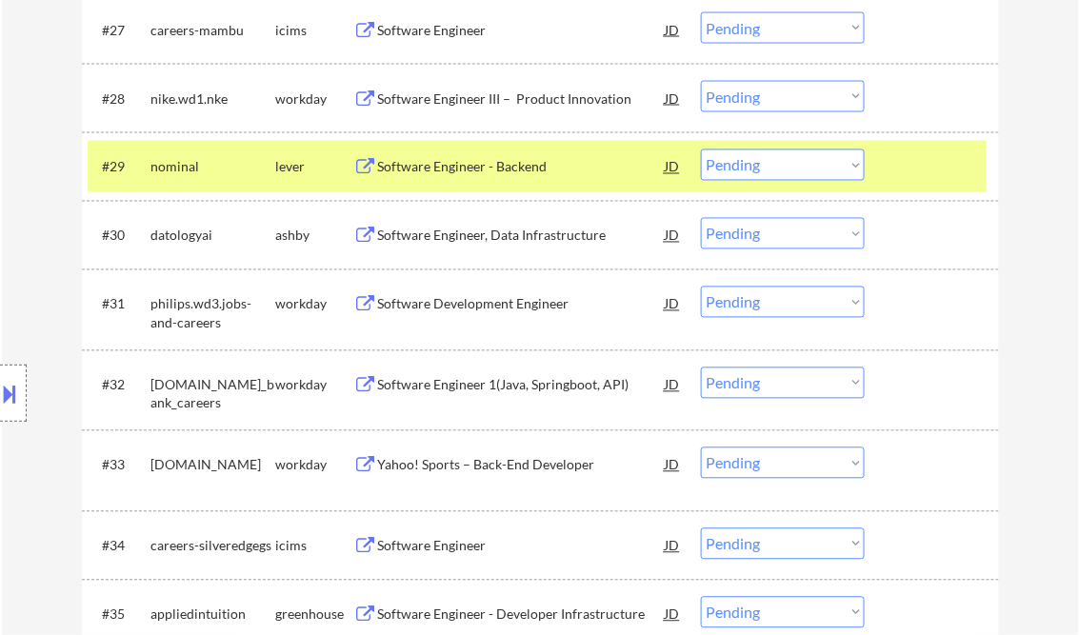
click at [463, 169] on div "Software Engineer - Backend" at bounding box center [522, 167] width 288 height 19
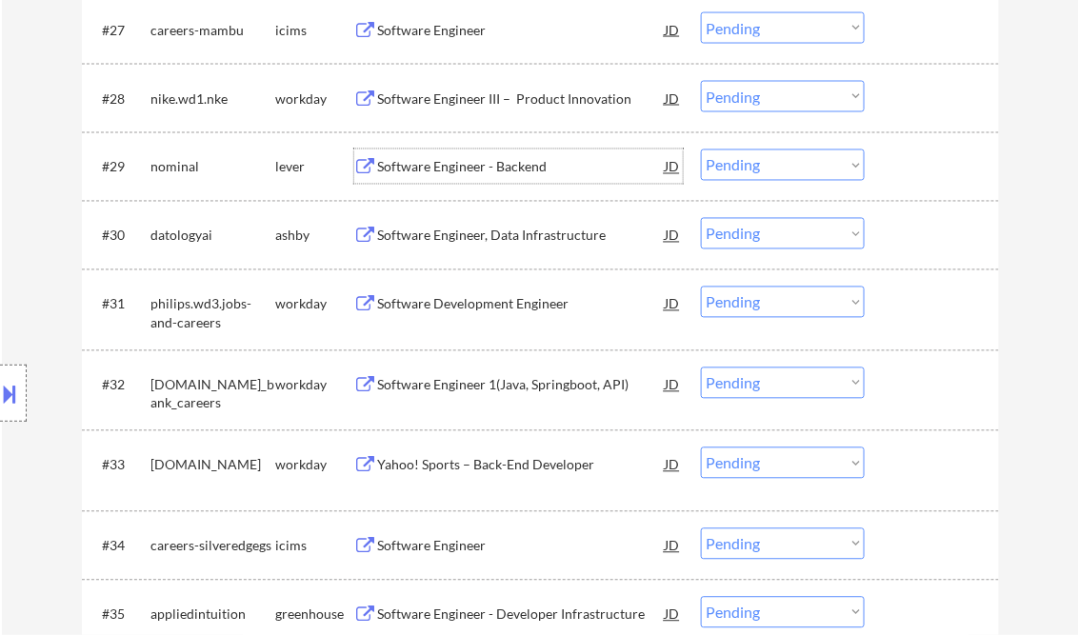
drag, startPoint x: 743, startPoint y: 166, endPoint x: 761, endPoint y: 181, distance: 23.7
click at [743, 166] on select "Choose an option... Pending Applied Excluded (Questions) Excluded (Expired) Exc…" at bounding box center [783, 165] width 164 height 31
click at [701, 150] on select "Choose an option... Pending Applied Excluded (Questions) Excluded (Expired) Exc…" at bounding box center [783, 165] width 164 height 31
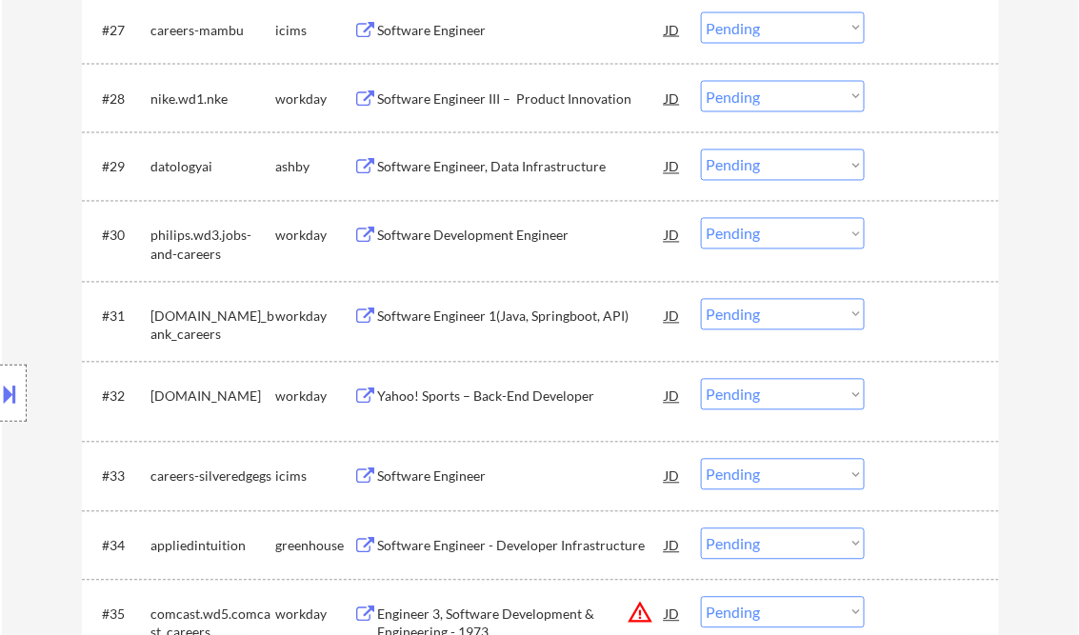
click at [480, 175] on div "Software Engineer, Data Infrastructure" at bounding box center [522, 167] width 288 height 19
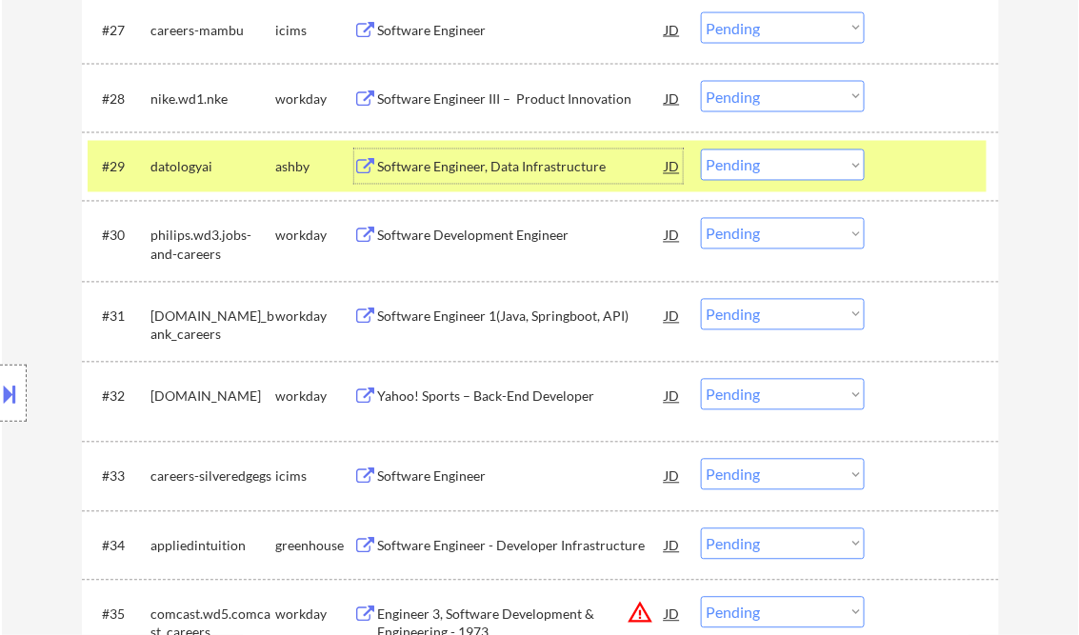
drag, startPoint x: 744, startPoint y: 169, endPoint x: 772, endPoint y: 182, distance: 31.5
click at [745, 169] on select "Choose an option... Pending Applied Excluded (Questions) Excluded (Expired) Exc…" at bounding box center [783, 165] width 164 height 31
click at [701, 150] on select "Choose an option... Pending Applied Excluded (Questions) Excluded (Expired) Exc…" at bounding box center [783, 165] width 164 height 31
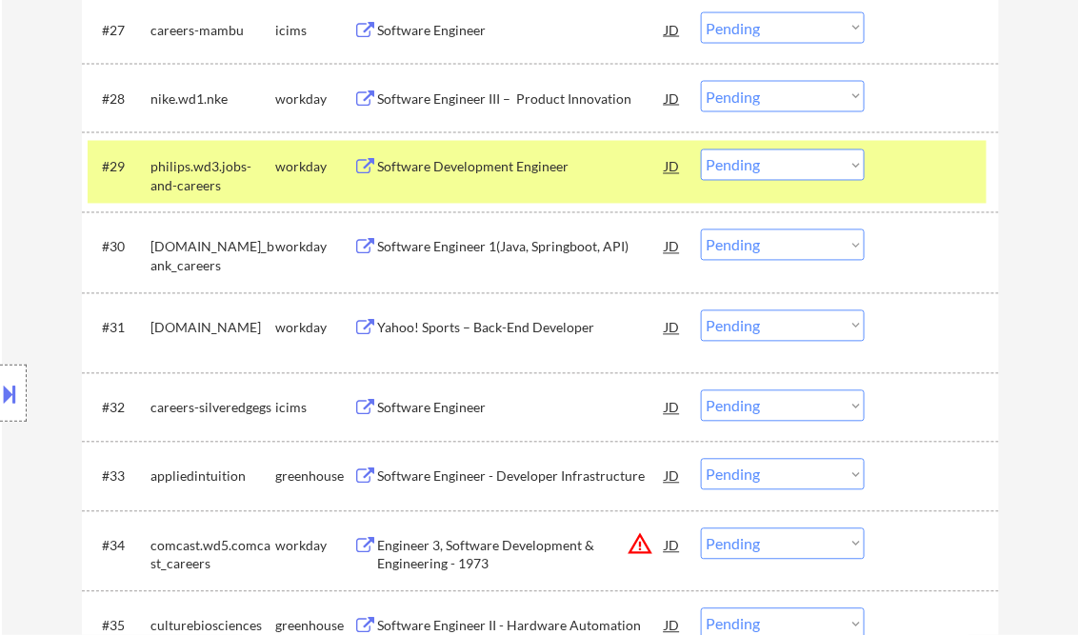
click at [916, 183] on div at bounding box center [935, 167] width 84 height 34
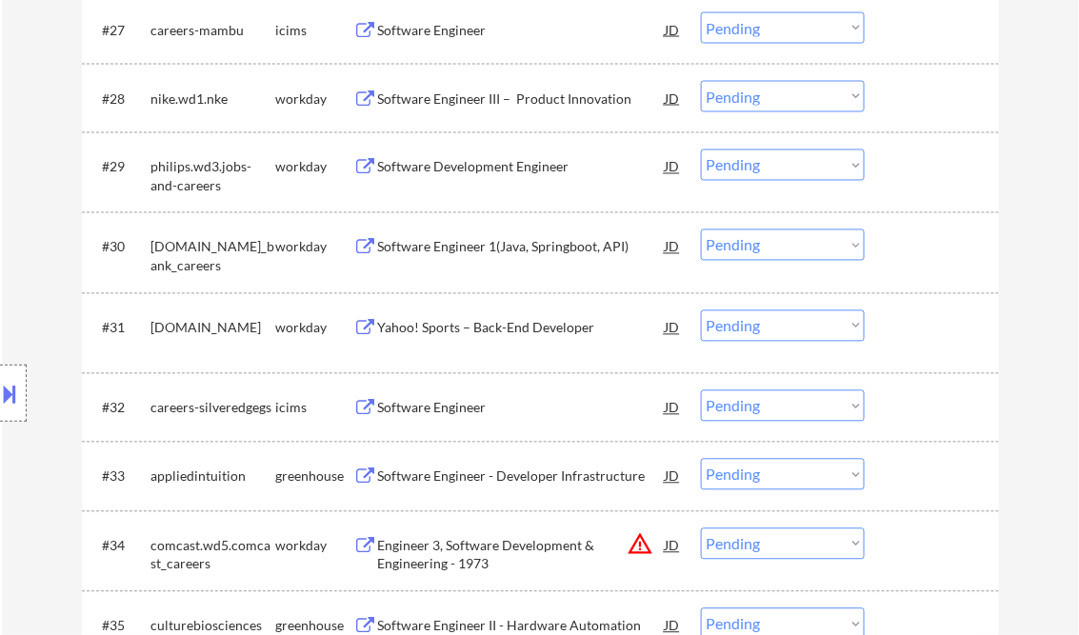
click at [461, 176] on div "Software Development Engineer" at bounding box center [522, 167] width 288 height 19
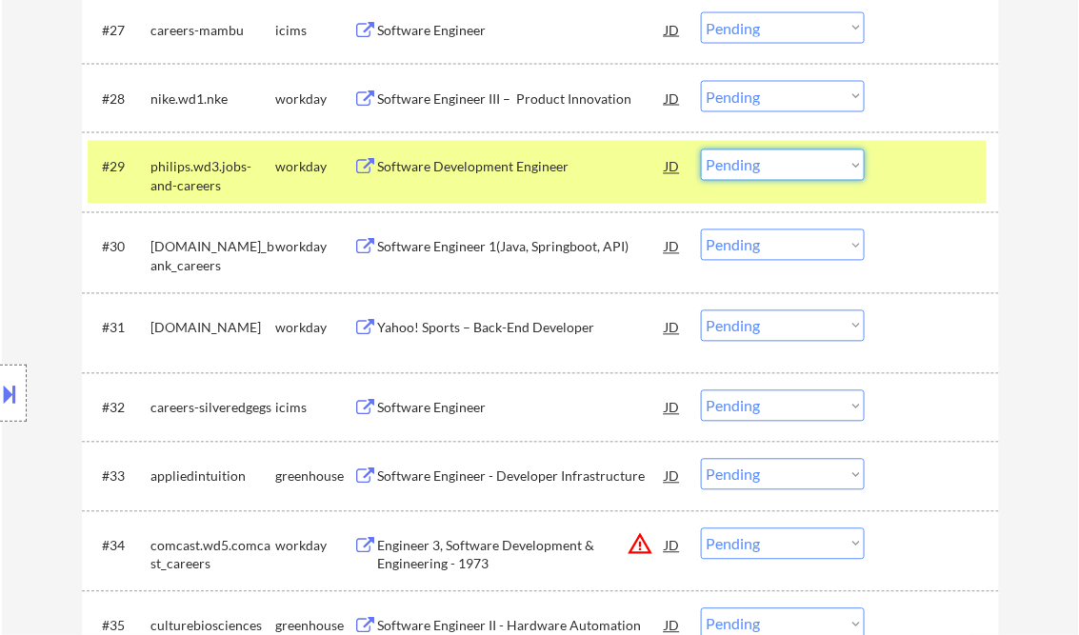
click at [760, 168] on select "Choose an option... Pending Applied Excluded (Questions) Excluded (Expired) Exc…" at bounding box center [783, 165] width 164 height 31
click at [701, 150] on select "Choose an option... Pending Applied Excluded (Questions) Excluded (Expired) Exc…" at bounding box center [783, 165] width 164 height 31
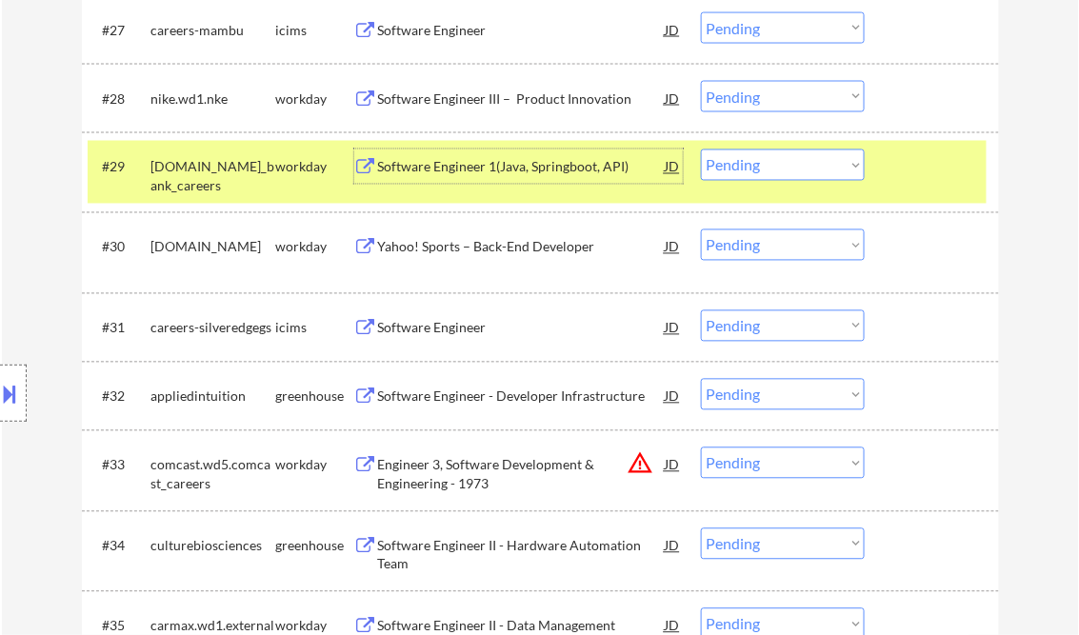
click at [520, 174] on div "Software Engineer 1(Java, Springboot, API)" at bounding box center [522, 167] width 288 height 19
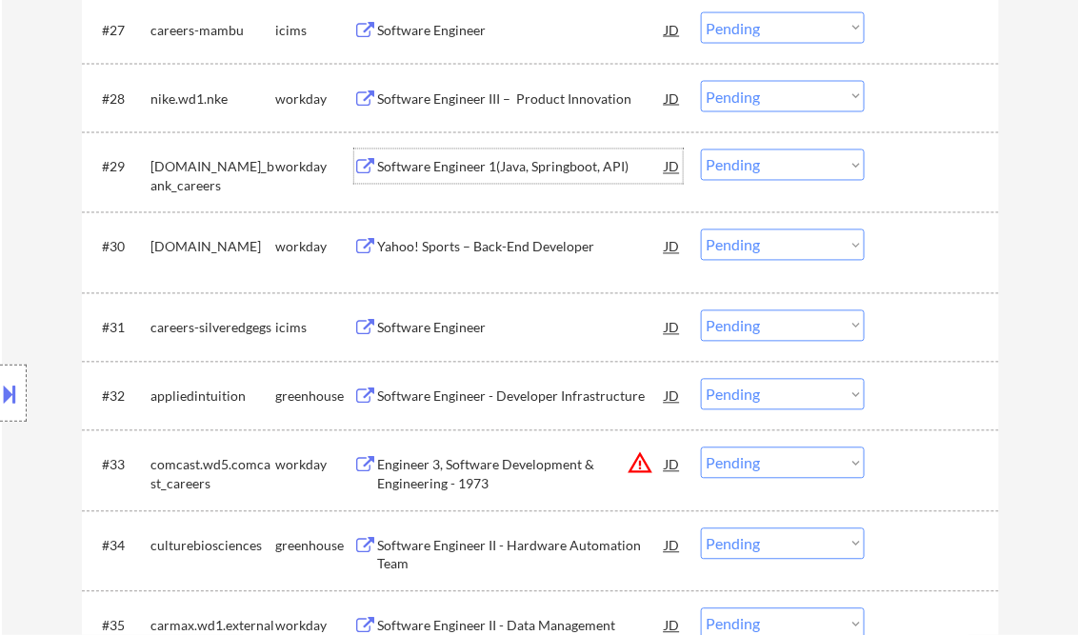
click at [794, 166] on select "Choose an option... Pending Applied Excluded (Questions) Excluded (Expired) Exc…" at bounding box center [783, 165] width 164 height 31
click at [701, 150] on select "Choose an option... Pending Applied Excluded (Questions) Excluded (Expired) Exc…" at bounding box center [783, 165] width 164 height 31
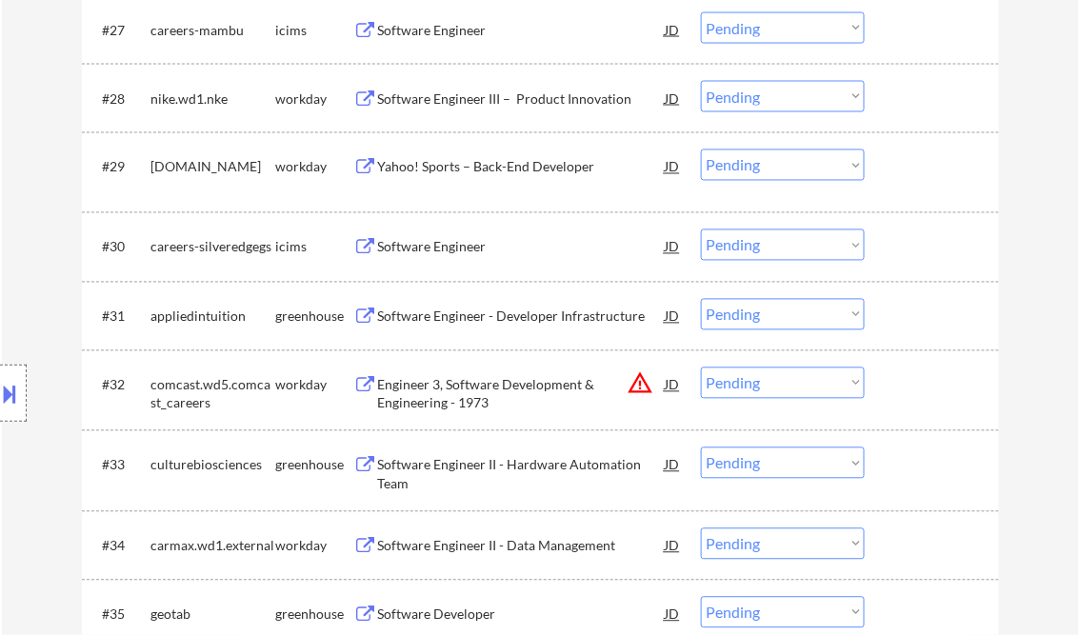
click at [451, 173] on div "Yahoo! Sports – Back-End Developer" at bounding box center [522, 167] width 288 height 19
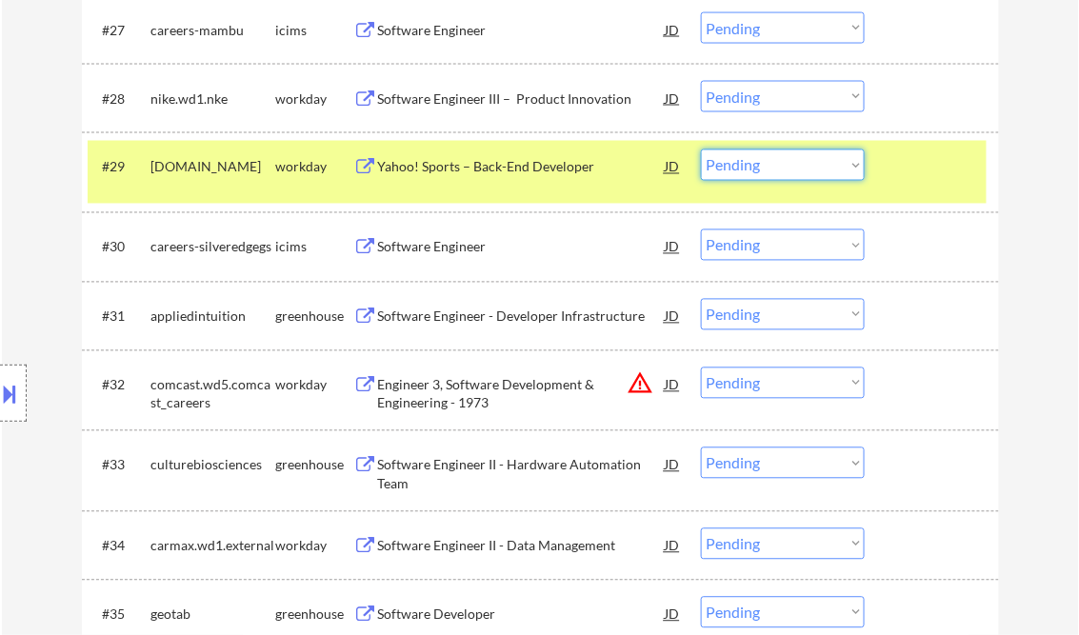
click at [791, 164] on select "Choose an option... Pending Applied Excluded (Questions) Excluded (Expired) Exc…" at bounding box center [783, 165] width 164 height 31
click at [701, 150] on select "Choose an option... Pending Applied Excluded (Questions) Excluded (Expired) Exc…" at bounding box center [783, 165] width 164 height 31
select select ""pending""
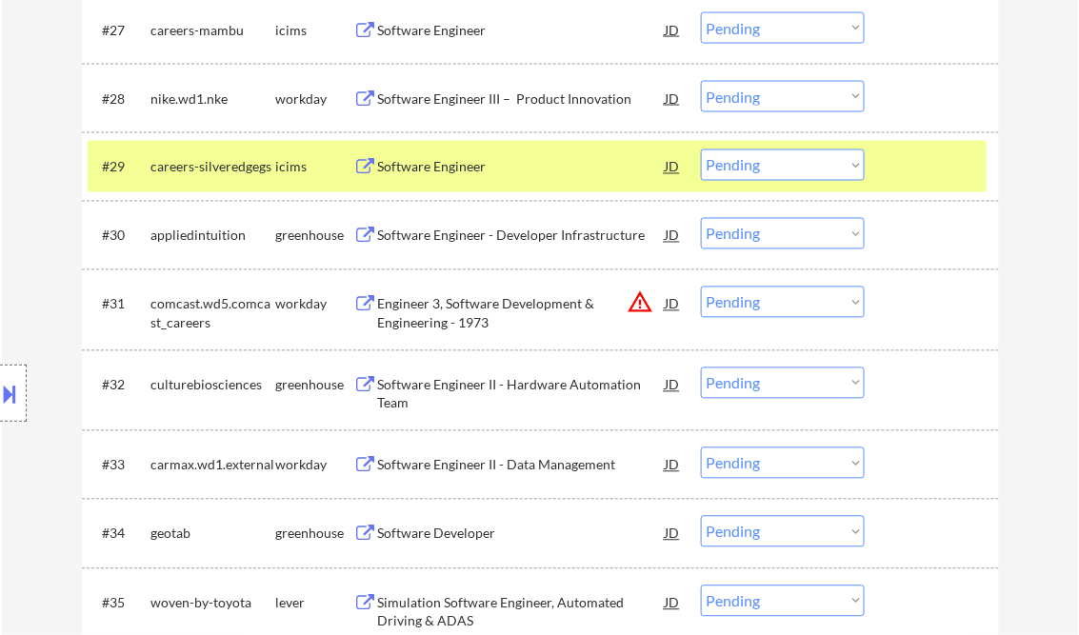
click at [439, 234] on div "Software Engineer - Developer Infrastructure" at bounding box center [522, 236] width 288 height 19
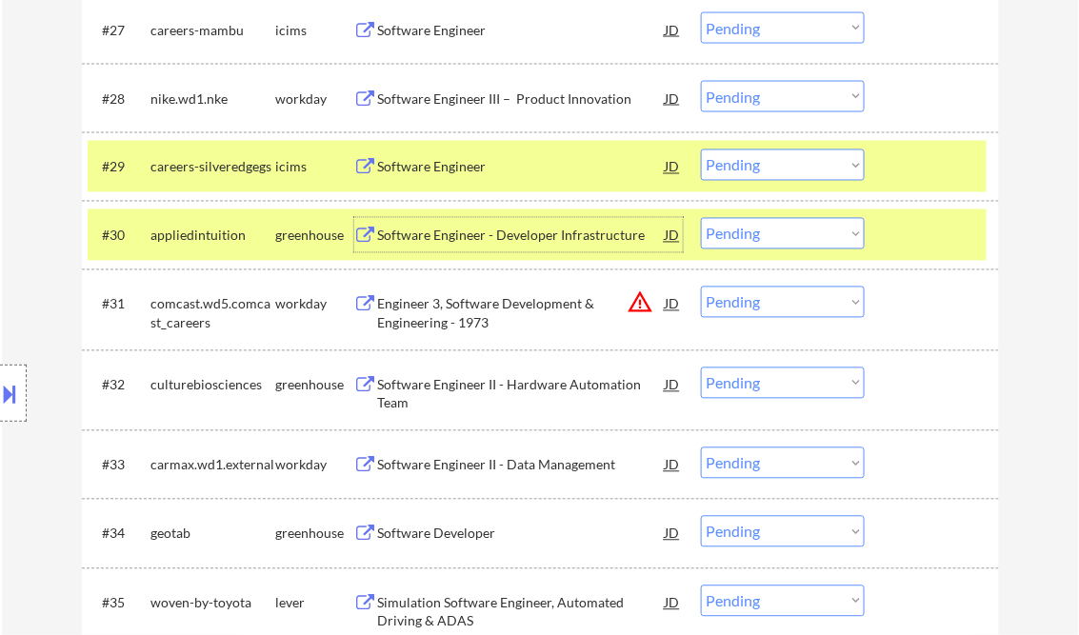
click at [932, 169] on div at bounding box center [935, 167] width 84 height 34
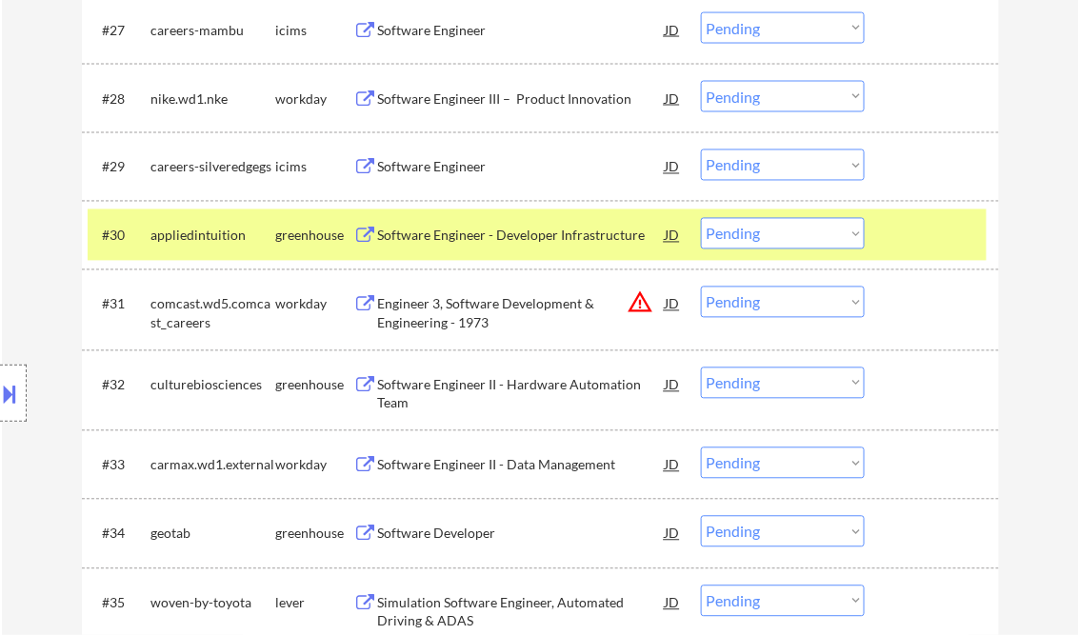
click at [937, 238] on div at bounding box center [935, 235] width 84 height 34
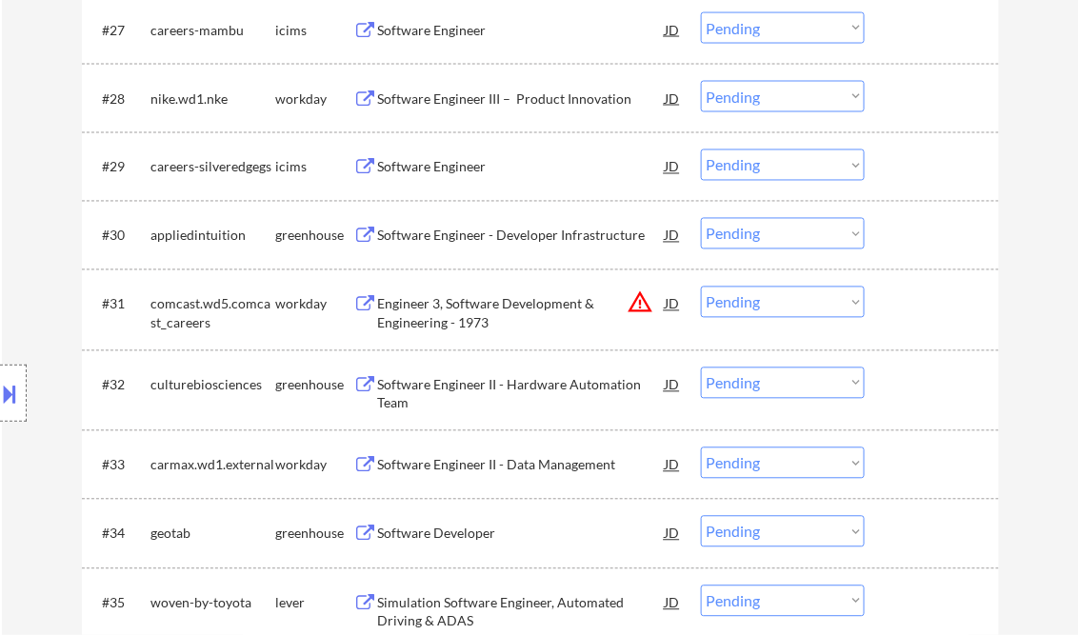
click at [483, 391] on div "Software Engineer II - Hardware Automation Team" at bounding box center [522, 394] width 288 height 37
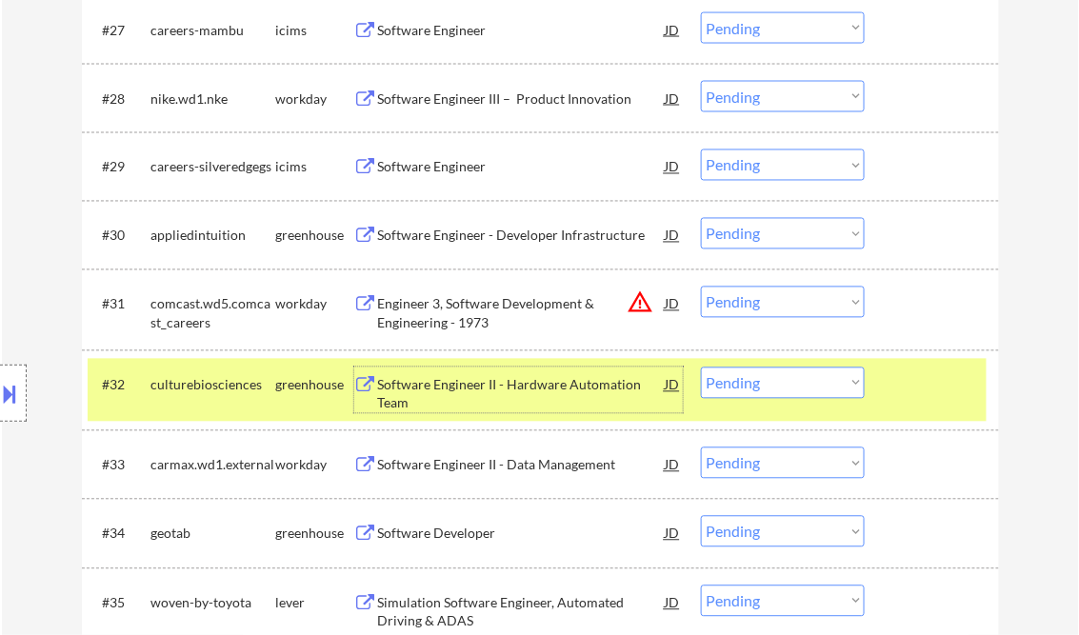
drag, startPoint x: 790, startPoint y: 376, endPoint x: 791, endPoint y: 390, distance: 13.4
click at [790, 376] on select "Choose an option... Pending Applied Excluded (Questions) Excluded (Expired) Exc…" at bounding box center [783, 383] width 164 height 31
click at [701, 368] on select "Choose an option... Pending Applied Excluded (Questions) Excluded (Expired) Exc…" at bounding box center [783, 383] width 164 height 31
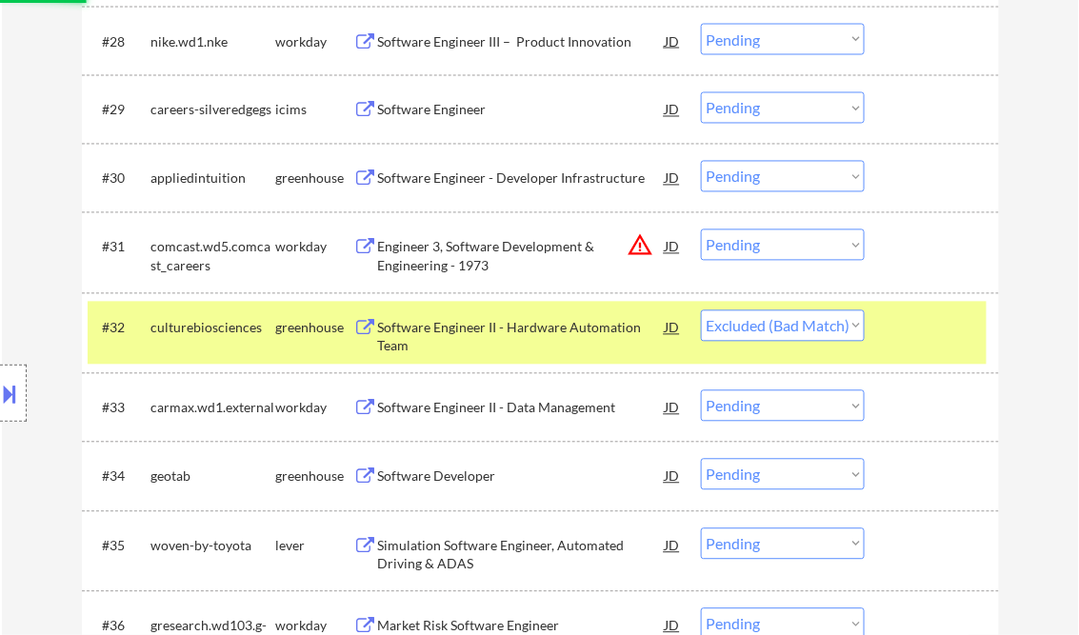
scroll to position [2667, 0]
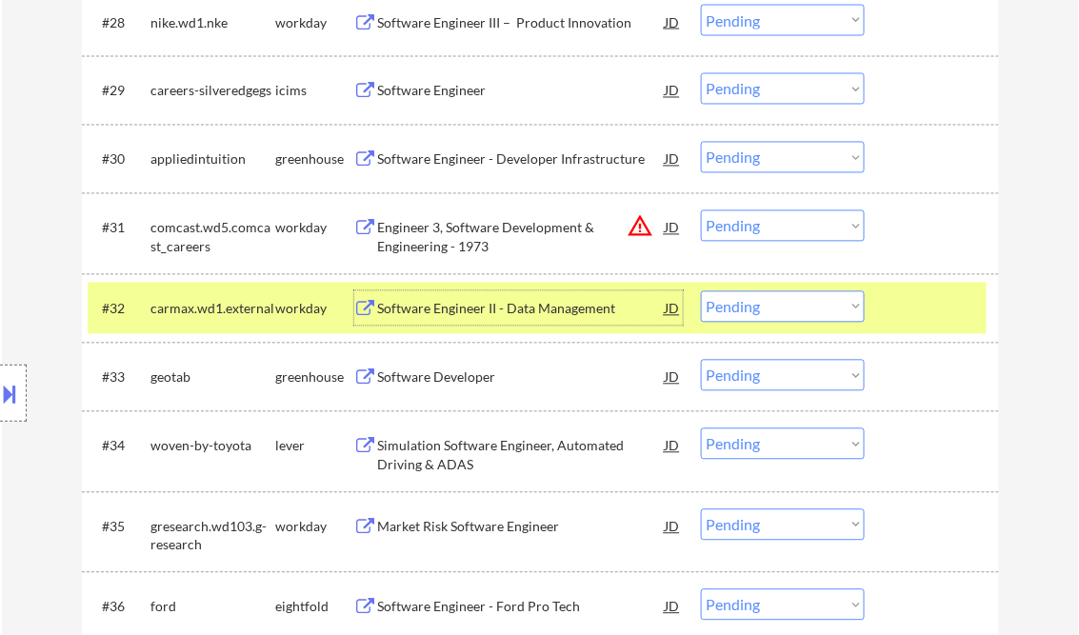
click at [510, 311] on div "Software Engineer II - Data Management" at bounding box center [522, 309] width 288 height 19
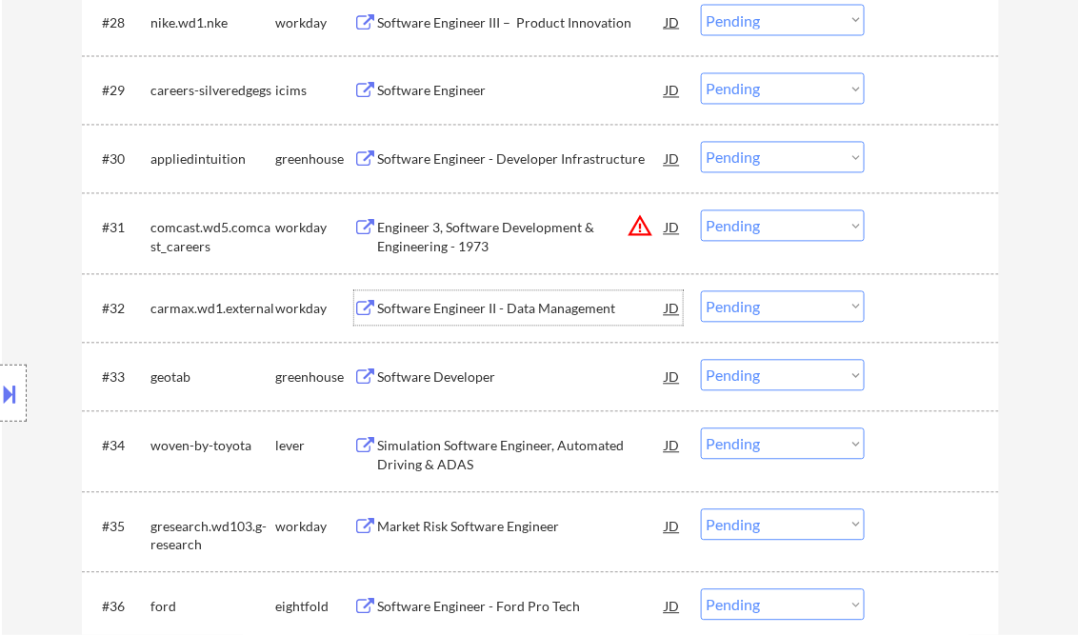
scroll to position [2743, 0]
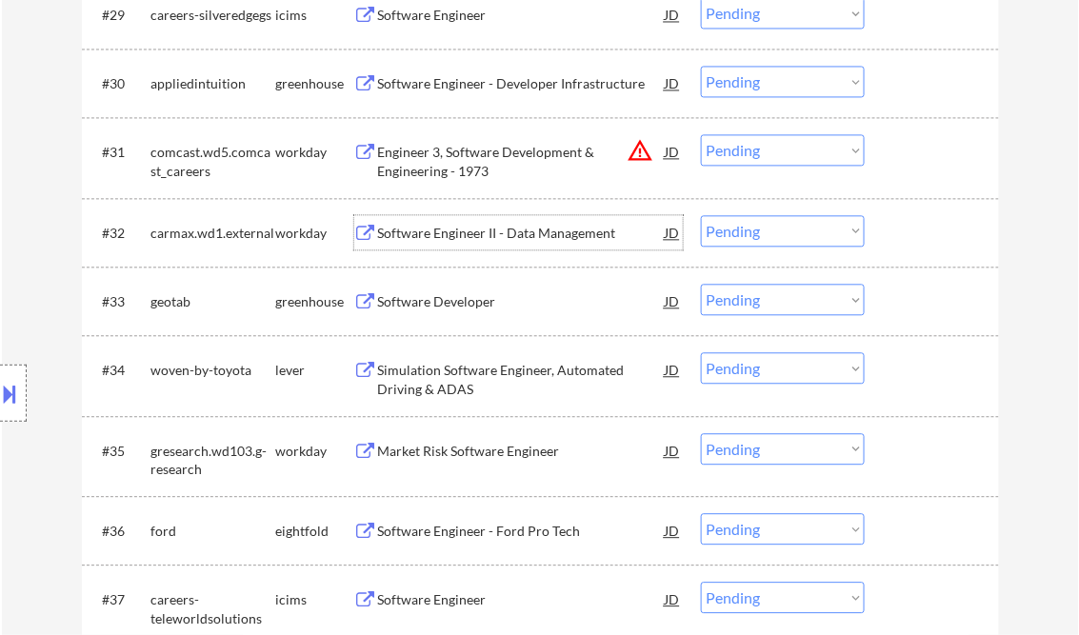
click at [756, 228] on select "Choose an option... Pending Applied Excluded (Questions) Excluded (Expired) Exc…" at bounding box center [783, 230] width 164 height 31
click at [701, 215] on select "Choose an option... Pending Applied Excluded (Questions) Excluded (Expired) Exc…" at bounding box center [783, 230] width 164 height 31
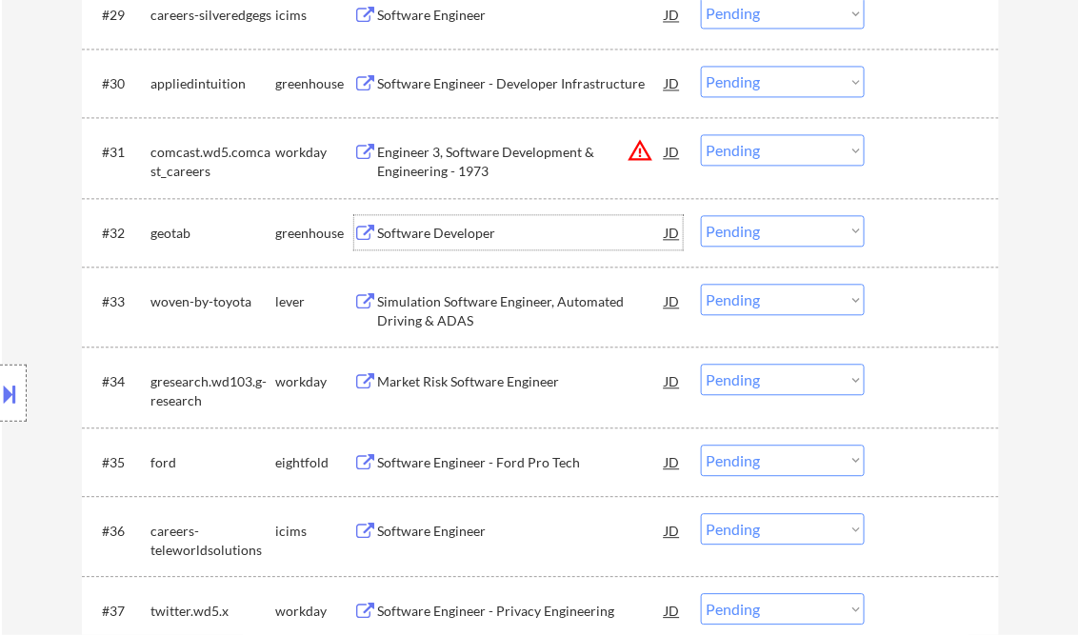
click at [448, 241] on div "Software Developer" at bounding box center [522, 233] width 288 height 19
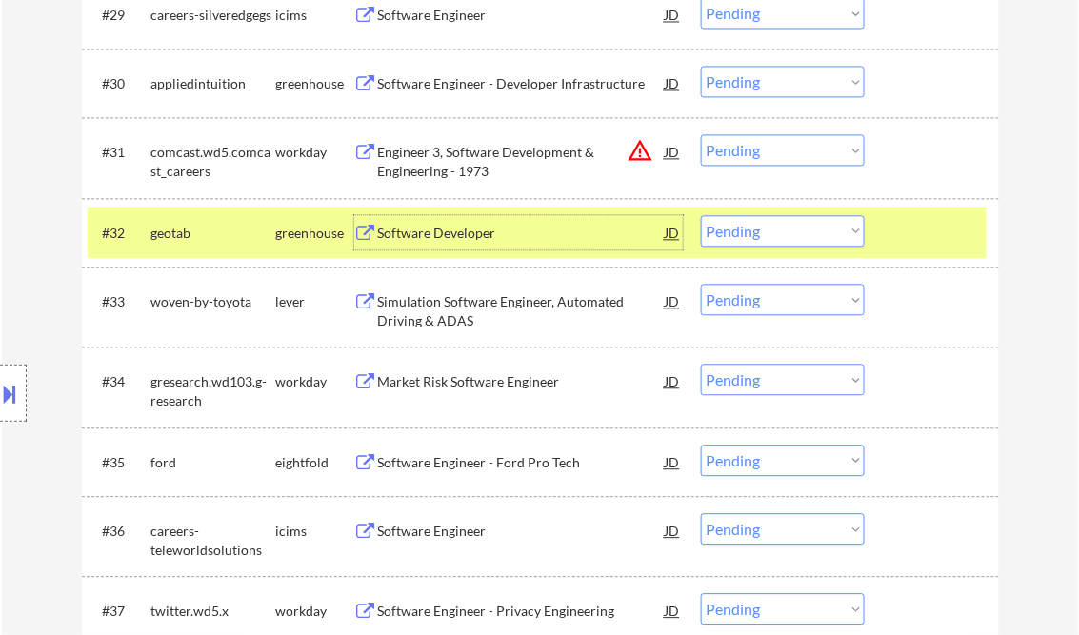
click at [739, 239] on select "Choose an option... Pending Applied Excluded (Questions) Excluded (Expired) Exc…" at bounding box center [783, 230] width 164 height 31
click at [701, 215] on select "Choose an option... Pending Applied Excluded (Questions) Excluded (Expired) Exc…" at bounding box center [783, 230] width 164 height 31
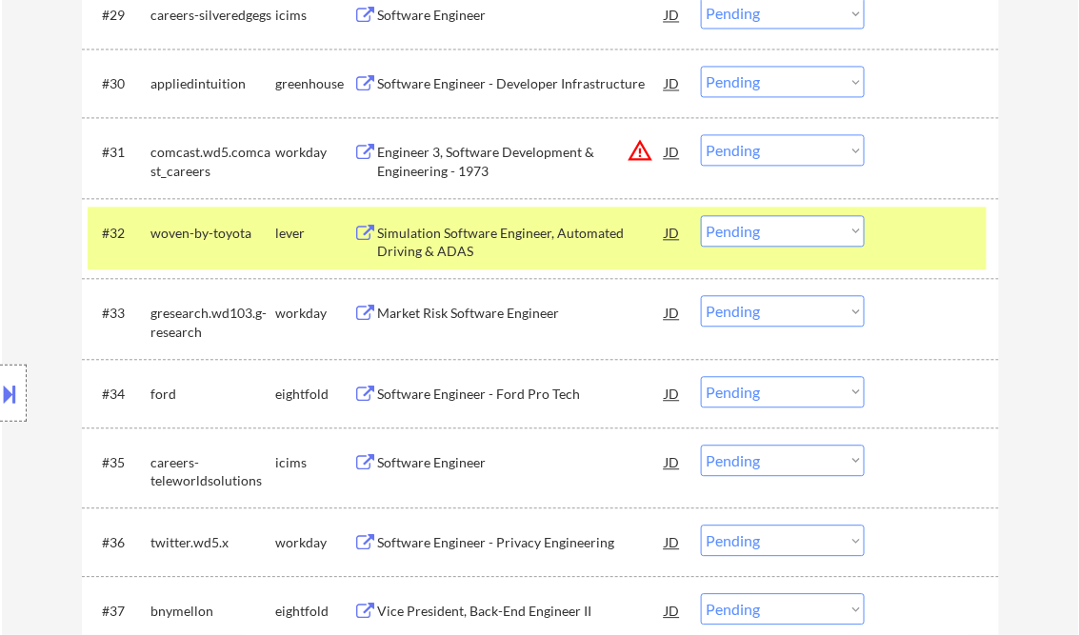
click at [461, 246] on div "Simulation Software Engineer, Automated Driving & ADAS" at bounding box center [522, 242] width 288 height 37
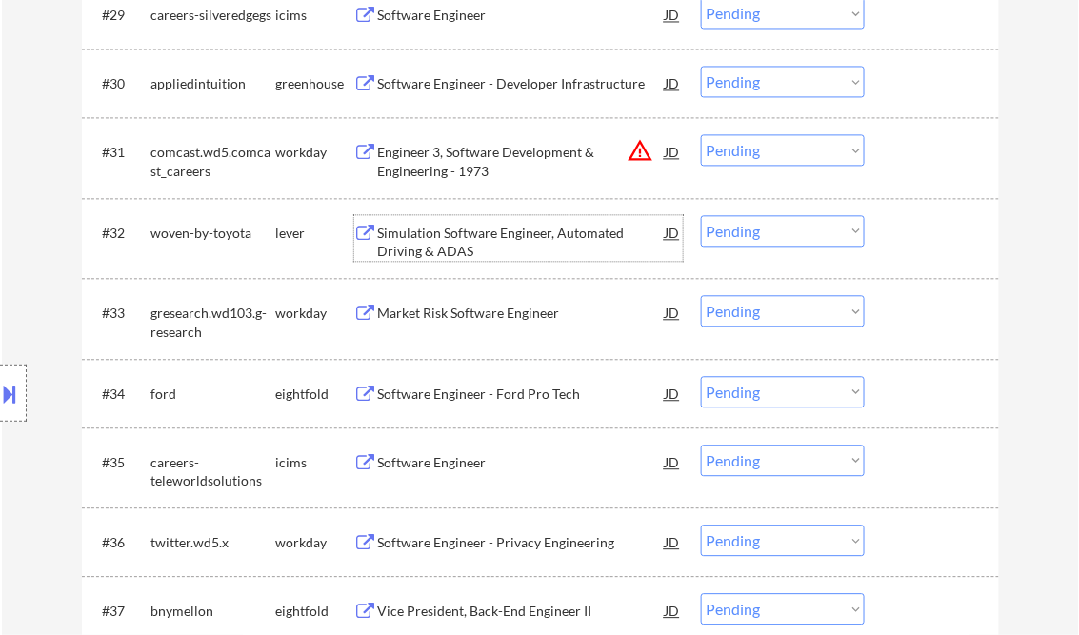
click at [764, 231] on select "Choose an option... Pending Applied Excluded (Questions) Excluded (Expired) Exc…" at bounding box center [783, 230] width 164 height 31
click at [701, 215] on select "Choose an option... Pending Applied Excluded (Questions) Excluded (Expired) Exc…" at bounding box center [783, 230] width 164 height 31
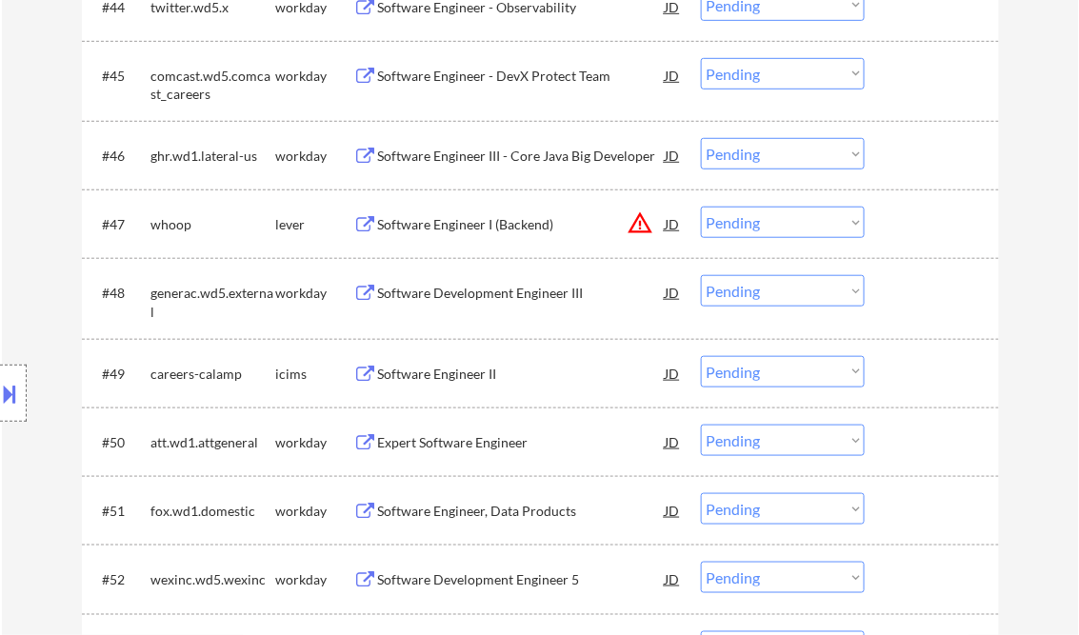
scroll to position [3963, 0]
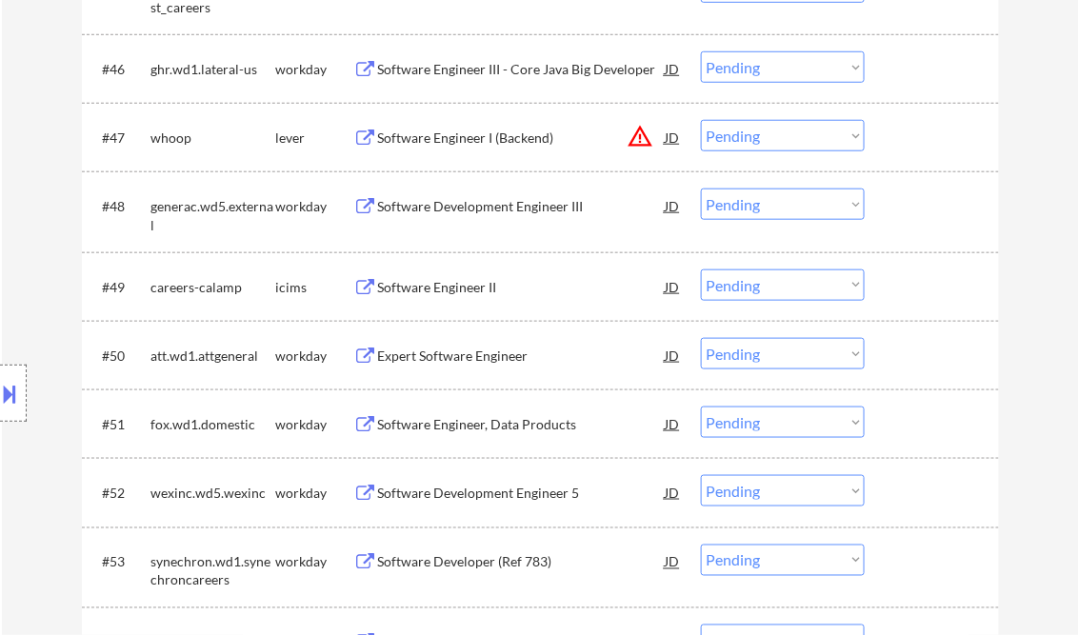
select select ""pending""
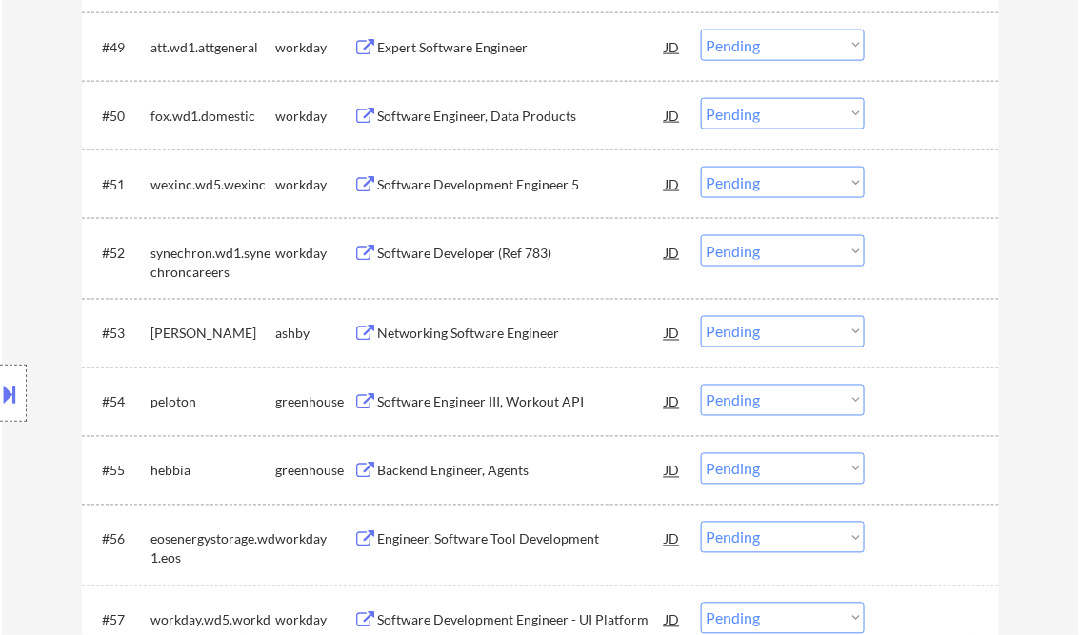
click at [437, 471] on div "Backend Engineer, Agents" at bounding box center [522, 471] width 288 height 19
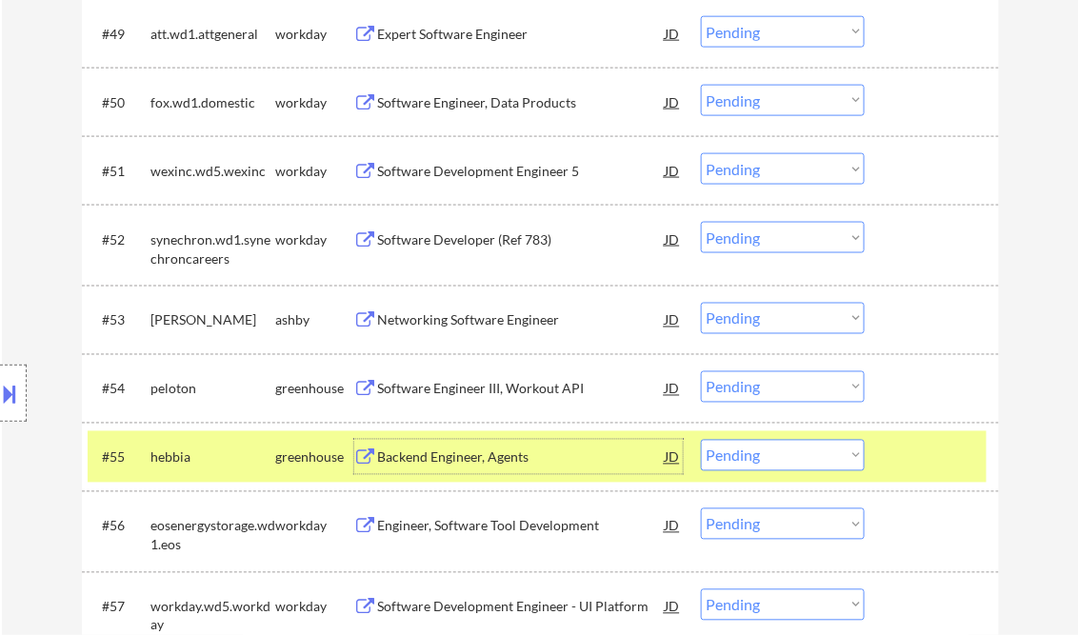
scroll to position [4344, 0]
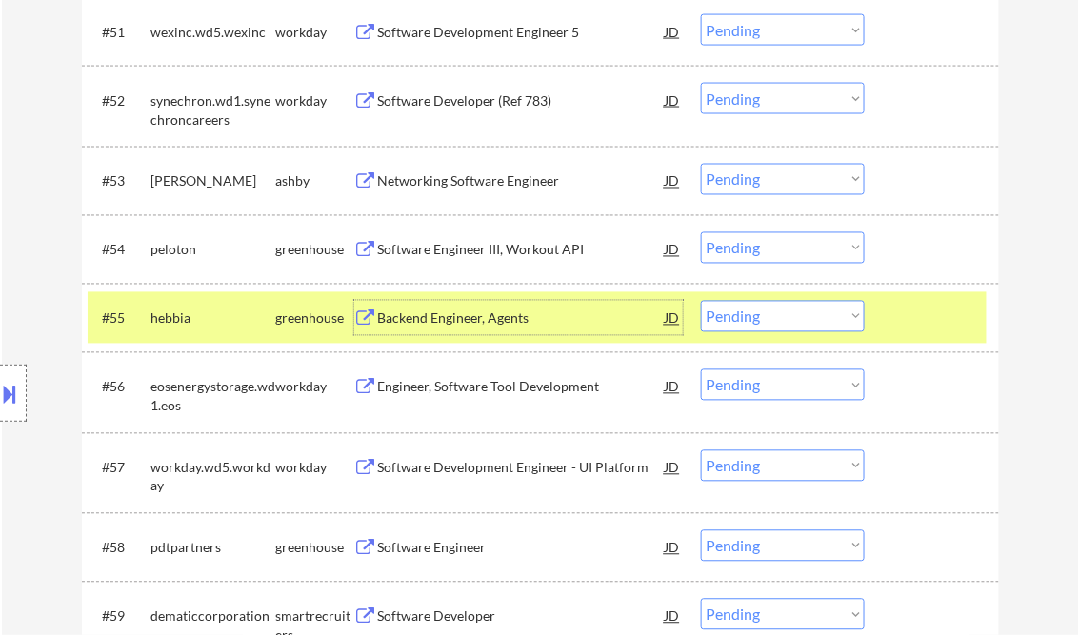
drag, startPoint x: 774, startPoint y: 314, endPoint x: 777, endPoint y: 331, distance: 17.4
click at [774, 314] on select "Choose an option... Pending Applied Excluded (Questions) Excluded (Expired) Exc…" at bounding box center [783, 316] width 164 height 31
click at [701, 301] on select "Choose an option... Pending Applied Excluded (Questions) Excluded (Expired) Exc…" at bounding box center [783, 316] width 164 height 31
select select ""pending""
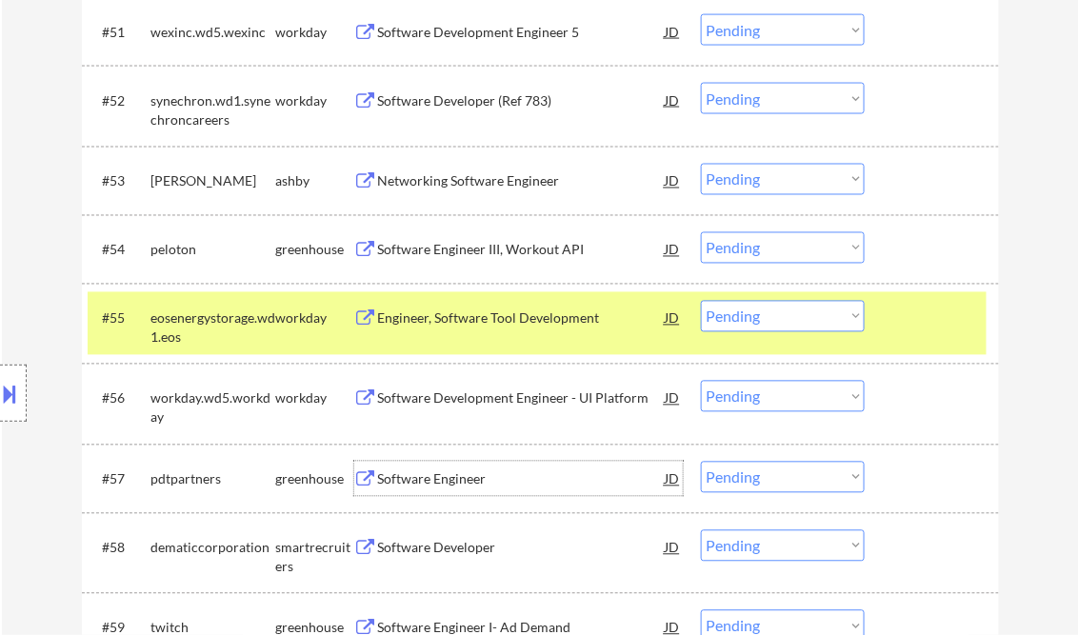
click at [434, 477] on div "Software Engineer" at bounding box center [522, 480] width 288 height 19
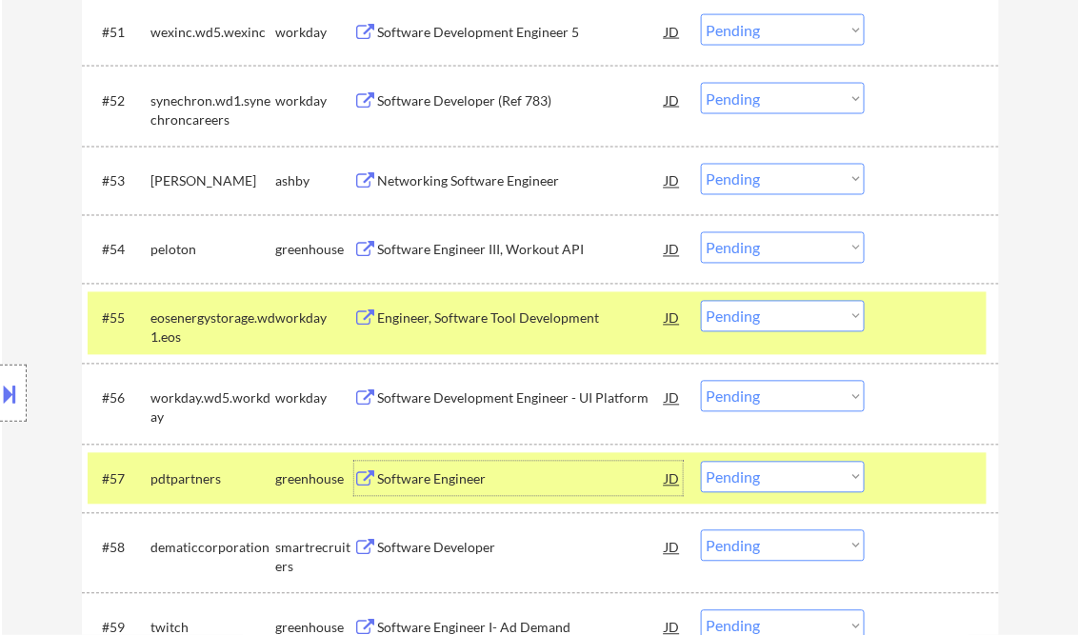
click at [854, 474] on select "Choose an option... Pending Applied Excluded (Questions) Excluded (Expired) Exc…" at bounding box center [783, 477] width 164 height 31
click at [701, 462] on select "Choose an option... Pending Applied Excluded (Questions) Excluded (Expired) Exc…" at bounding box center [783, 477] width 164 height 31
click at [951, 328] on div at bounding box center [935, 318] width 84 height 34
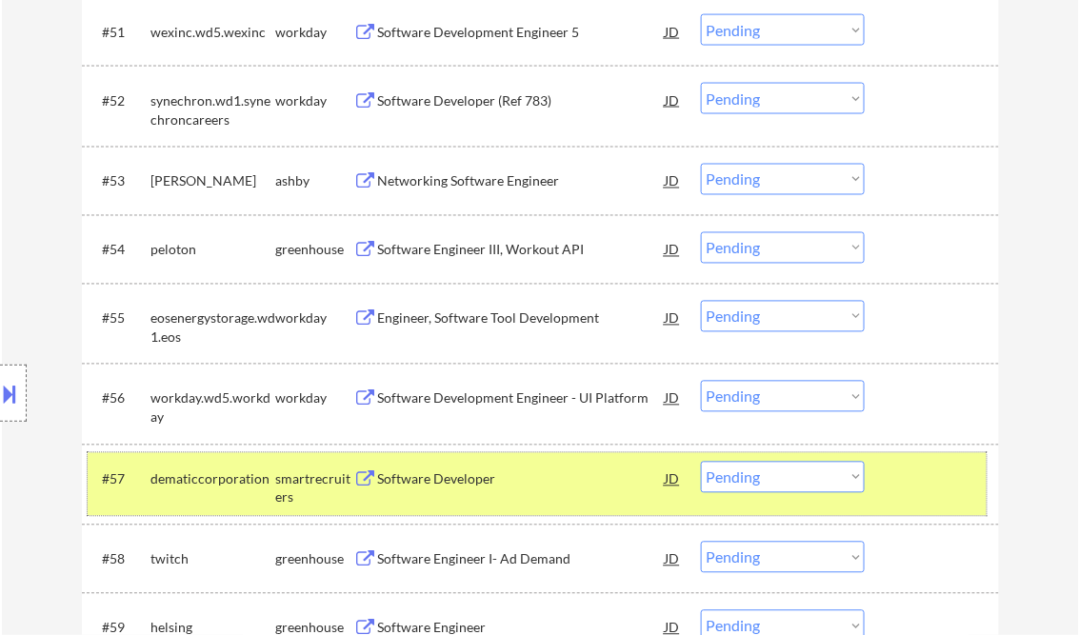
click at [932, 484] on div at bounding box center [935, 479] width 84 height 34
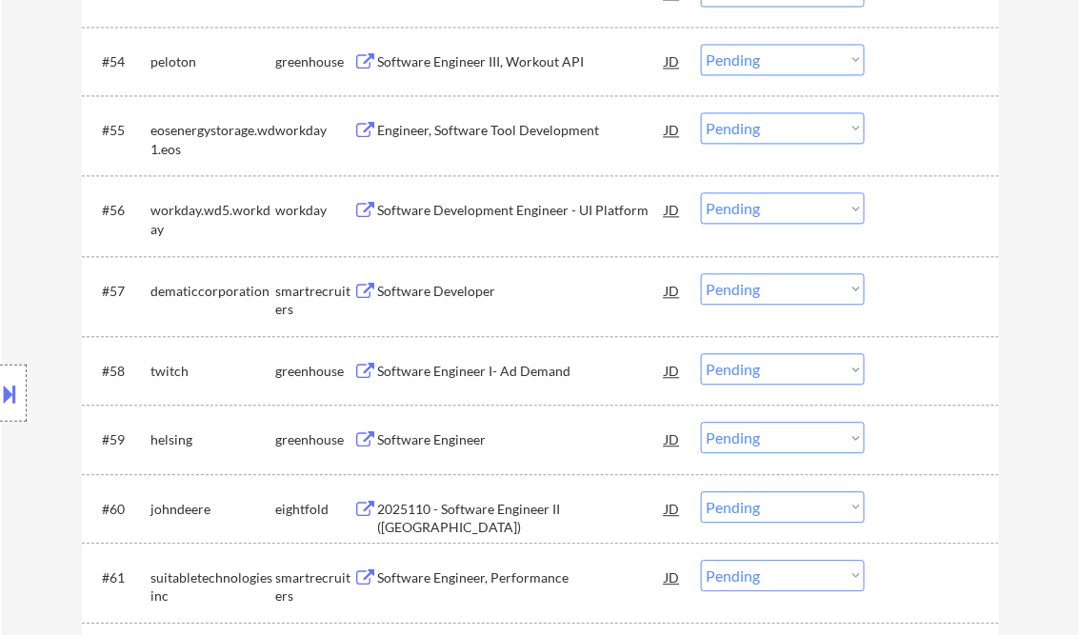
scroll to position [4572, 0]
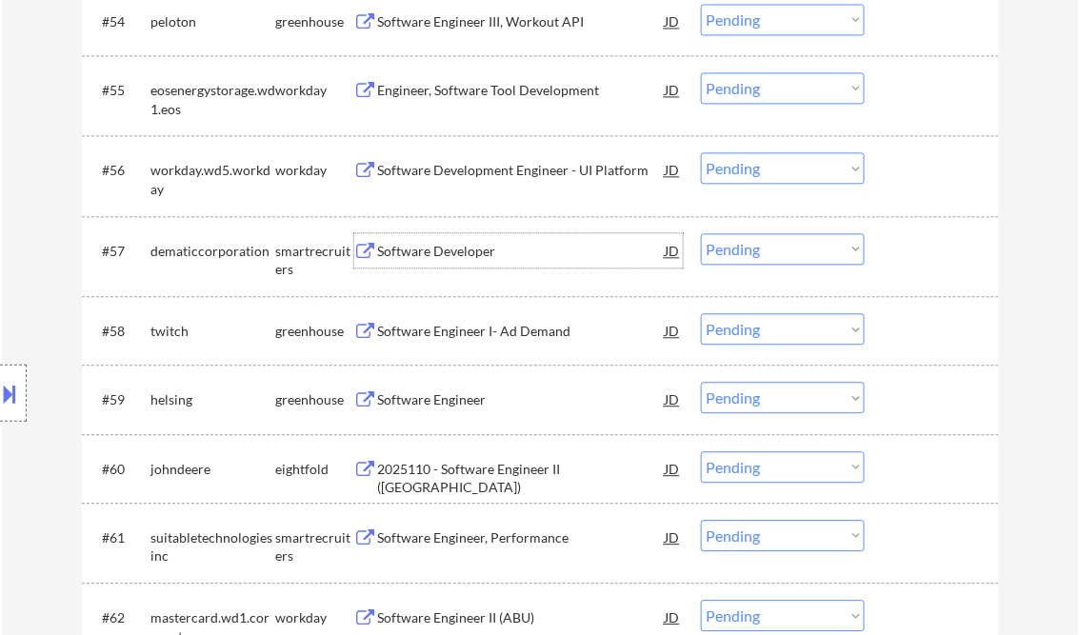
click at [441, 252] on div "Software Developer" at bounding box center [522, 251] width 288 height 19
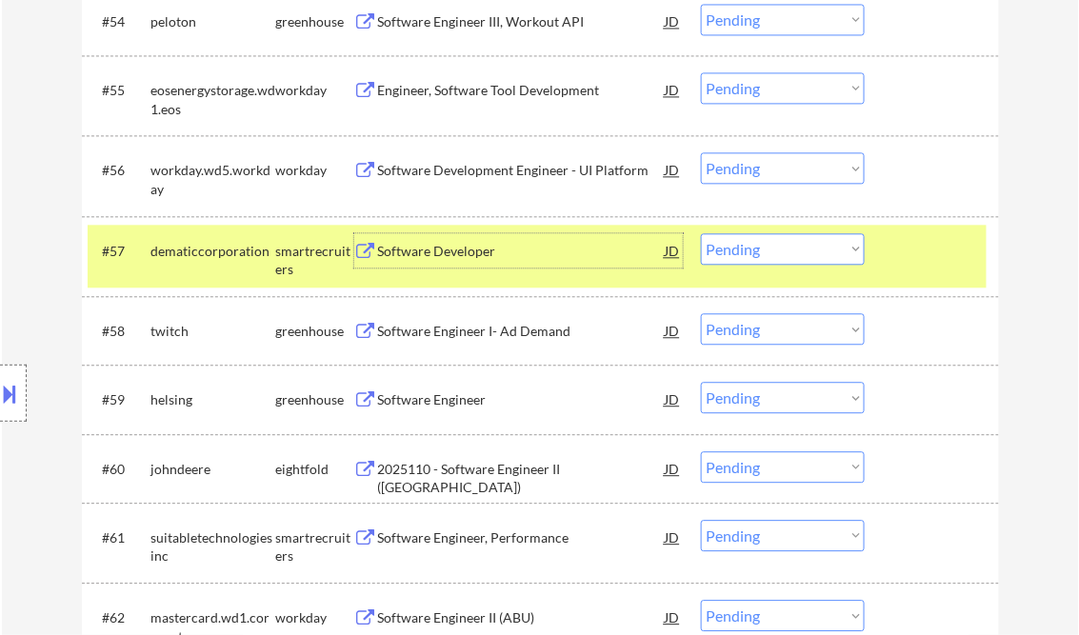
drag, startPoint x: 738, startPoint y: 251, endPoint x: 750, endPoint y: 267, distance: 19.1
click at [738, 251] on select "Choose an option... Pending Applied Excluded (Questions) Excluded (Expired) Exc…" at bounding box center [783, 248] width 164 height 31
click at [701, 233] on select "Choose an option... Pending Applied Excluded (Questions) Excluded (Expired) Exc…" at bounding box center [783, 248] width 164 height 31
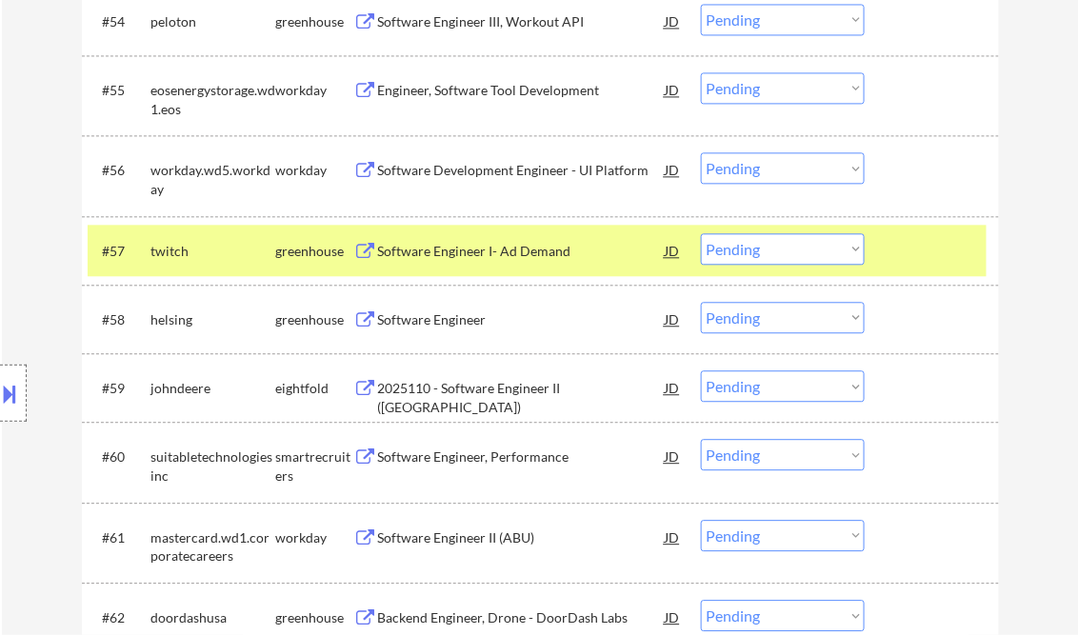
click at [441, 256] on div "Software Engineer I- Ad Demand" at bounding box center [522, 251] width 288 height 19
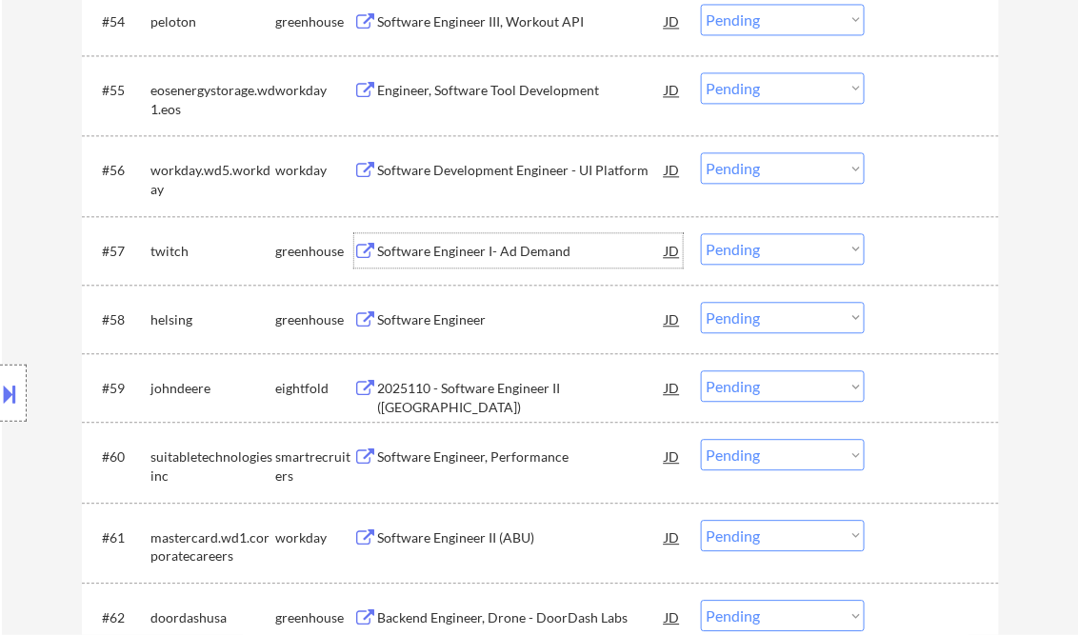
click at [750, 251] on select "Choose an option... Pending Applied Excluded (Questions) Excluded (Expired) Exc…" at bounding box center [783, 248] width 164 height 31
click at [701, 233] on select "Choose an option... Pending Applied Excluded (Questions) Excluded (Expired) Exc…" at bounding box center [783, 248] width 164 height 31
select select ""pending""
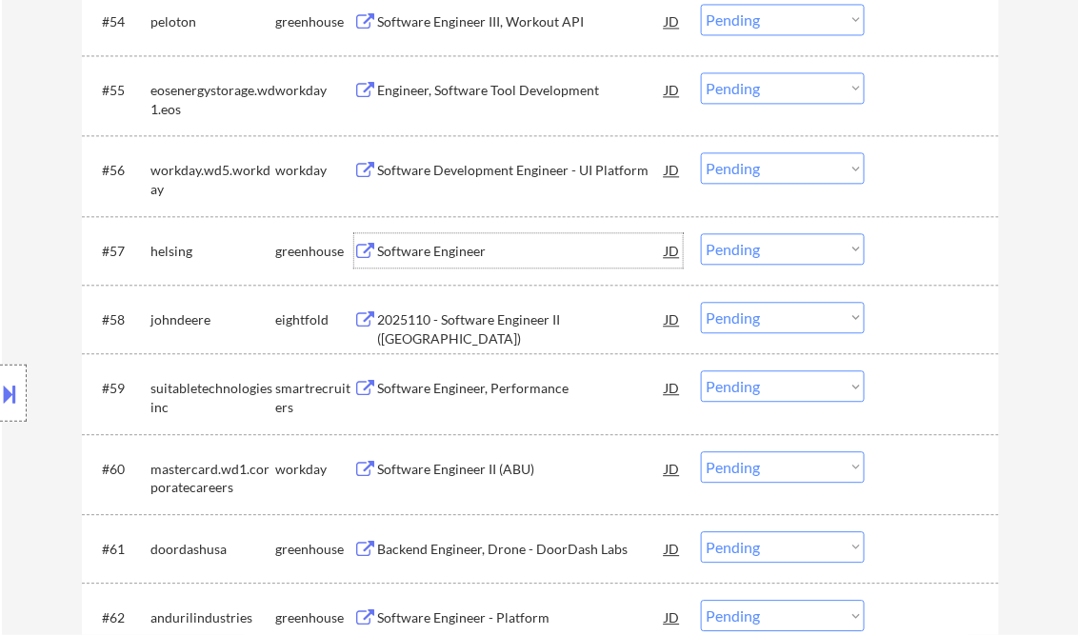
click at [444, 254] on div "Software Engineer" at bounding box center [522, 251] width 288 height 19
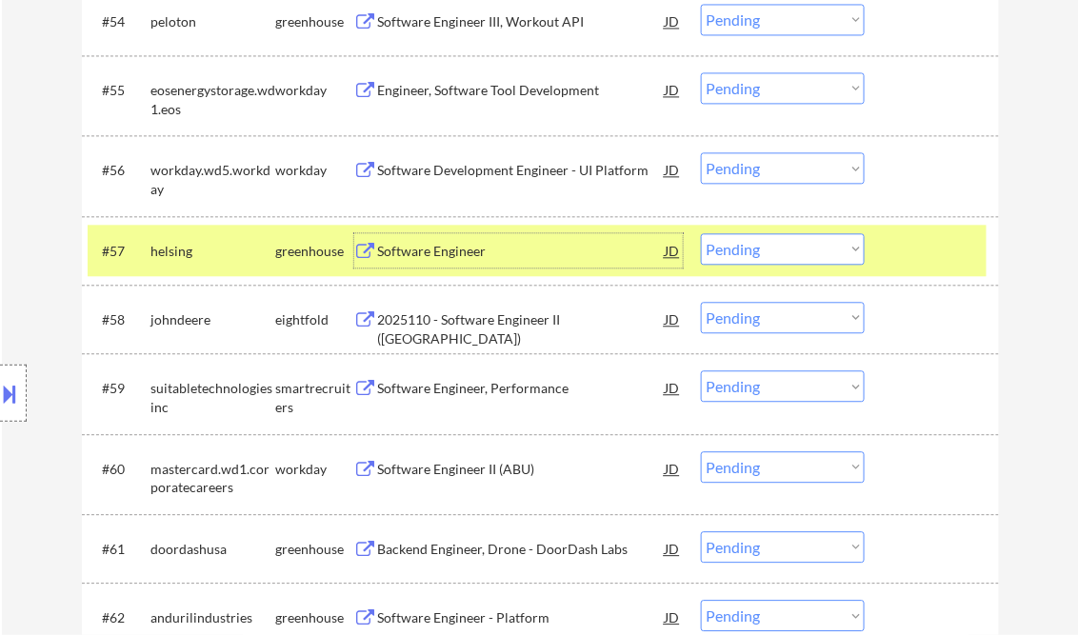
click at [444, 249] on div "Software Engineer" at bounding box center [522, 251] width 288 height 19
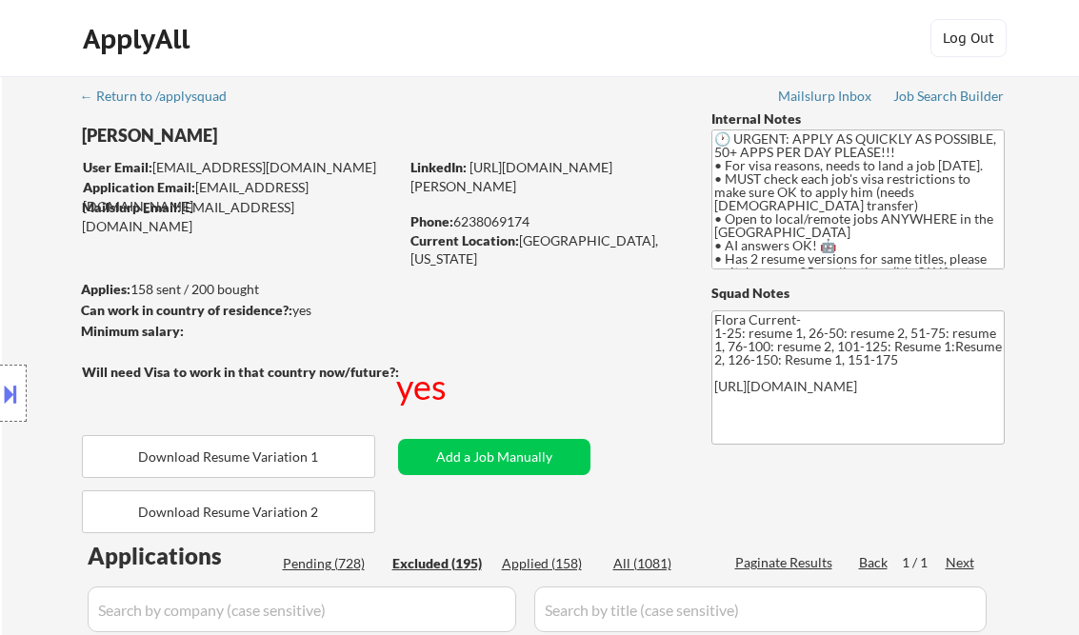
select select ""applied""
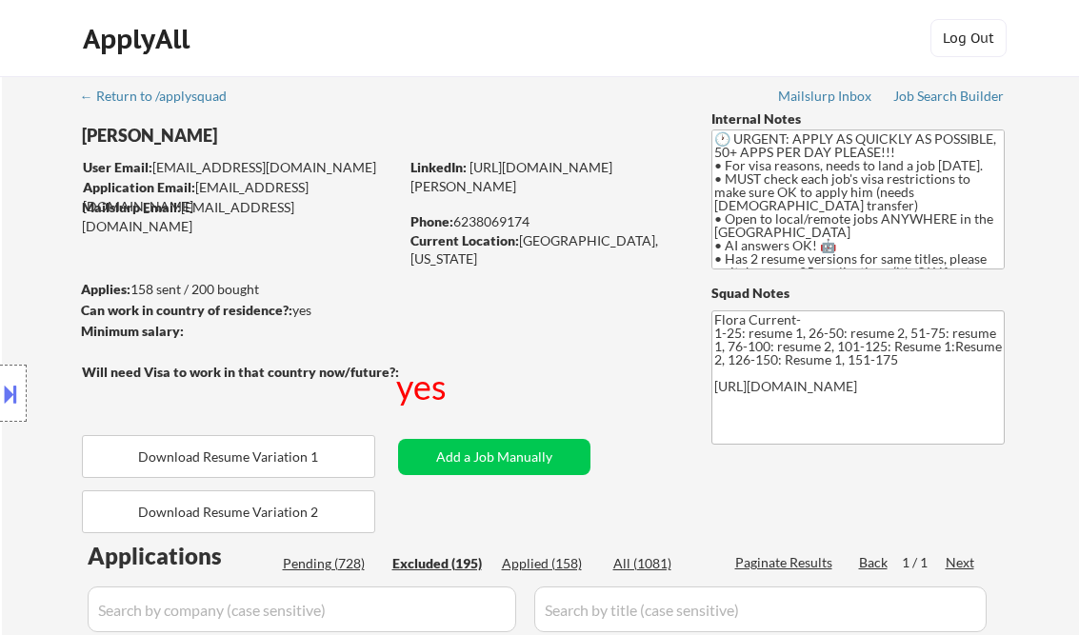
select select ""applied""
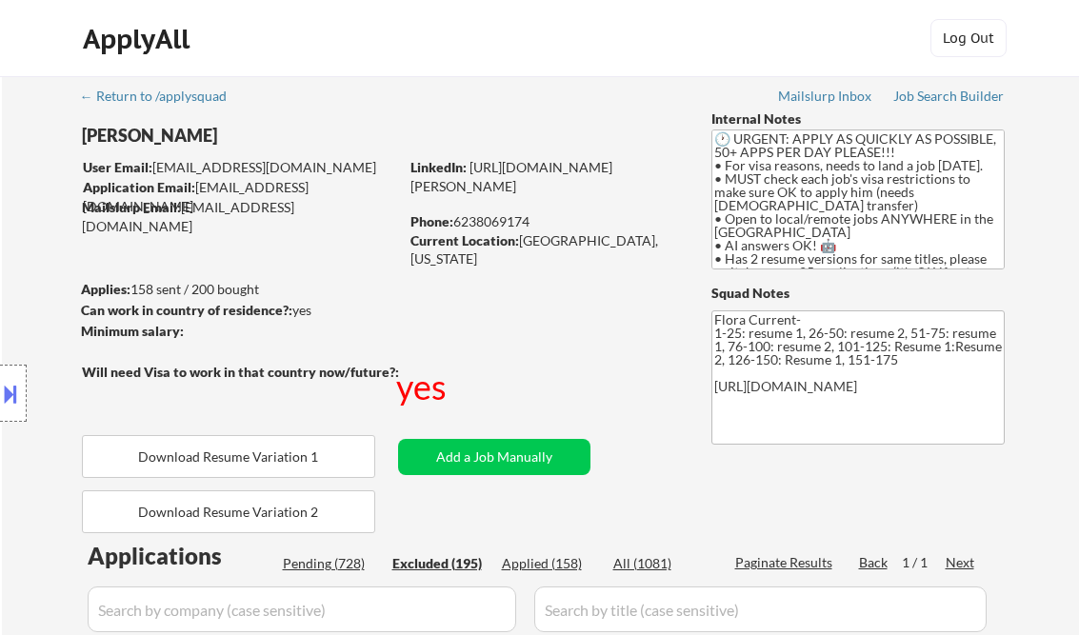
select select ""applied""
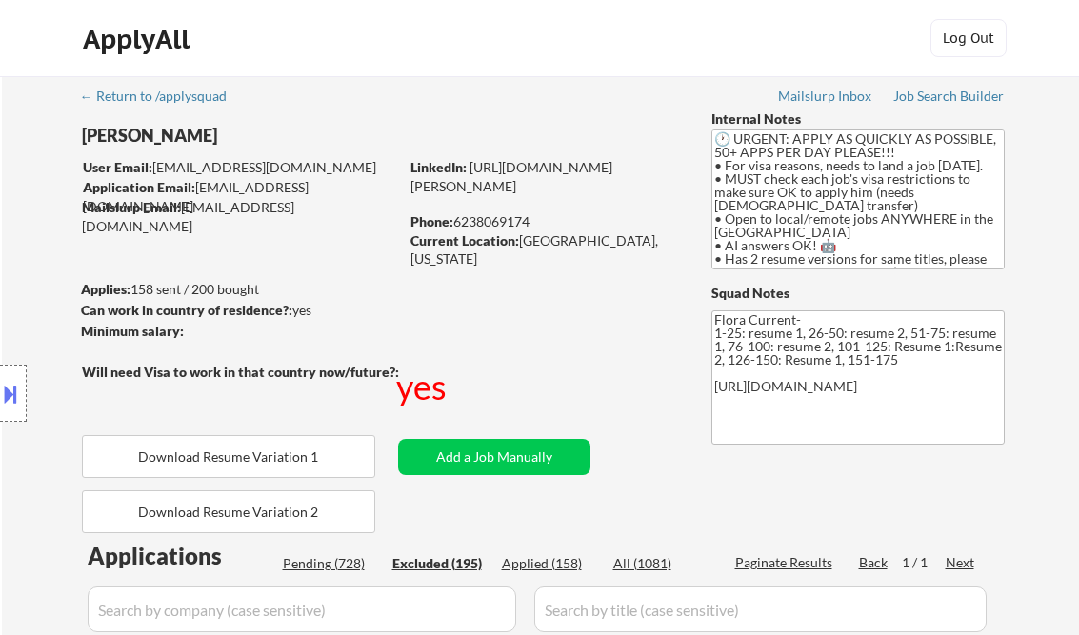
select select ""applied""
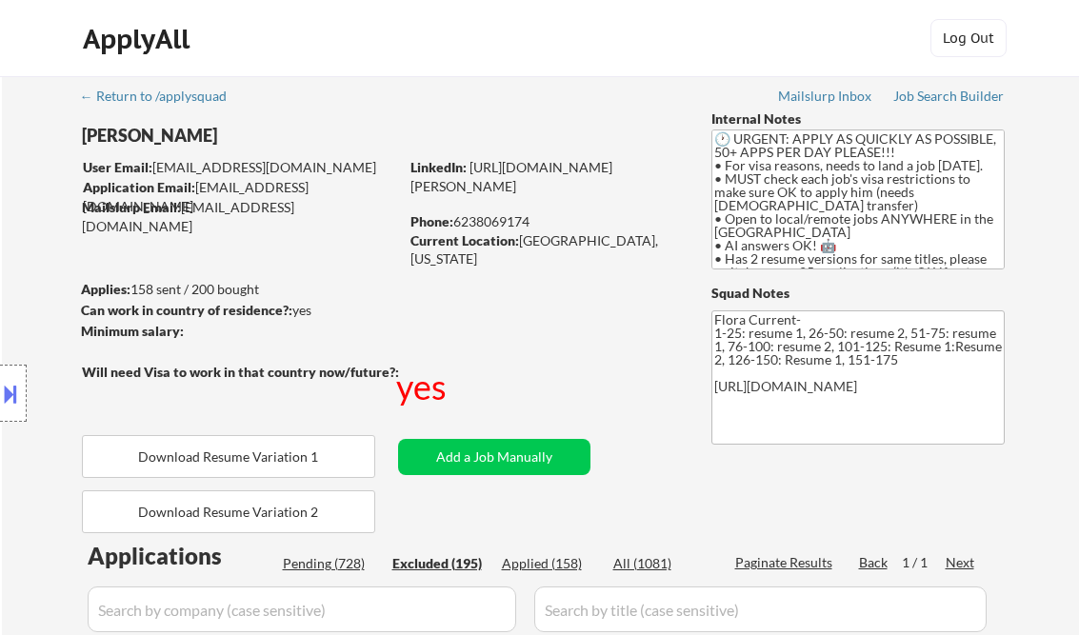
select select ""applied""
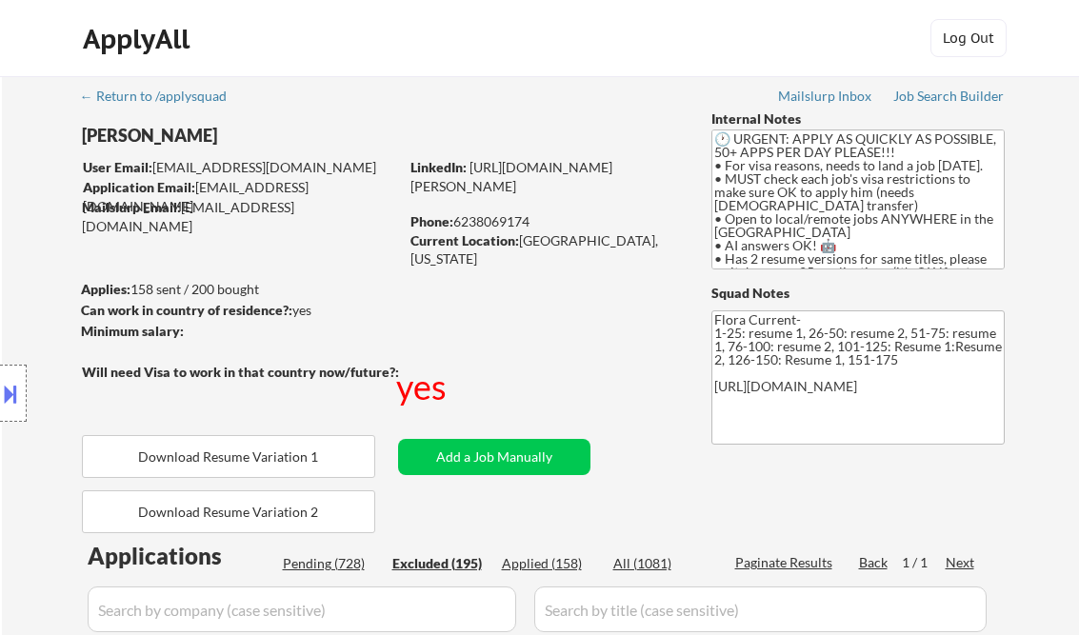
select select ""applied""
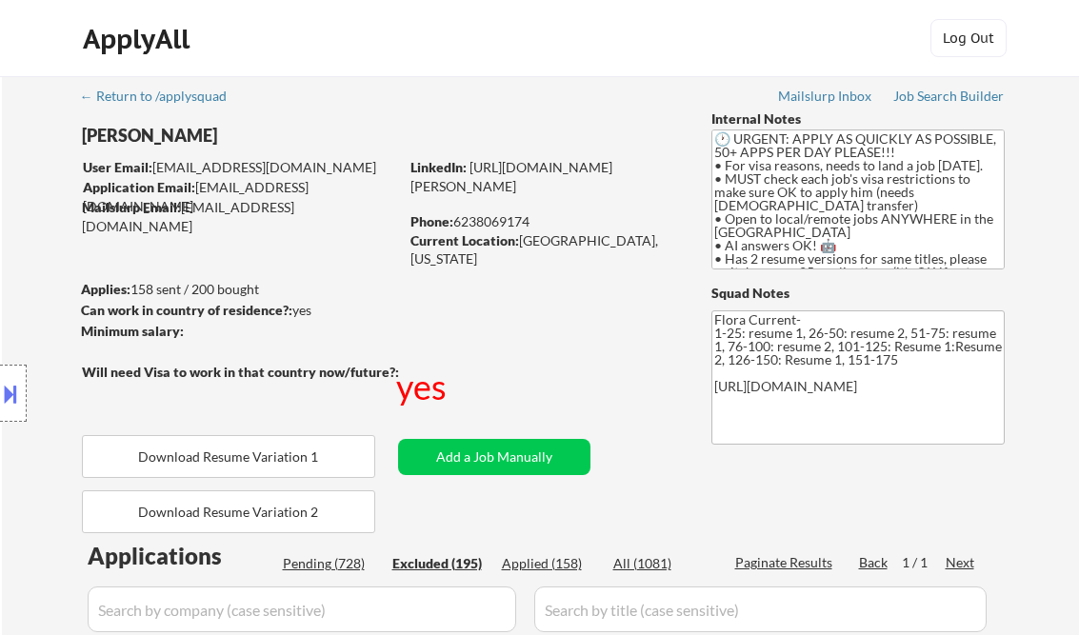
select select ""applied""
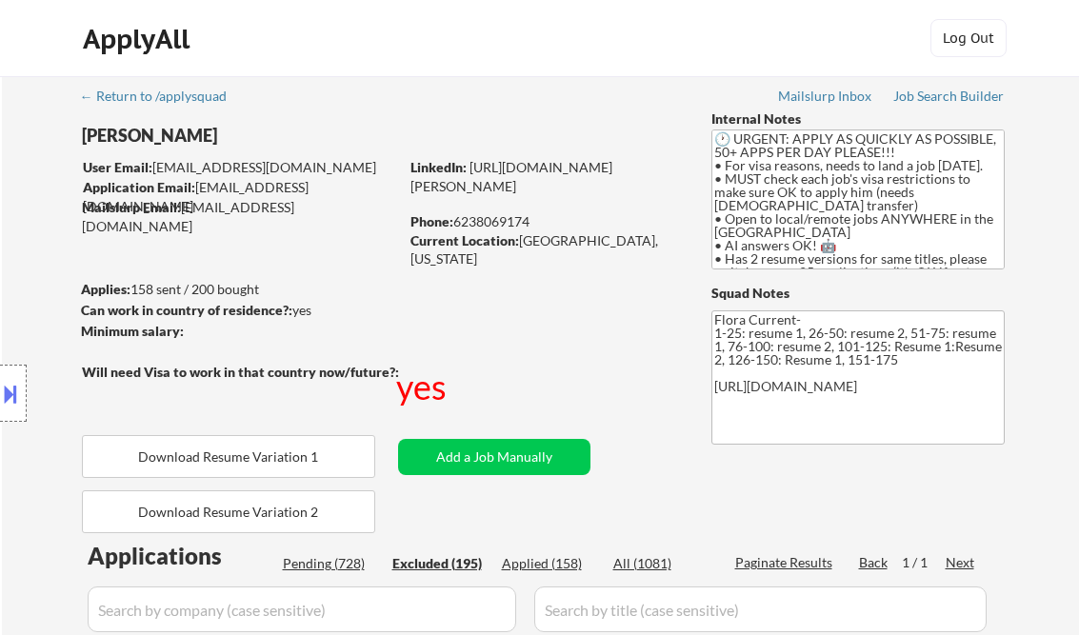
select select ""applied""
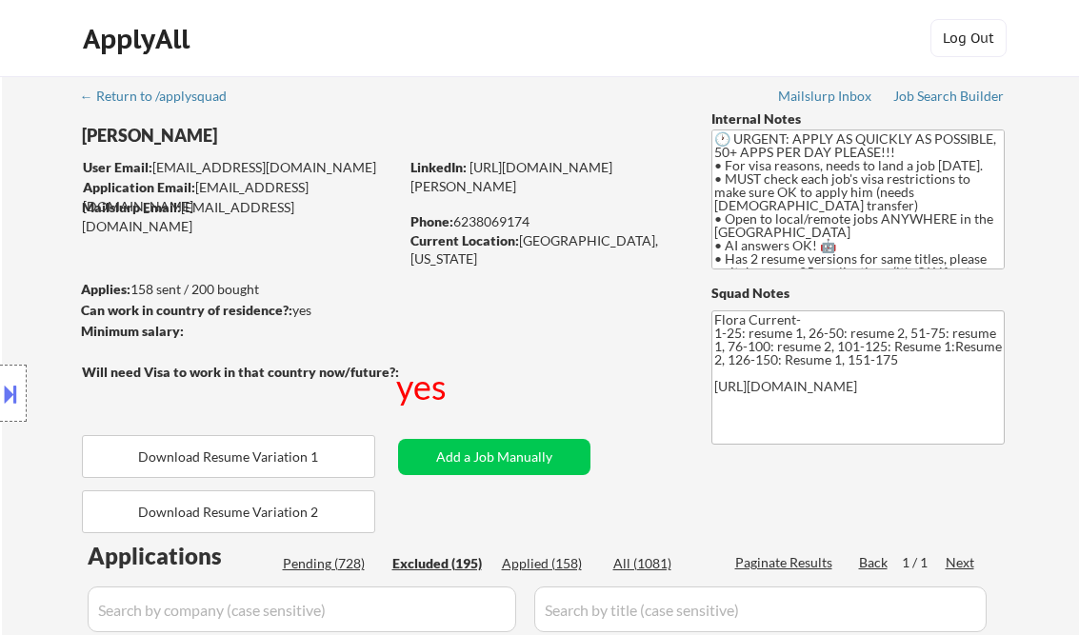
select select ""applied""
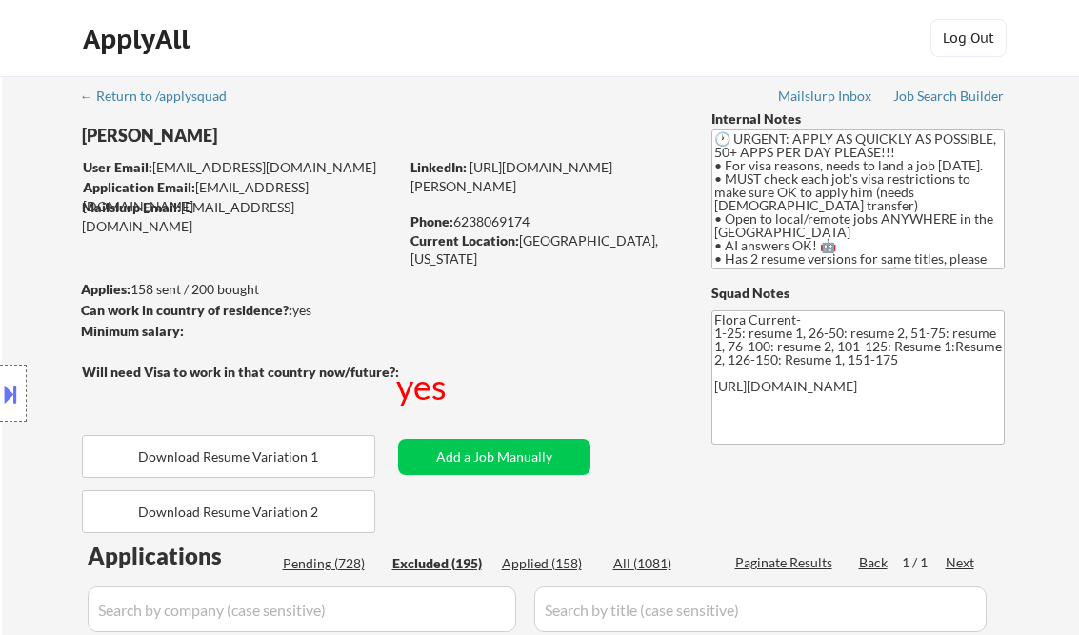
select select ""applied""
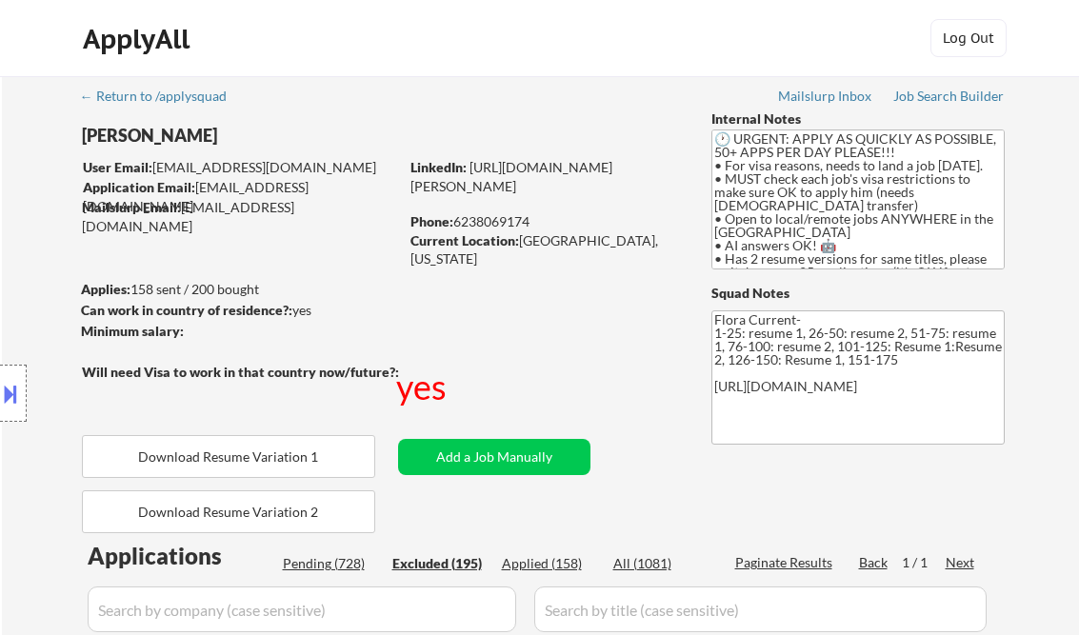
select select ""applied""
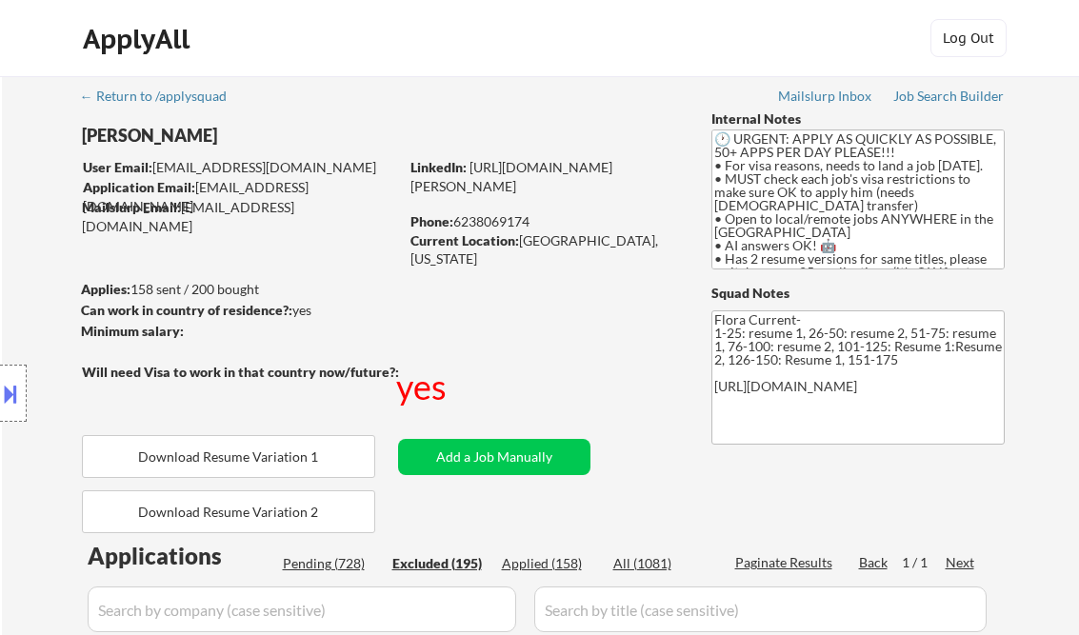
select select ""applied""
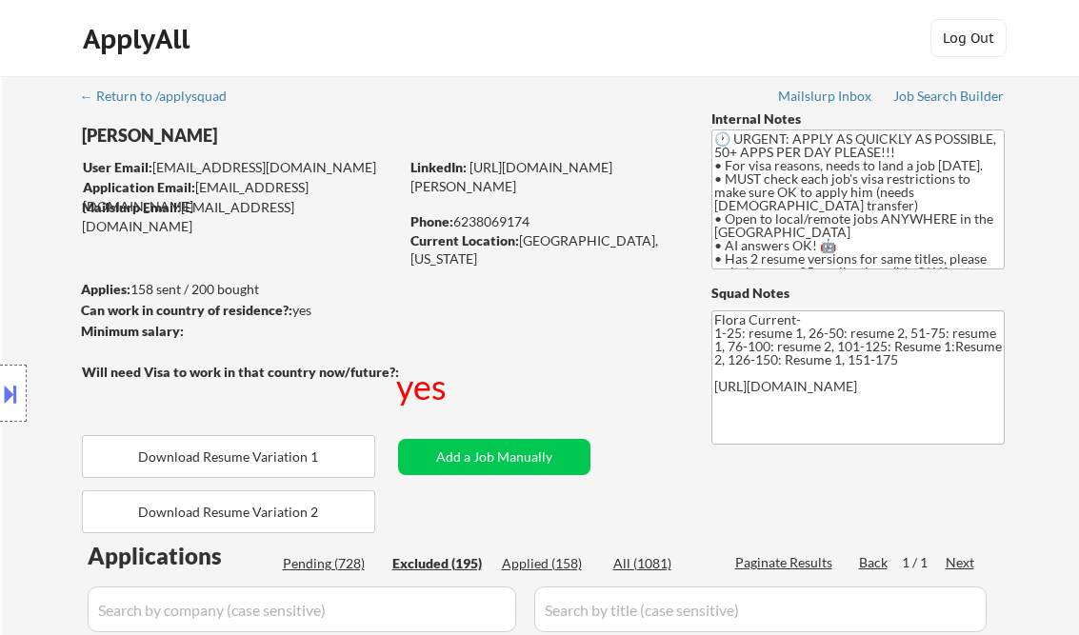
select select ""applied""
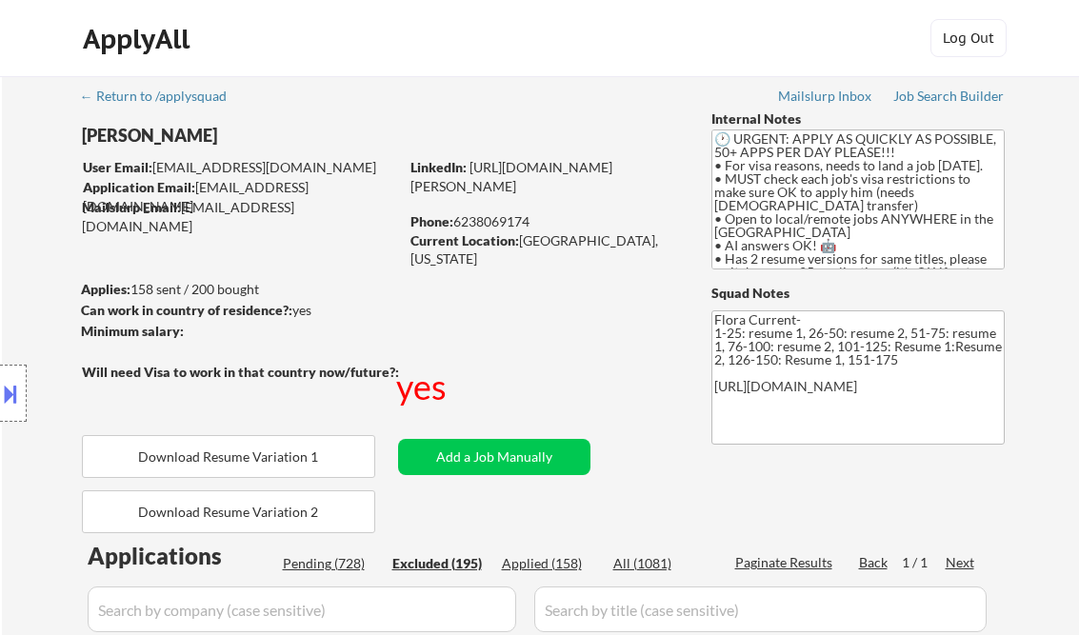
select select ""applied""
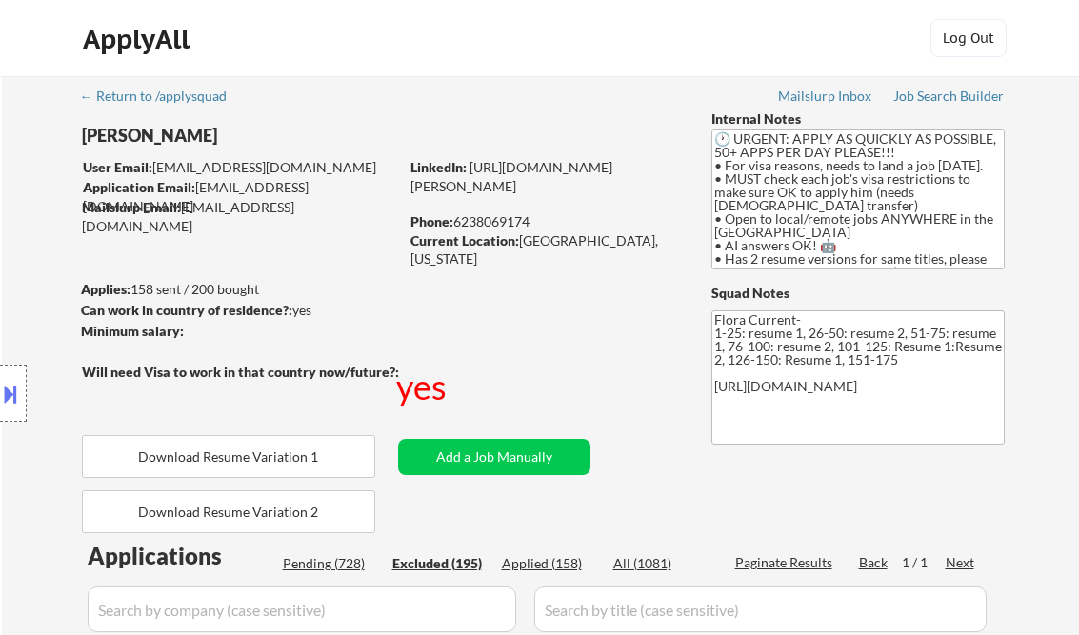
select select ""applied""
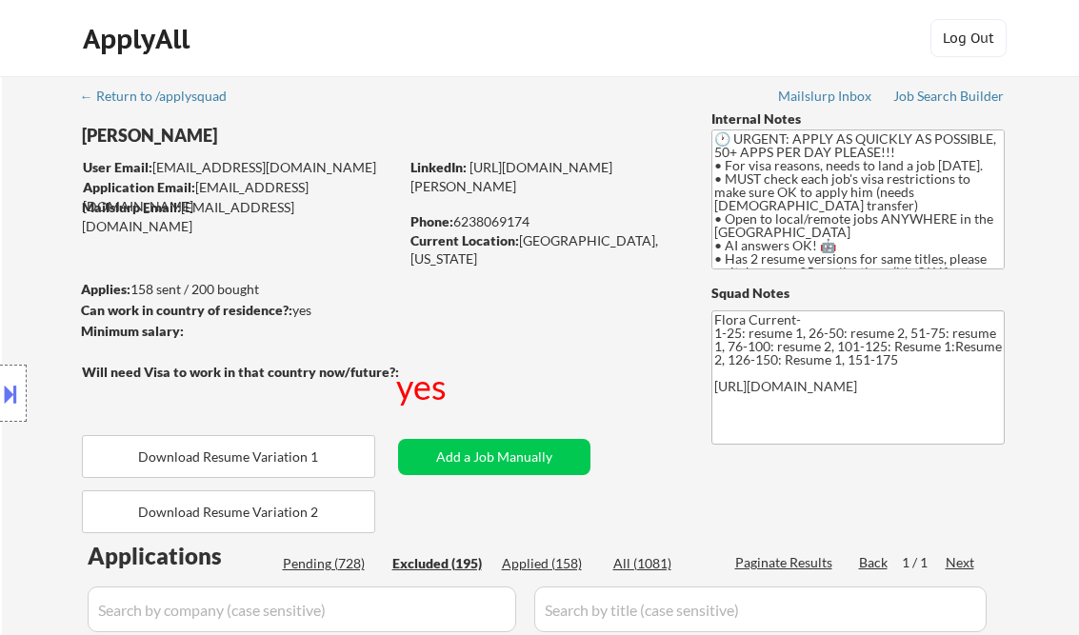
select select ""applied""
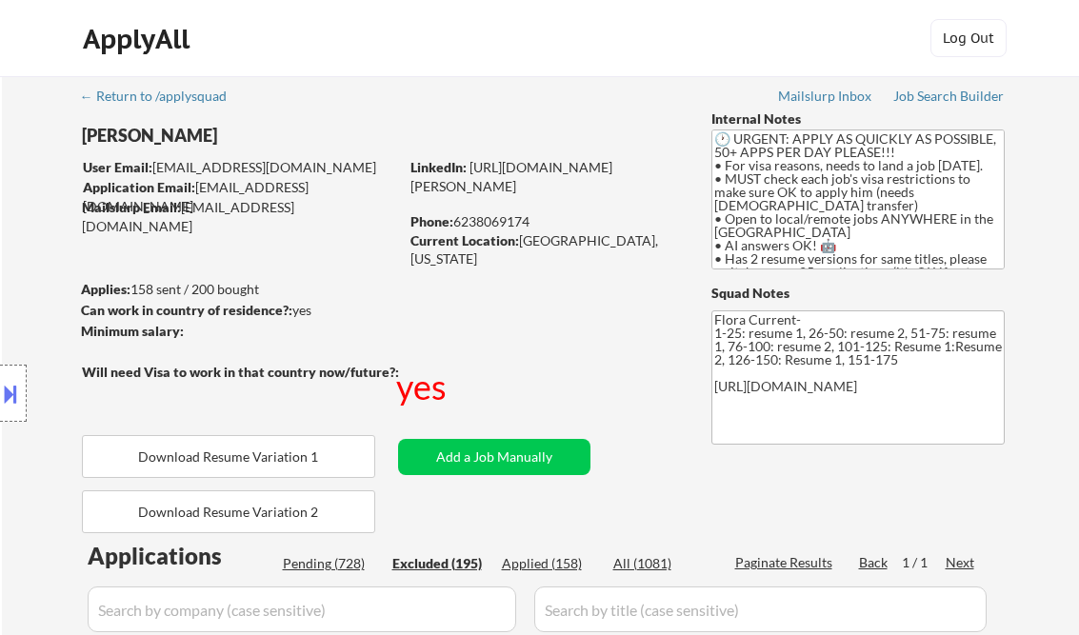
select select ""applied""
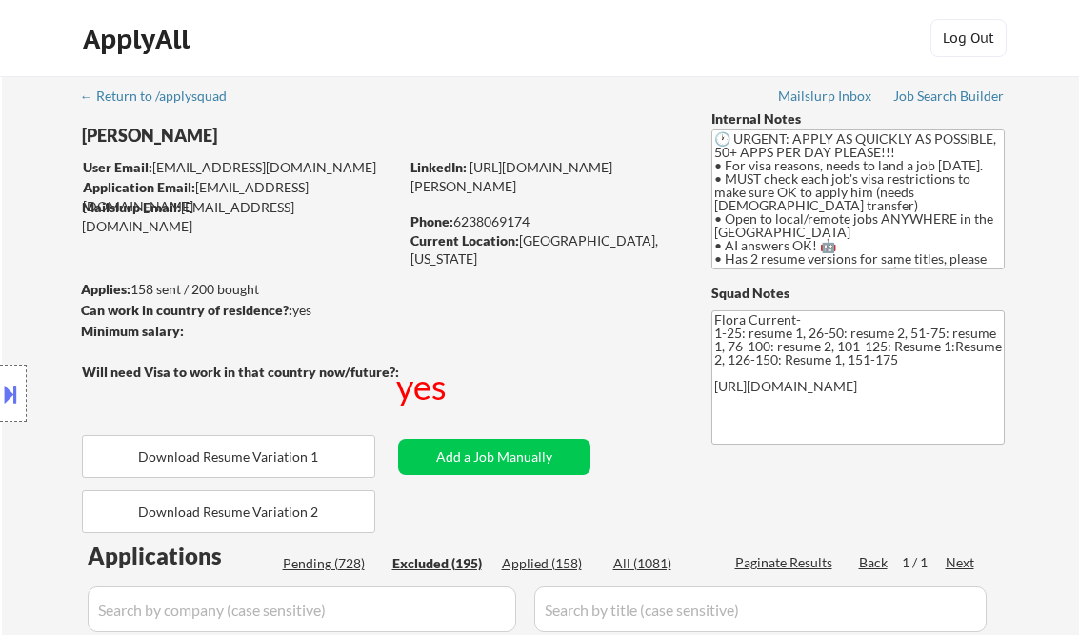
select select ""applied""
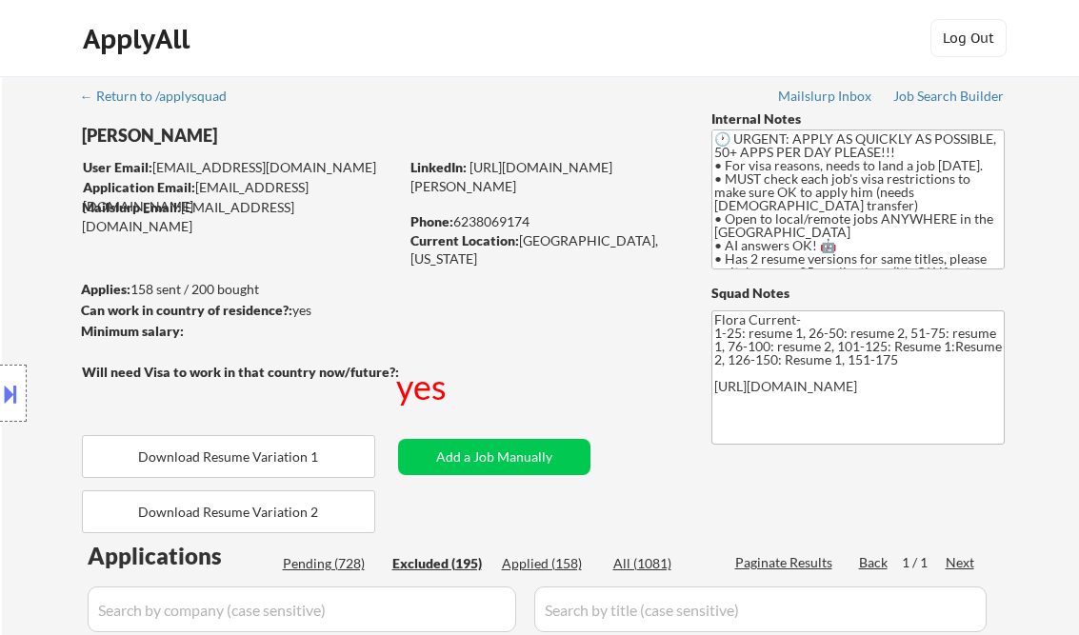
select select ""applied""
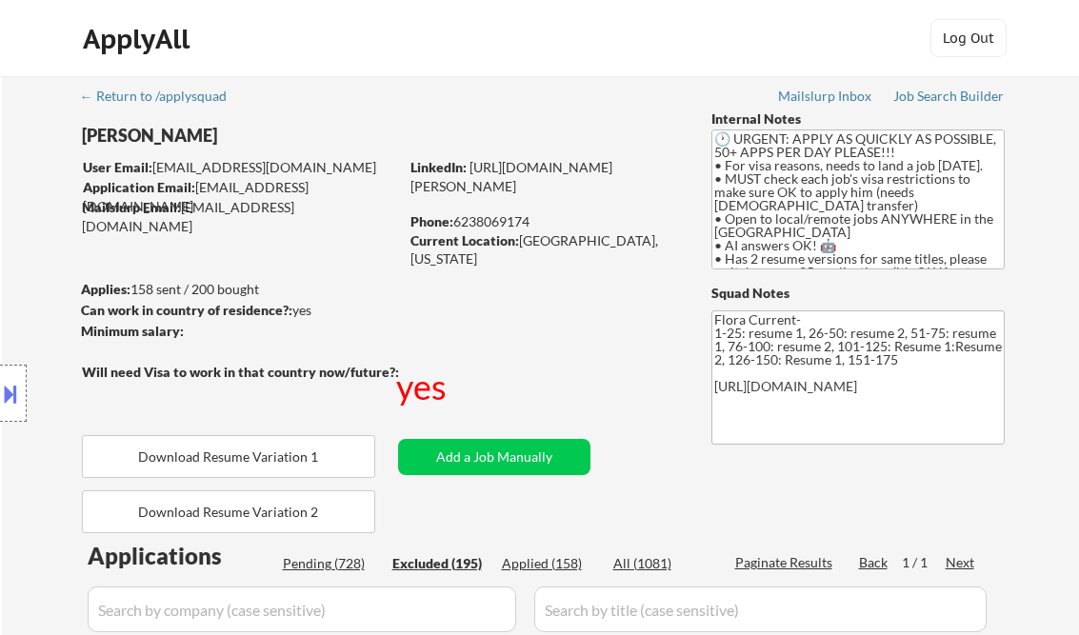
select select ""applied""
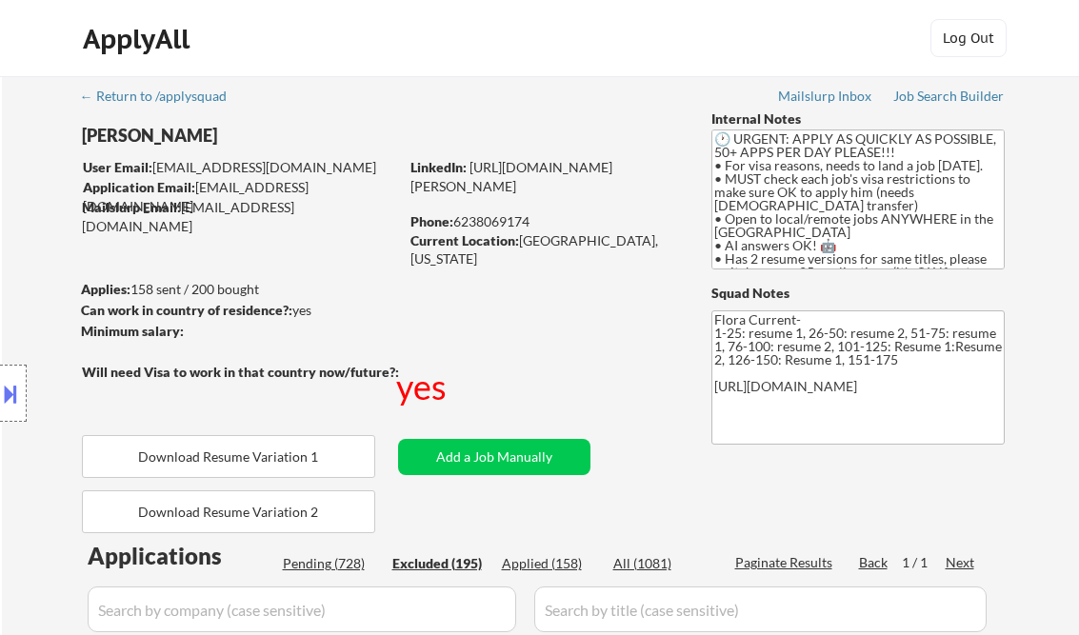
select select ""applied""
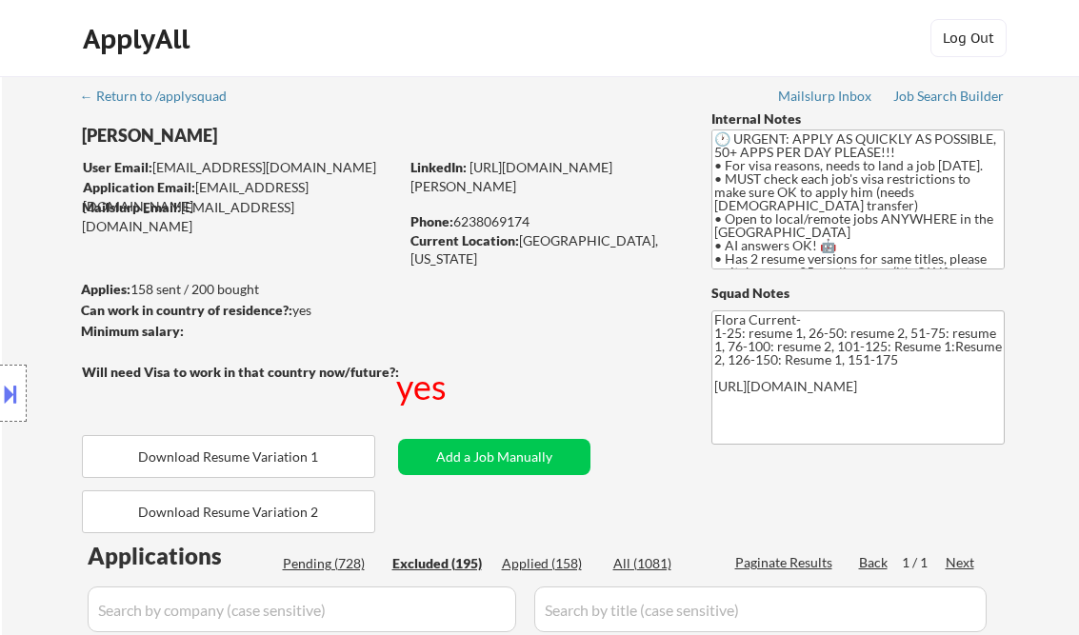
select select ""applied""
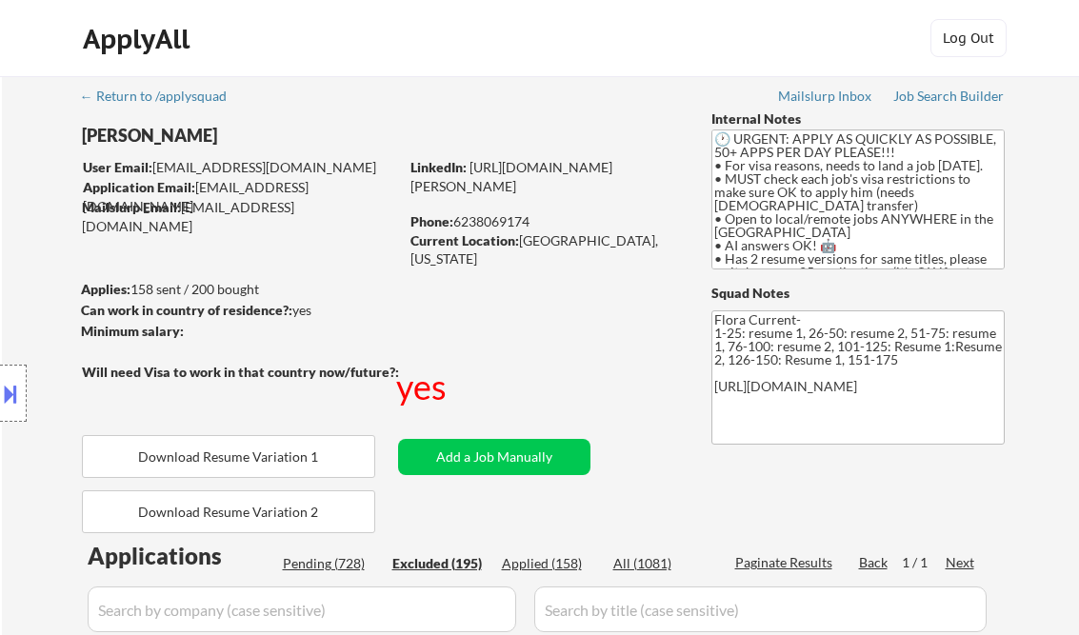
select select ""applied""
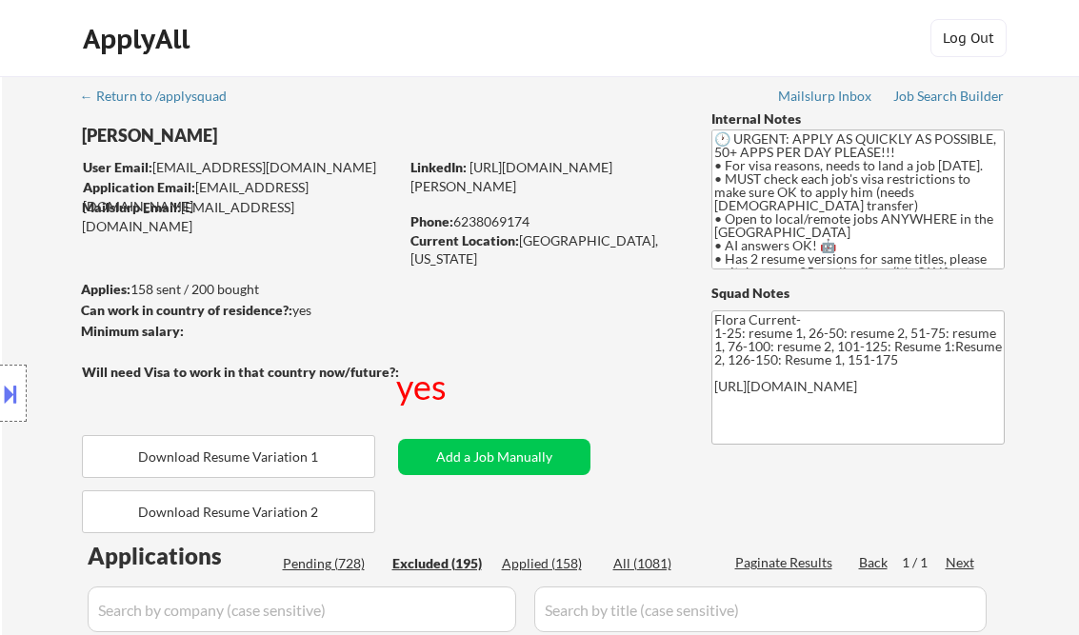
select select ""applied""
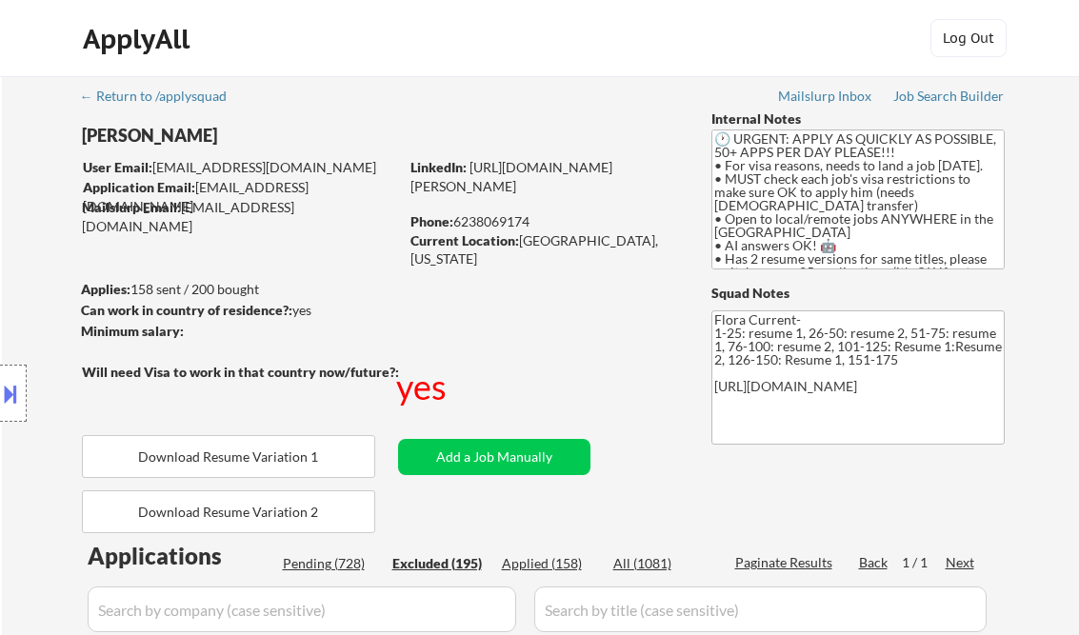
select select ""applied""
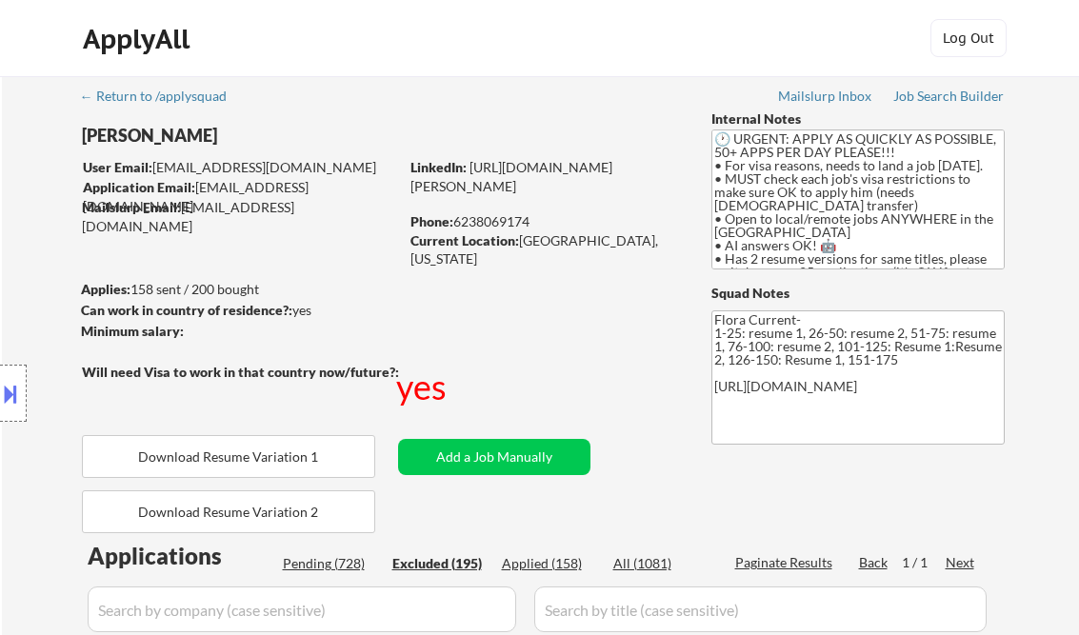
select select ""applied""
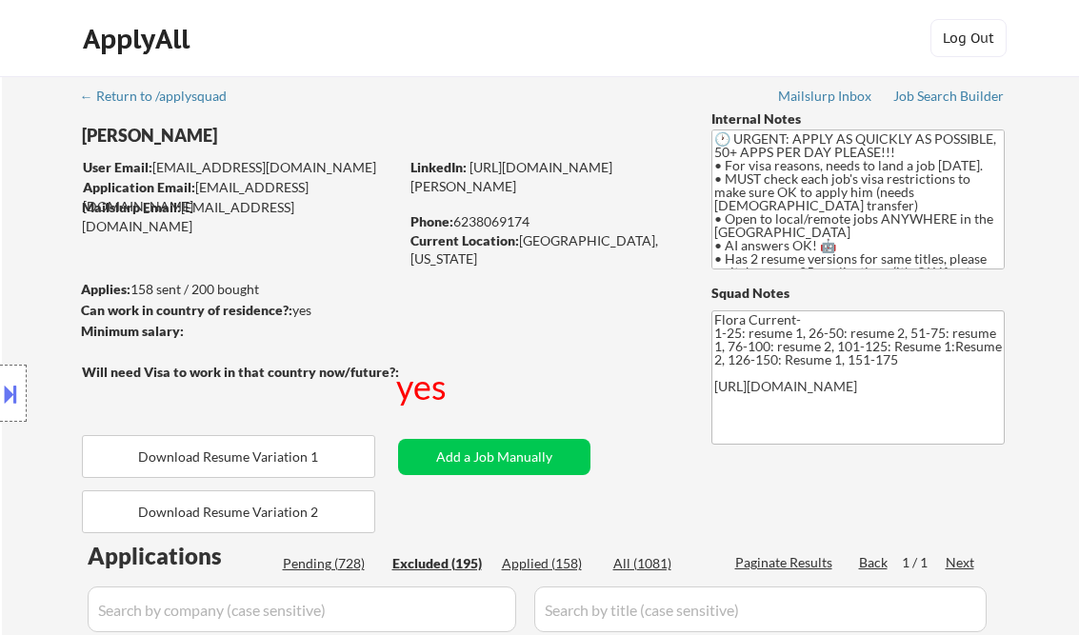
select select ""applied""
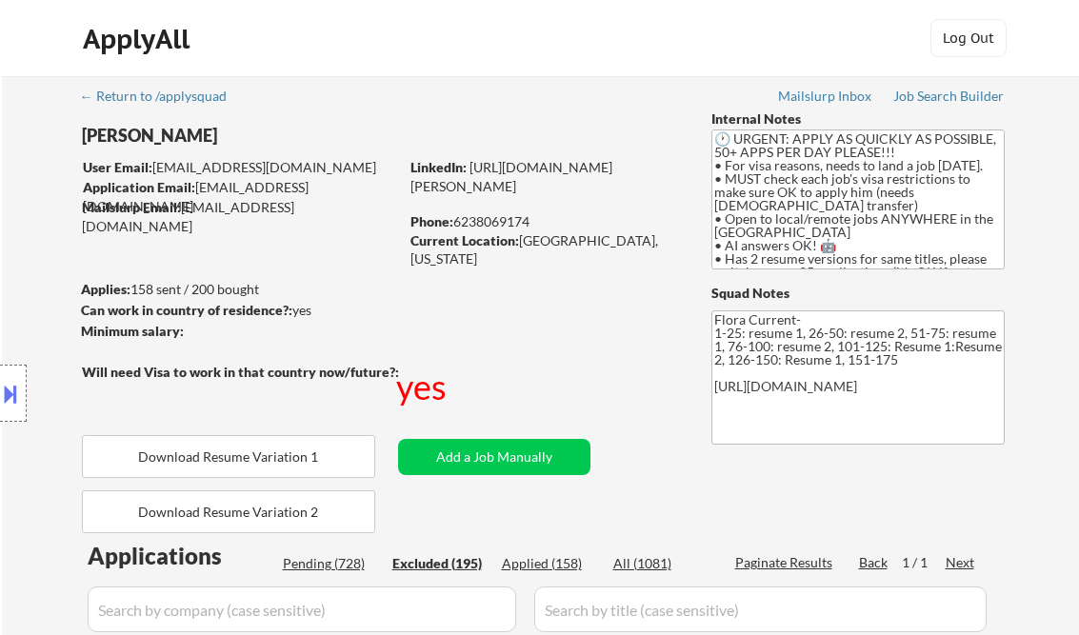
select select ""applied""
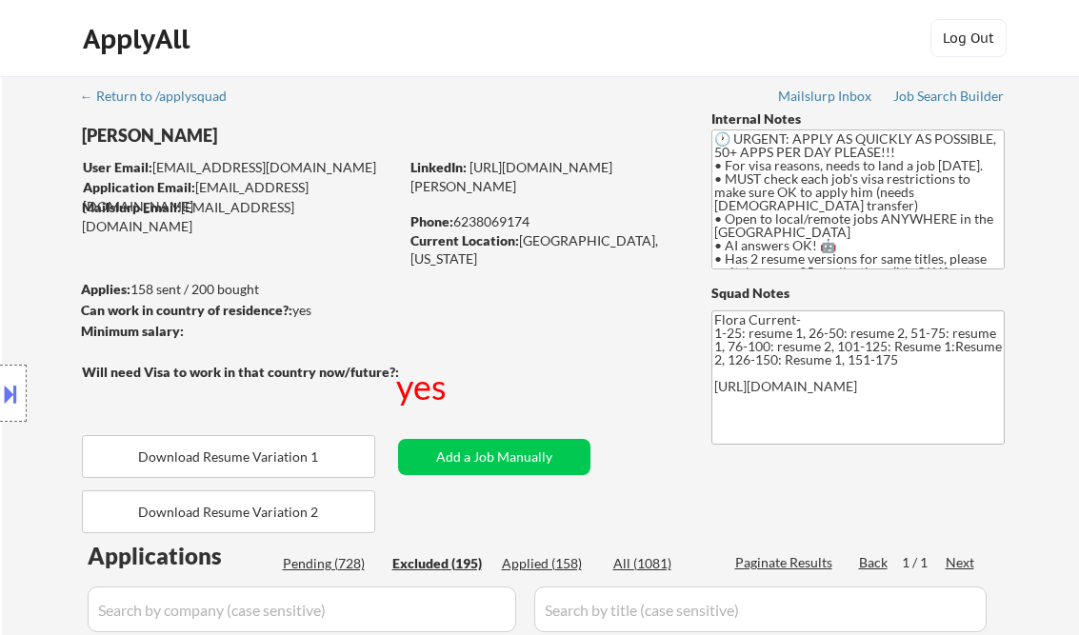
select select ""applied""
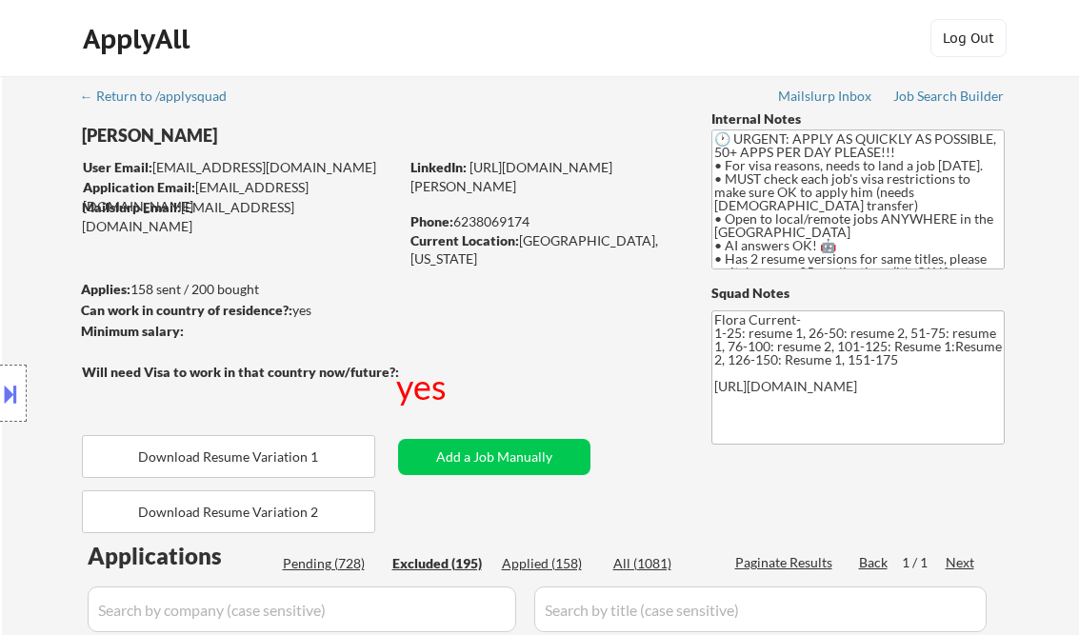
select select ""applied""
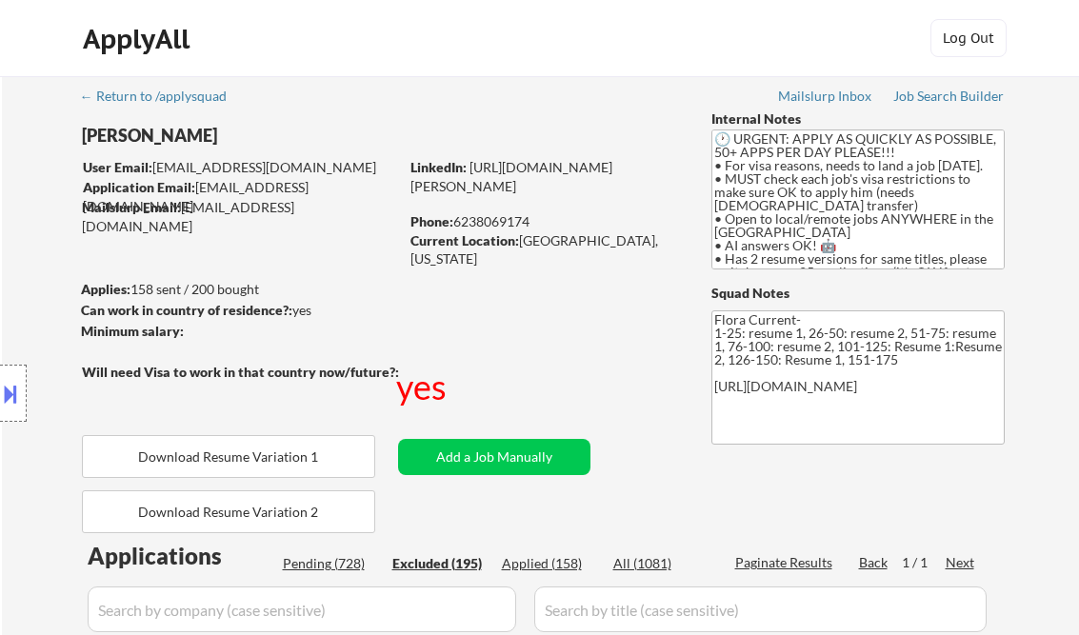
select select ""applied""
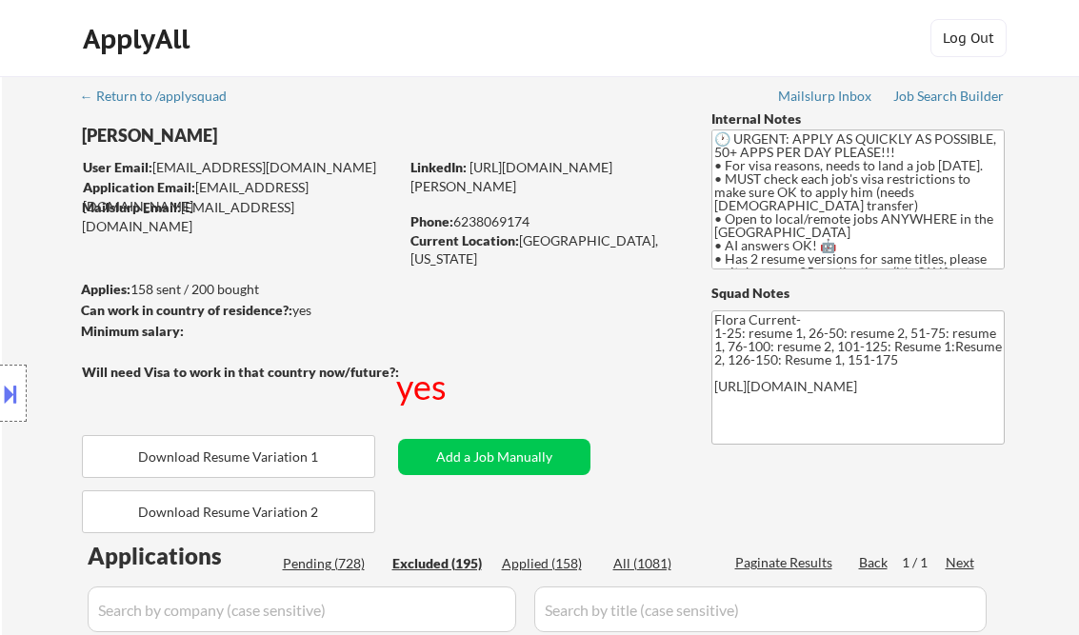
select select ""applied""
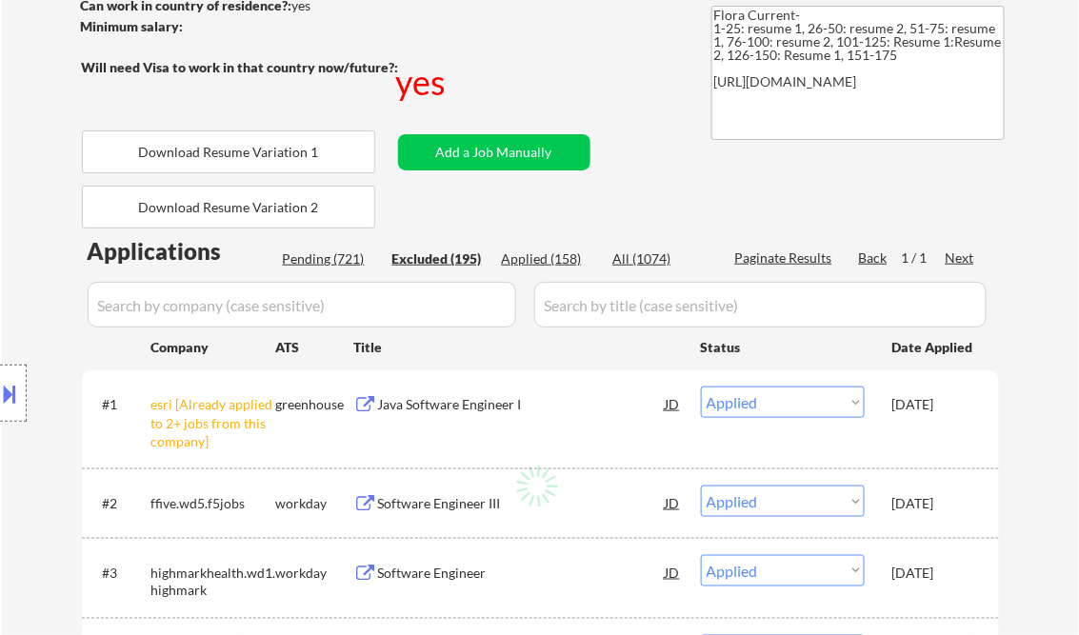
select select ""excluded__expired_""
select select ""excluded__other_""
select select ""excluded__bad_match_""
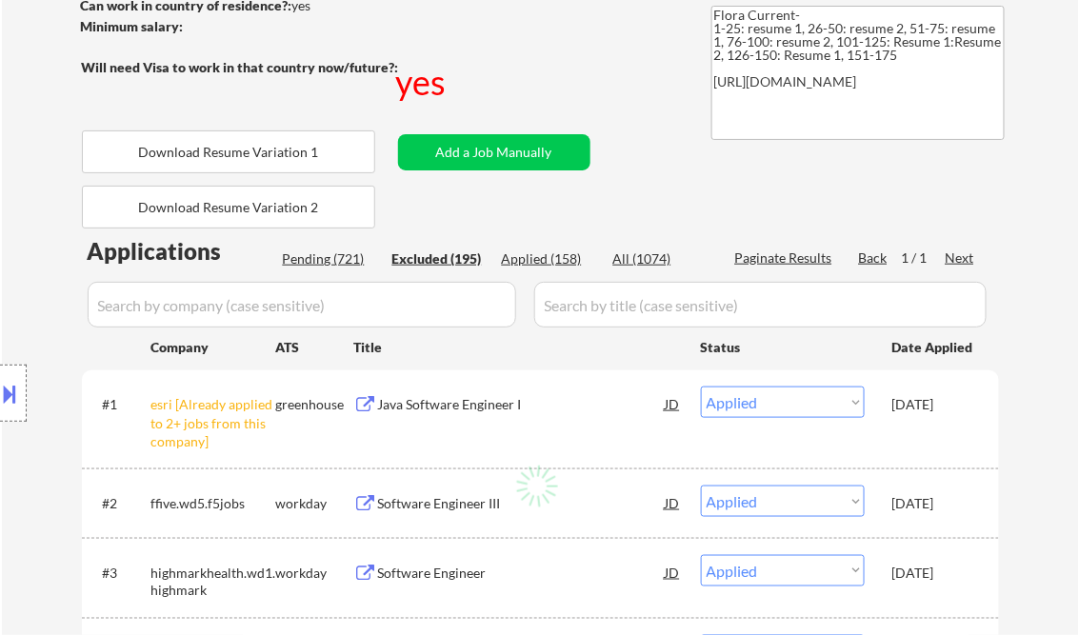
select select ""excluded__expired_""
select select ""excluded__other_""
select select ""excluded__expired_""
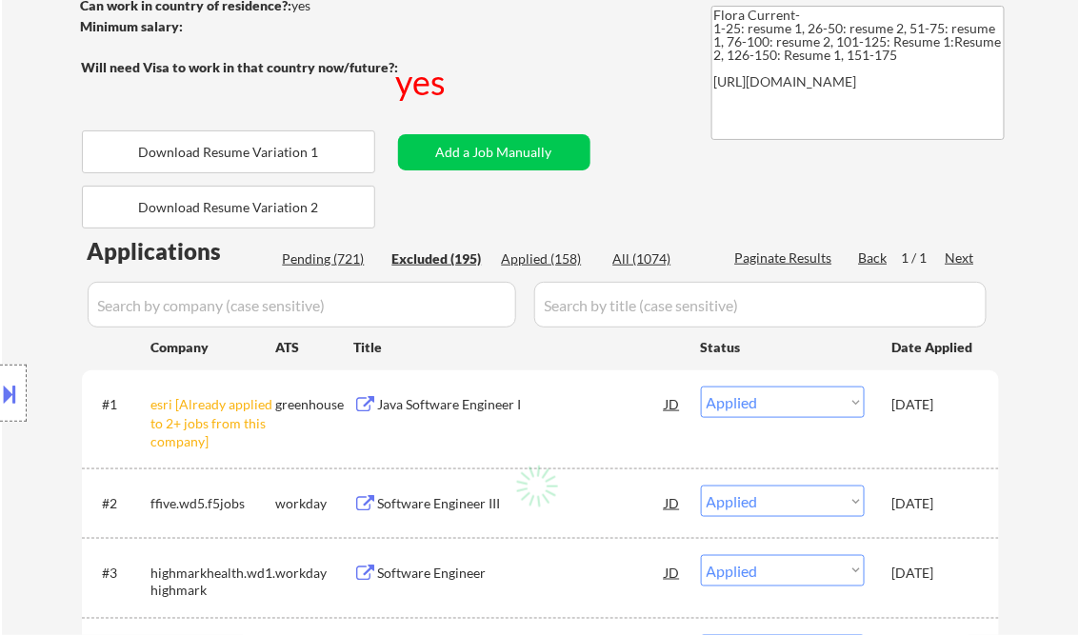
select select ""excluded__bad_match_""
select select ""excluded__expired_""
select select ""excluded__bad_match_""
select select ""excluded""
select select ""excluded__bad_match_""
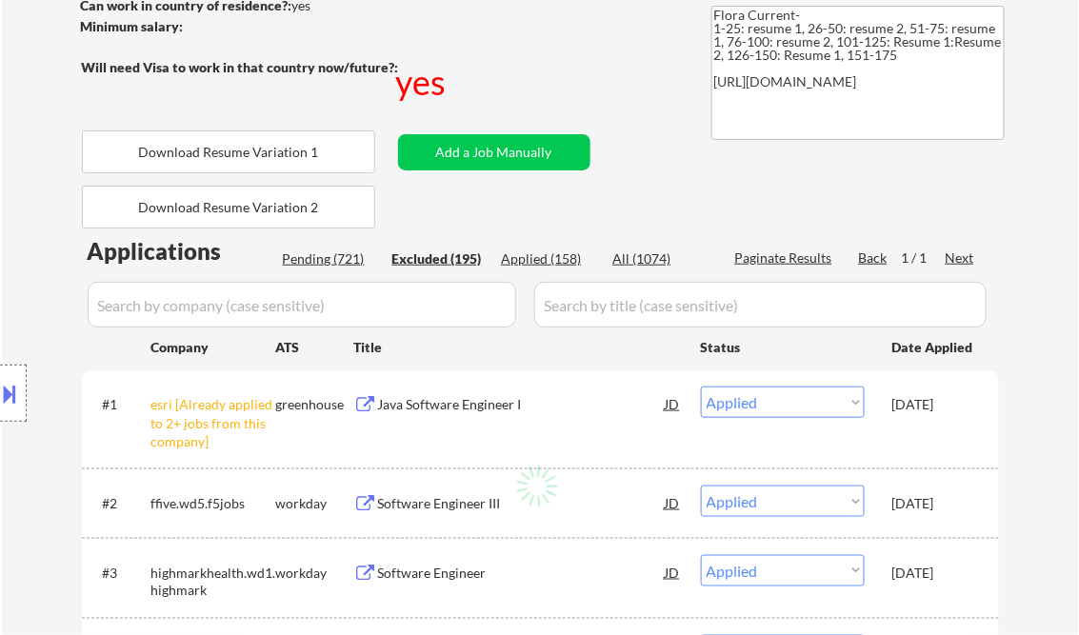
select select ""excluded__other_""
select select ""excluded__bad_match_""
select select ""excluded__expired_""
select select ""excluded__other_""
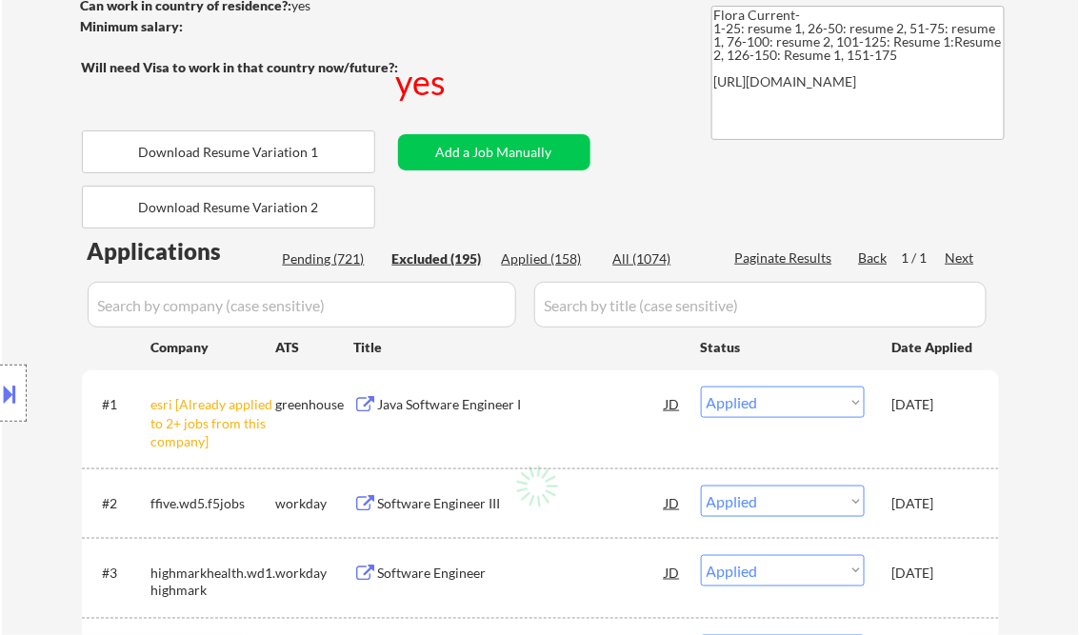
select select ""excluded__bad_match_""
select select ""excluded__expired_""
select select ""excluded__other_""
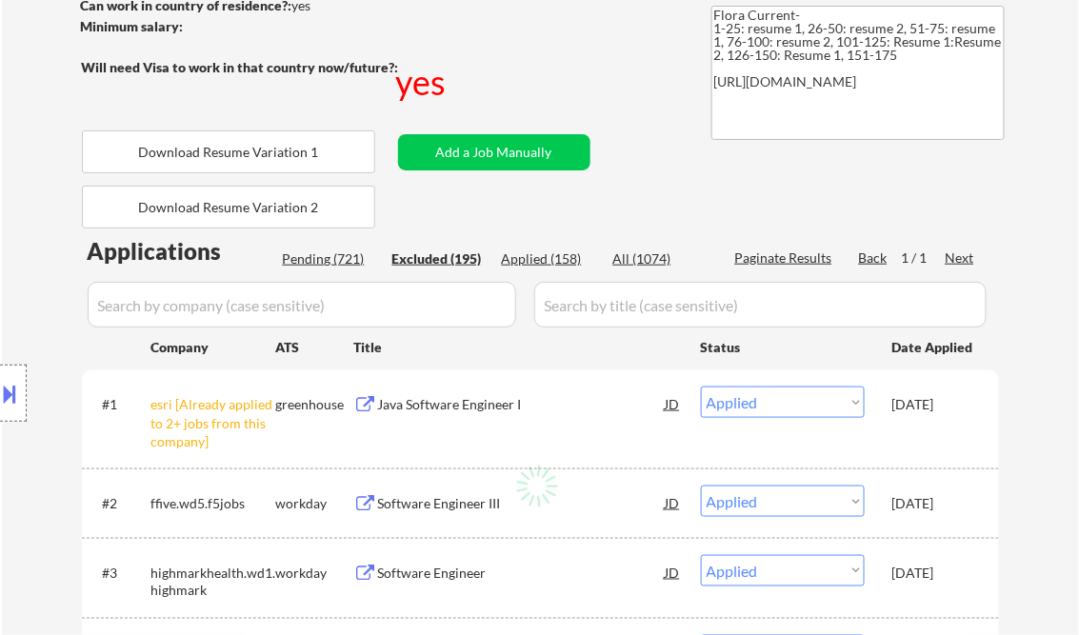
select select ""excluded__bad_match_""
select select ""excluded__other_""
select select ""excluded__bad_match_""
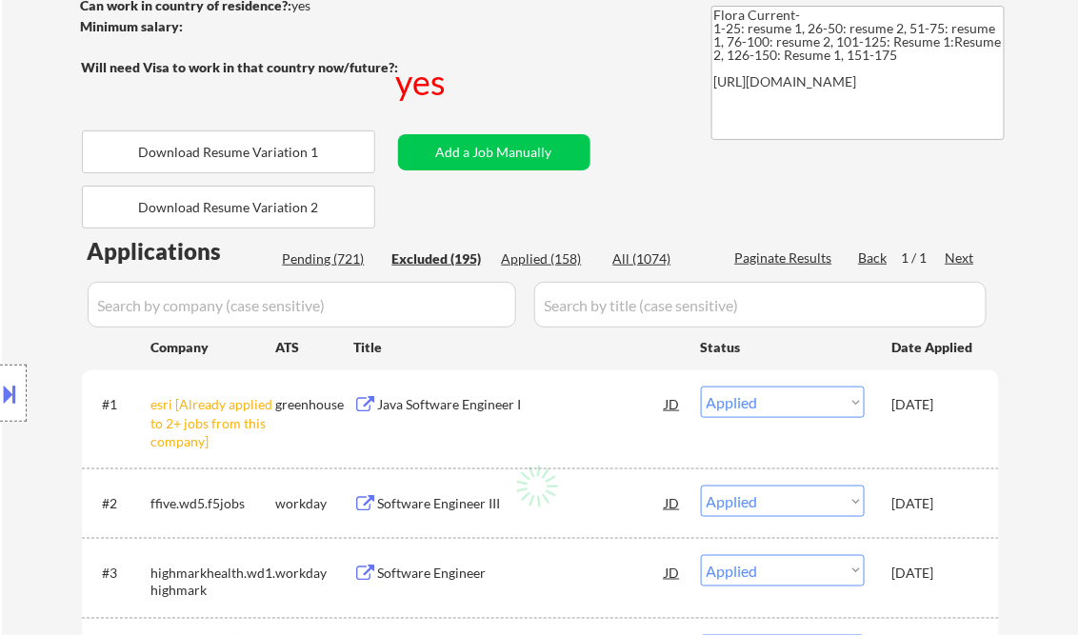
select select ""excluded__expired_""
select select ""excluded__other_""
select select ""excluded__expired_""
select select ""excluded__bad_match_""
select select ""excluded__other_""
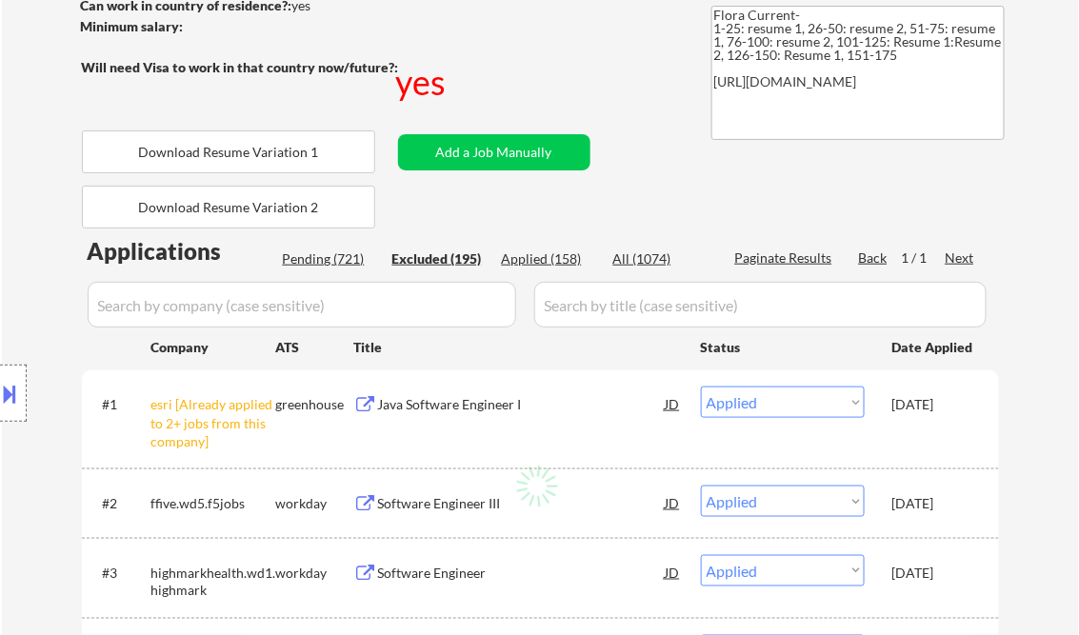
select select ""excluded__expired_""
select select ""excluded__location_""
select select ""excluded__other_""
select select ""excluded__expired_""
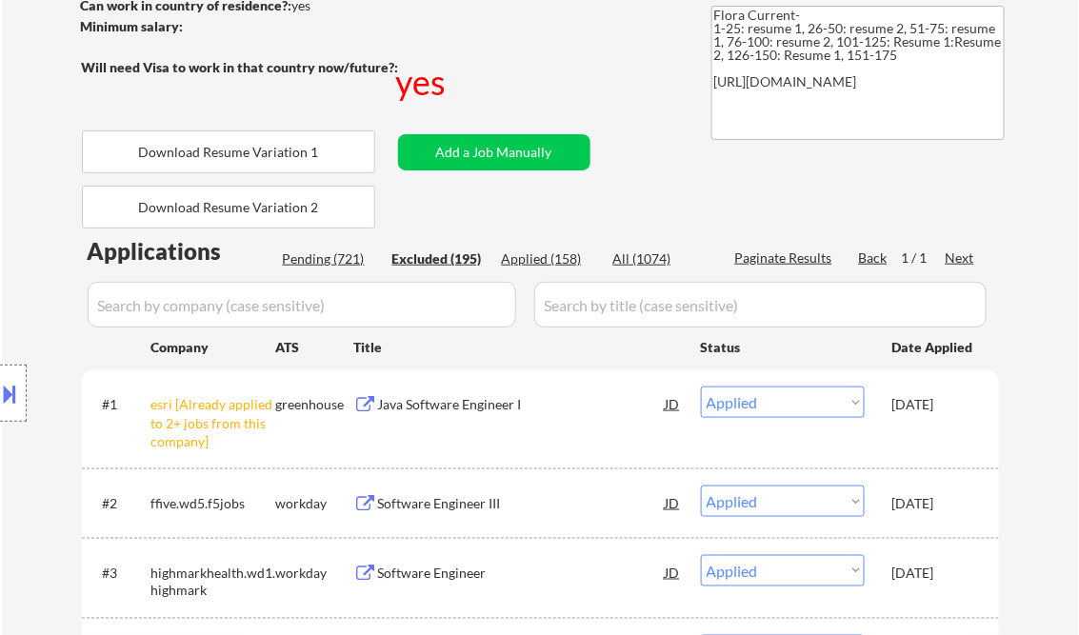
select select ""excluded__other_""
select select ""excluded__bad_match_""
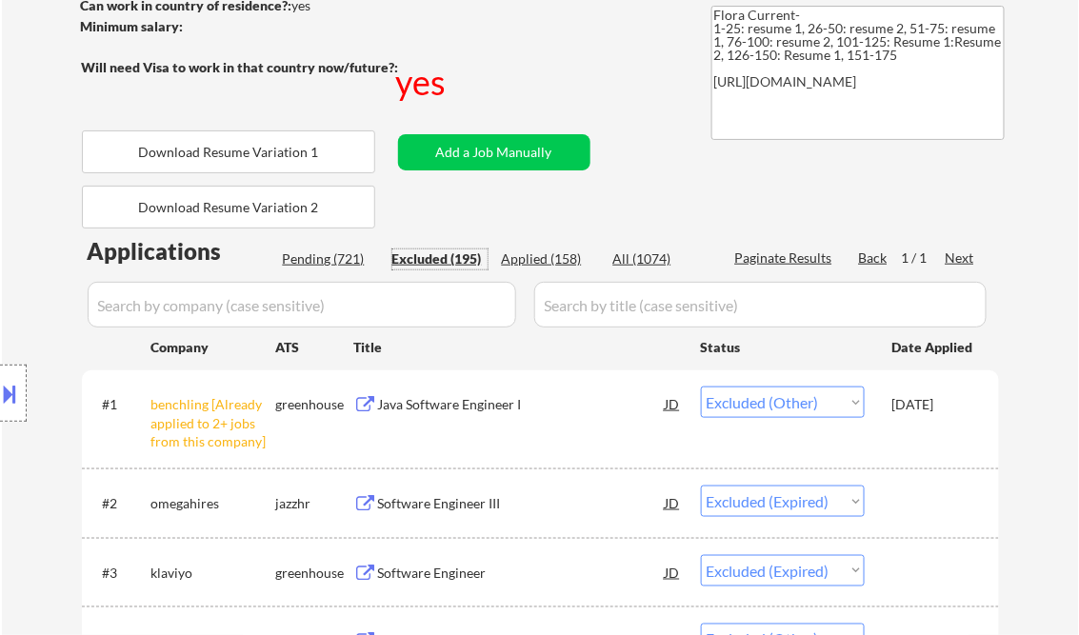
click at [562, 266] on div "Applied (158)" at bounding box center [549, 259] width 95 height 19
click at [796, 255] on div "Paginate Results" at bounding box center [786, 258] width 102 height 19
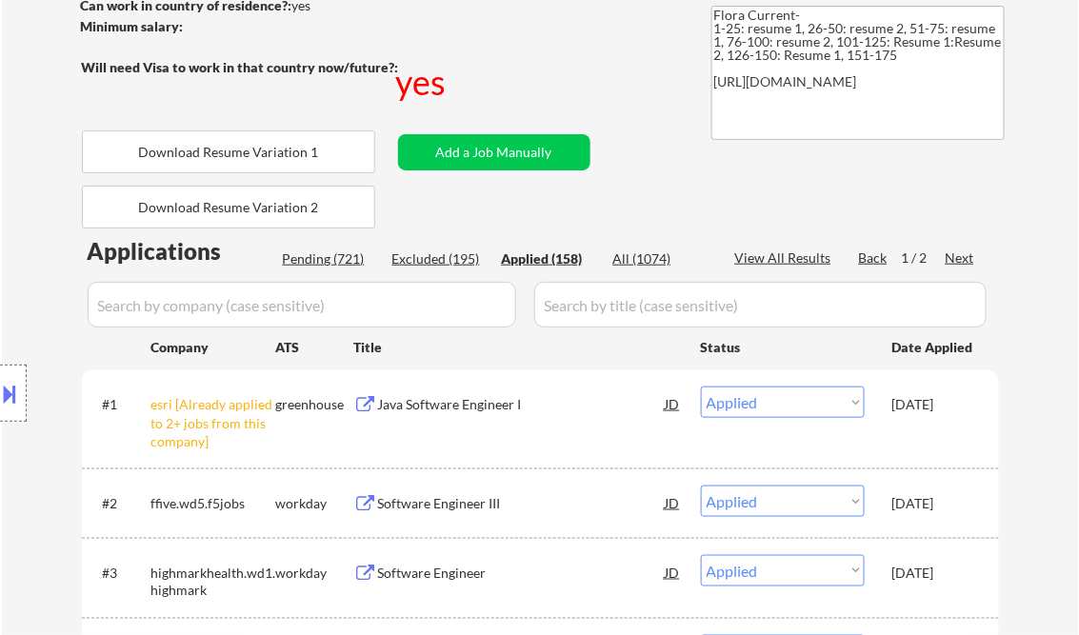
click at [760, 258] on div "View All Results" at bounding box center [786, 258] width 102 height 19
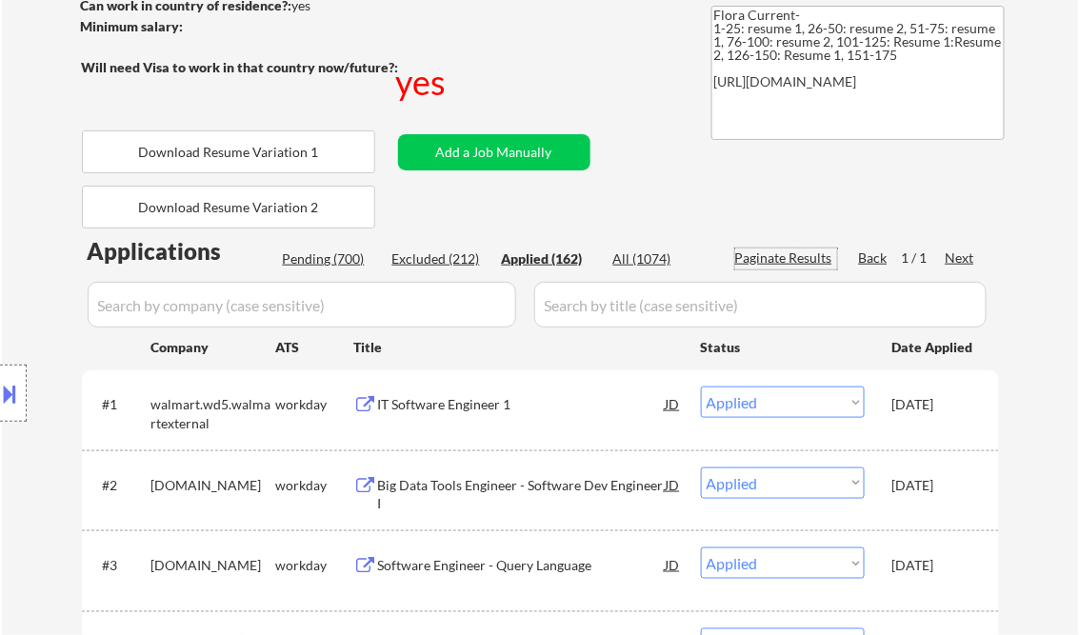
click at [858, 401] on select "Choose an option... Pending Applied Excluded (Questions) Excluded (Expired) Exc…" at bounding box center [783, 402] width 164 height 31
click at [701, 387] on select "Choose an option... Pending Applied Excluded (Questions) Excluded (Expired) Exc…" at bounding box center [783, 402] width 164 height 31
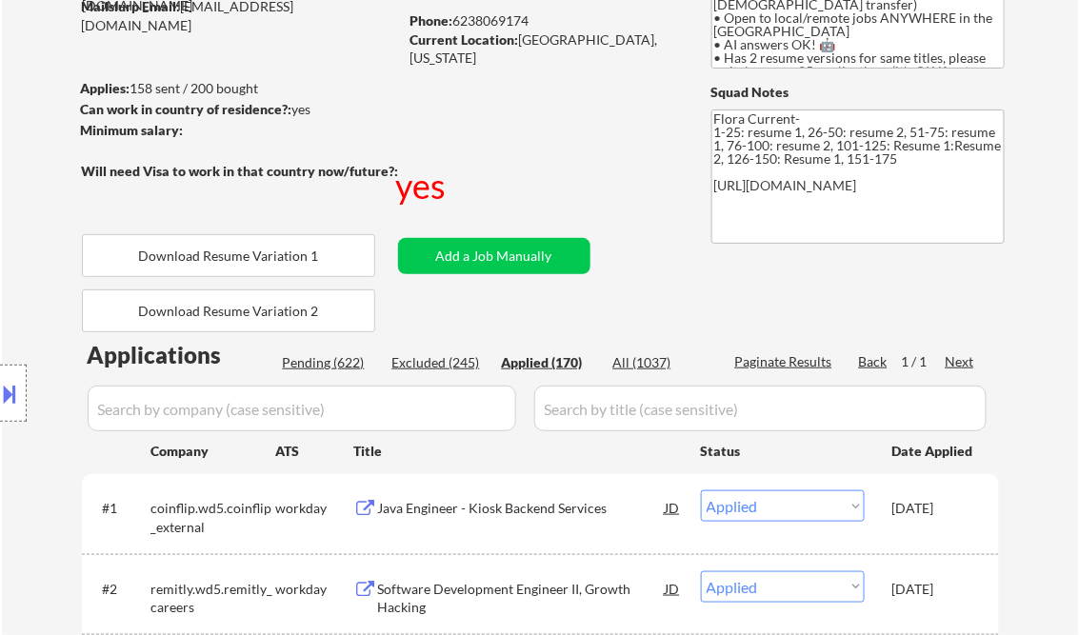
scroll to position [0, 0]
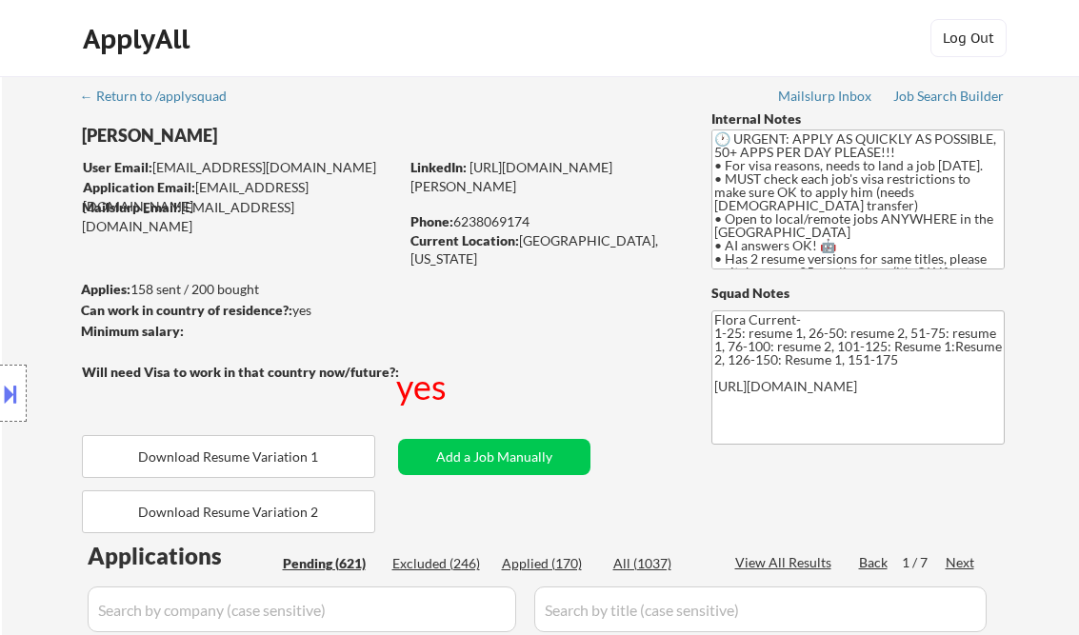
select select ""pending""
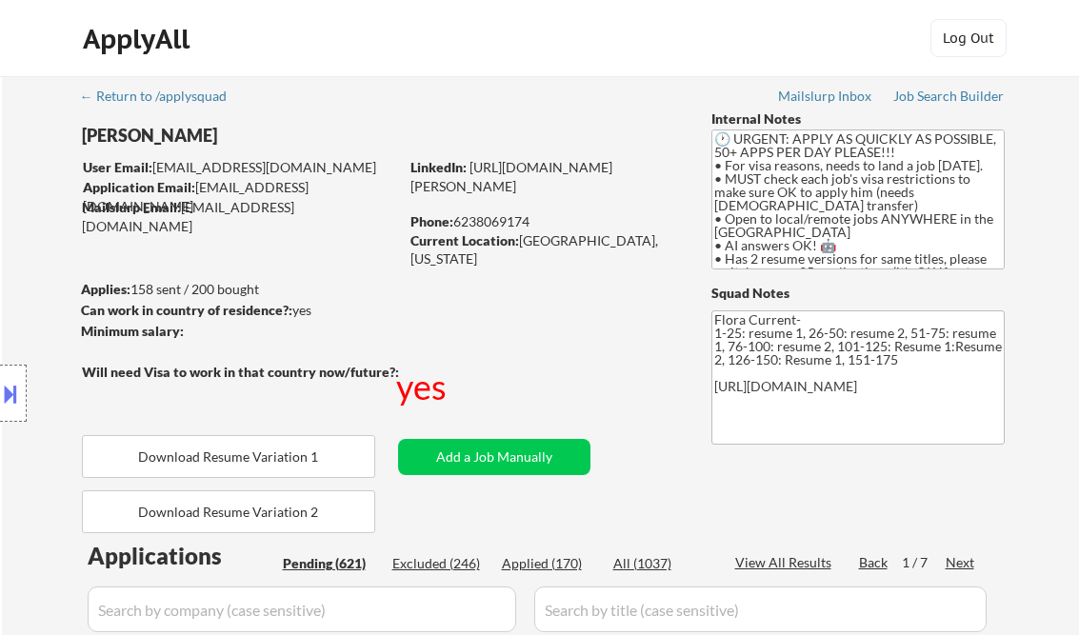
select select ""pending""
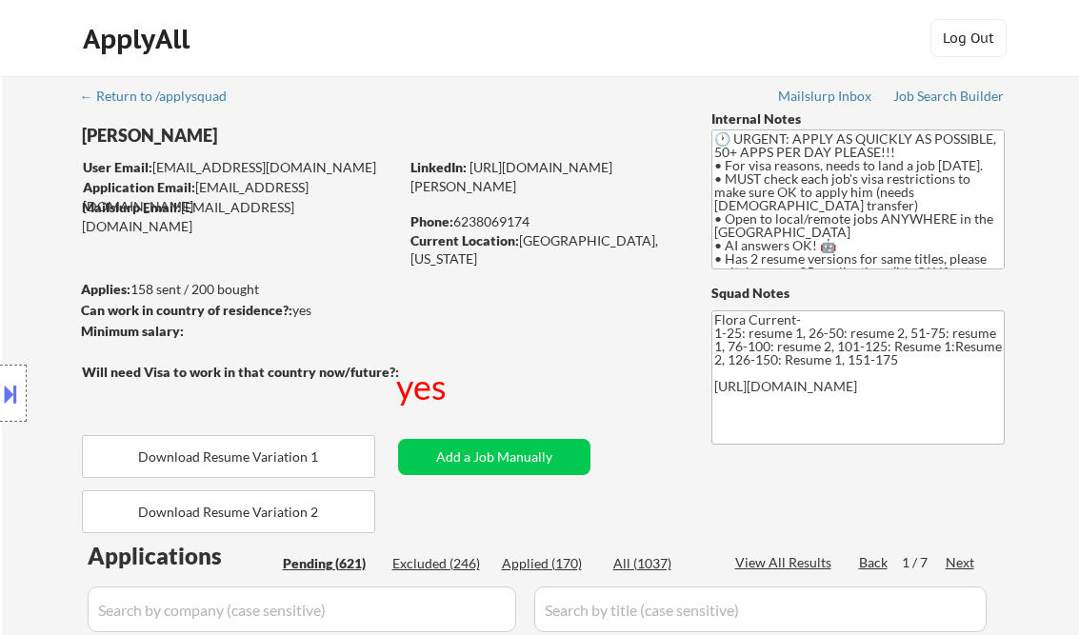
select select ""pending""
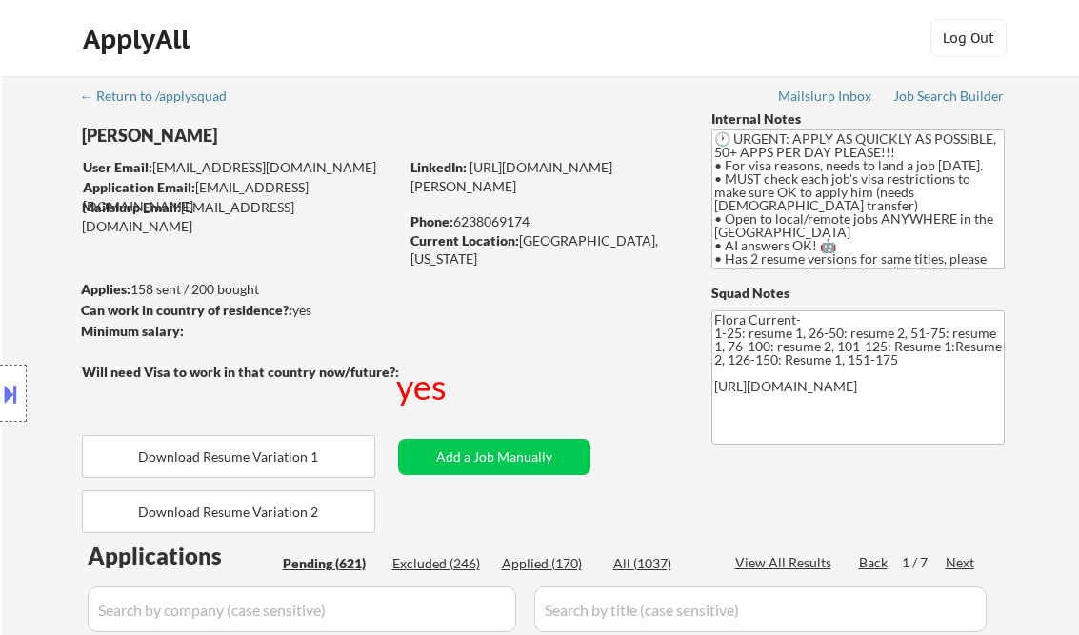
select select ""pending""
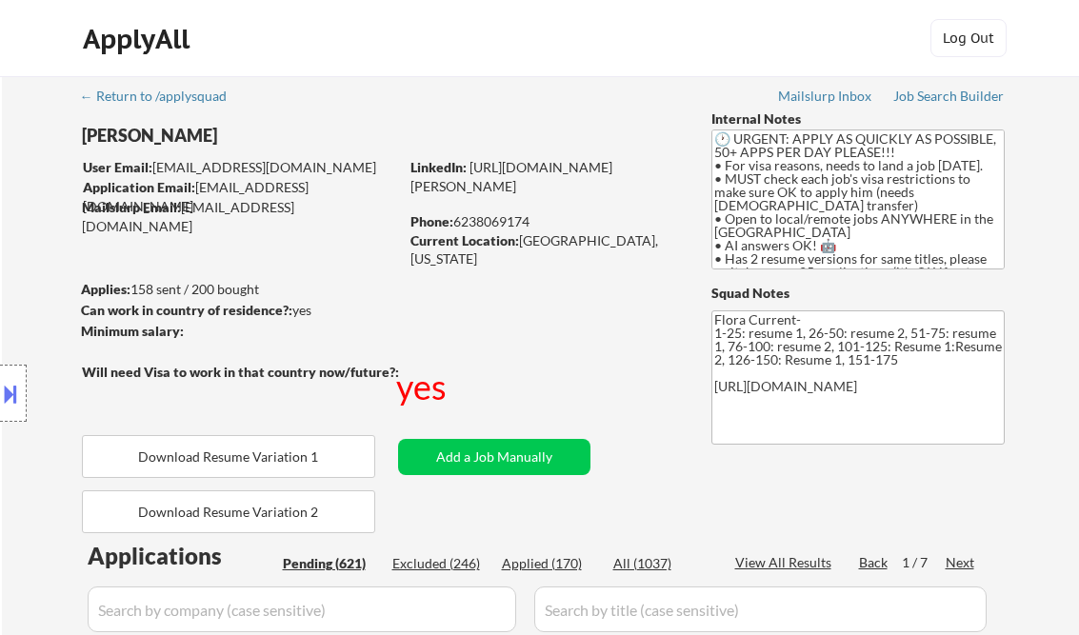
select select ""pending""
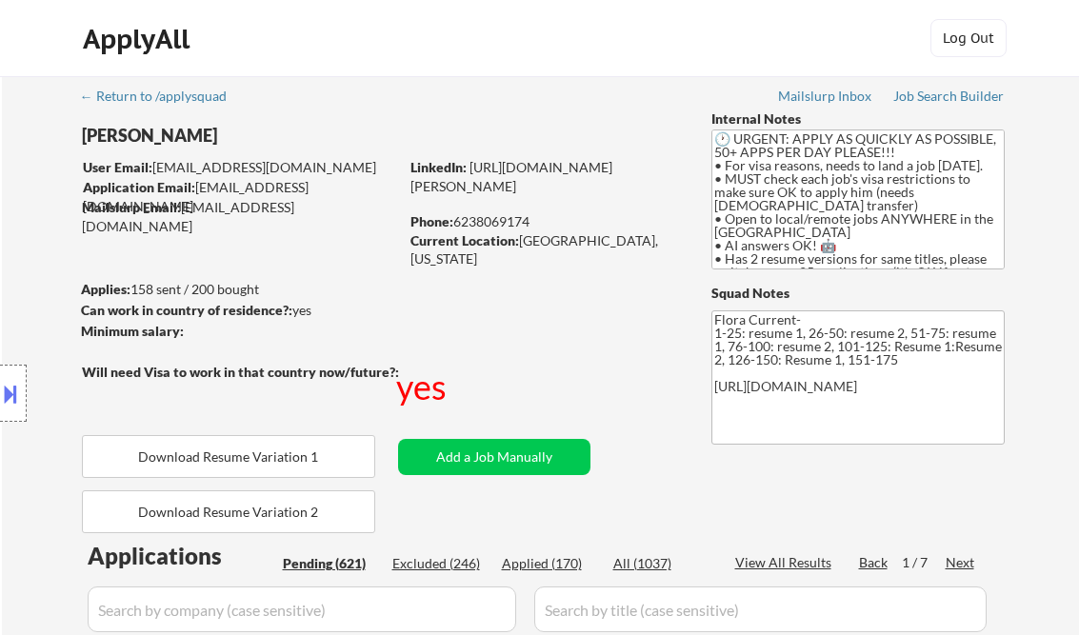
select select ""pending""
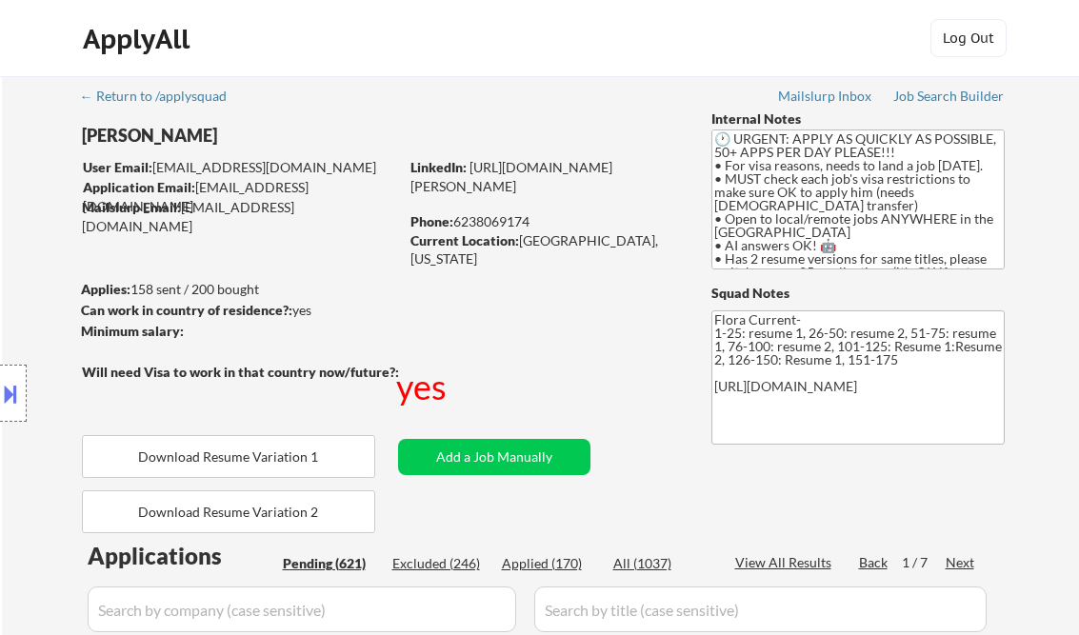
select select ""pending""
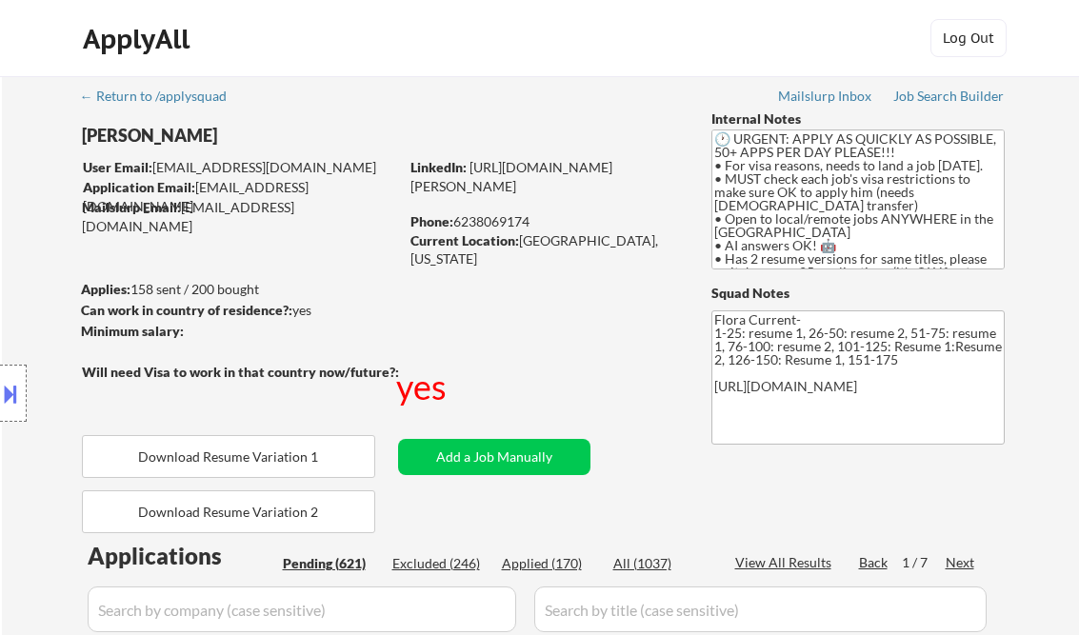
select select ""pending""
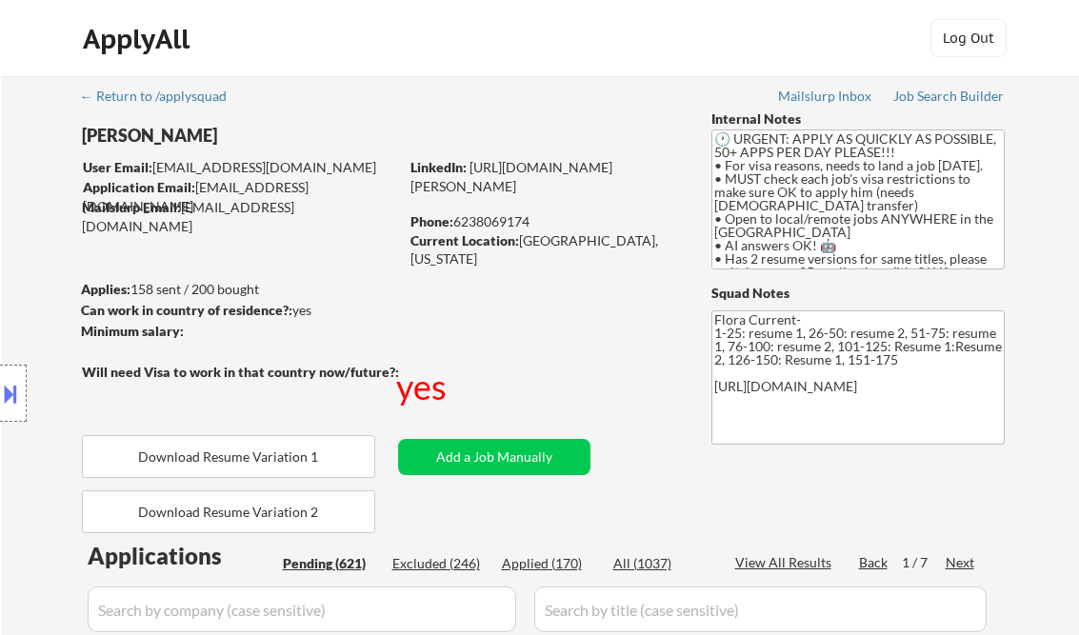
select select ""pending""
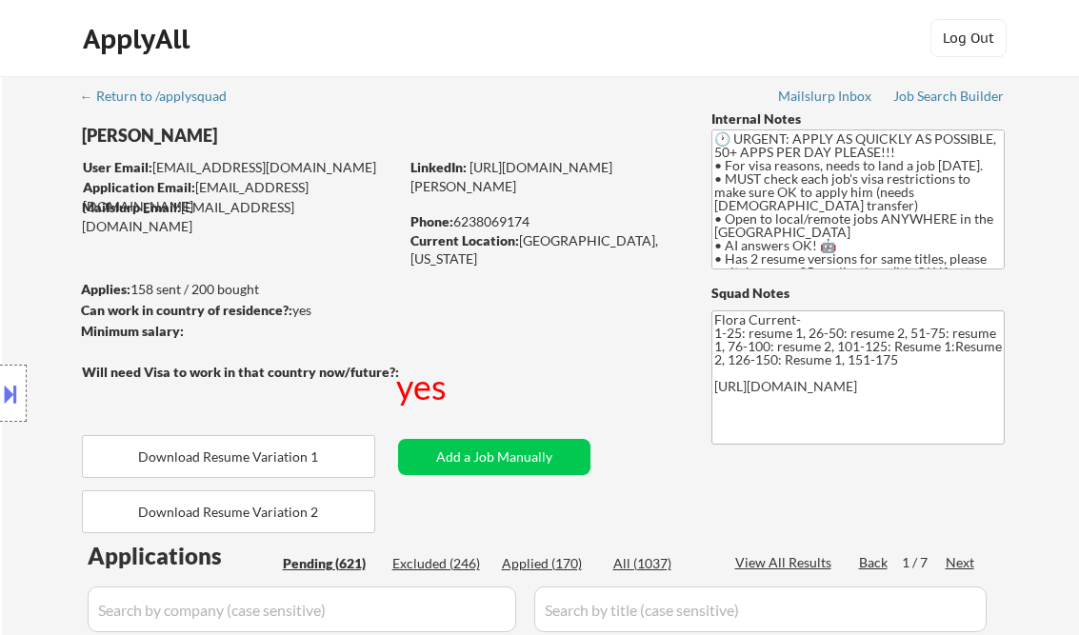
select select ""pending""
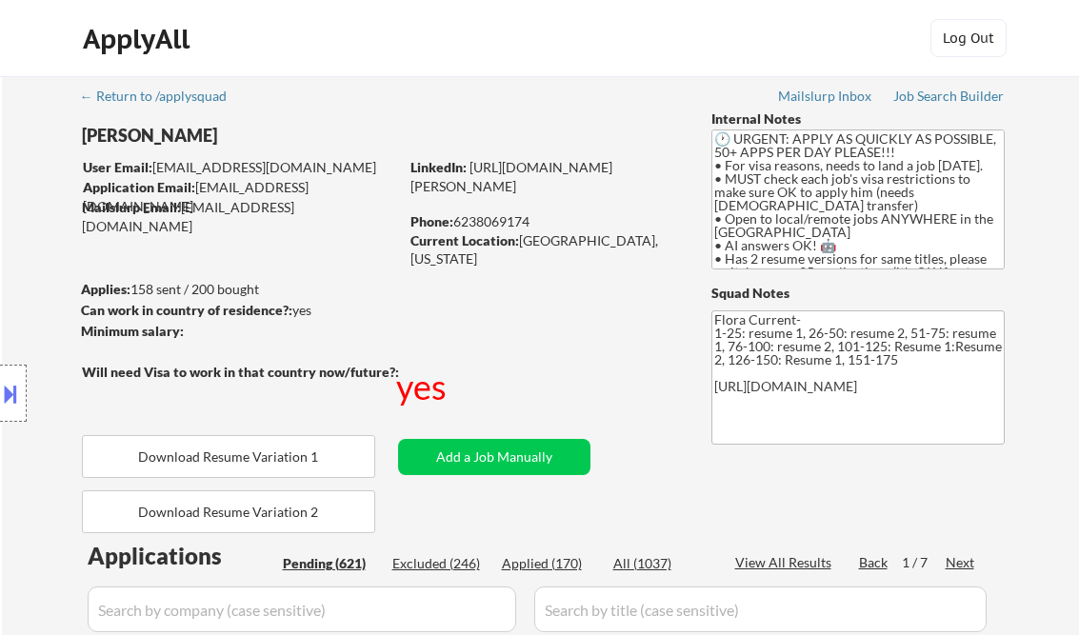
select select ""pending""
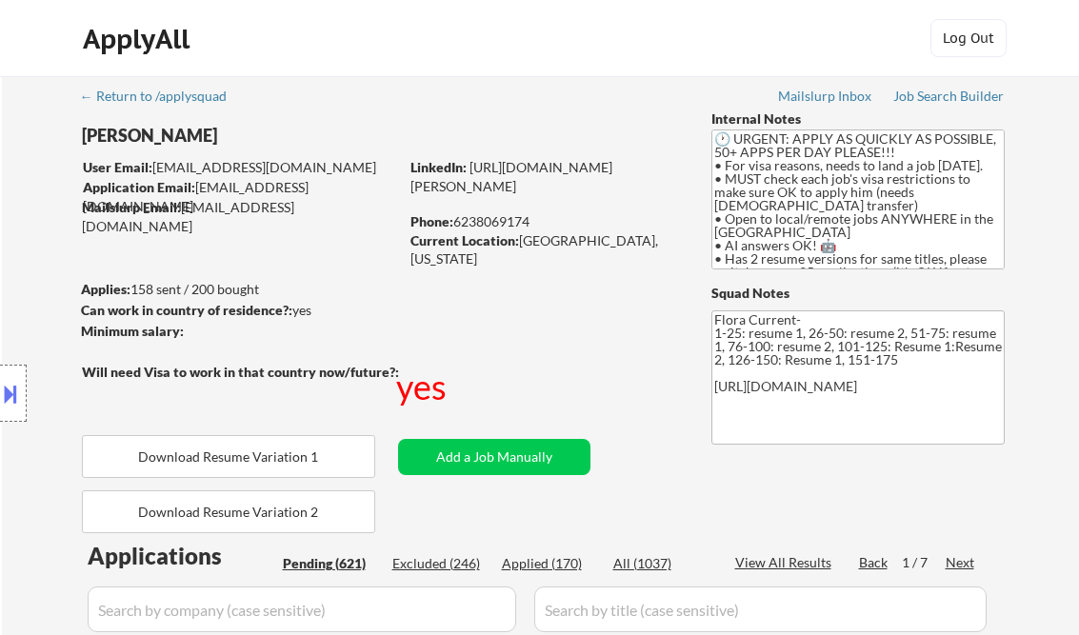
select select ""pending""
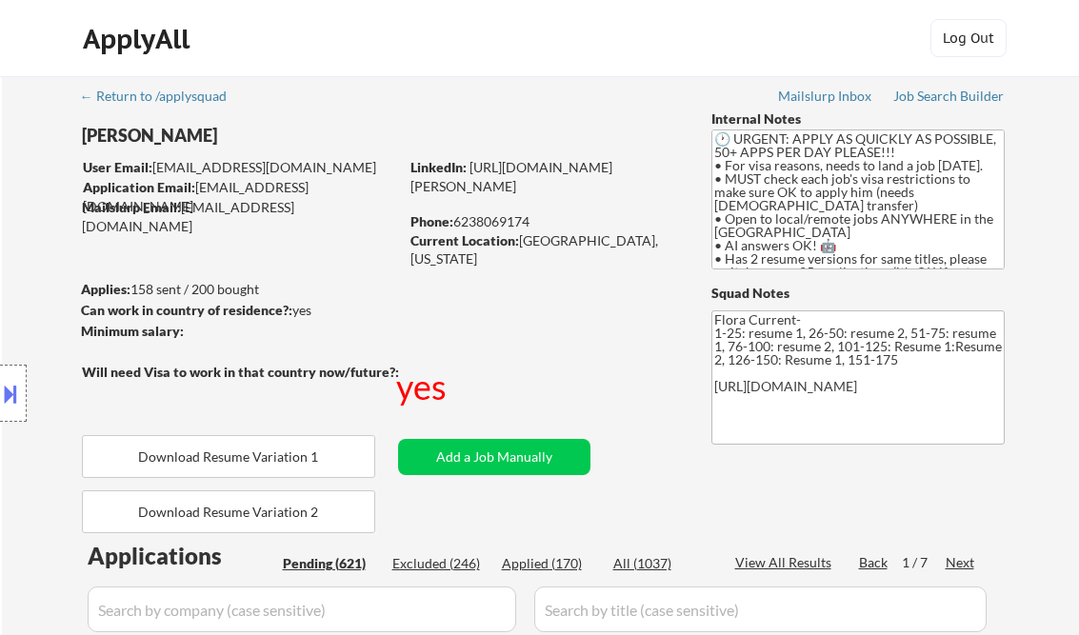
select select ""pending""
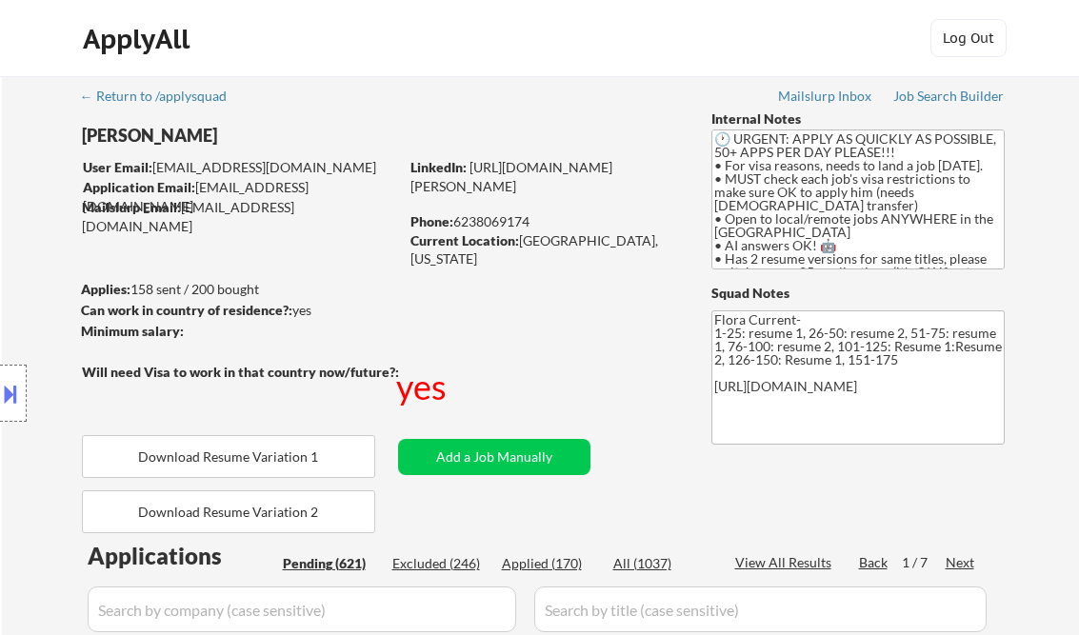
select select ""pending""
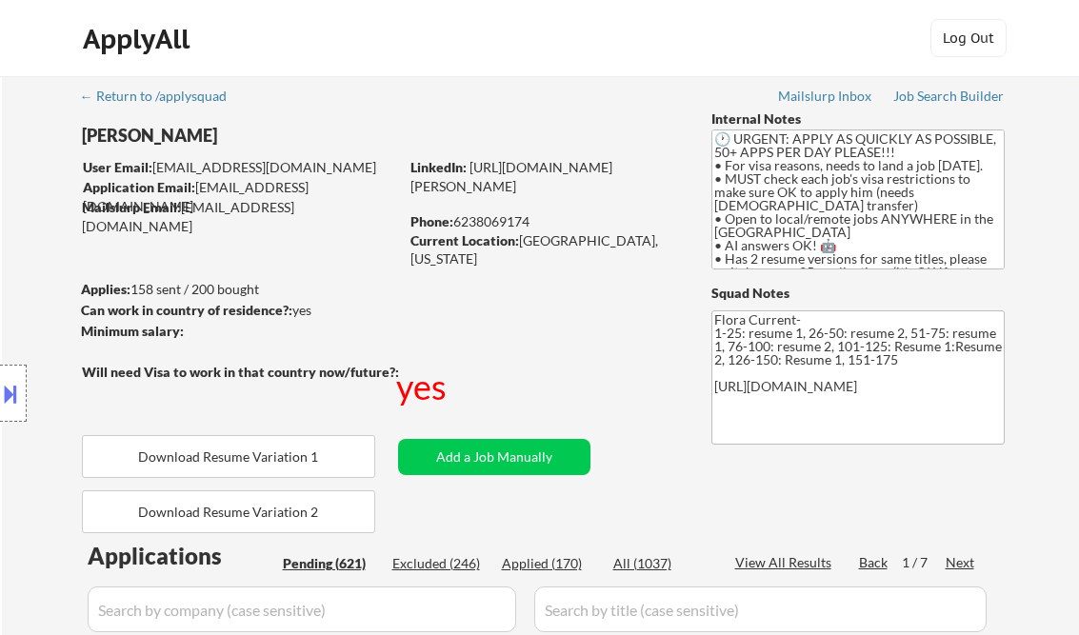
select select ""pending""
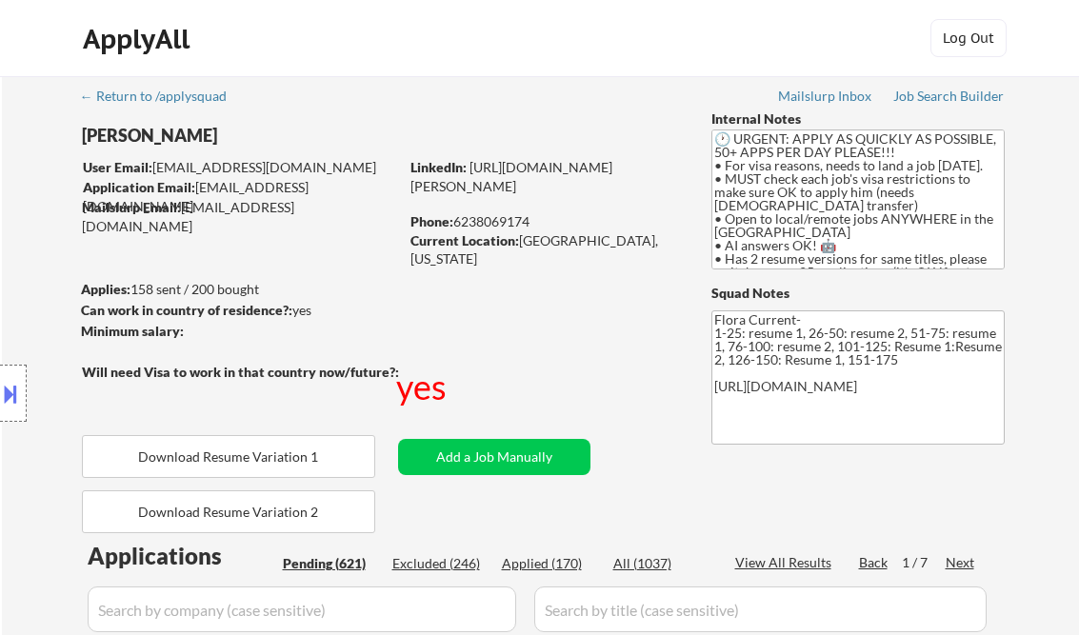
select select ""pending""
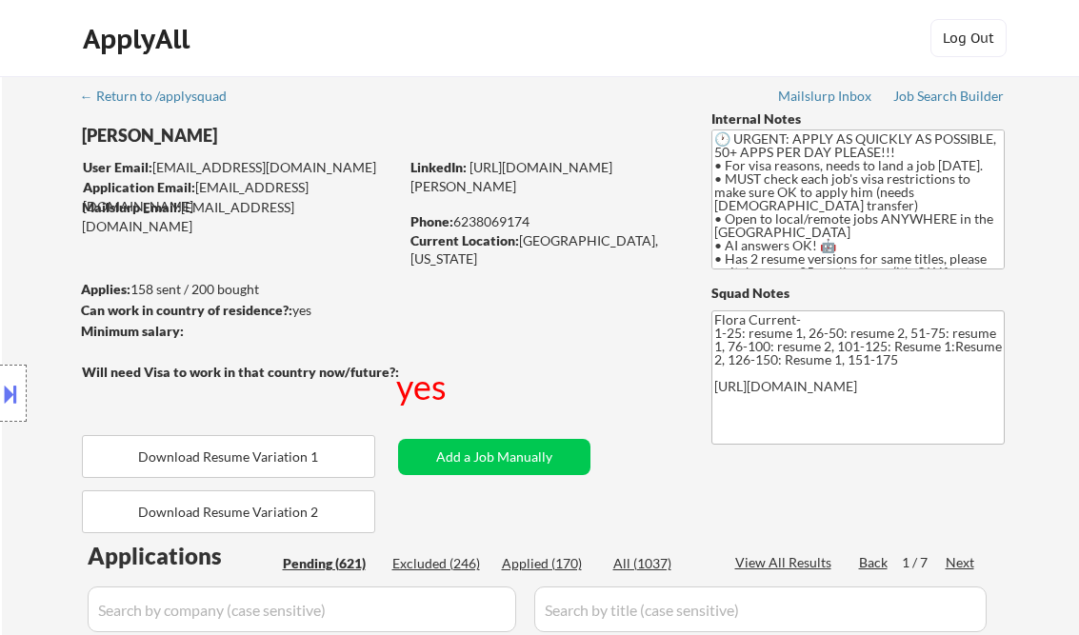
select select ""pending""
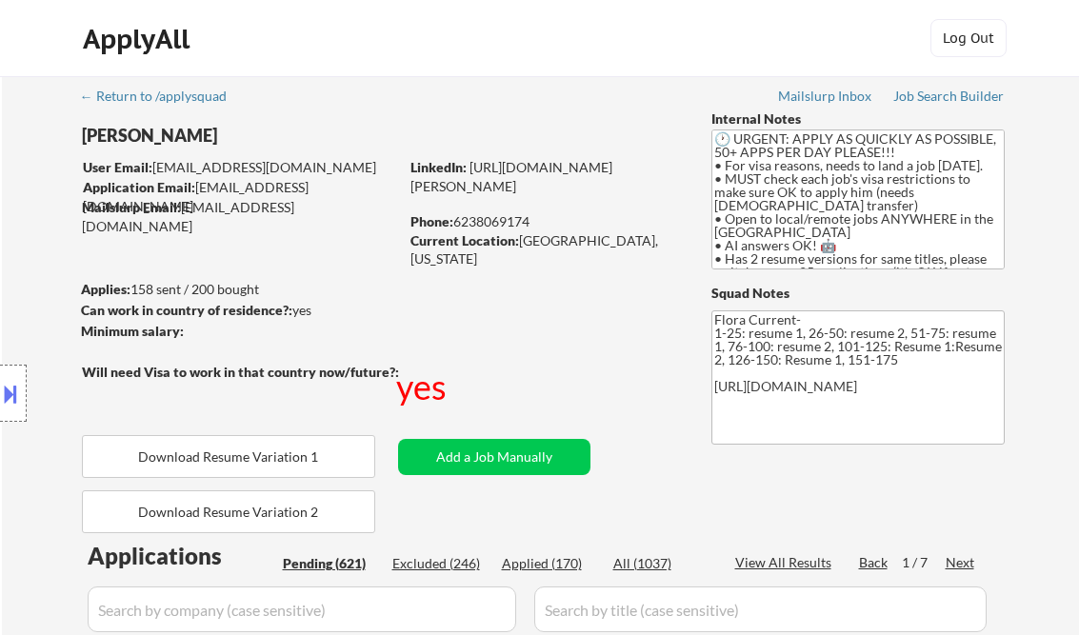
select select ""pending""
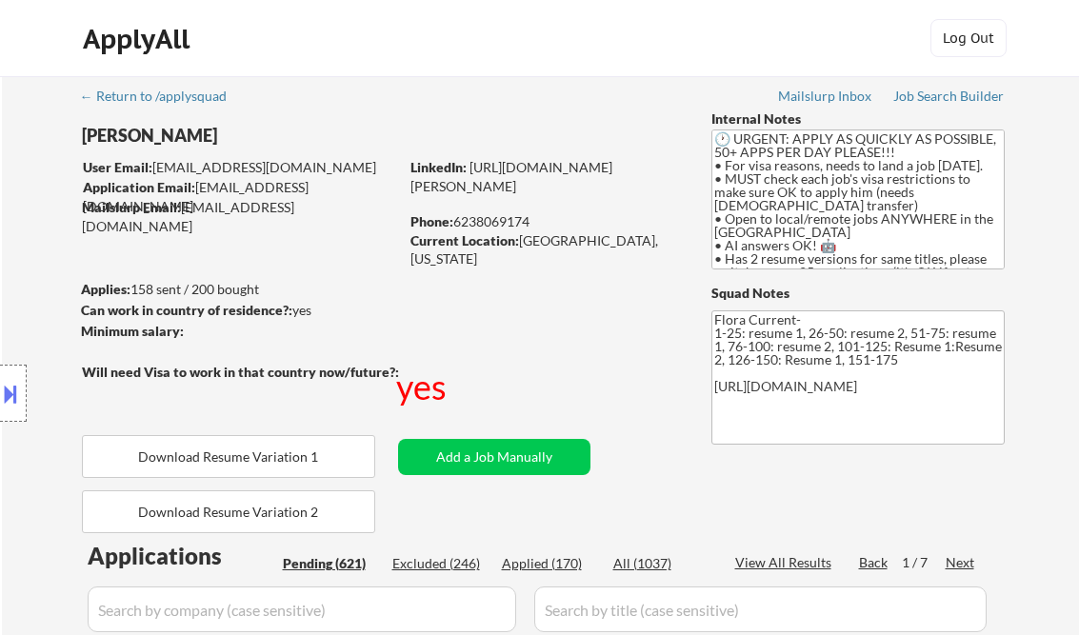
select select ""pending""
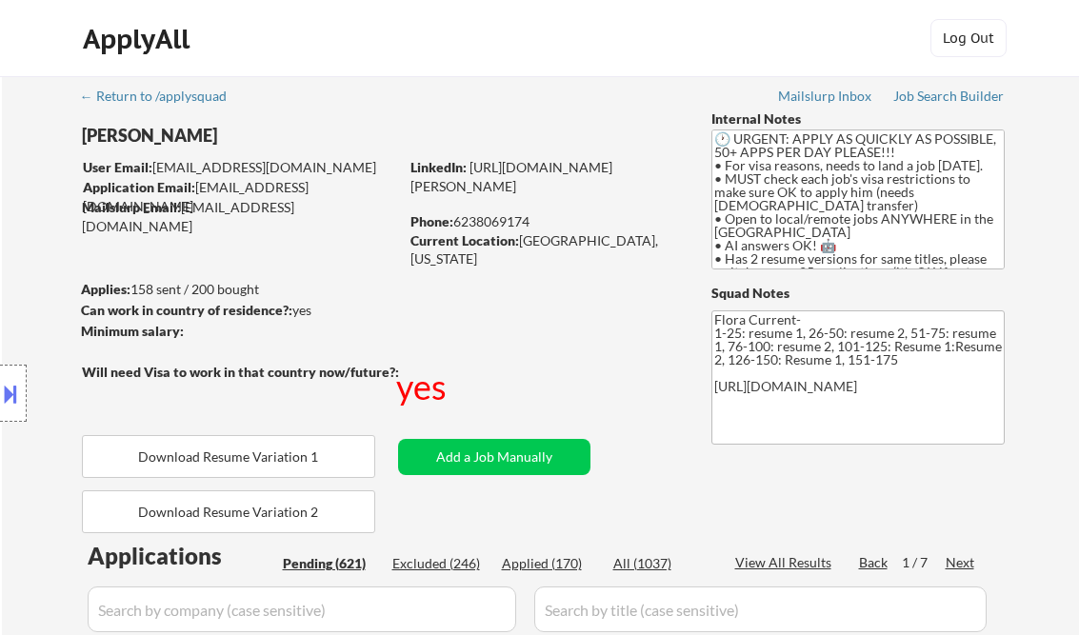
select select ""pending""
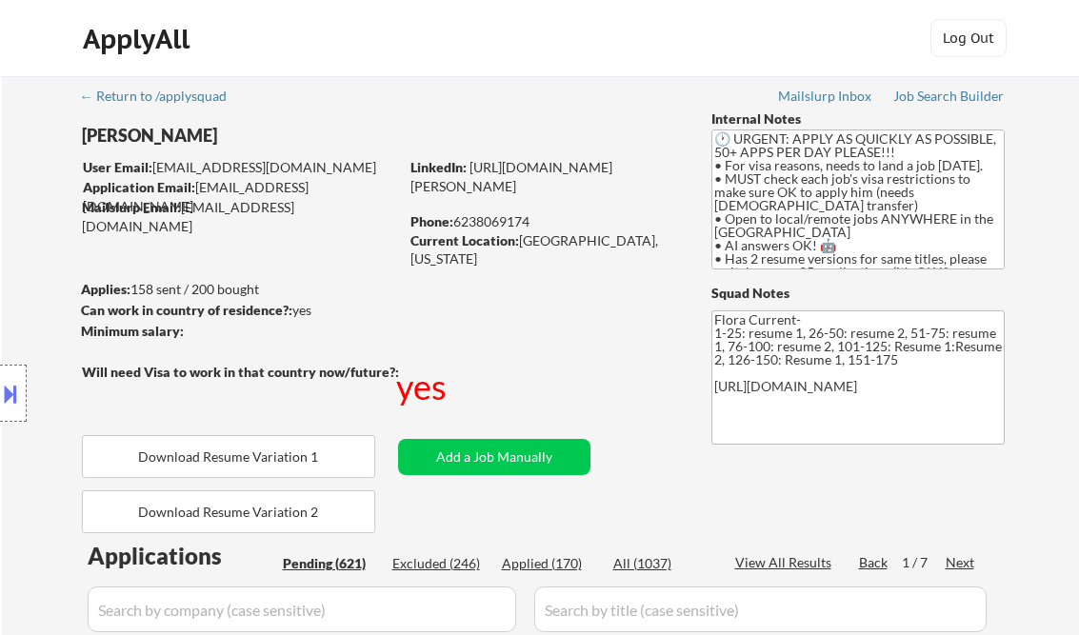
drag, startPoint x: 0, startPoint y: 0, endPoint x: 771, endPoint y: 265, distance: 814.8
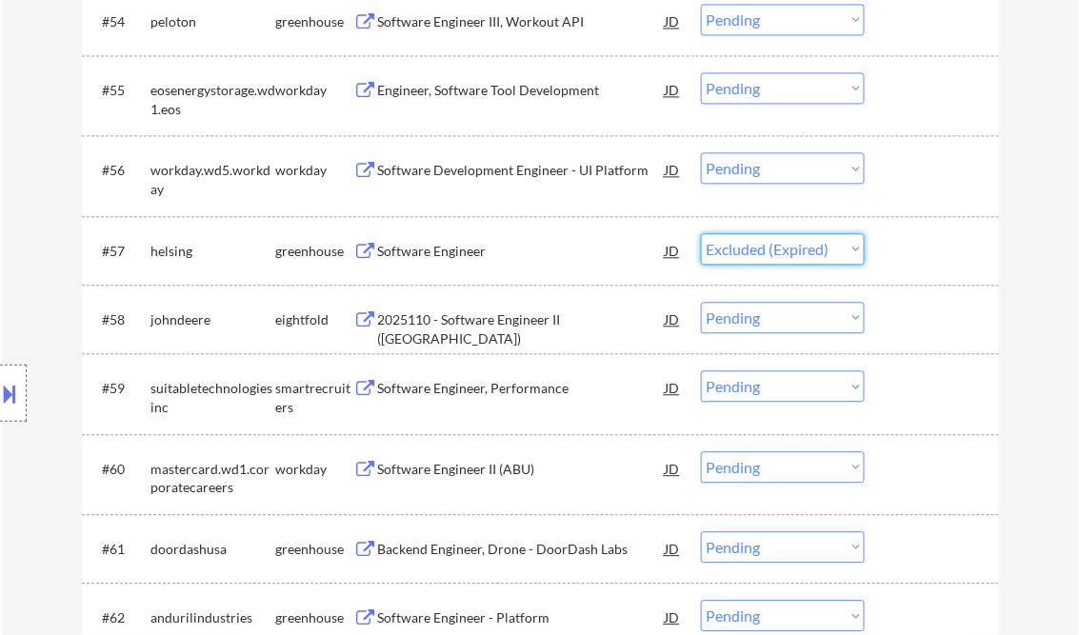
click at [701, 233] on select "Choose an option... Pending Applied Excluded (Questions) Excluded (Expired) Exc…" at bounding box center [783, 248] width 164 height 31
select select ""pending""
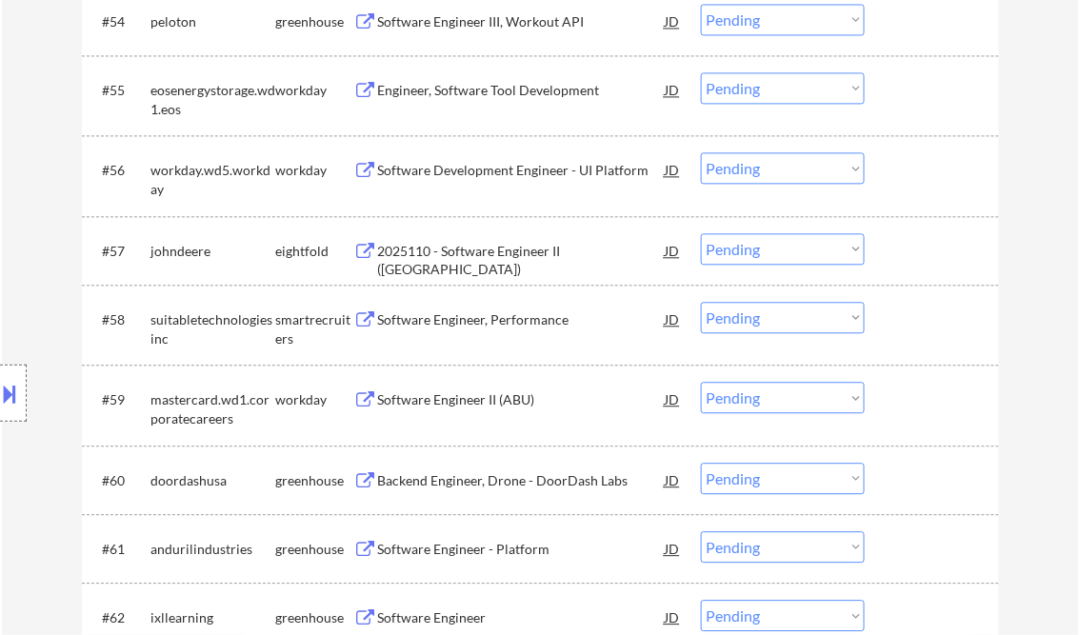
click at [469, 324] on div "Software Engineer, Performance" at bounding box center [522, 320] width 288 height 19
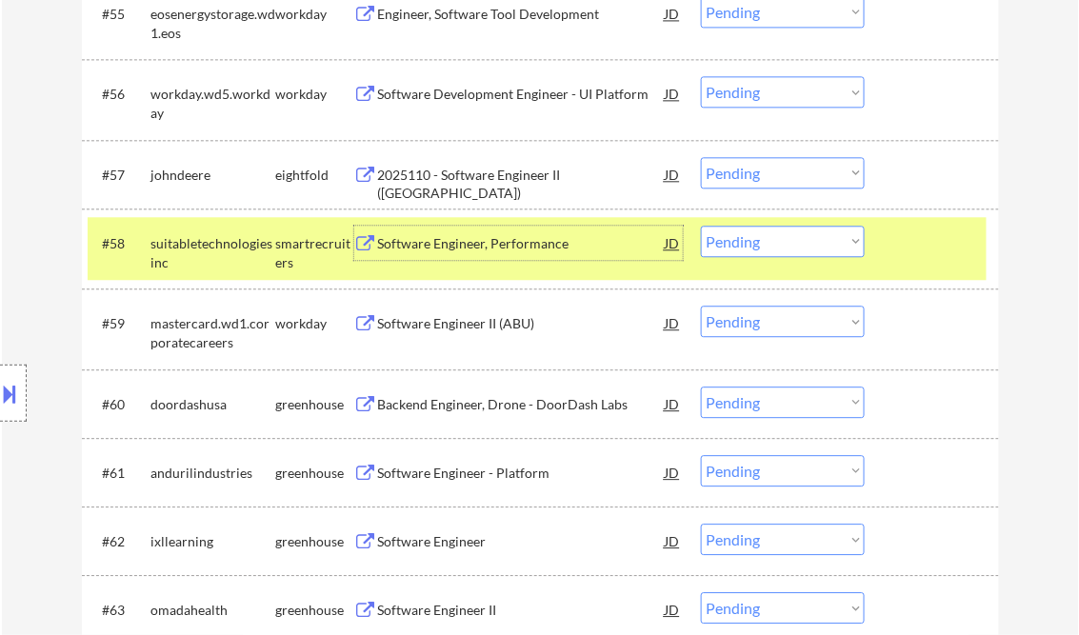
scroll to position [4801, 0]
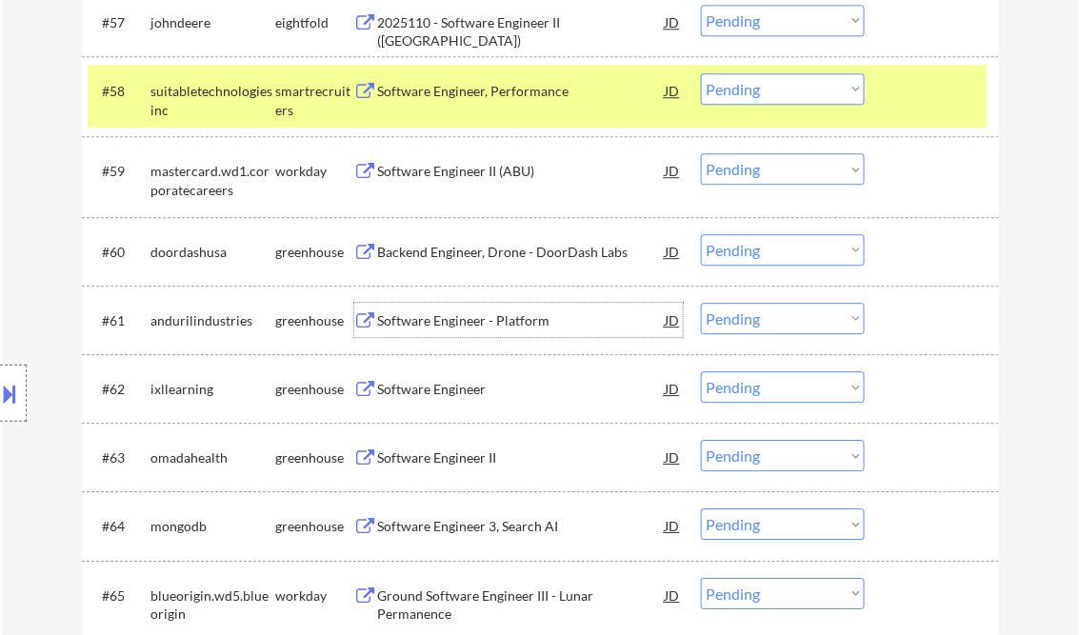
click at [469, 311] on div "Software Engineer - Platform" at bounding box center [522, 320] width 288 height 34
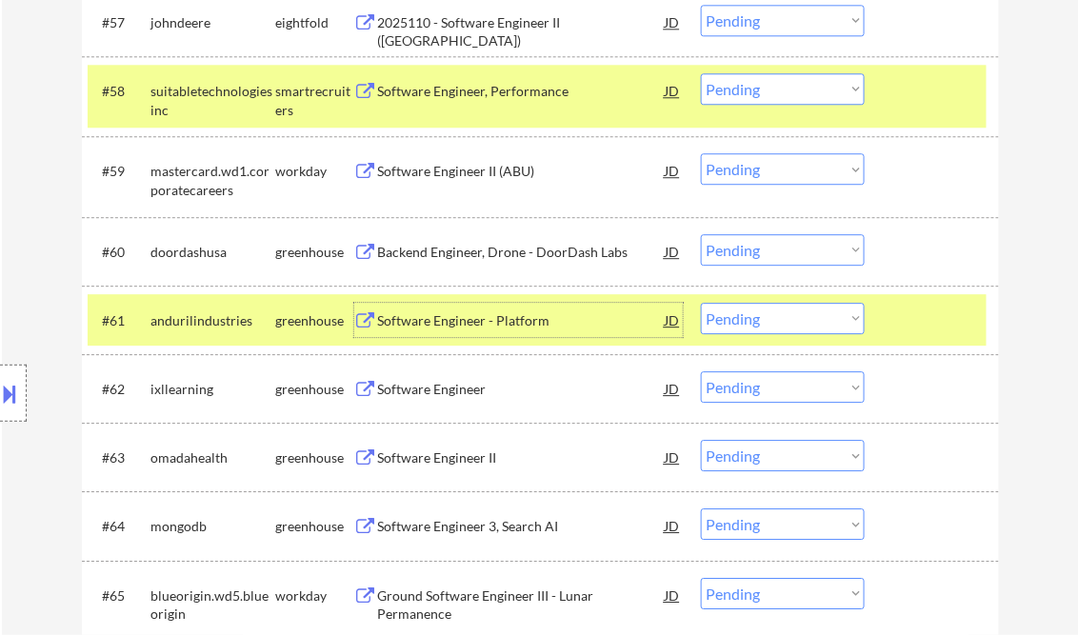
drag, startPoint x: 759, startPoint y: 319, endPoint x: 785, endPoint y: 335, distance: 30.4
click at [760, 318] on select "Choose an option... Pending Applied Excluded (Questions) Excluded (Expired) Exc…" at bounding box center [783, 318] width 164 height 31
click at [701, 303] on select "Choose an option... Pending Applied Excluded (Questions) Excluded (Expired) Exc…" at bounding box center [783, 318] width 164 height 31
click at [937, 84] on div at bounding box center [935, 90] width 84 height 34
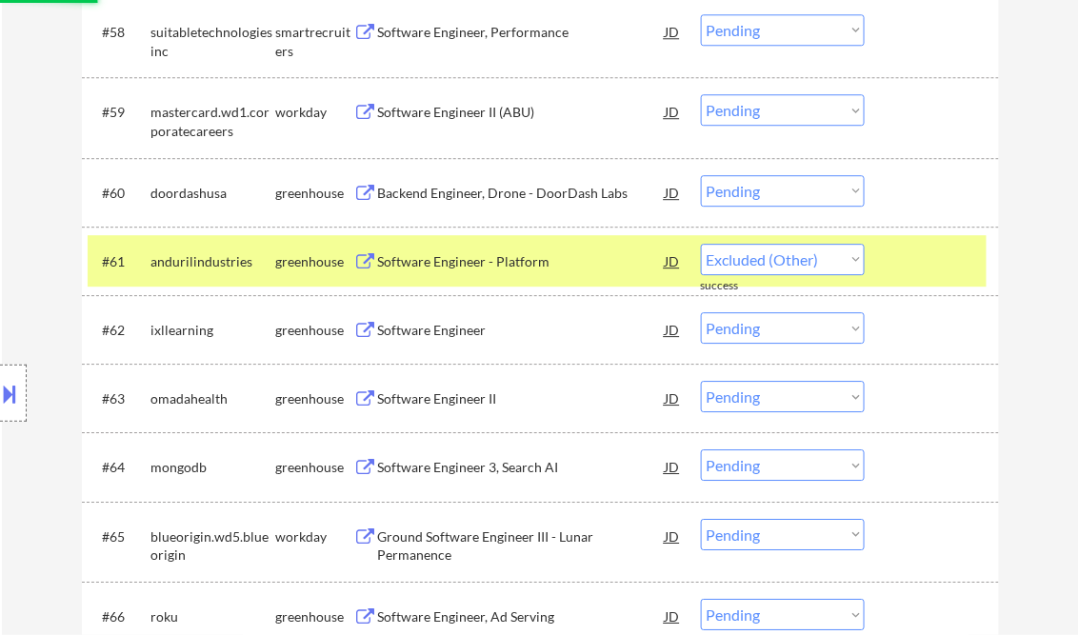
scroll to position [4877, 0]
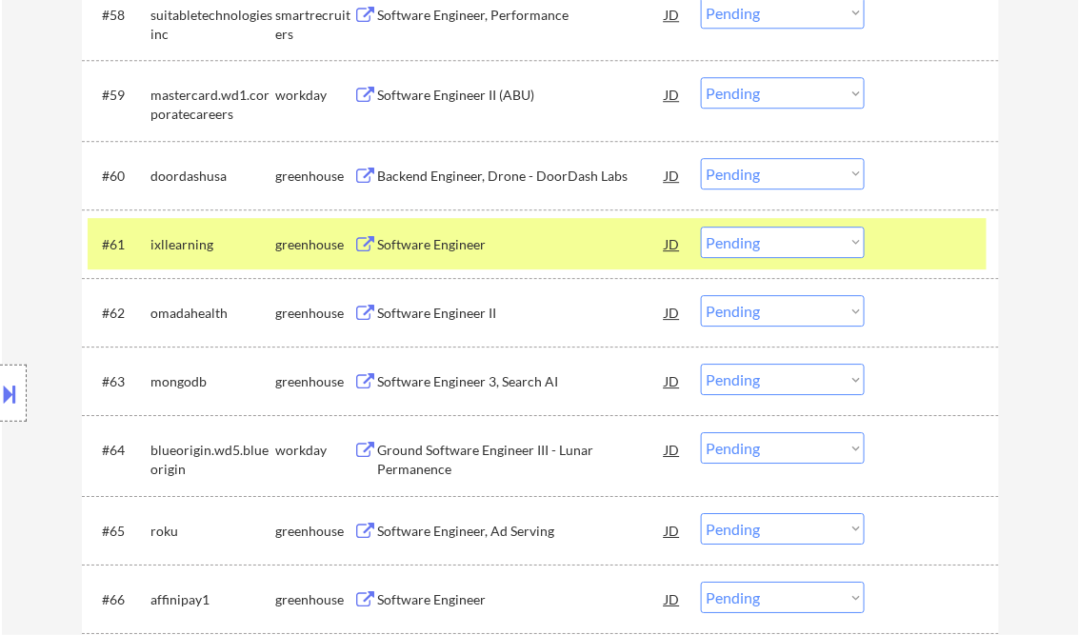
click at [444, 244] on div "Software Engineer" at bounding box center [522, 244] width 288 height 19
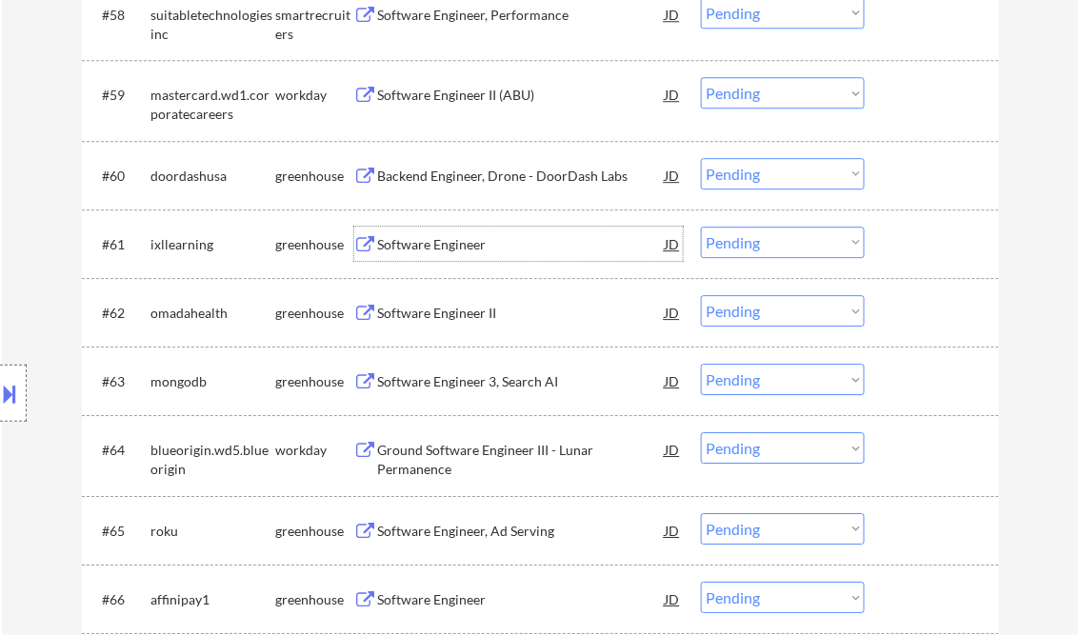
click at [738, 242] on select "Choose an option... Pending Applied Excluded (Questions) Excluded (Expired) Exc…" at bounding box center [783, 242] width 164 height 31
click at [701, 227] on select "Choose an option... Pending Applied Excluded (Questions) Excluded (Expired) Exc…" at bounding box center [783, 242] width 164 height 31
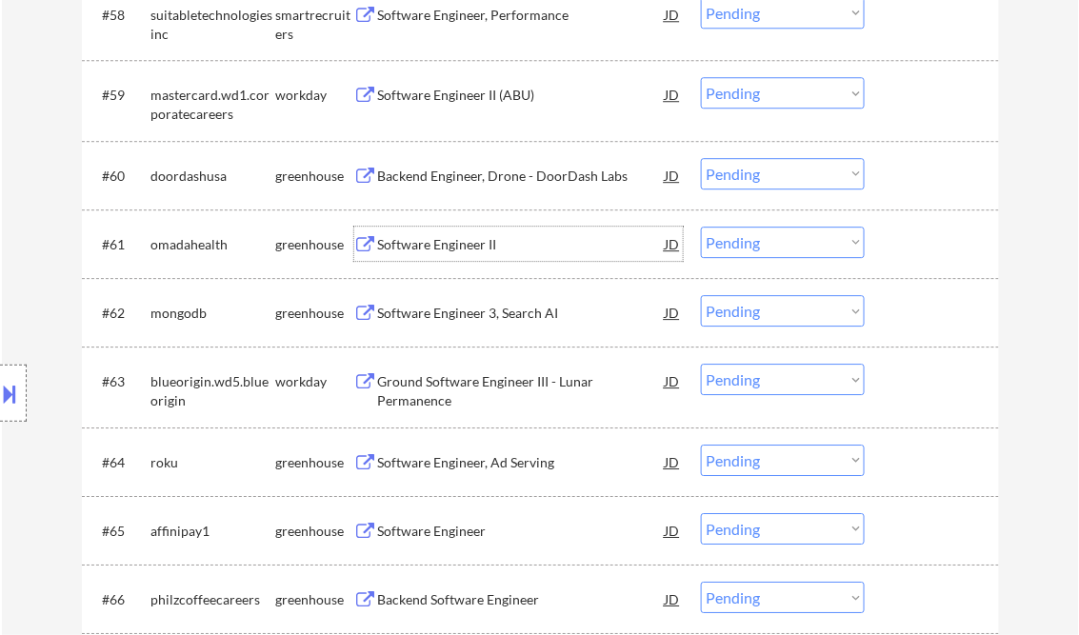
click at [470, 240] on div "Software Engineer II" at bounding box center [522, 244] width 288 height 19
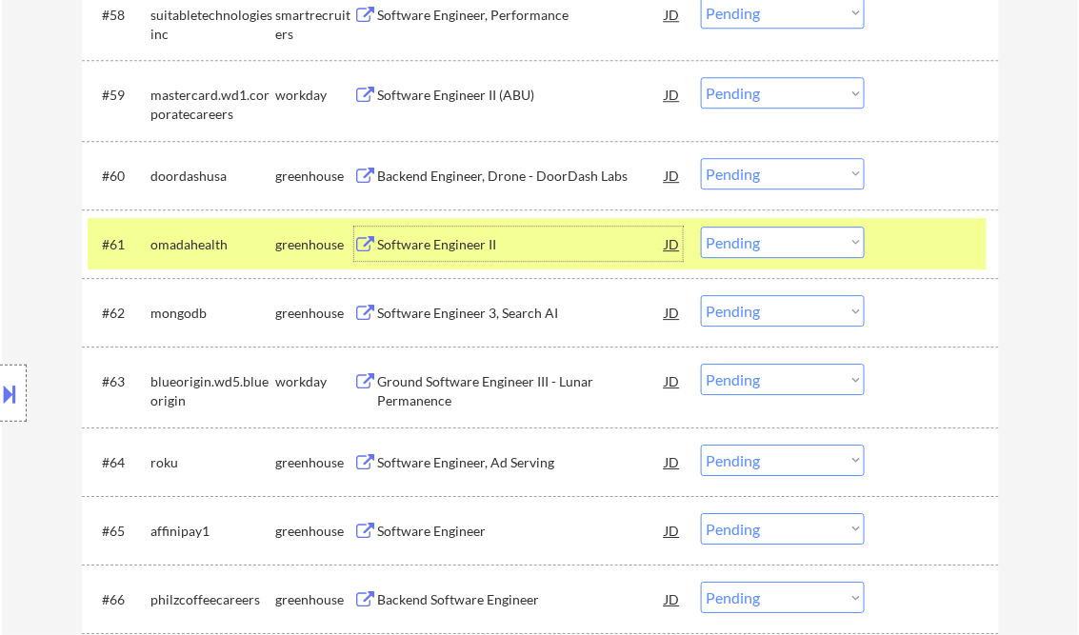
click at [805, 240] on select "Choose an option... Pending Applied Excluded (Questions) Excluded (Expired) Exc…" at bounding box center [783, 242] width 164 height 31
click at [701, 227] on select "Choose an option... Pending Applied Excluded (Questions) Excluded (Expired) Exc…" at bounding box center [783, 242] width 164 height 31
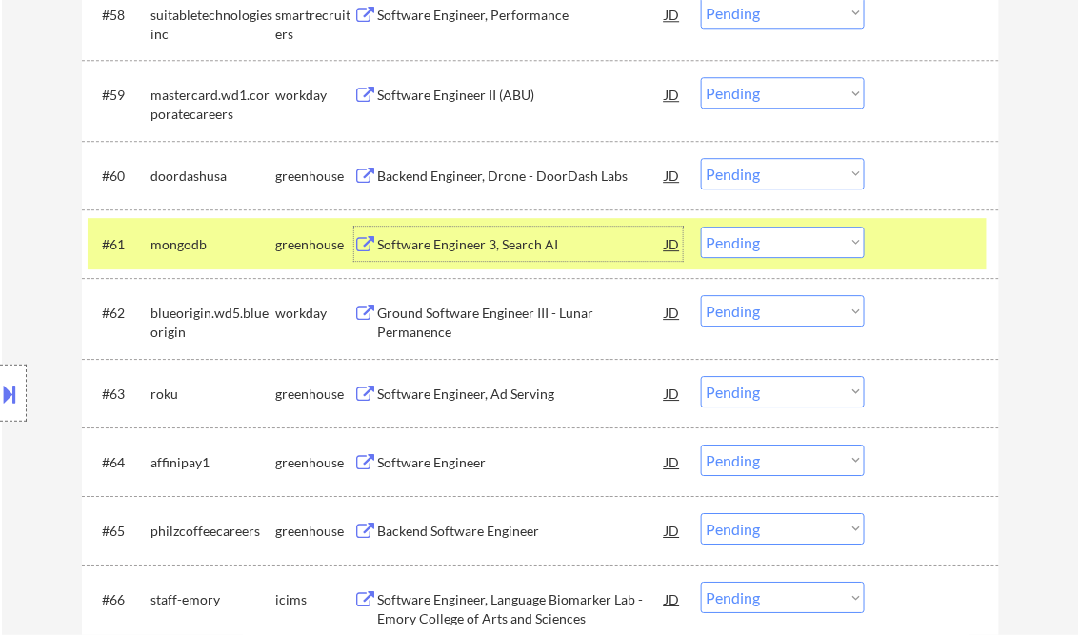
click at [467, 253] on div "Software Engineer 3, Search AI" at bounding box center [522, 244] width 288 height 19
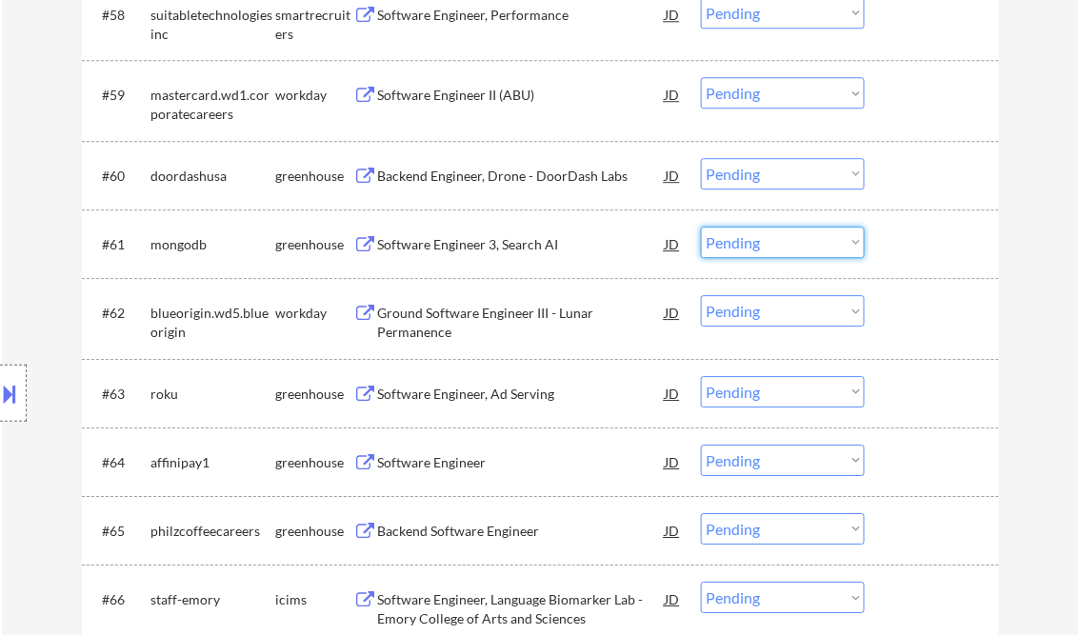
click at [747, 235] on select "Choose an option... Pending Applied Excluded (Questions) Excluded (Expired) Exc…" at bounding box center [783, 242] width 164 height 31
click at [701, 227] on select "Choose an option... Pending Applied Excluded (Questions) Excluded (Expired) Exc…" at bounding box center [783, 242] width 164 height 31
select select ""pending""
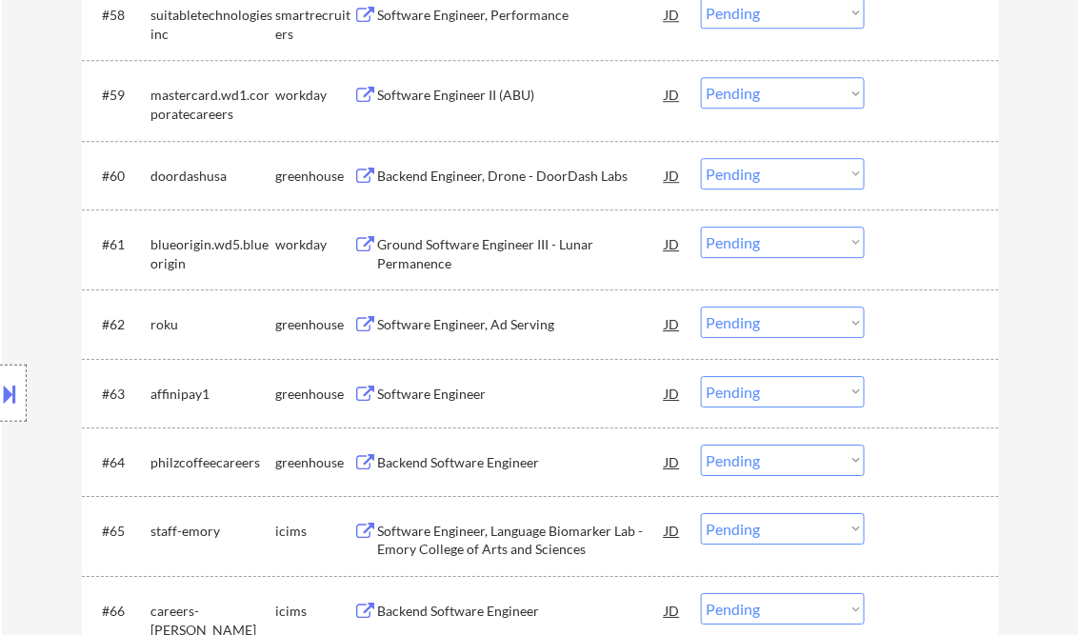
click at [480, 323] on div "Software Engineer, Ad Serving" at bounding box center [522, 324] width 288 height 19
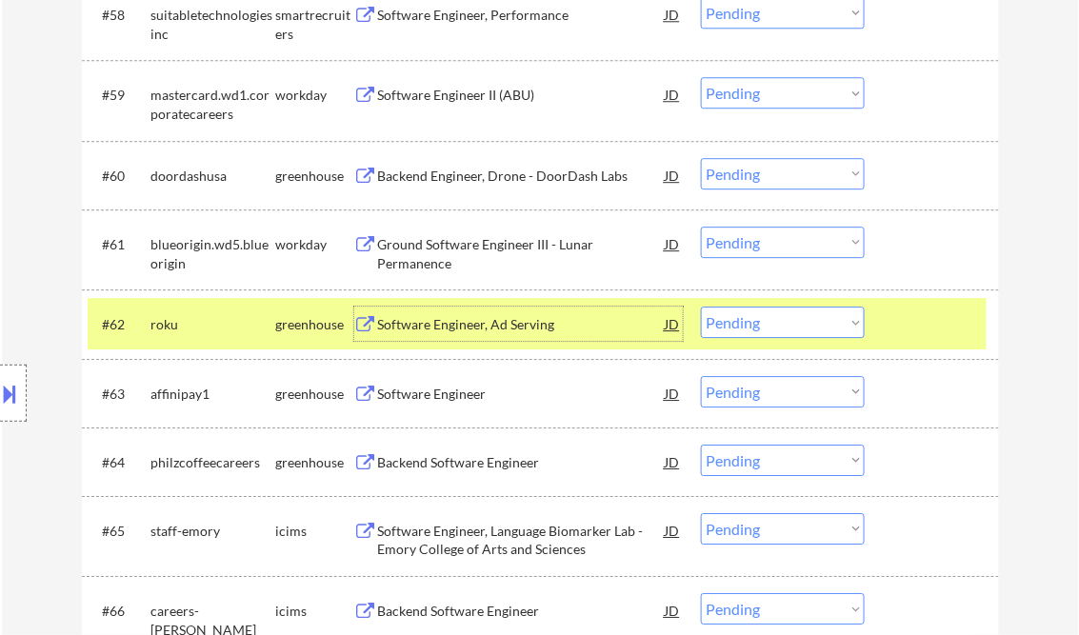
click at [752, 324] on select "Choose an option... Pending Applied Excluded (Questions) Excluded (Expired) Exc…" at bounding box center [783, 322] width 164 height 31
click at [701, 307] on select "Choose an option... Pending Applied Excluded (Questions) Excluded (Expired) Exc…" at bounding box center [783, 322] width 164 height 31
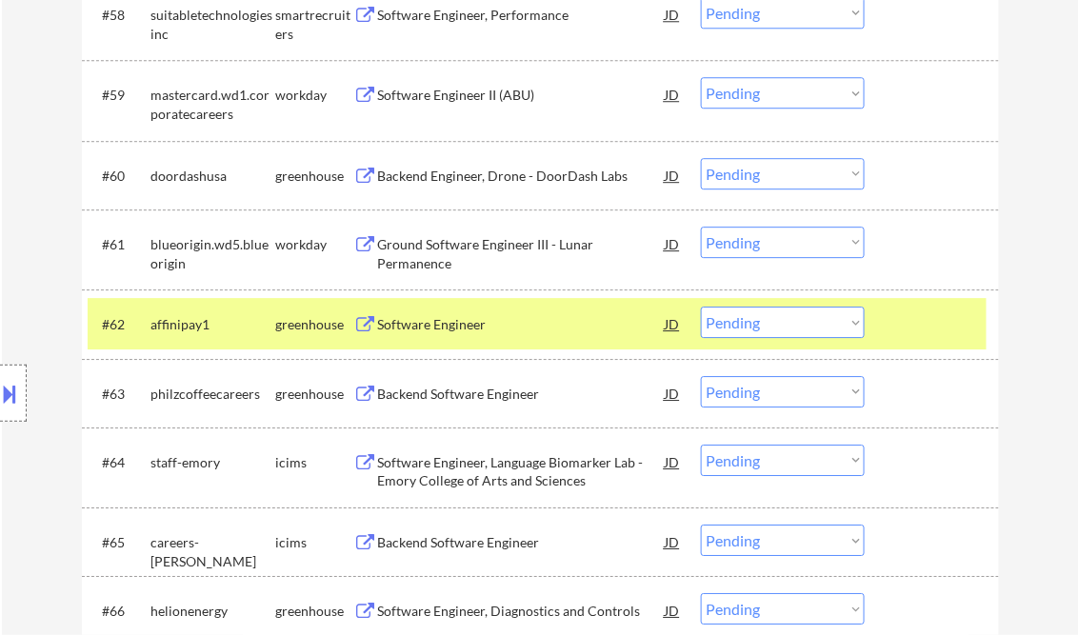
click at [451, 335] on div "Software Engineer" at bounding box center [522, 324] width 288 height 34
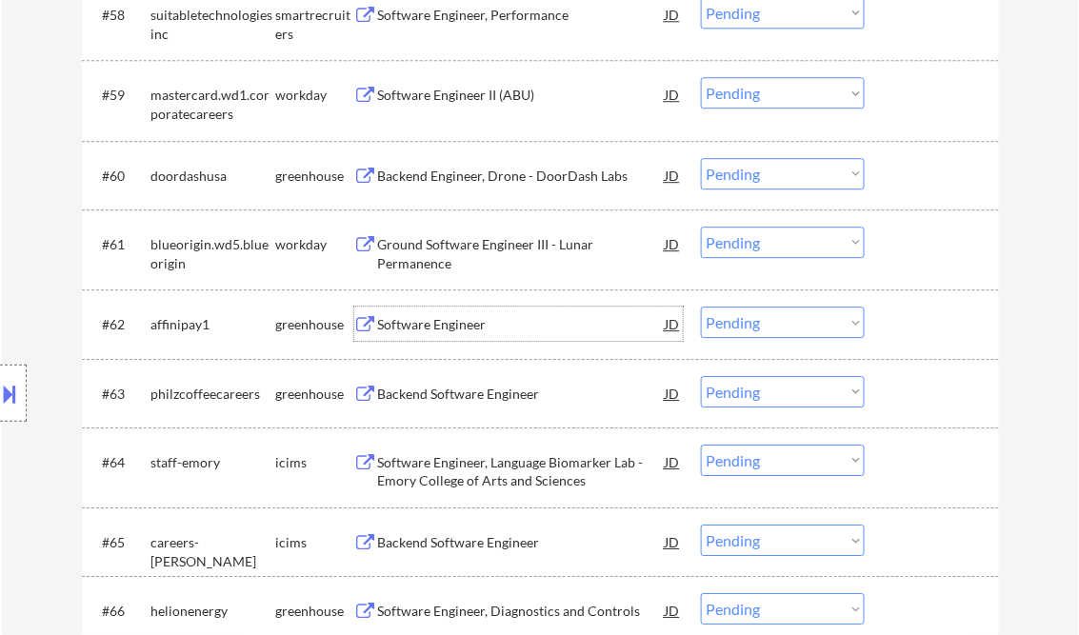
click at [772, 314] on select "Choose an option... Pending Applied Excluded (Questions) Excluded (Expired) Exc…" at bounding box center [783, 322] width 164 height 31
drag, startPoint x: 793, startPoint y: 327, endPoint x: 800, endPoint y: 337, distance: 12.4
click at [793, 327] on select "Choose an option... Pending Applied Excluded (Questions) Excluded (Expired) Exc…" at bounding box center [783, 322] width 164 height 31
click at [701, 307] on select "Choose an option... Pending Applied Excluded (Questions) Excluded (Expired) Exc…" at bounding box center [783, 322] width 164 height 31
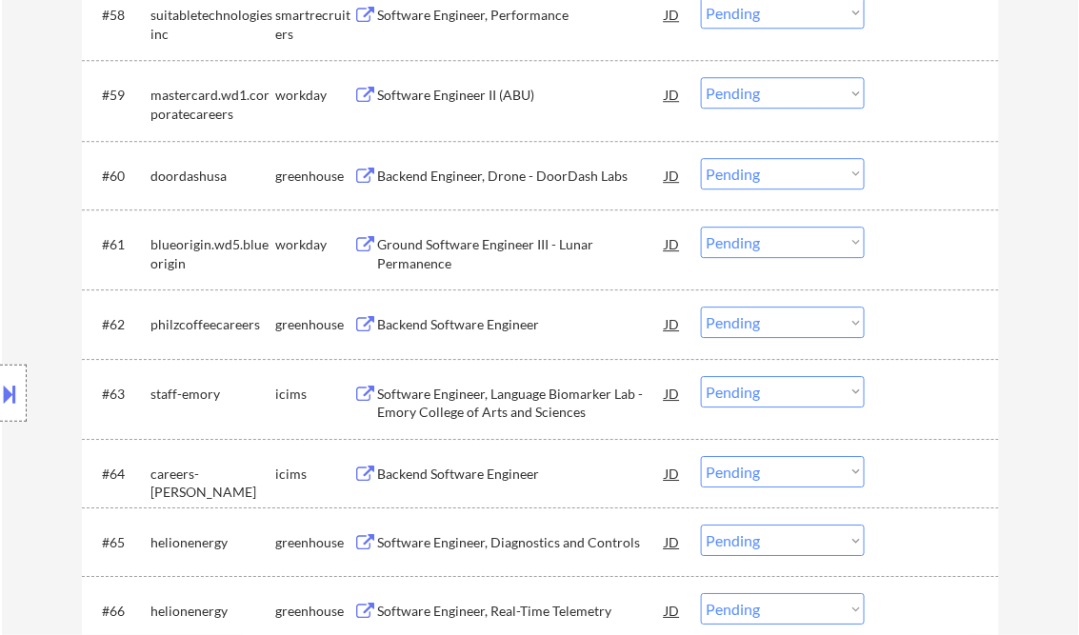
click at [474, 325] on div "Backend Software Engineer" at bounding box center [522, 324] width 288 height 19
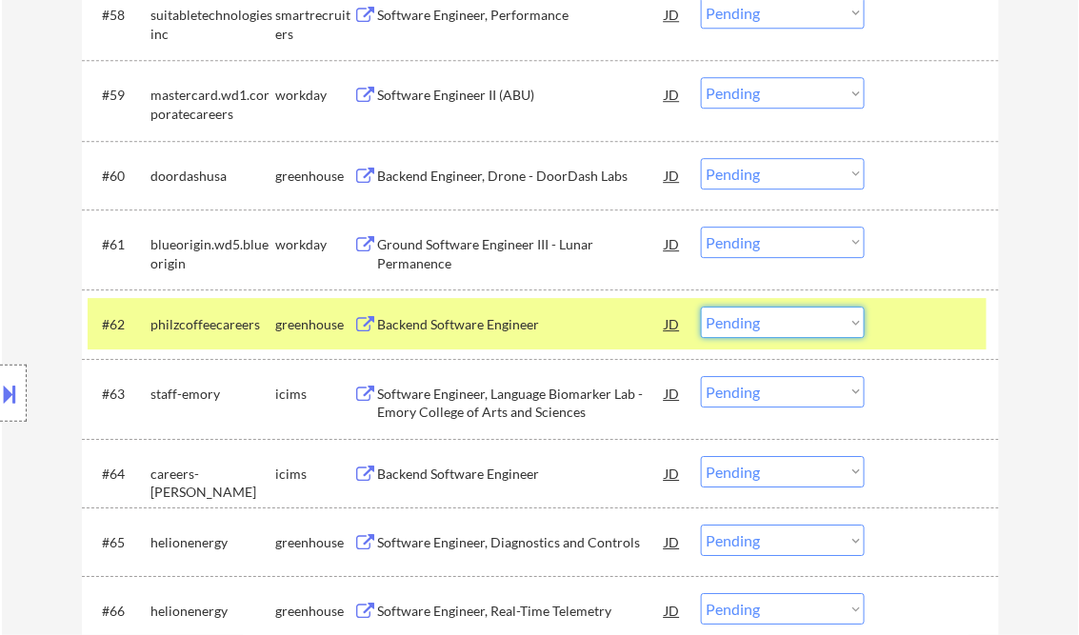
drag, startPoint x: 765, startPoint y: 318, endPoint x: 794, endPoint y: 341, distance: 37.3
click at [765, 318] on select "Choose an option... Pending Applied Excluded (Questions) Excluded (Expired) Exc…" at bounding box center [783, 322] width 164 height 31
click at [701, 307] on select "Choose an option... Pending Applied Excluded (Questions) Excluded (Expired) Exc…" at bounding box center [783, 322] width 164 height 31
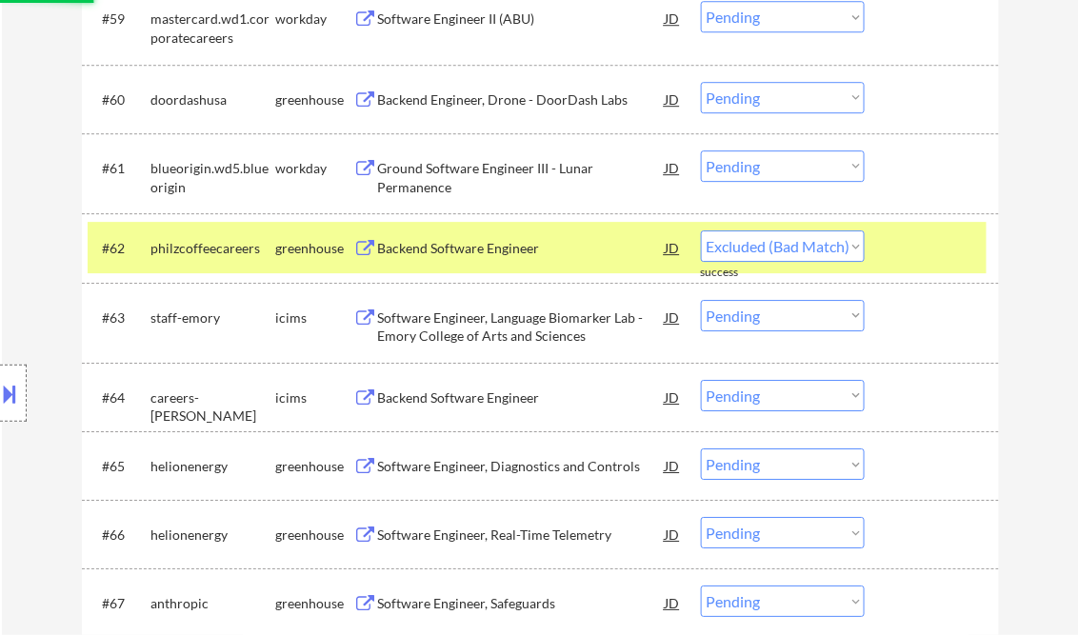
select select ""pending""
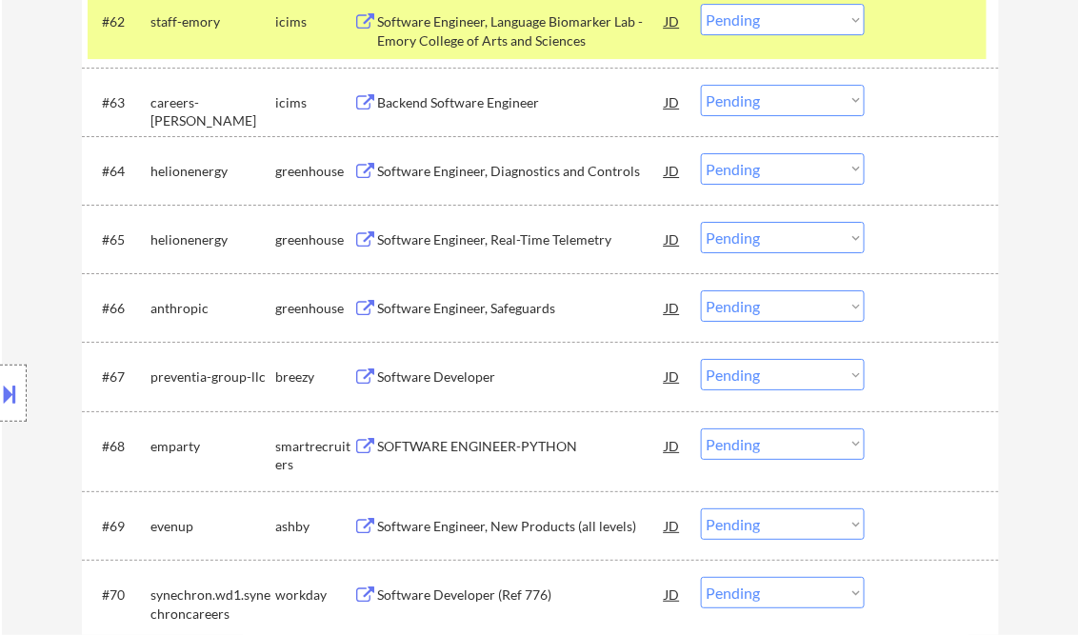
scroll to position [5182, 0]
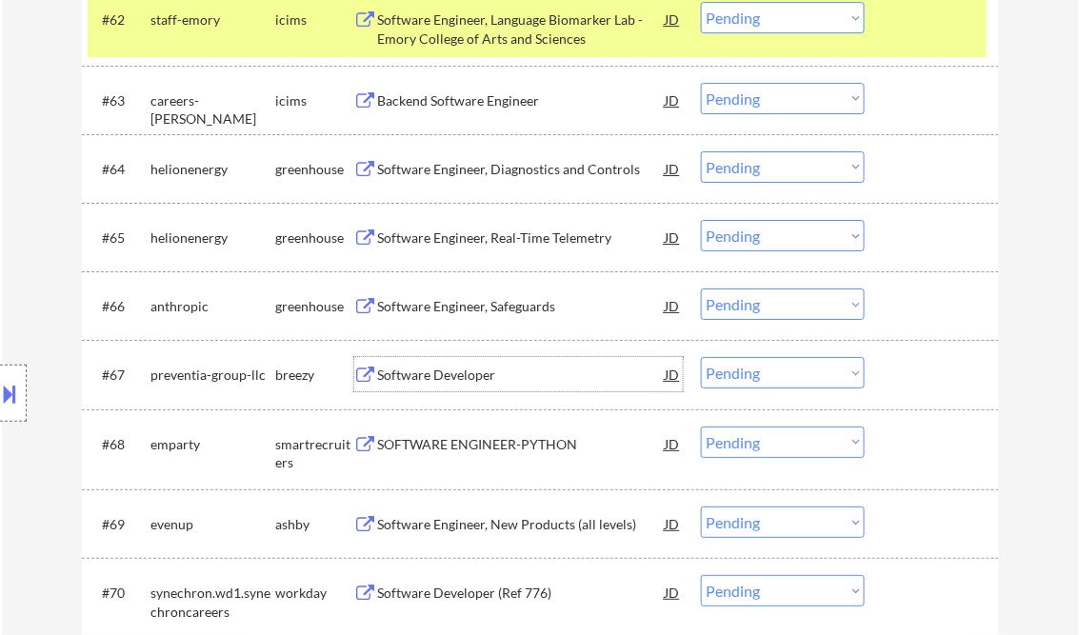
click at [448, 375] on div "Software Developer" at bounding box center [522, 375] width 288 height 19
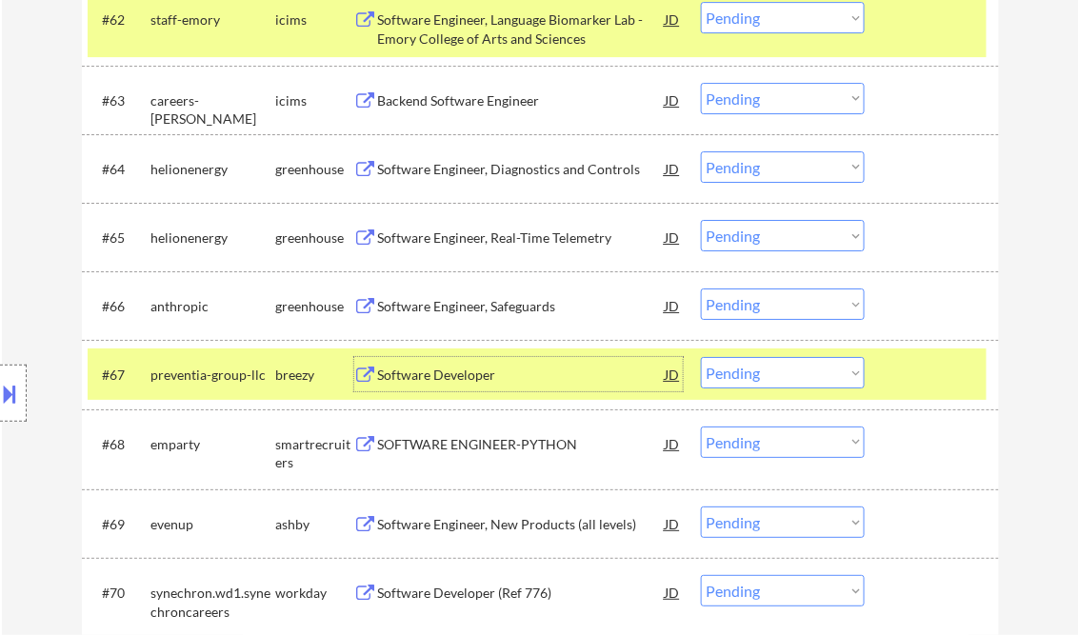
drag, startPoint x: 762, startPoint y: 370, endPoint x: 781, endPoint y: 383, distance: 23.3
click at [762, 370] on select "Choose an option... Pending Applied Excluded (Questions) Excluded (Expired) Exc…" at bounding box center [783, 372] width 164 height 31
click at [701, 358] on select "Choose an option... Pending Applied Excluded (Questions) Excluded (Expired) Exc…" at bounding box center [783, 372] width 164 height 31
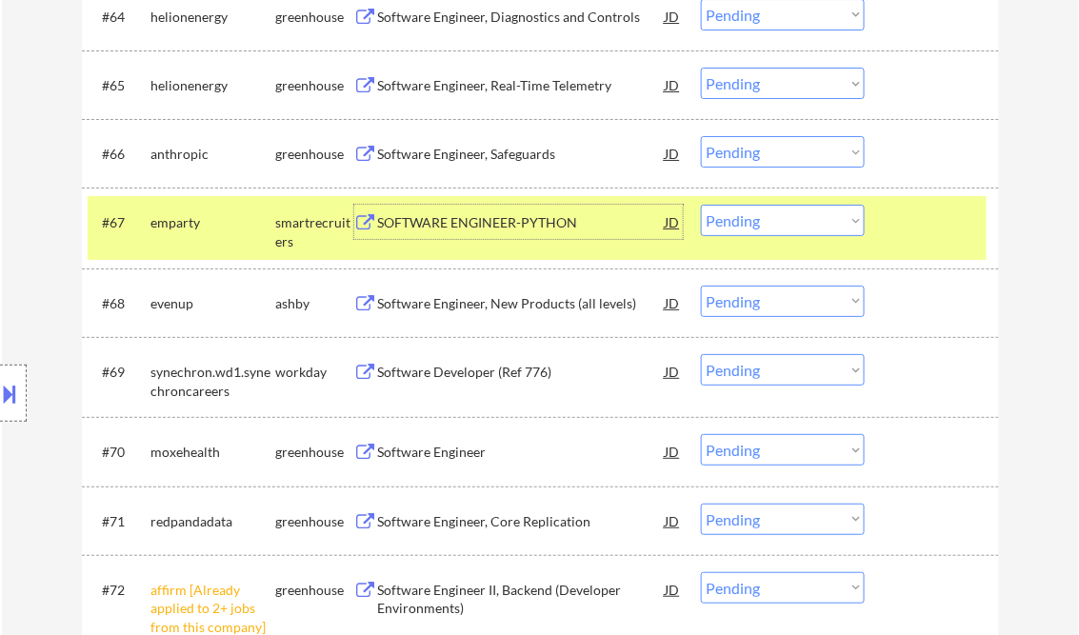
click at [465, 234] on div "SOFTWARE ENGINEER-PYTHON" at bounding box center [522, 222] width 288 height 34
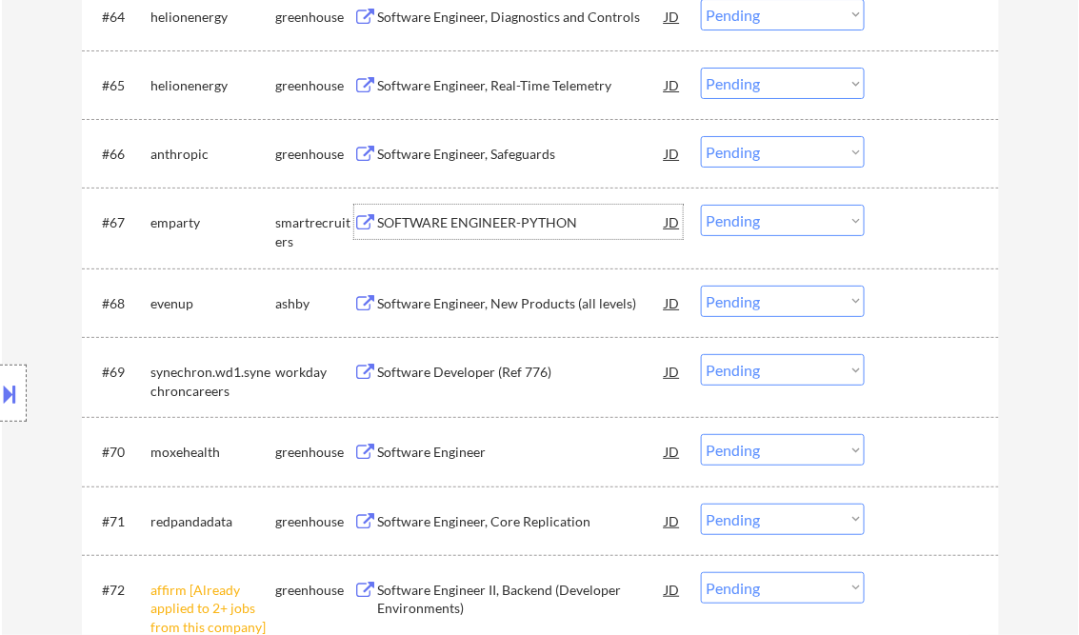
drag, startPoint x: 743, startPoint y: 223, endPoint x: 745, endPoint y: 235, distance: 12.5
click at [743, 223] on select "Choose an option... Pending Applied Excluded (Questions) Excluded (Expired) Exc…" at bounding box center [783, 220] width 164 height 31
click at [701, 206] on select "Choose an option... Pending Applied Excluded (Questions) Excluded (Expired) Exc…" at bounding box center [783, 220] width 164 height 31
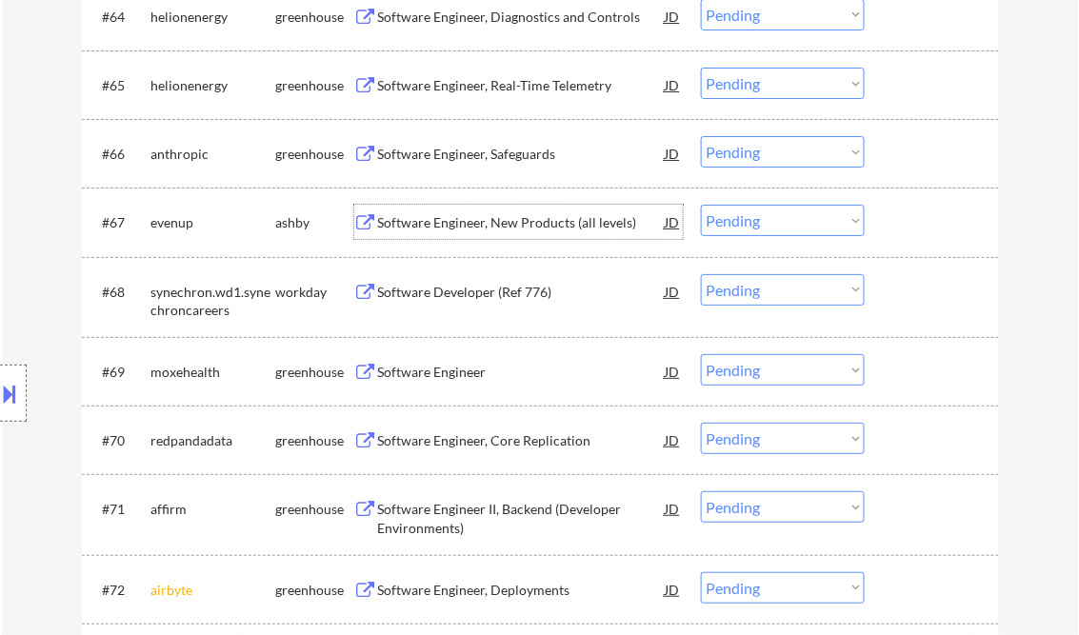
click at [486, 226] on div "Software Engineer, New Products (all levels)" at bounding box center [522, 222] width 288 height 19
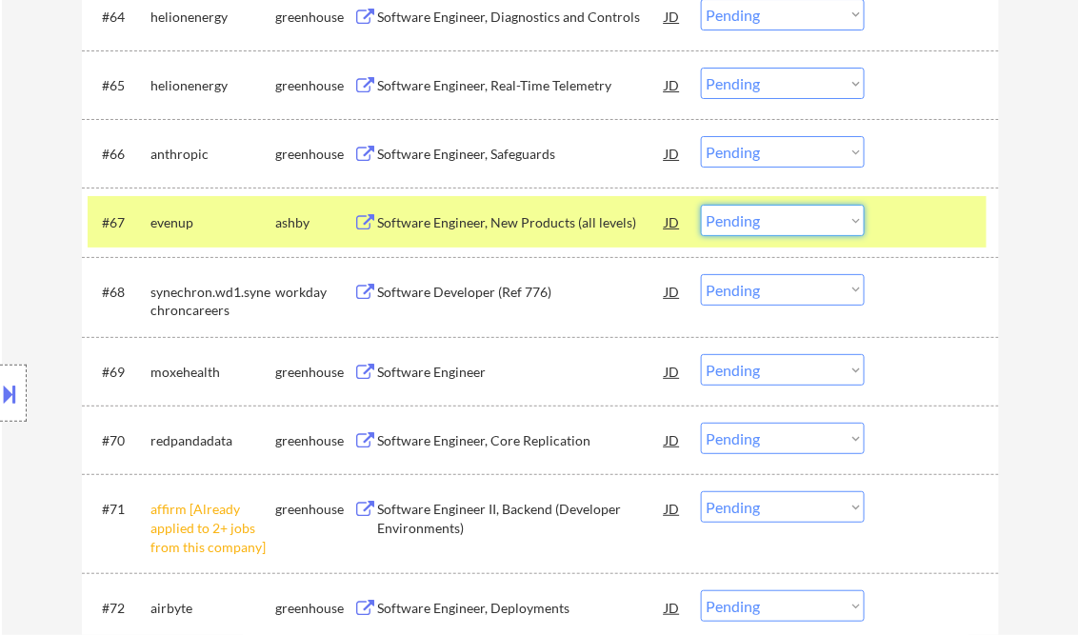
click at [751, 213] on select "Choose an option... Pending Applied Excluded (Questions) Excluded (Expired) Exc…" at bounding box center [783, 220] width 164 height 31
drag, startPoint x: 727, startPoint y: 225, endPoint x: 752, endPoint y: 239, distance: 28.6
click at [727, 225] on select "Choose an option... Pending Applied Excluded (Questions) Excluded (Expired) Exc…" at bounding box center [783, 220] width 164 height 31
click at [701, 206] on select "Choose an option... Pending Applied Excluded (Questions) Excluded (Expired) Exc…" at bounding box center [783, 220] width 164 height 31
select select ""pending""
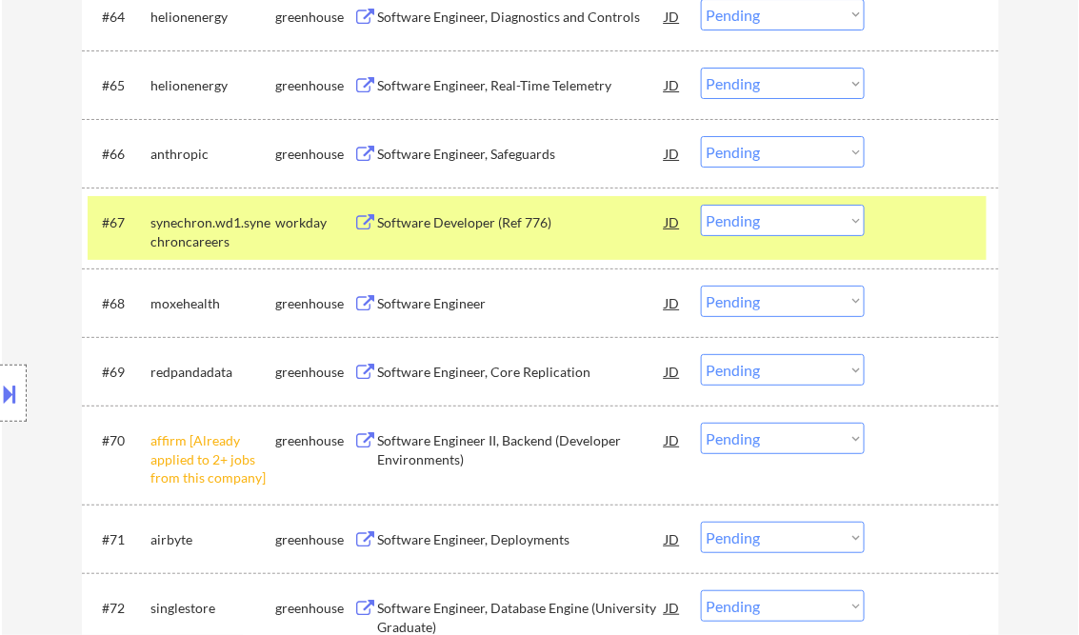
click at [439, 316] on div "Software Engineer" at bounding box center [522, 303] width 288 height 34
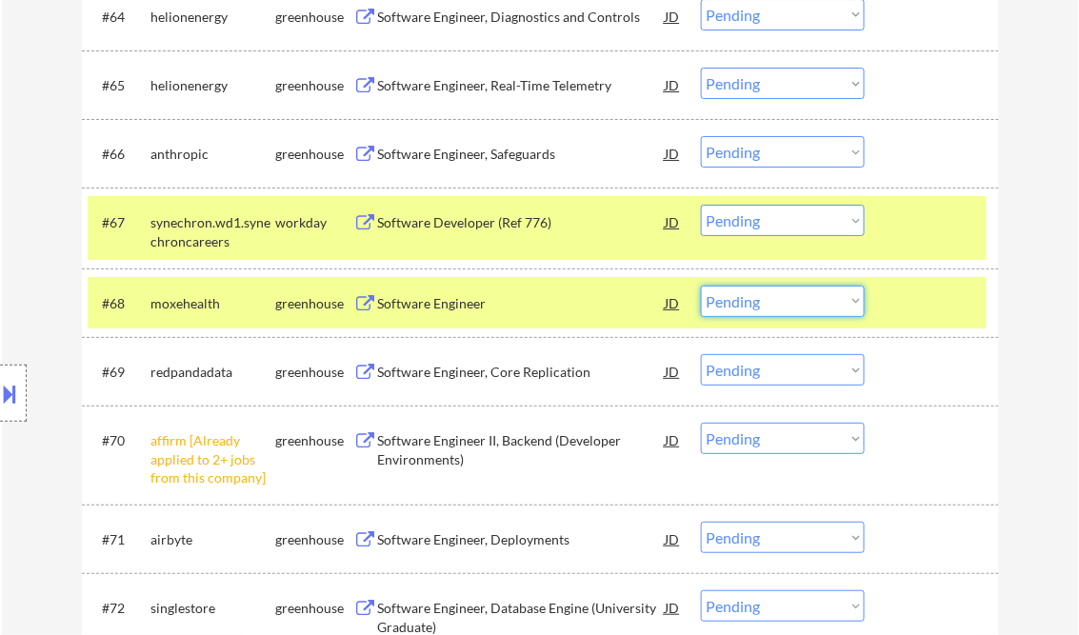
click at [775, 306] on select "Choose an option... Pending Applied Excluded (Questions) Excluded (Expired) Exc…" at bounding box center [783, 301] width 164 height 31
click at [701, 286] on select "Choose an option... Pending Applied Excluded (Questions) Excluded (Expired) Exc…" at bounding box center [783, 301] width 164 height 31
select select ""pending""
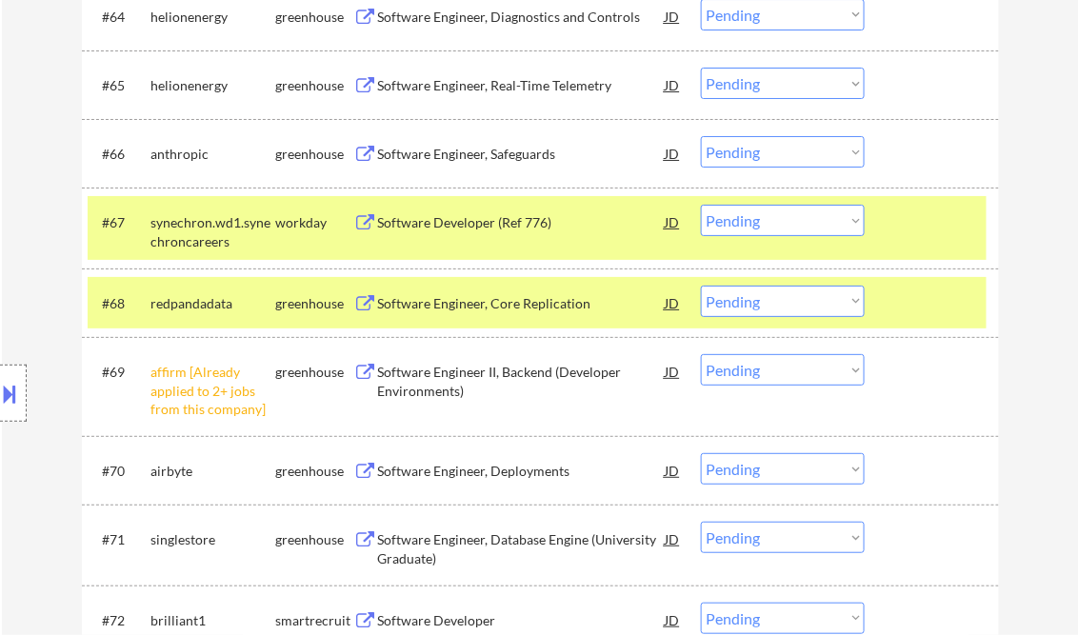
click at [469, 223] on div "Software Developer (Ref 776)" at bounding box center [522, 222] width 288 height 19
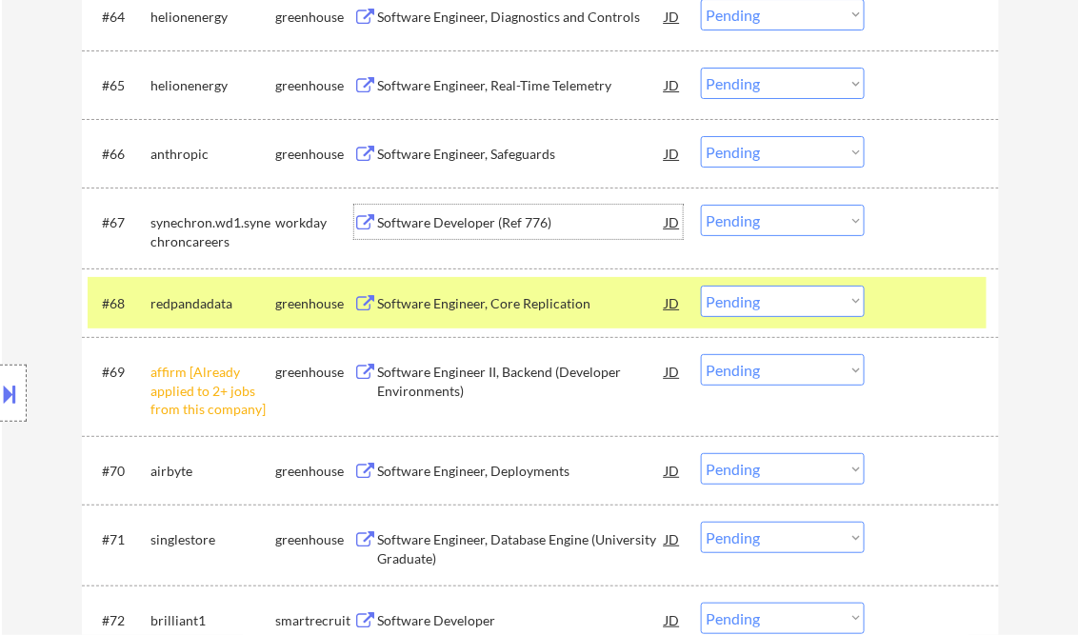
click at [552, 216] on div "Software Developer (Ref 776)" at bounding box center [522, 222] width 288 height 19
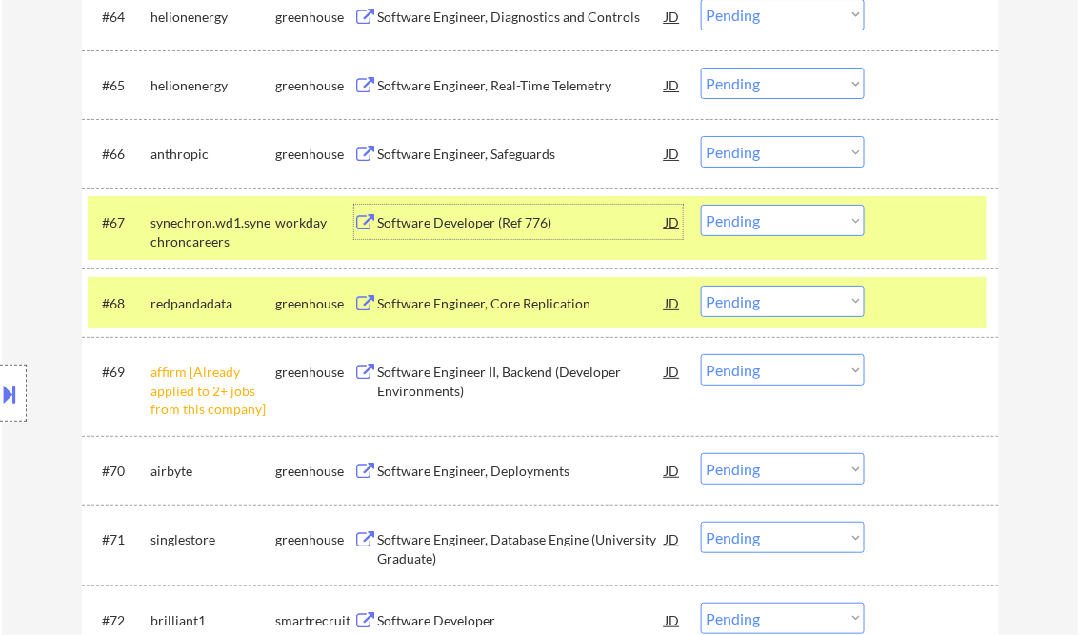
click at [764, 220] on select "Choose an option... Pending Applied Excluded (Questions) Excluded (Expired) Exc…" at bounding box center [783, 220] width 164 height 31
click at [701, 206] on select "Choose an option... Pending Applied Excluded (Questions) Excluded (Expired) Exc…" at bounding box center [783, 220] width 164 height 31
select select ""pending""
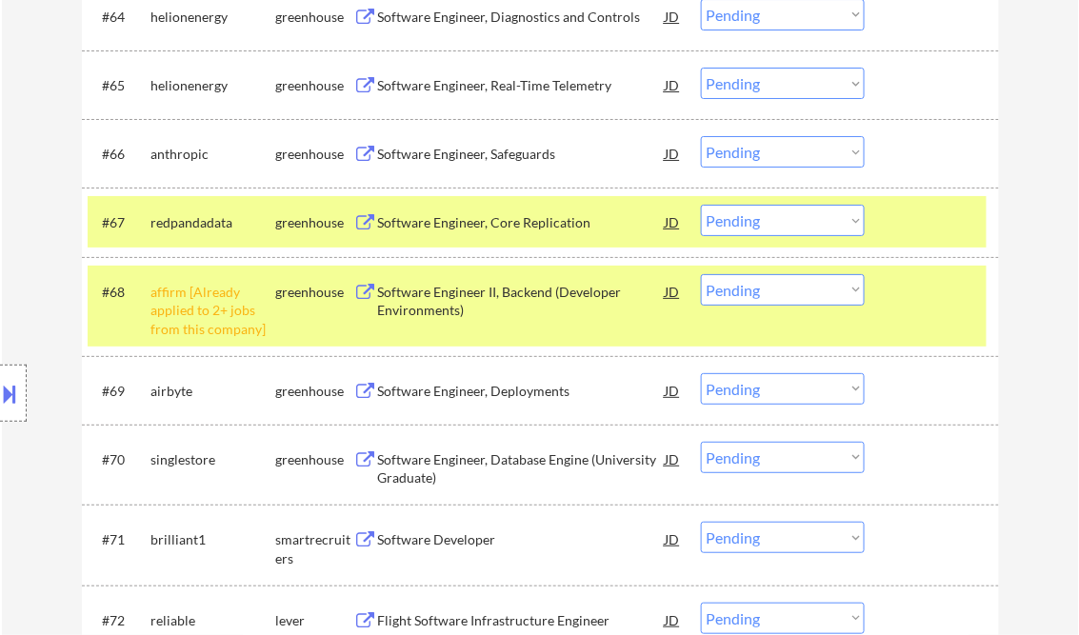
click at [745, 293] on select "Choose an option... Pending Applied Excluded (Questions) Excluded (Expired) Exc…" at bounding box center [783, 289] width 164 height 31
click at [701, 274] on select "Choose an option... Pending Applied Excluded (Questions) Excluded (Expired) Exc…" at bounding box center [783, 289] width 164 height 31
select select ""pending""
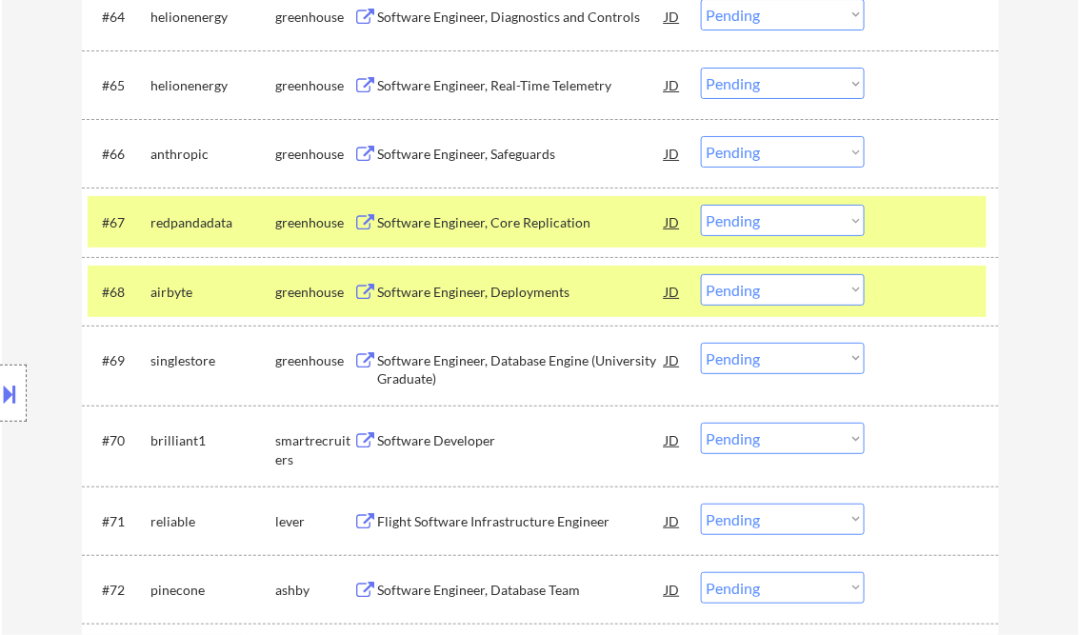
click at [498, 221] on div "Software Engineer, Core Replication" at bounding box center [522, 222] width 288 height 19
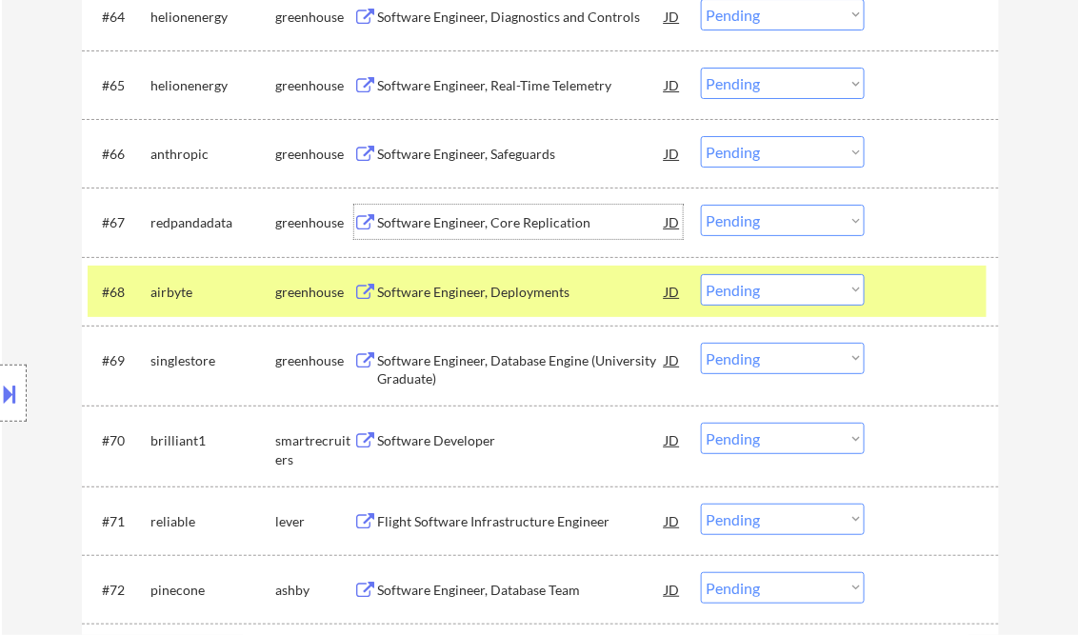
click at [789, 221] on select "Choose an option... Pending Applied Excluded (Questions) Excluded (Expired) Exc…" at bounding box center [783, 220] width 164 height 31
click at [701, 206] on select "Choose an option... Pending Applied Excluded (Questions) Excluded (Expired) Exc…" at bounding box center [783, 220] width 164 height 31
select select ""pending""
